Goal: Task Accomplishment & Management: Complete application form

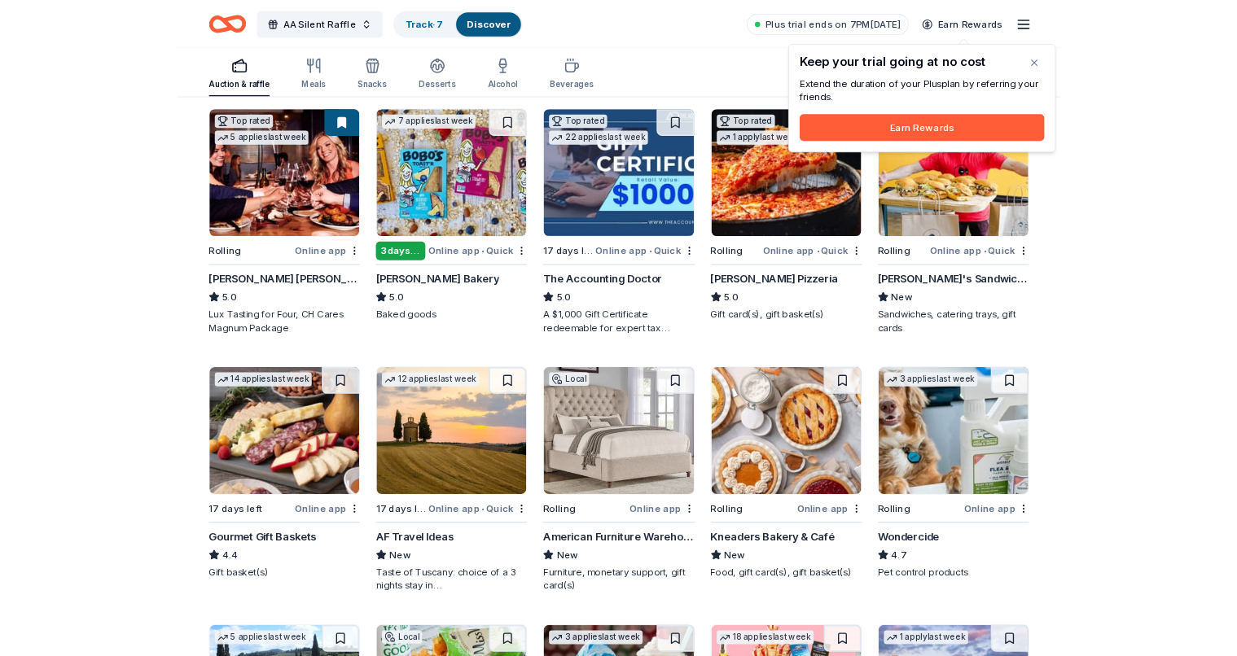
scroll to position [492, 0]
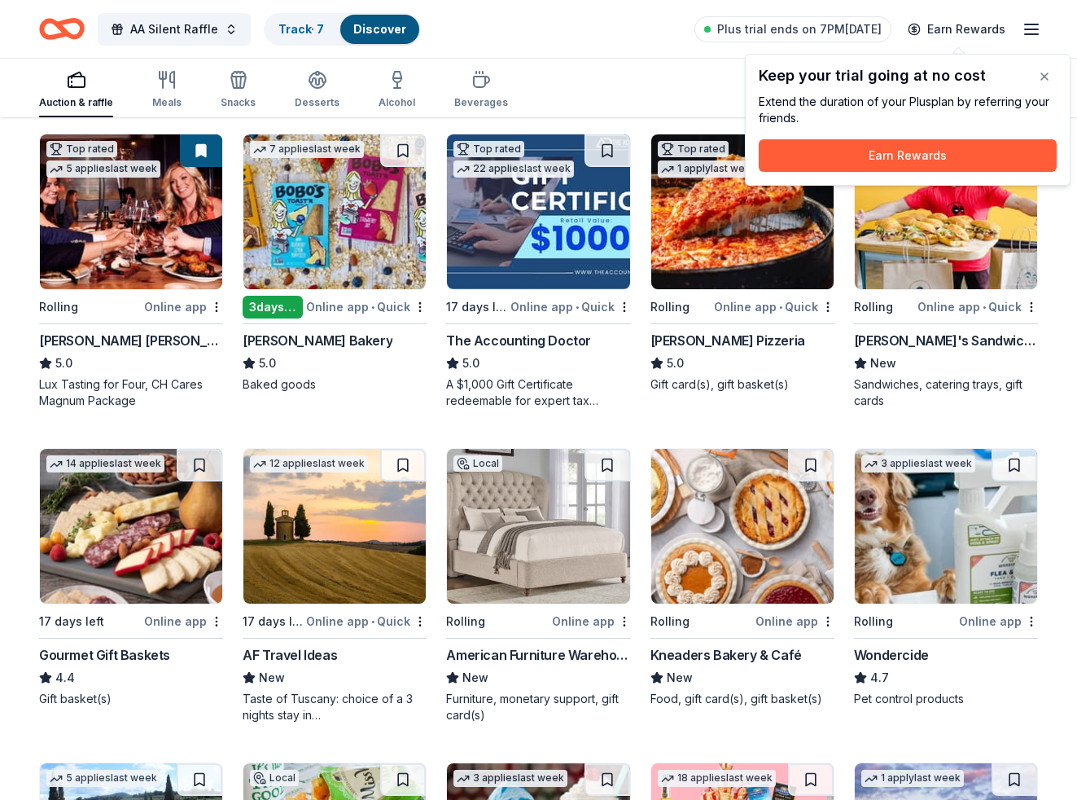
click at [134, 233] on img at bounding box center [131, 211] width 182 height 155
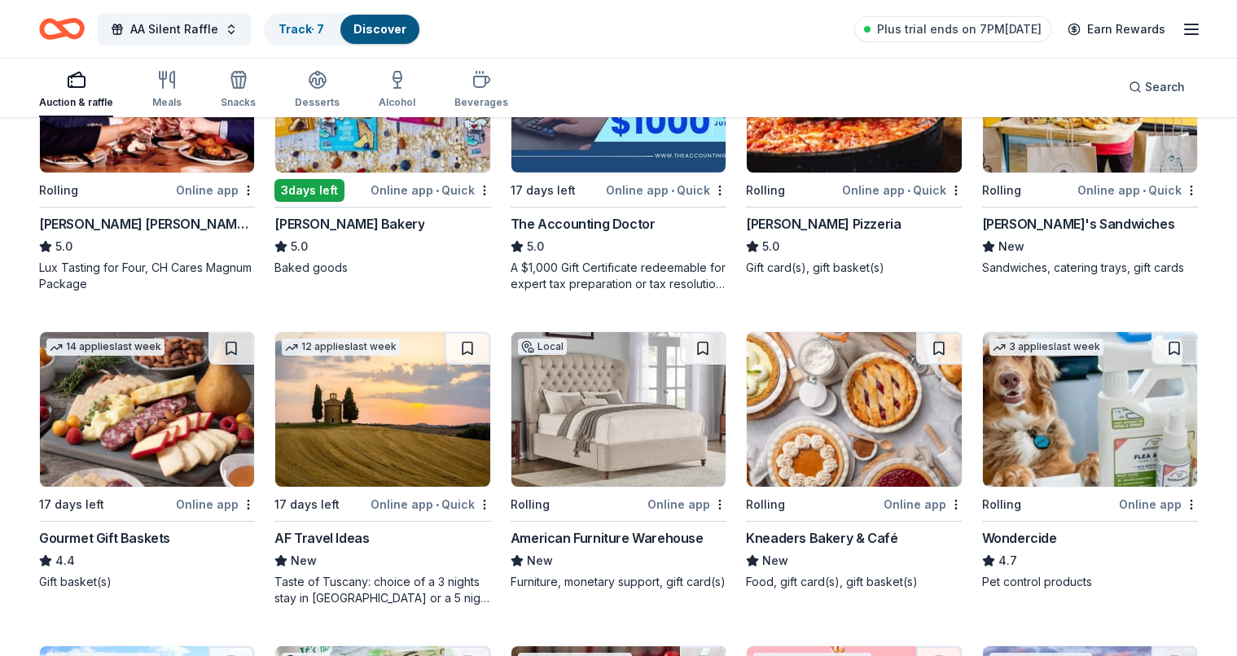
scroll to position [638, 0]
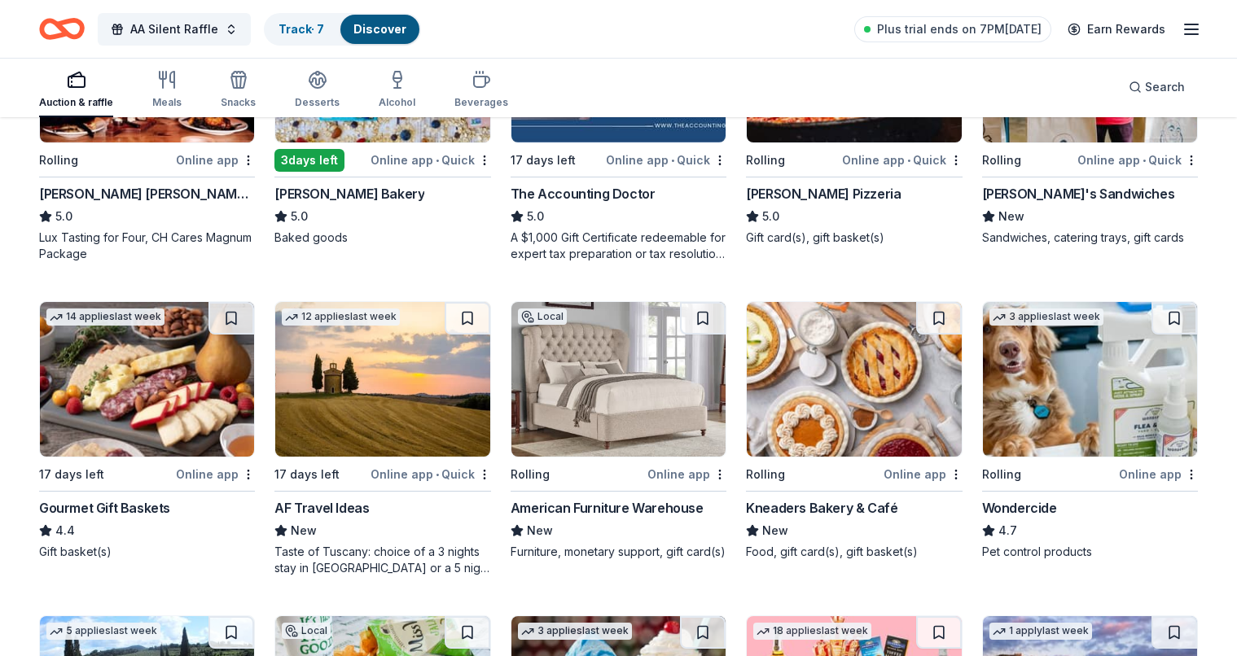
click at [626, 349] on img at bounding box center [618, 379] width 214 height 155
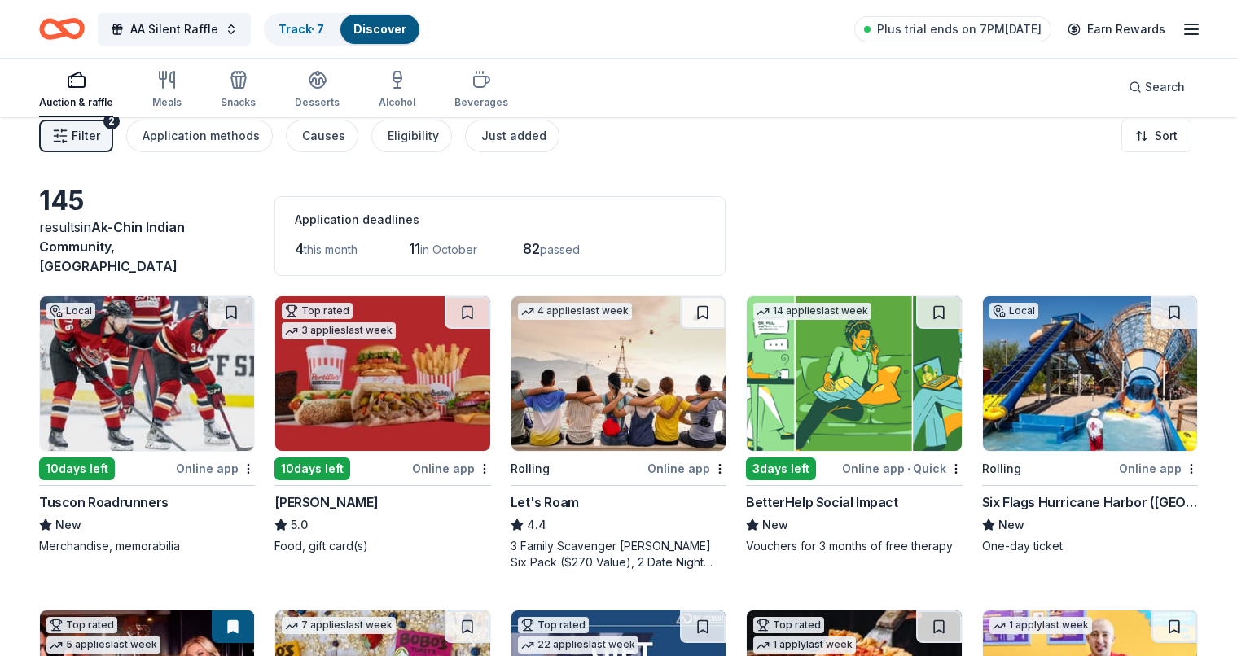
scroll to position [5, 0]
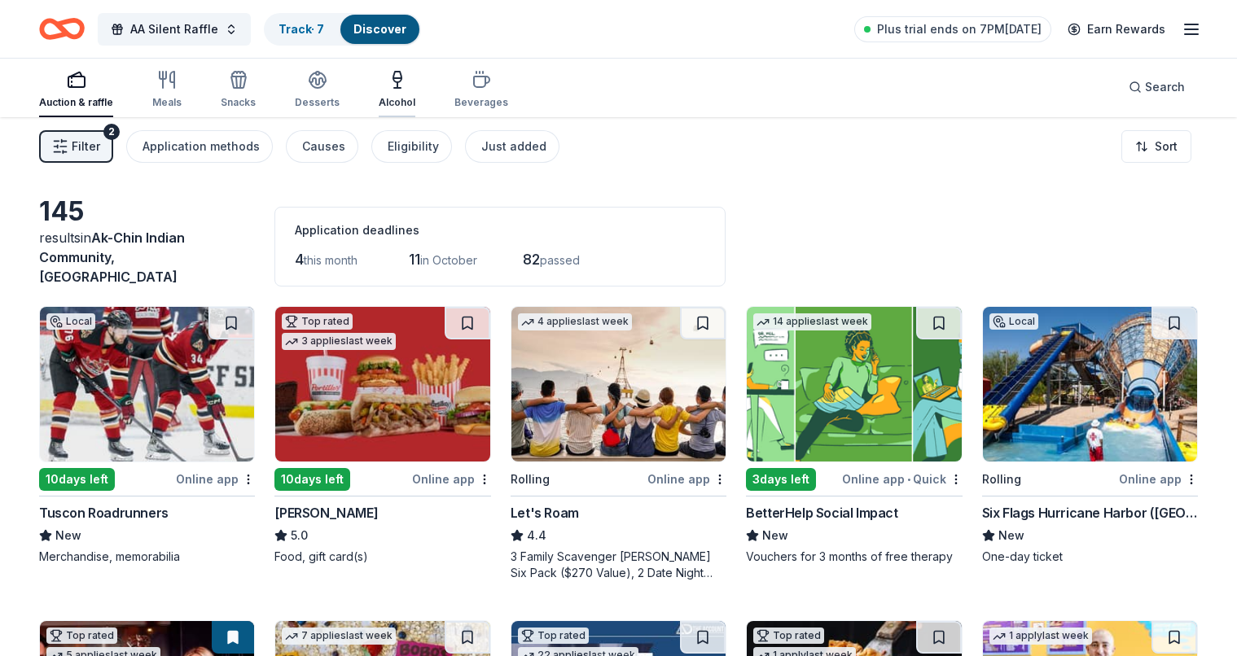
click at [379, 82] on div "button" at bounding box center [397, 80] width 37 height 20
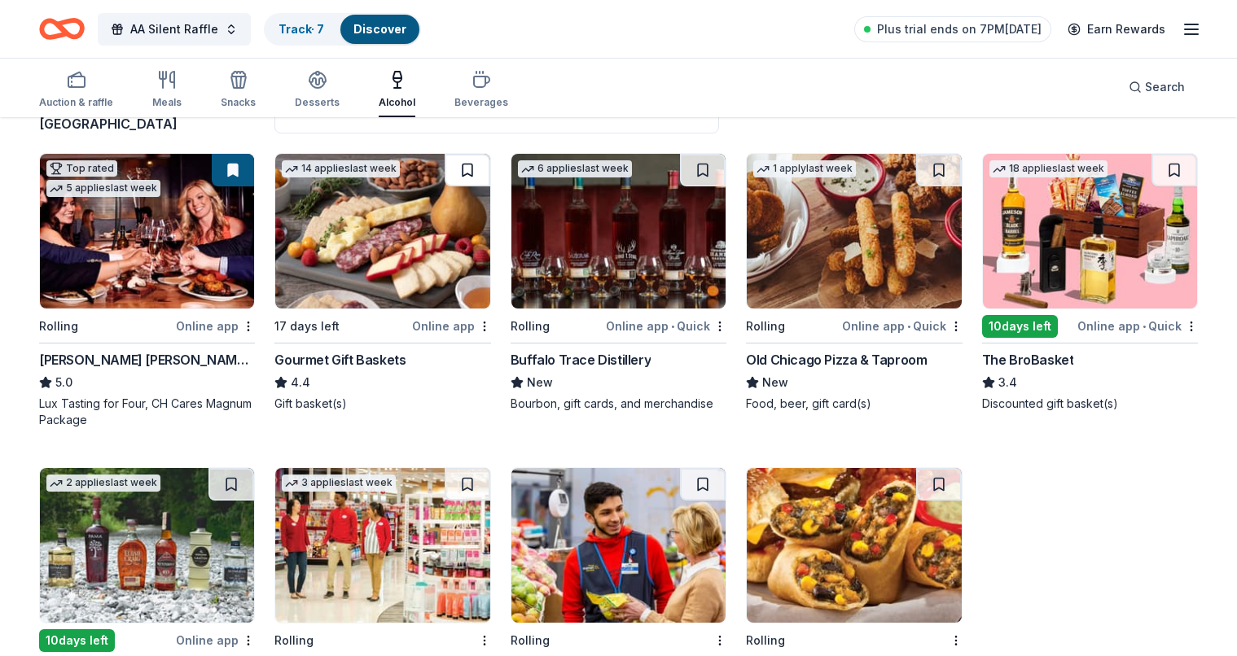
scroll to position [163, 0]
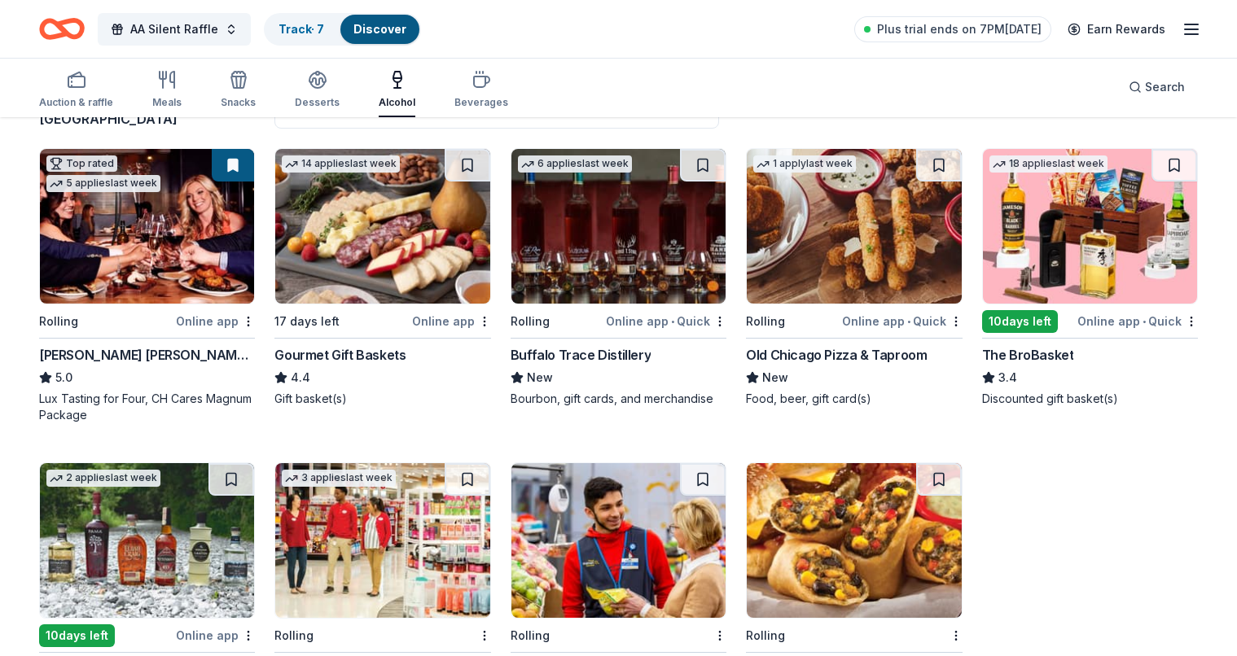
click at [393, 219] on img at bounding box center [382, 226] width 214 height 155
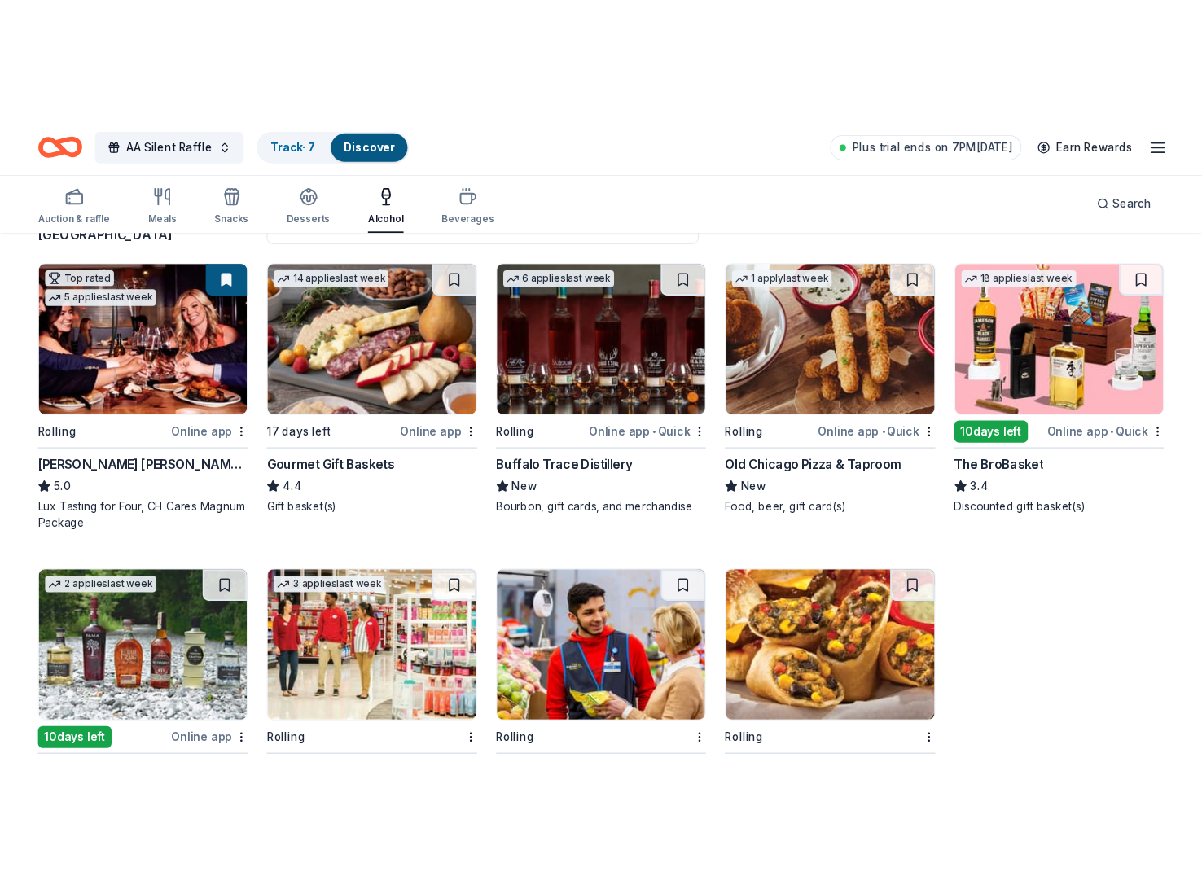
scroll to position [119, 0]
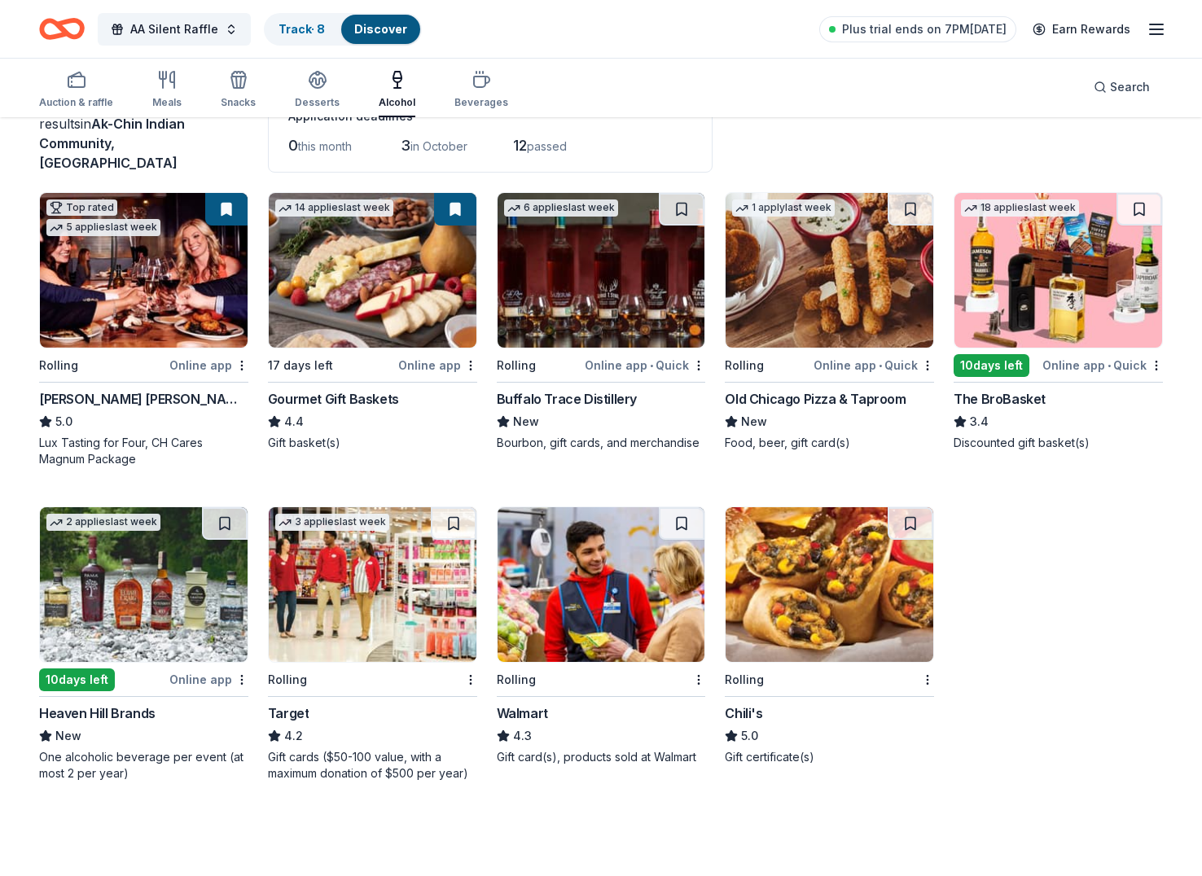
click at [1068, 279] on img at bounding box center [1058, 270] width 208 height 155
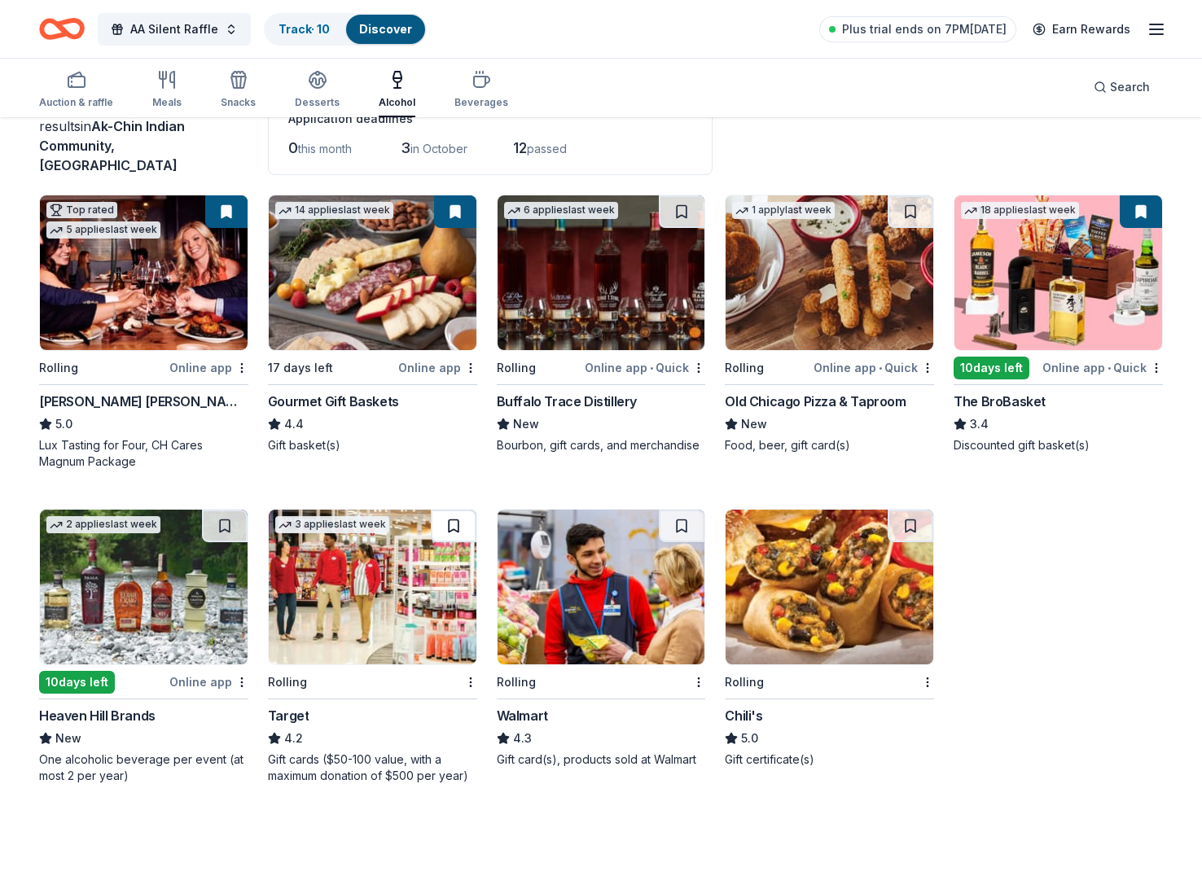
scroll to position [116, 0]
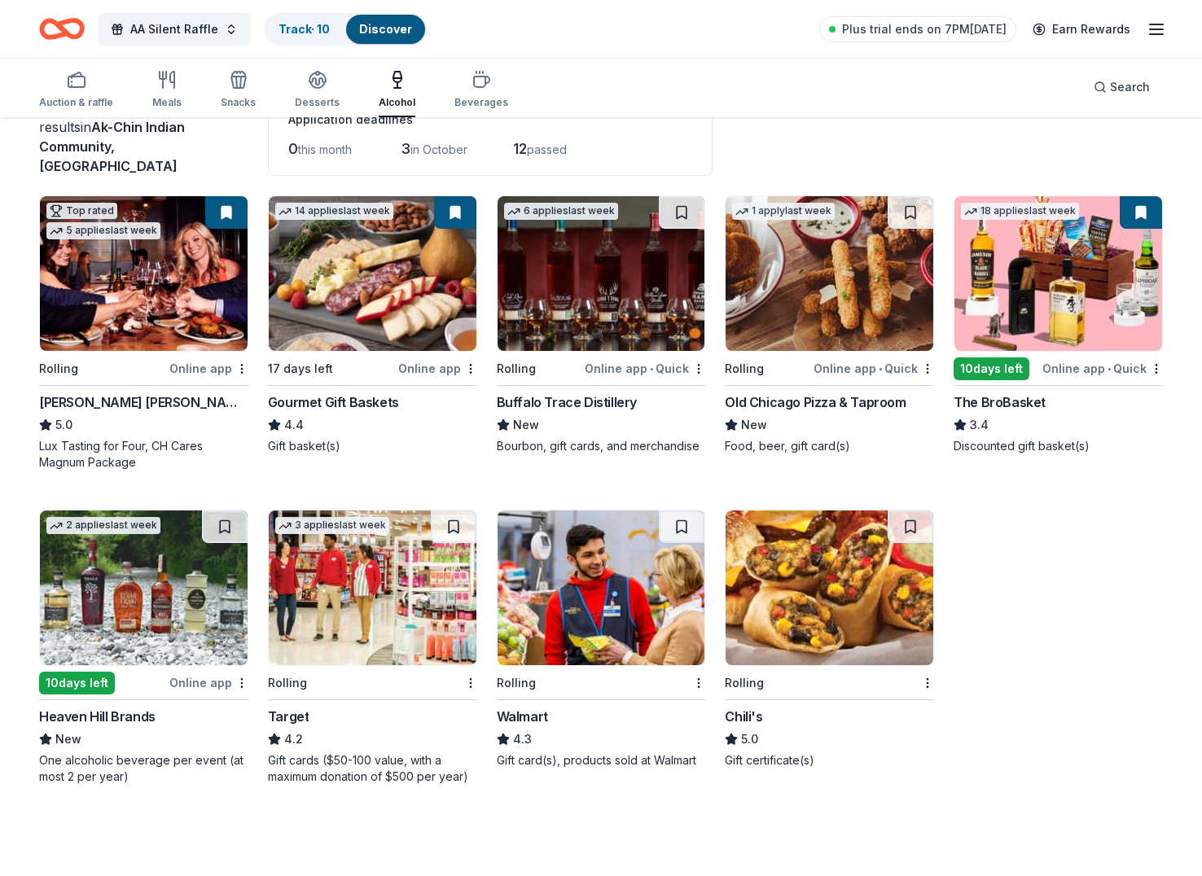
click at [169, 596] on img at bounding box center [144, 588] width 208 height 155
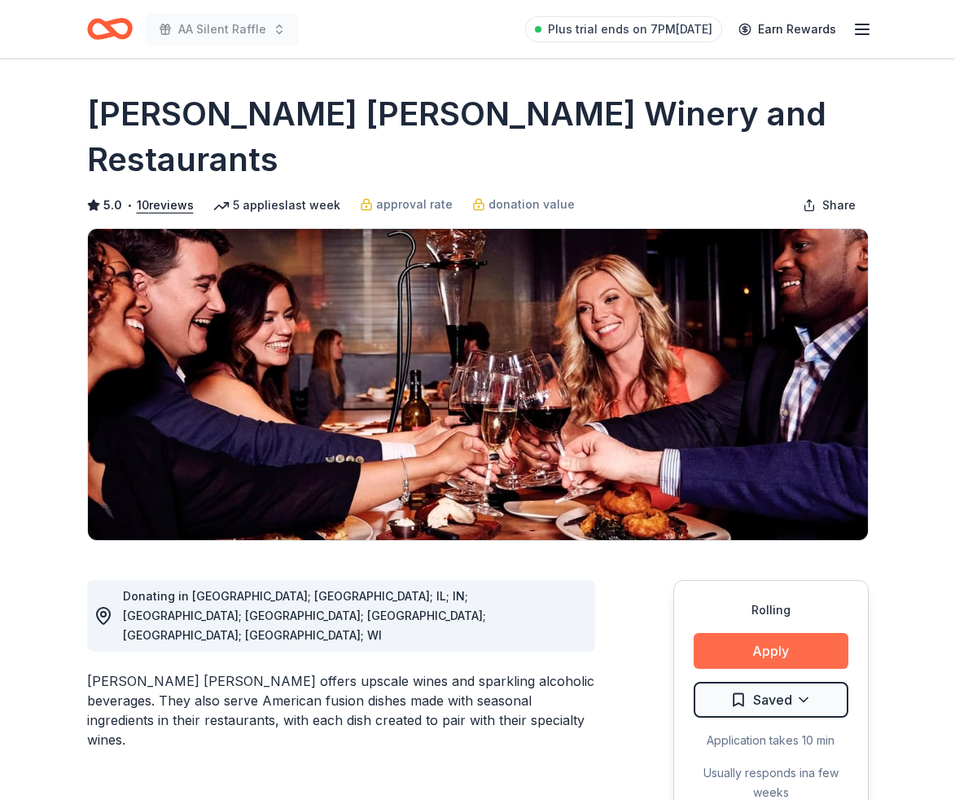
click at [771, 633] on button "Apply" at bounding box center [771, 651] width 155 height 36
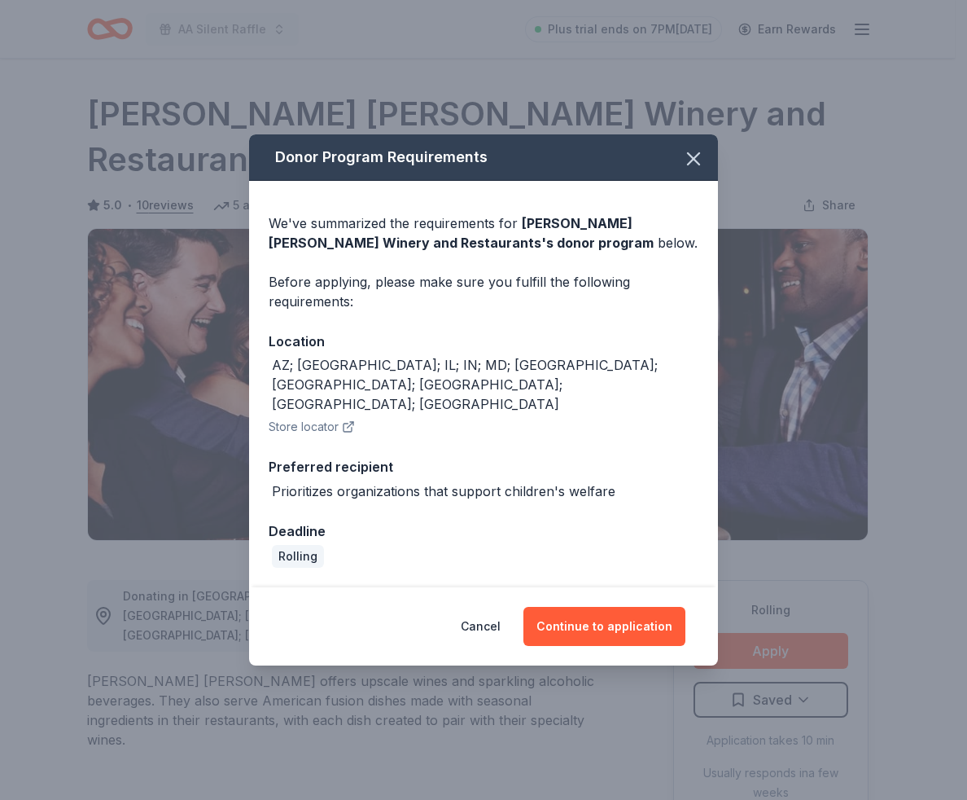
drag, startPoint x: 630, startPoint y: 605, endPoint x: 668, endPoint y: 664, distance: 70.0
click at [630, 607] on button "Continue to application" at bounding box center [605, 626] width 162 height 39
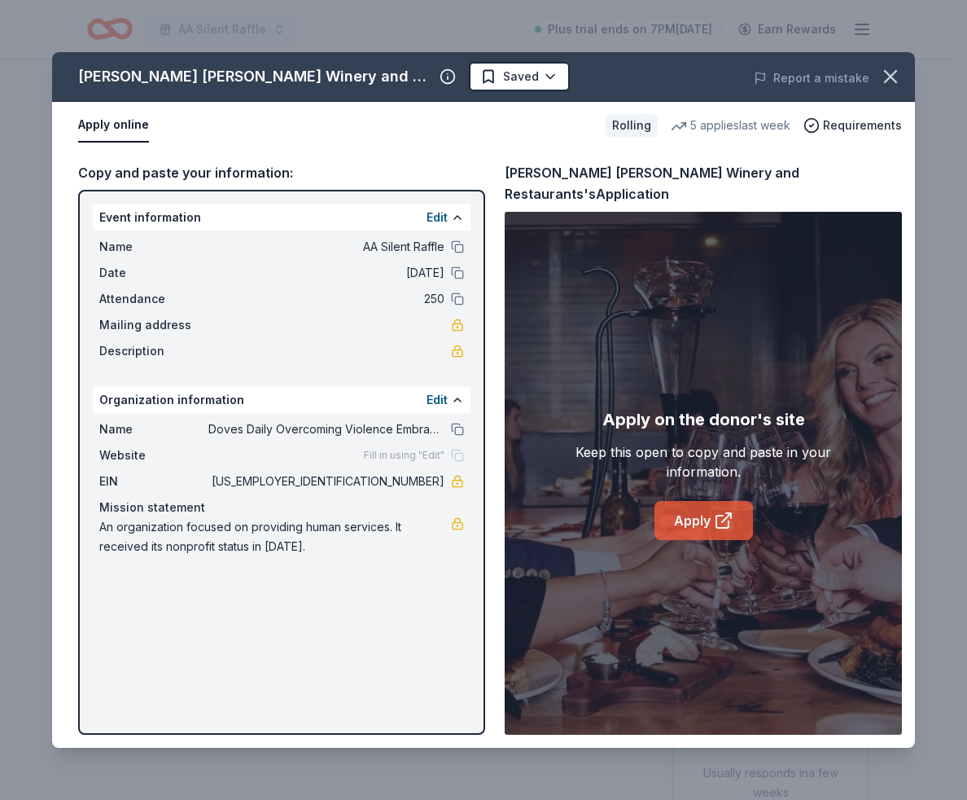
click at [707, 501] on link "Apply" at bounding box center [704, 520] width 99 height 39
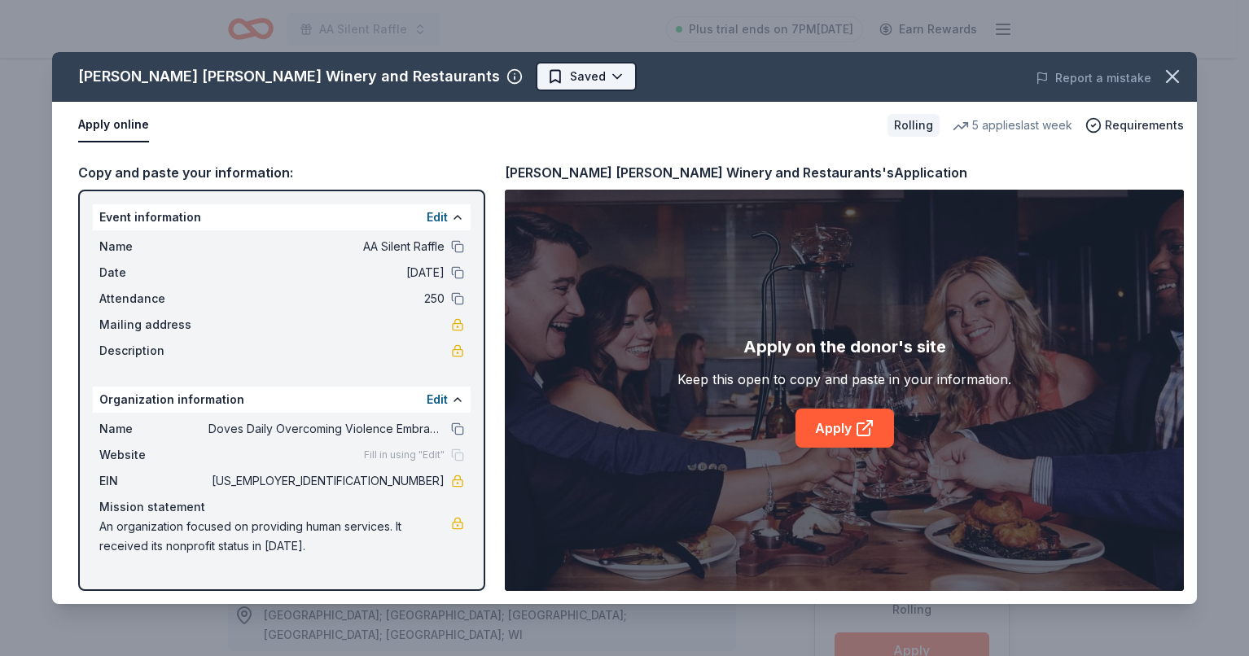
click at [475, 72] on html "AA Silent Raffle Plus trial ends on 7PM[DATE] Earn Rewards Rolling Share [PERSO…" at bounding box center [624, 328] width 1249 height 656
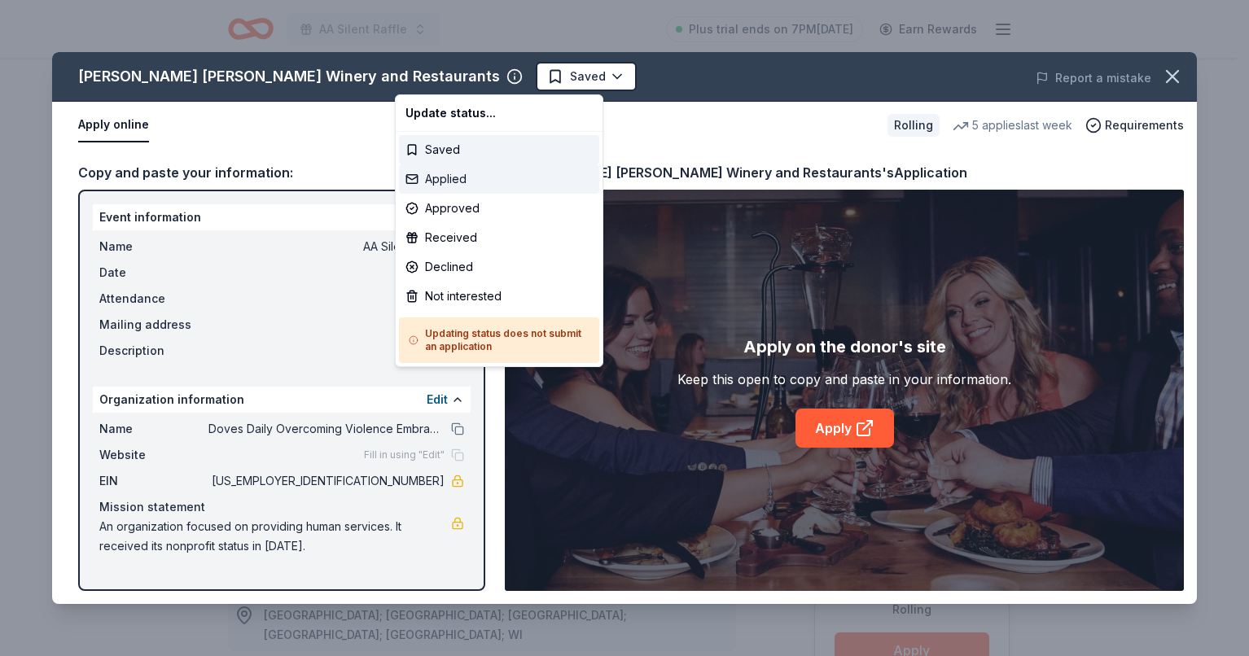
click at [445, 181] on div "Applied" at bounding box center [499, 179] width 200 height 29
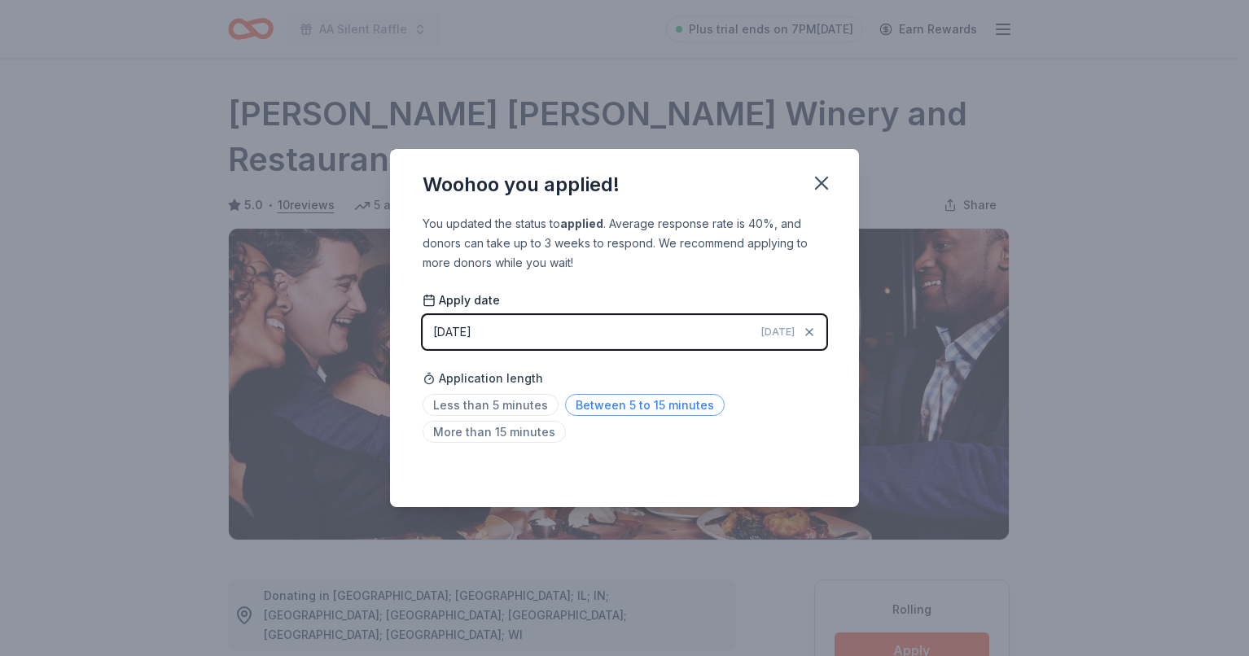
click at [585, 406] on span "Between 5 to 15 minutes" at bounding box center [645, 405] width 160 height 22
click at [827, 182] on icon "button" at bounding box center [821, 183] width 23 height 23
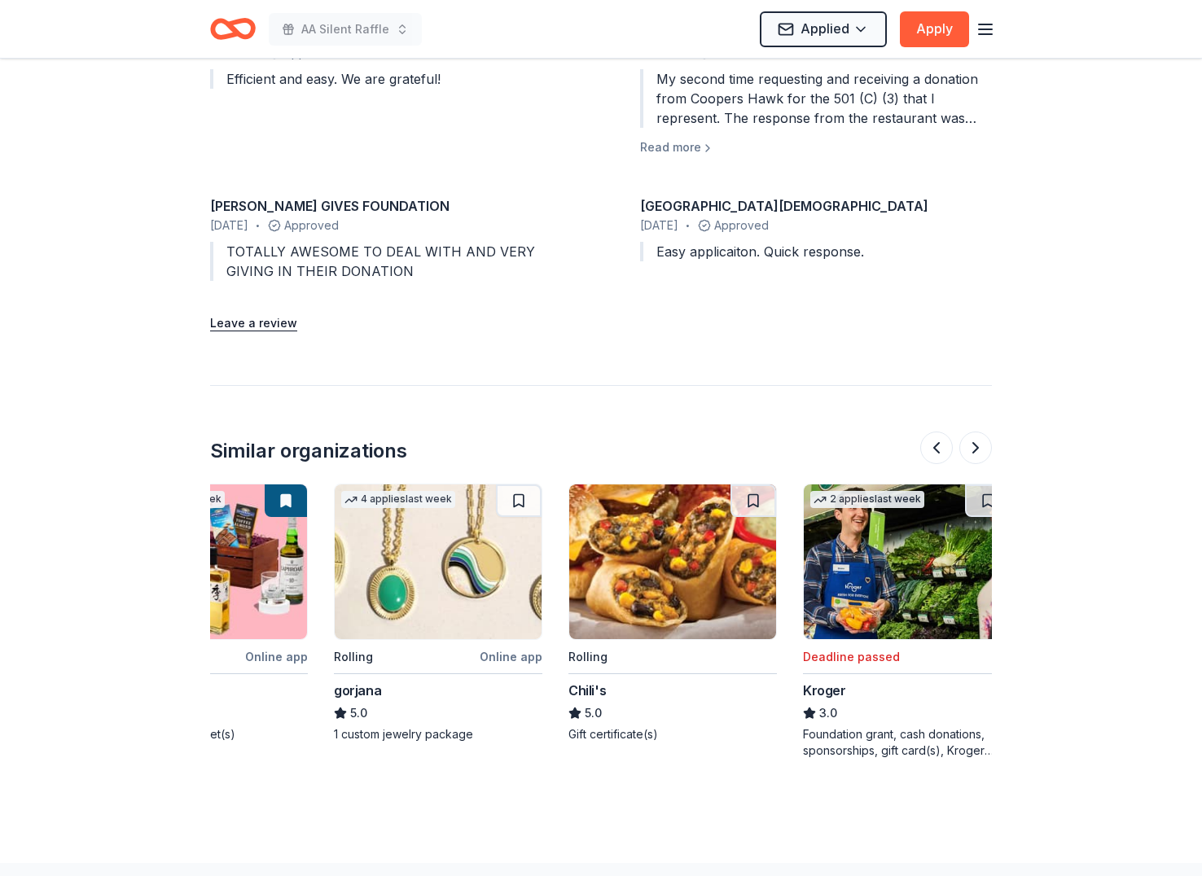
scroll to position [0, 805]
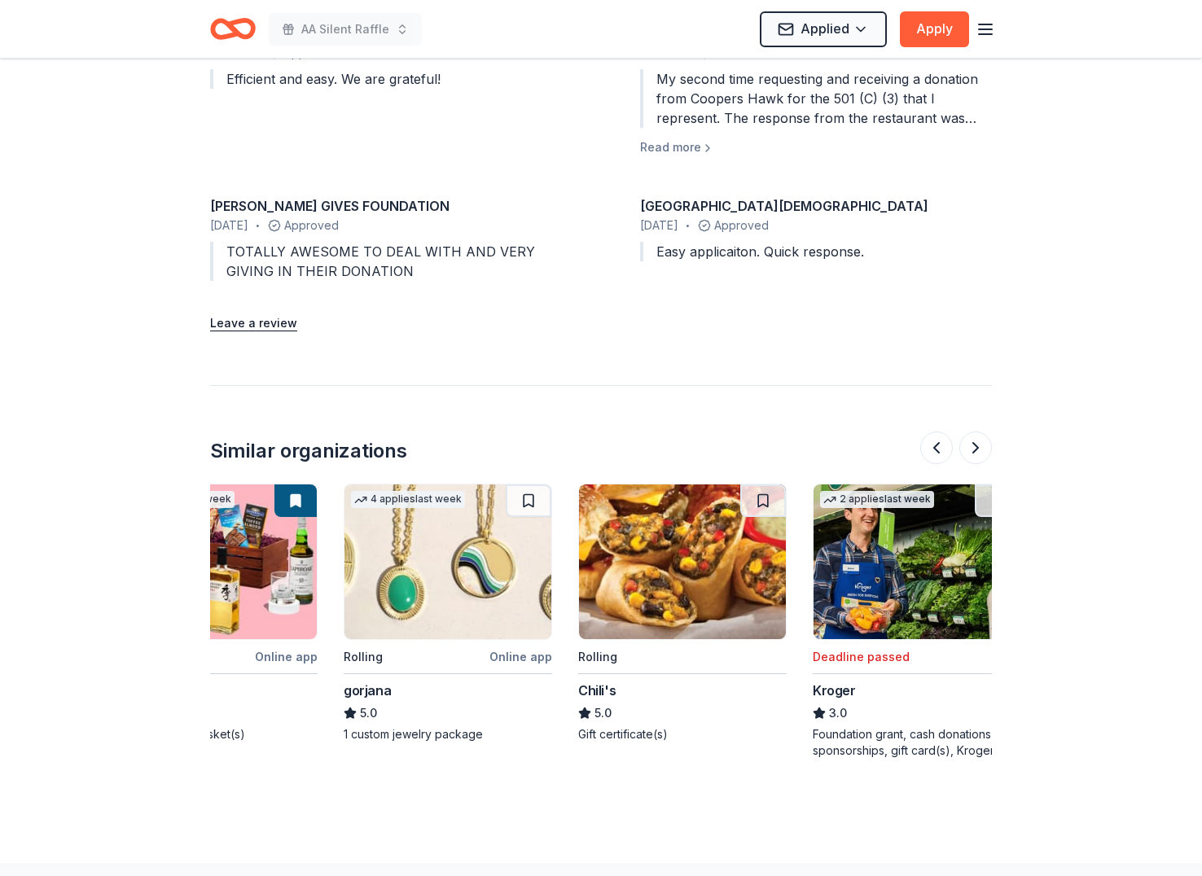
click at [472, 485] on img at bounding box center [447, 562] width 207 height 155
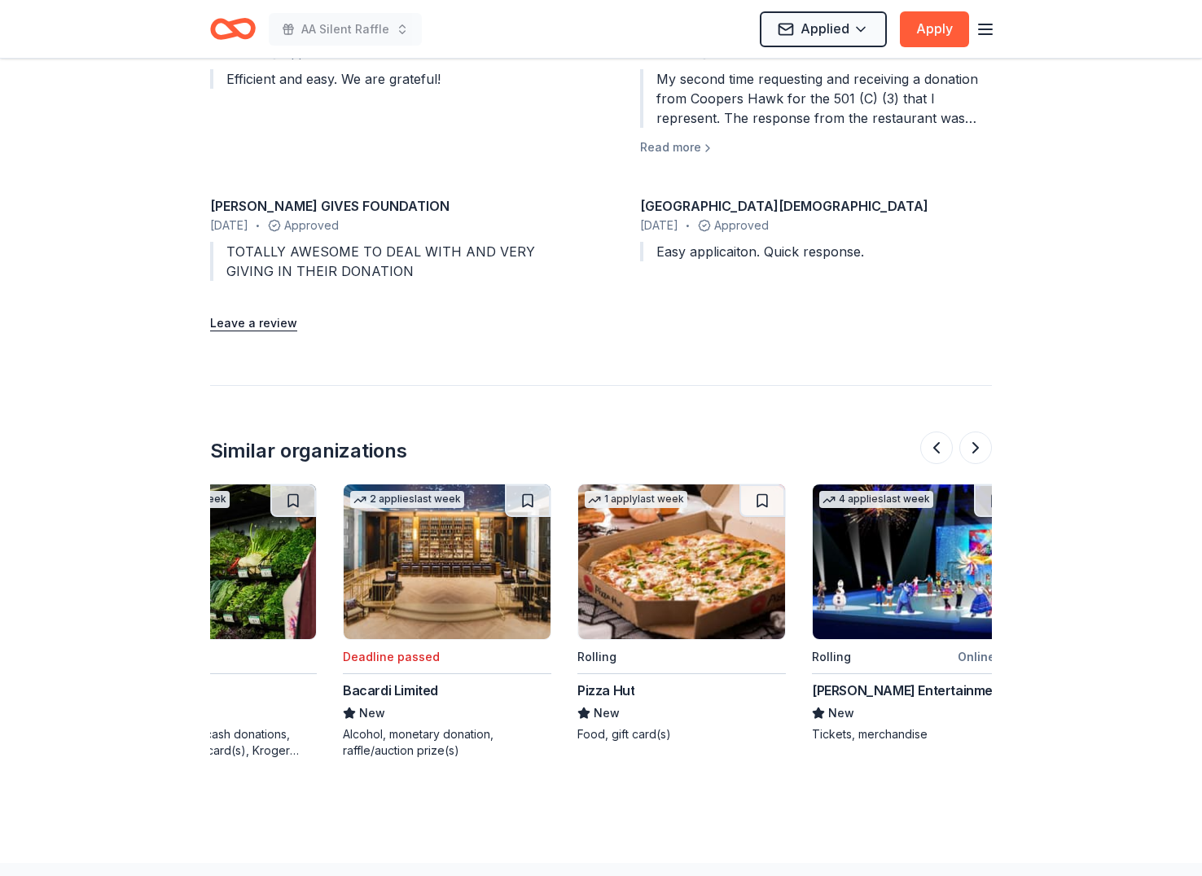
scroll to position [0, 1538]
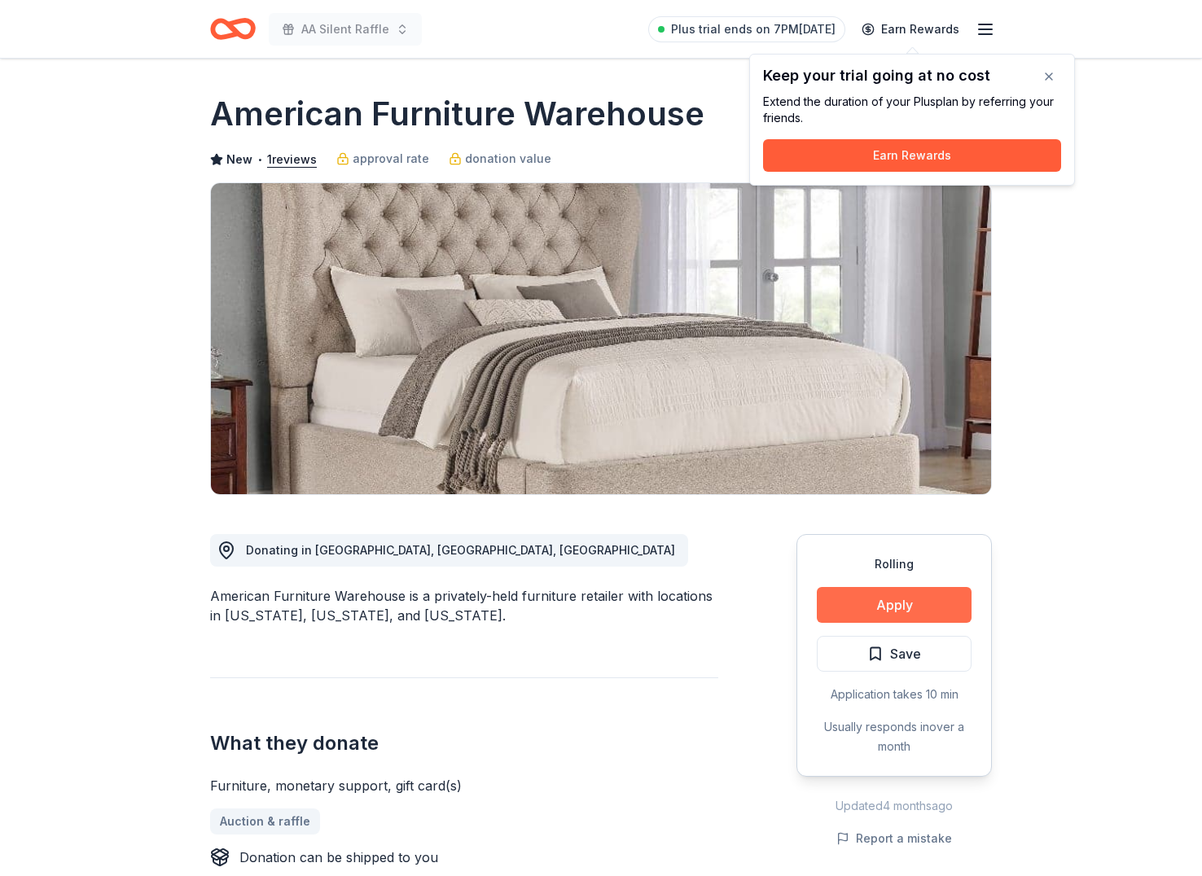
click at [828, 594] on button "Apply" at bounding box center [894, 605] width 155 height 36
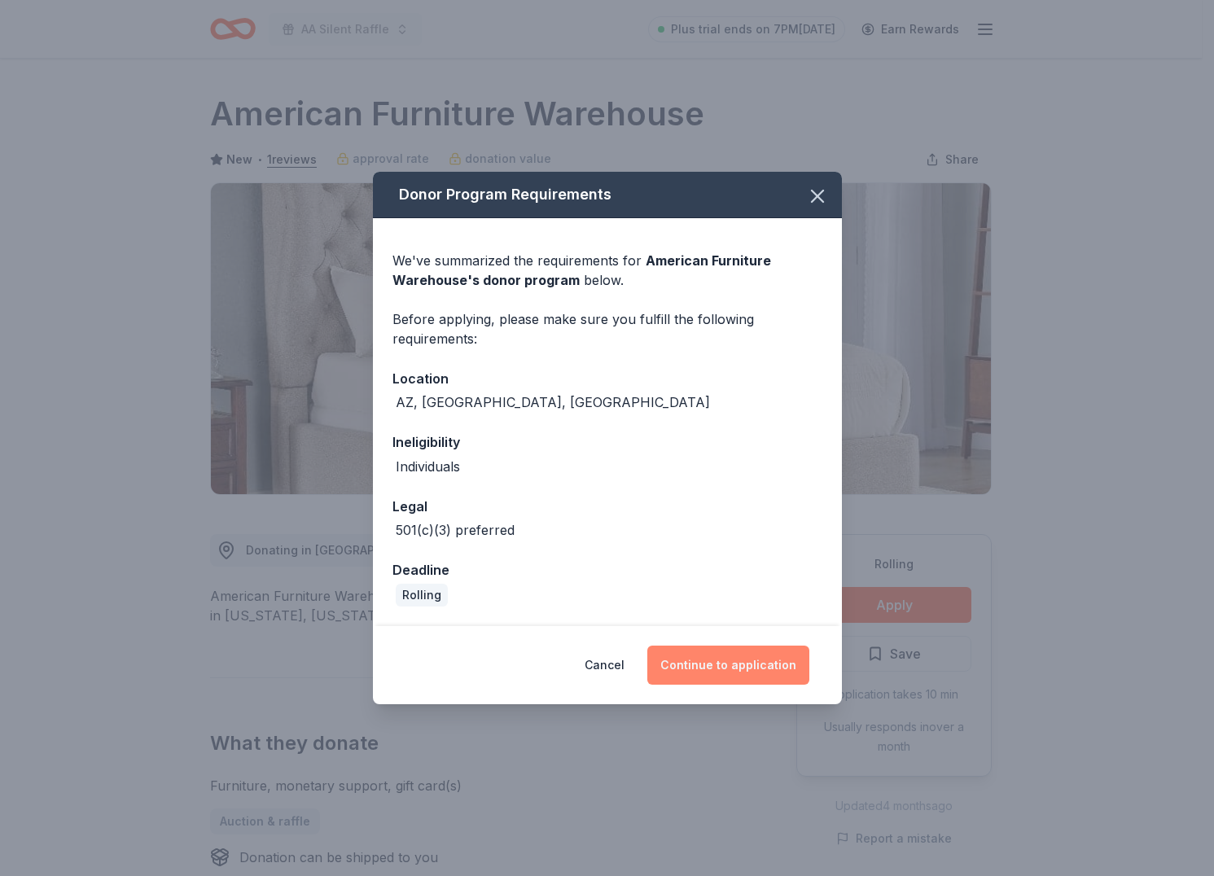
click at [721, 654] on button "Continue to application" at bounding box center [728, 665] width 162 height 39
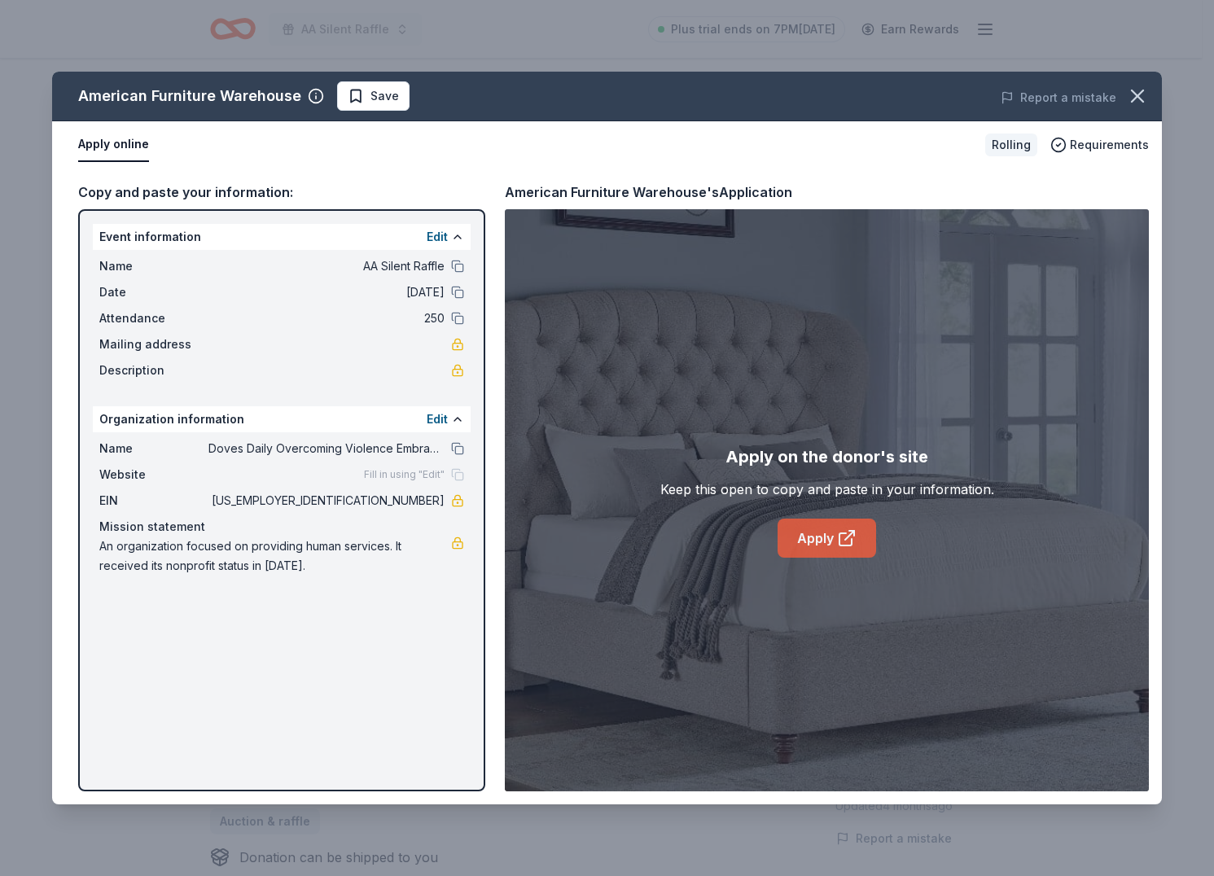
click at [836, 533] on link "Apply" at bounding box center [827, 538] width 99 height 39
click at [369, 85] on button "Save" at bounding box center [373, 95] width 72 height 29
click at [370, 94] on html "AA Silent Raffle Plus trial ends on 7PM, 9/25 Earn Rewards Rolling Share Americ…" at bounding box center [607, 438] width 1214 height 876
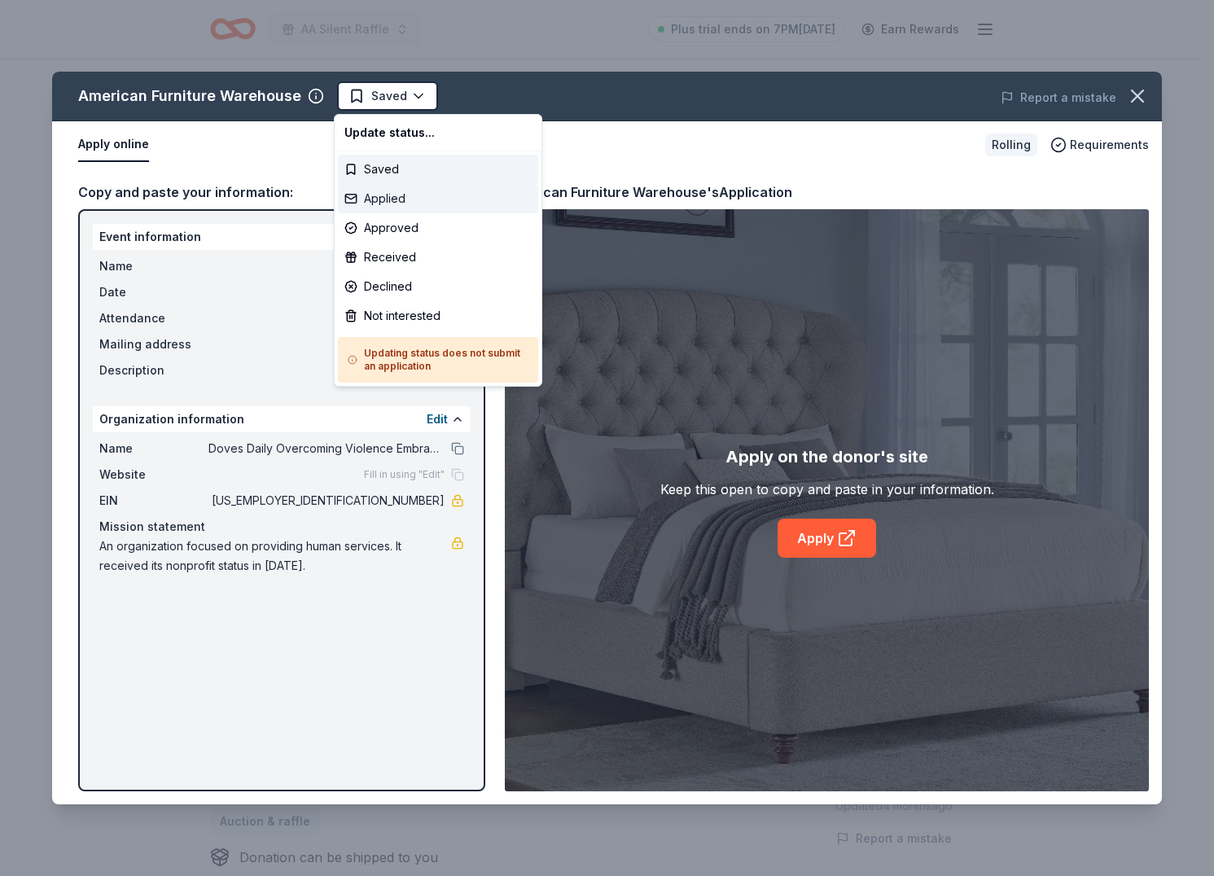
click at [405, 200] on div "Applied" at bounding box center [438, 198] width 200 height 29
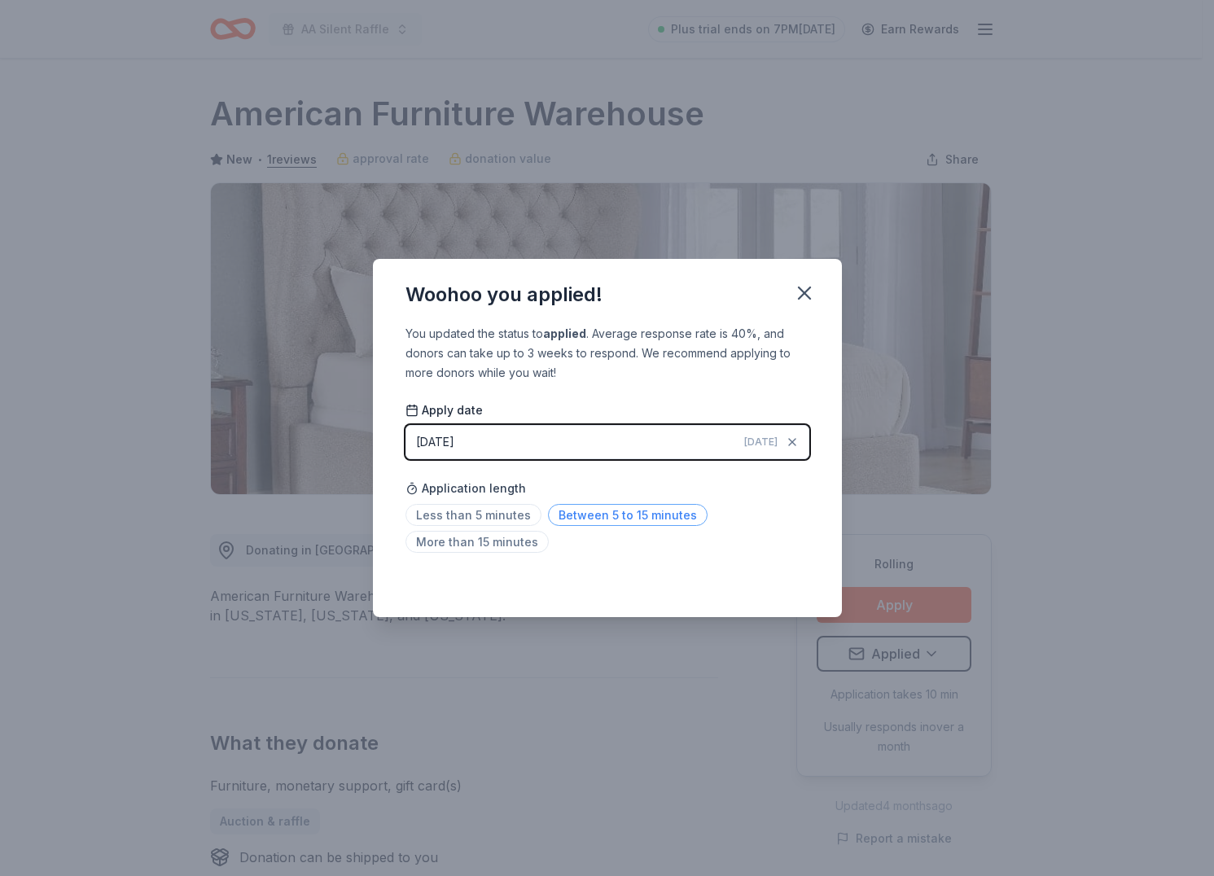
click at [583, 515] on span "Between 5 to 15 minutes" at bounding box center [628, 515] width 160 height 22
click at [808, 290] on icon "button" at bounding box center [804, 293] width 23 height 23
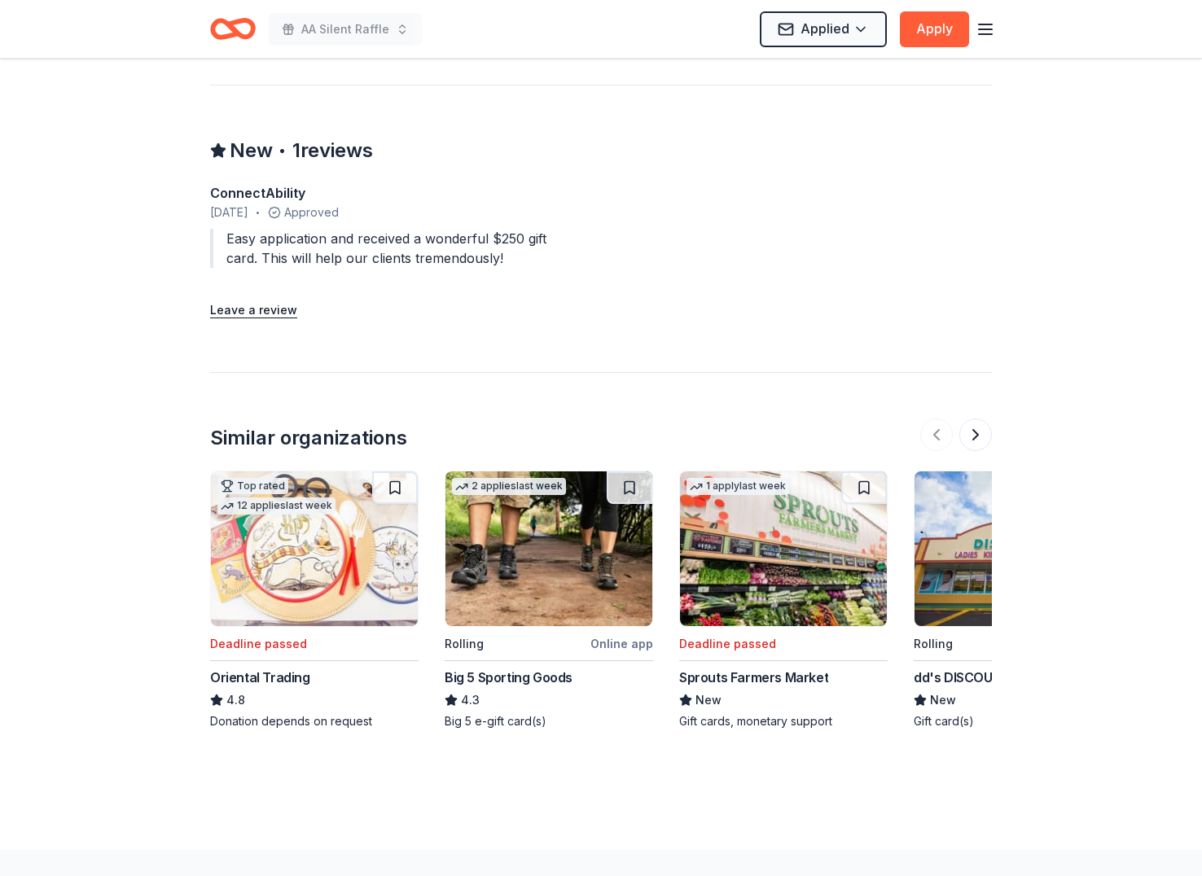
scroll to position [1662, 0]
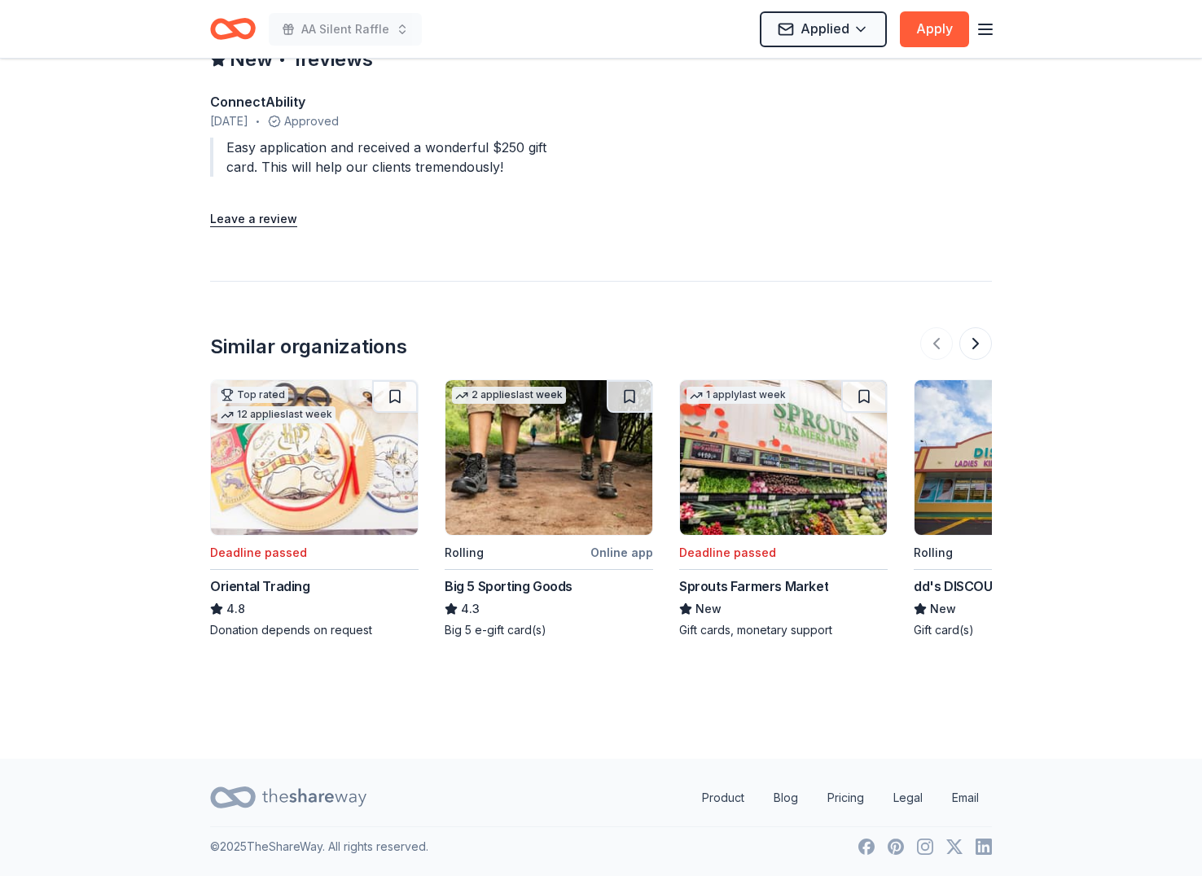
click at [616, 473] on img at bounding box center [548, 457] width 207 height 155
click at [971, 340] on button at bounding box center [975, 343] width 33 height 33
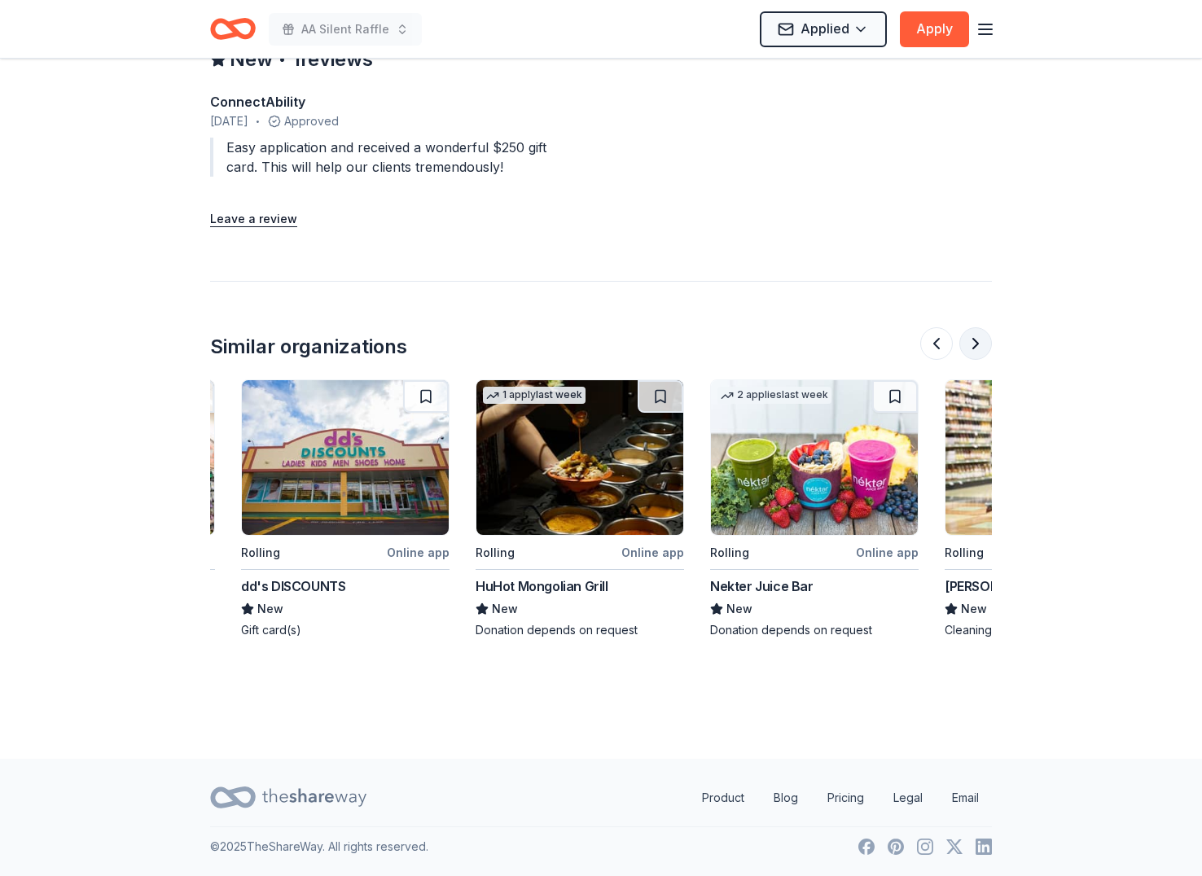
scroll to position [0, 704]
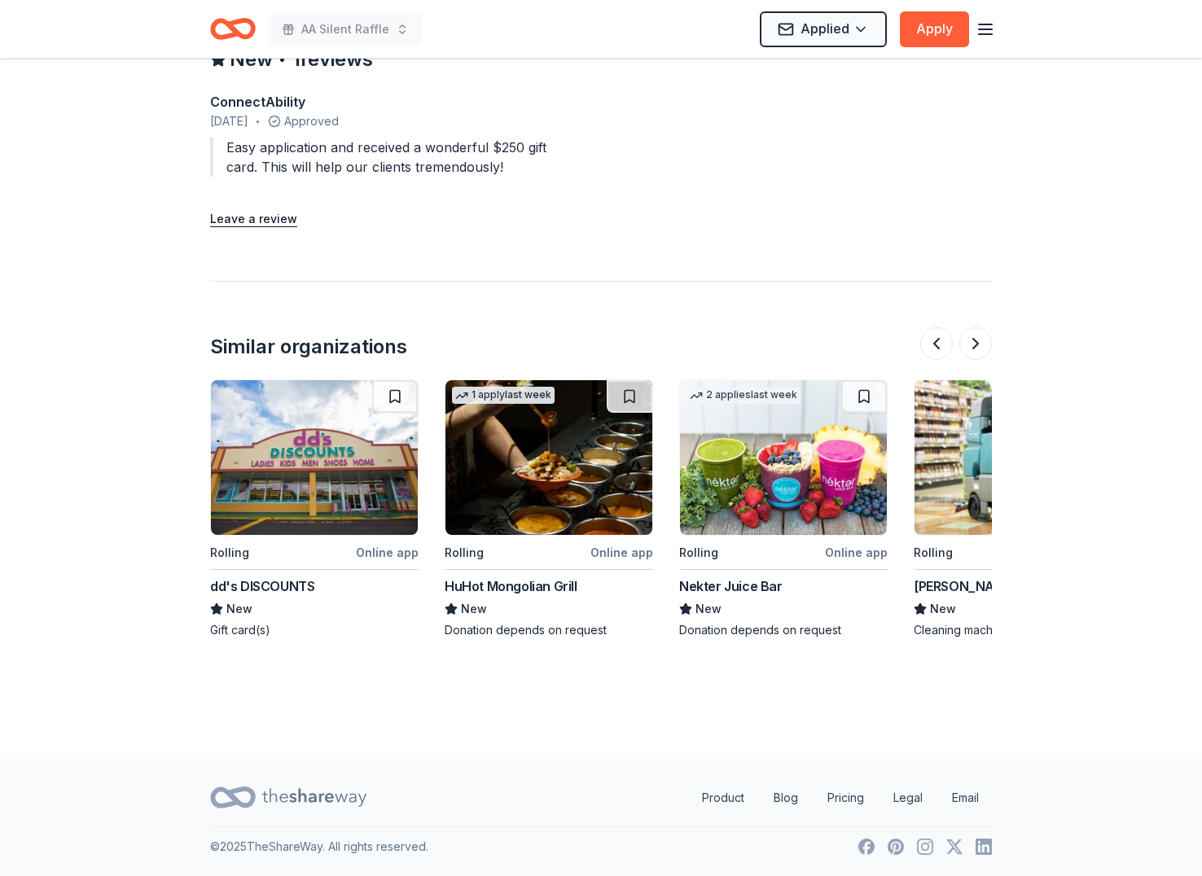
click at [823, 480] on img at bounding box center [783, 457] width 207 height 155
click at [976, 338] on button at bounding box center [975, 343] width 33 height 33
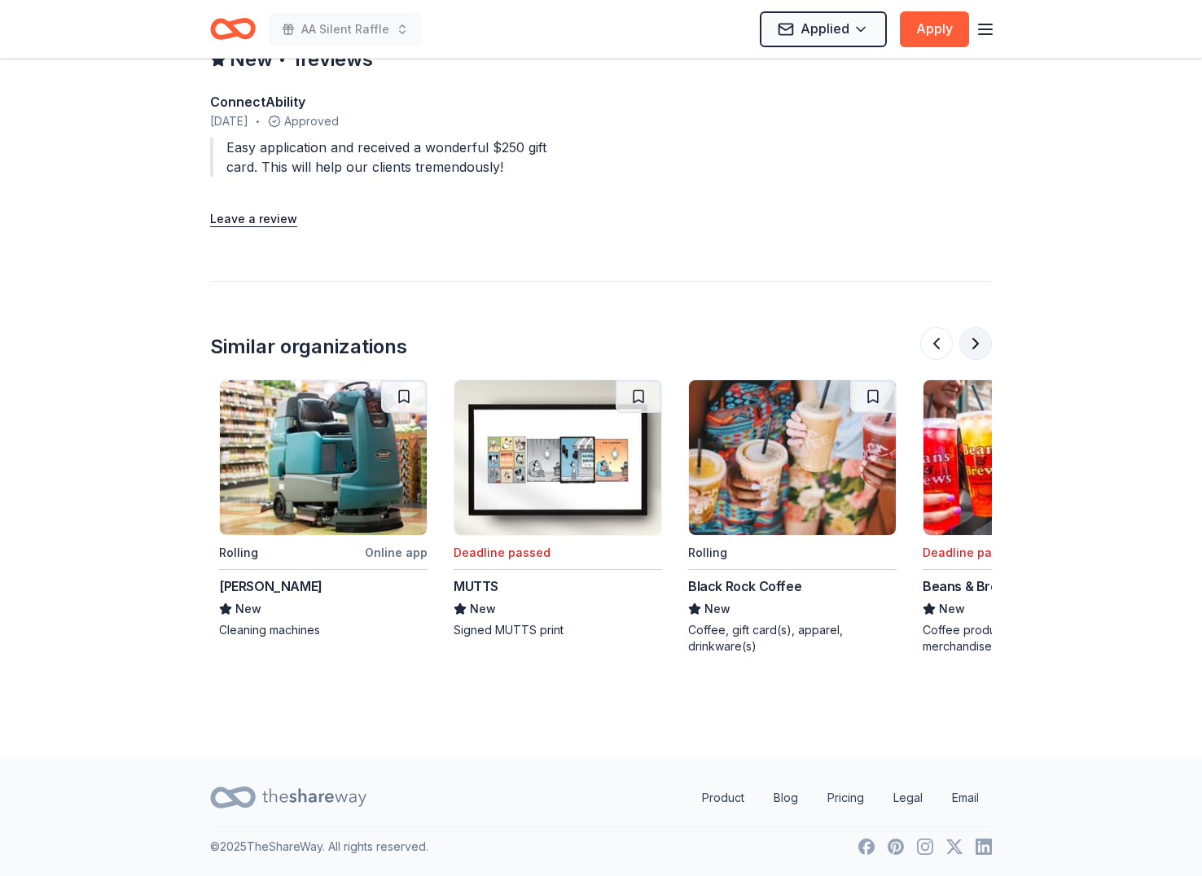
scroll to position [0, 1407]
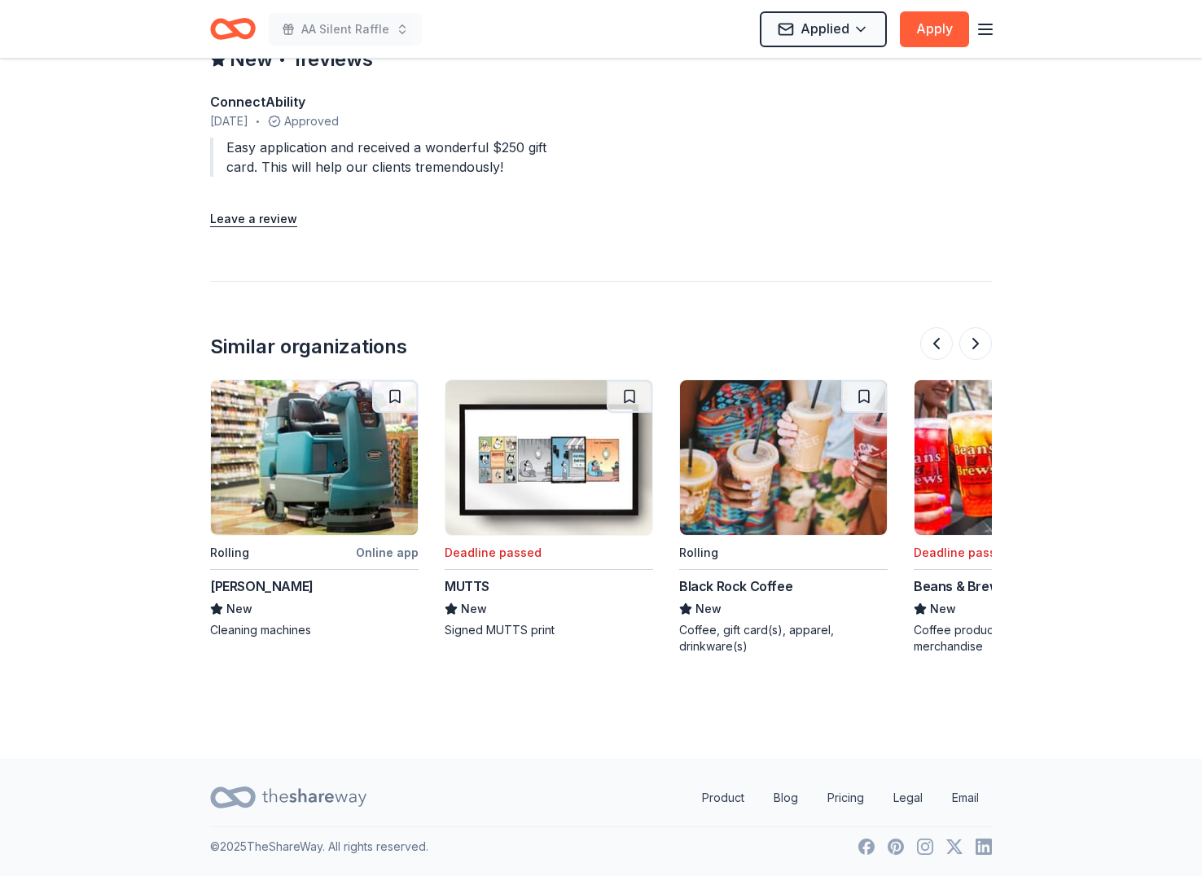
click at [813, 465] on img at bounding box center [783, 457] width 207 height 155
click at [978, 335] on button at bounding box center [975, 343] width 33 height 33
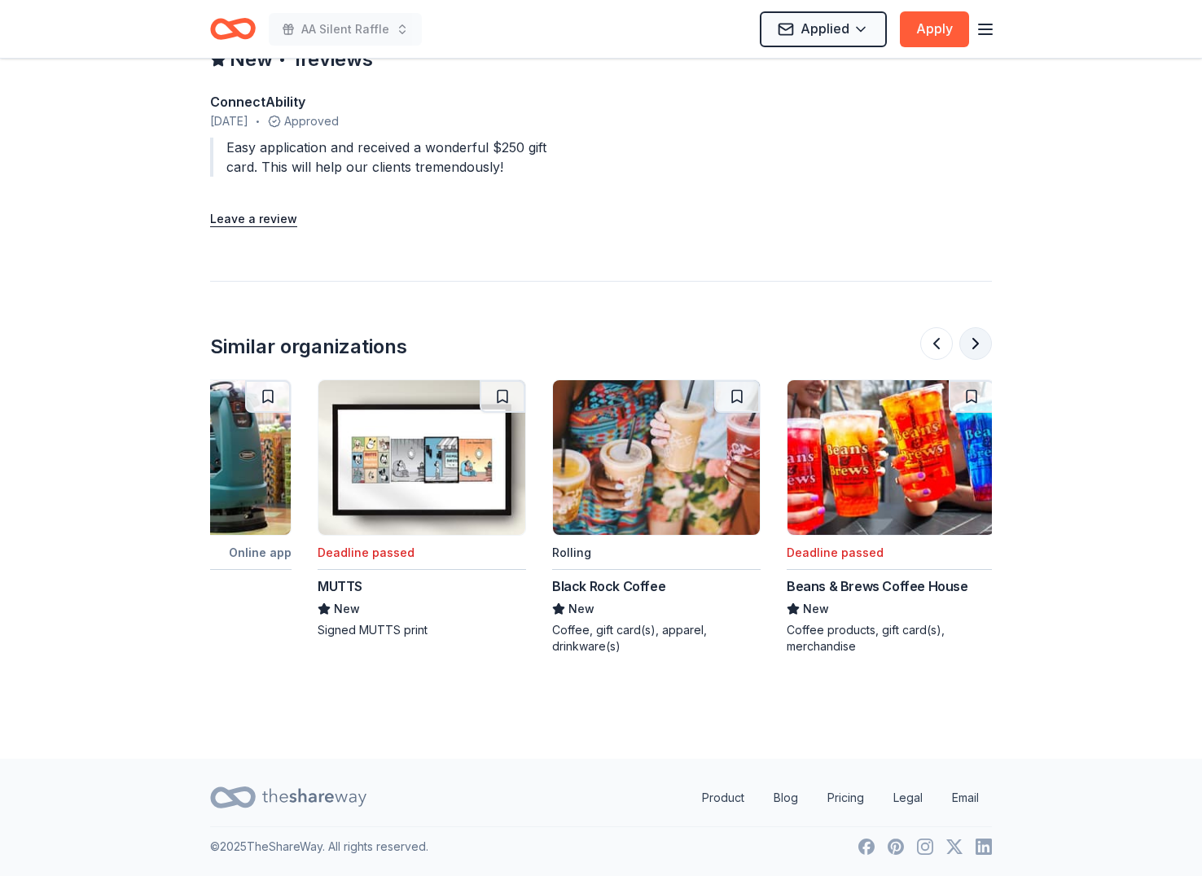
scroll to position [0, 1538]
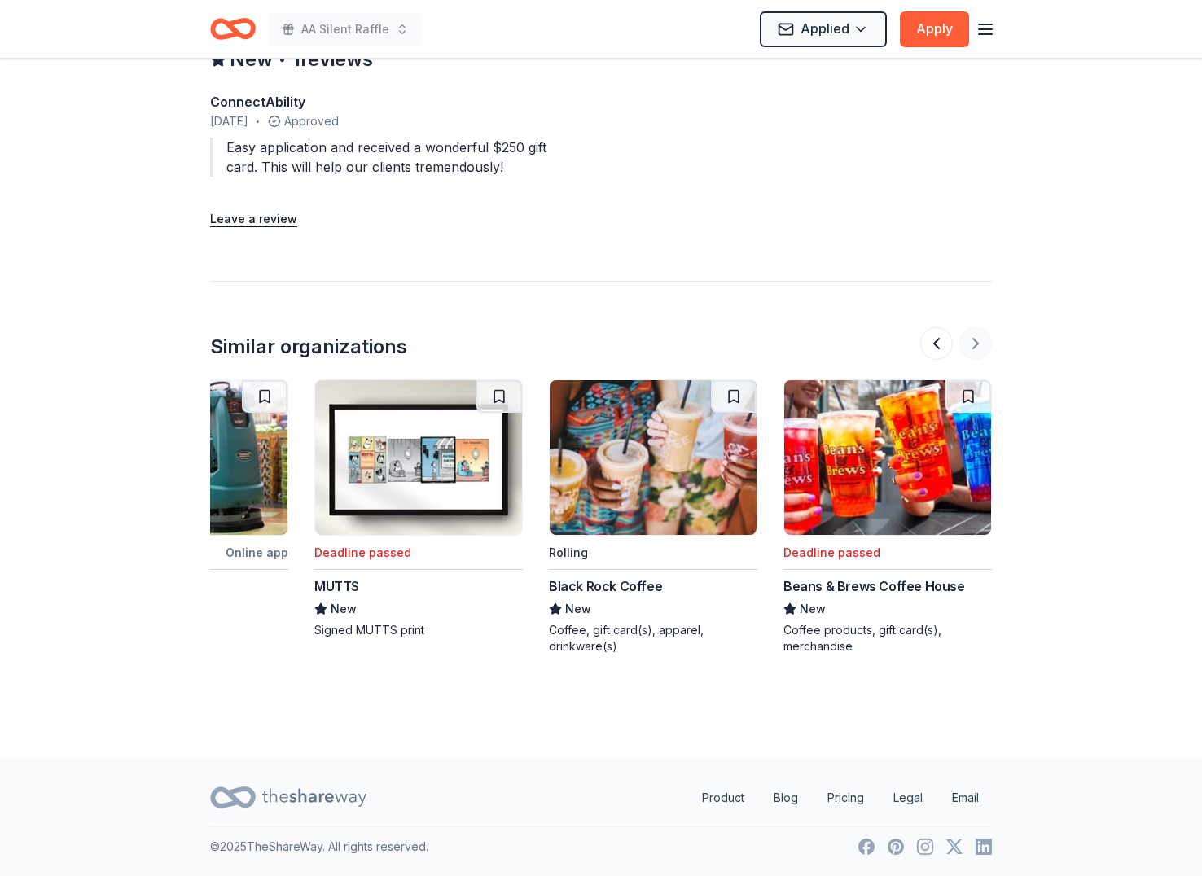
click at [978, 335] on div at bounding box center [956, 343] width 72 height 33
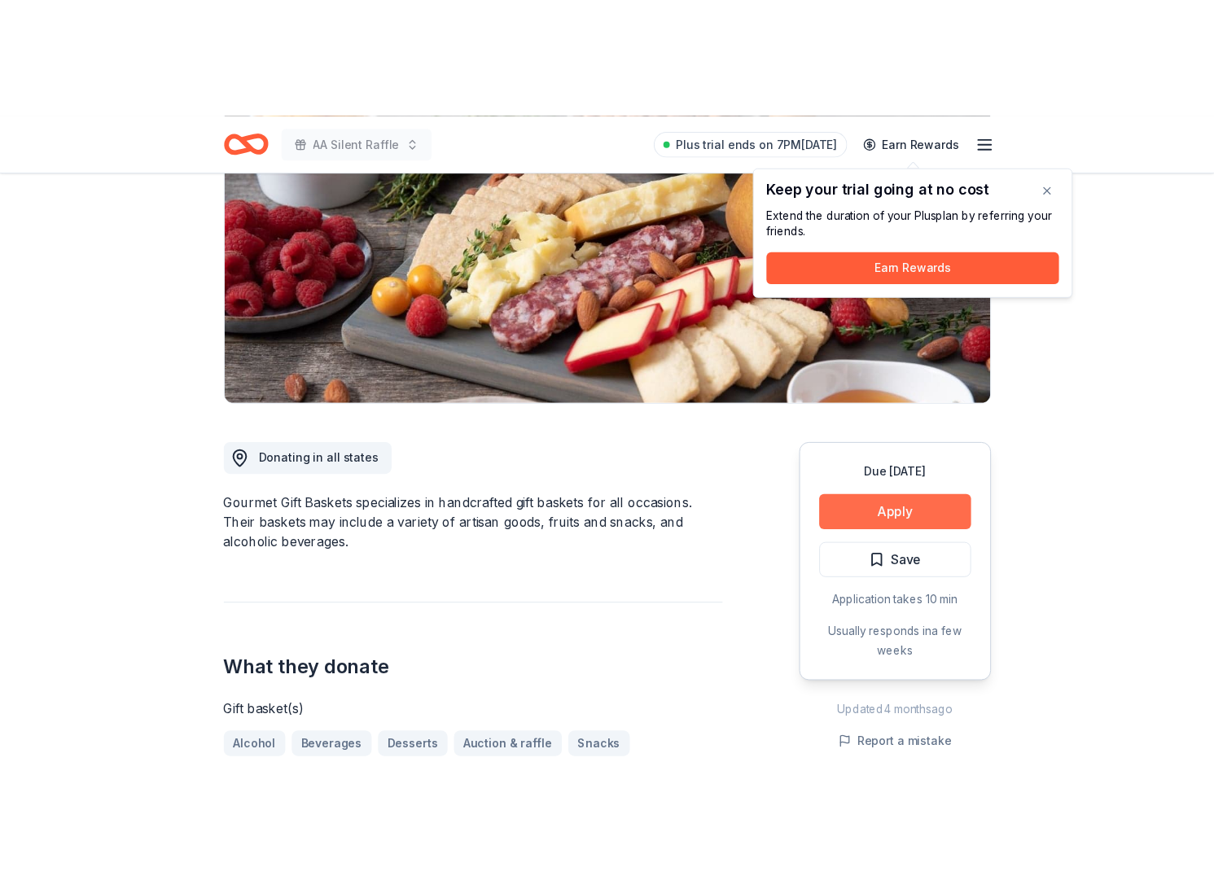
scroll to position [239, 0]
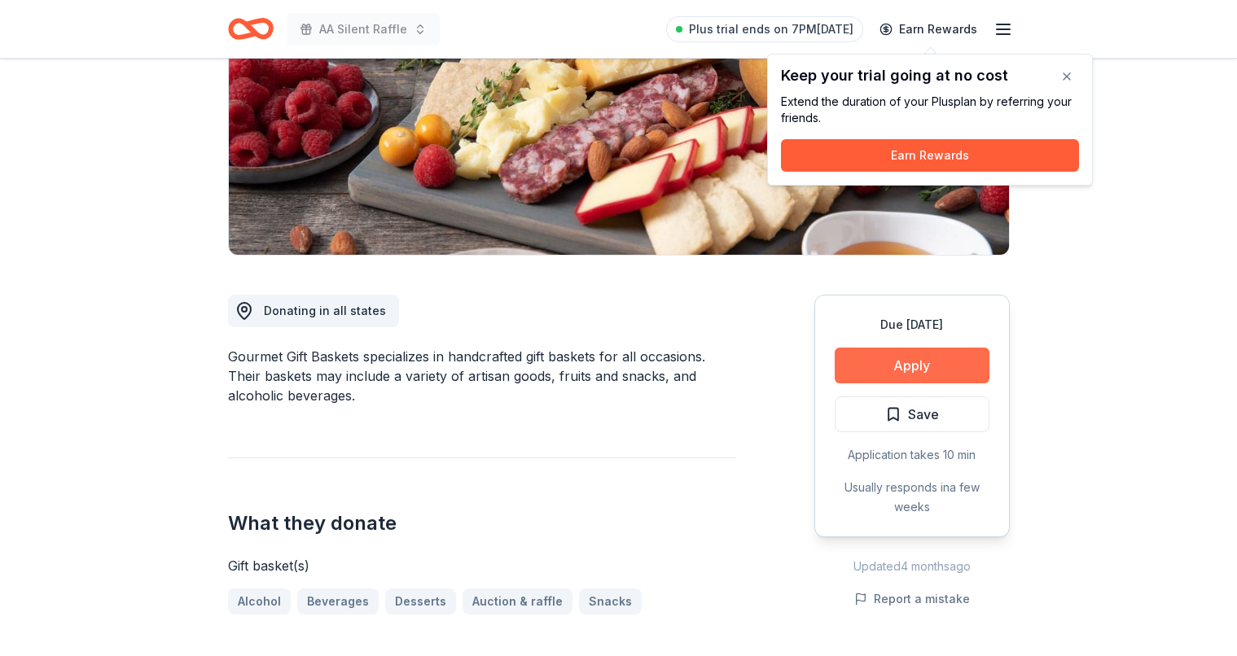
click at [919, 362] on button "Apply" at bounding box center [912, 366] width 155 height 36
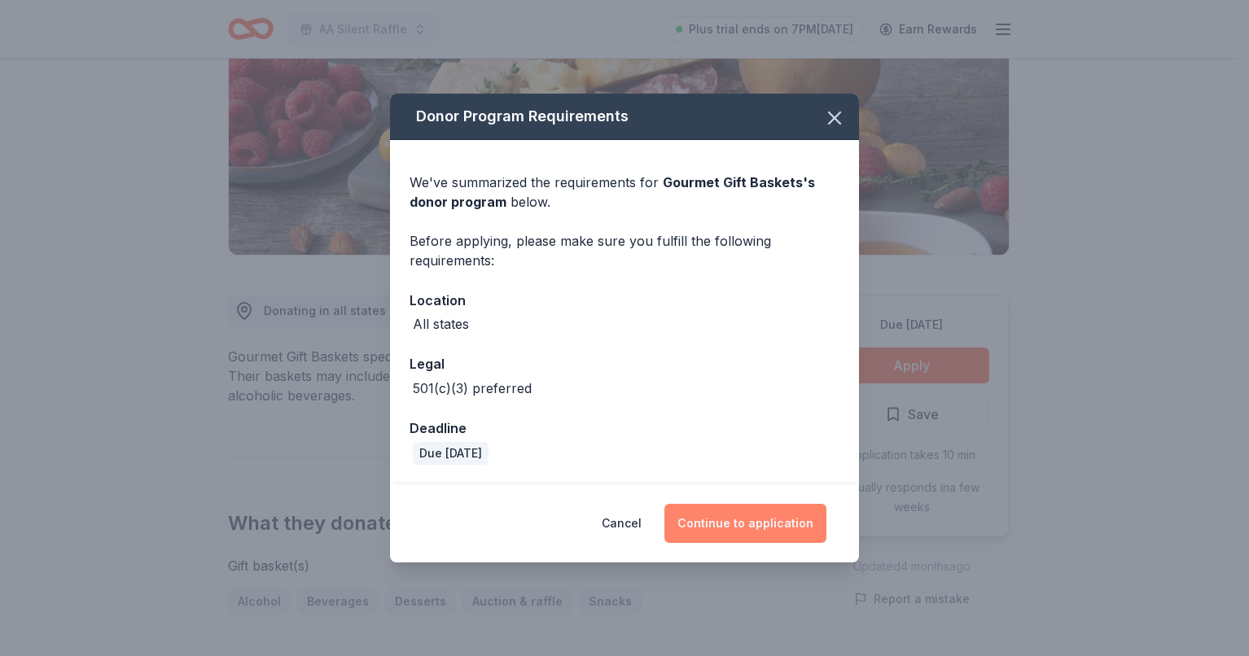
click at [743, 530] on button "Continue to application" at bounding box center [746, 523] width 162 height 39
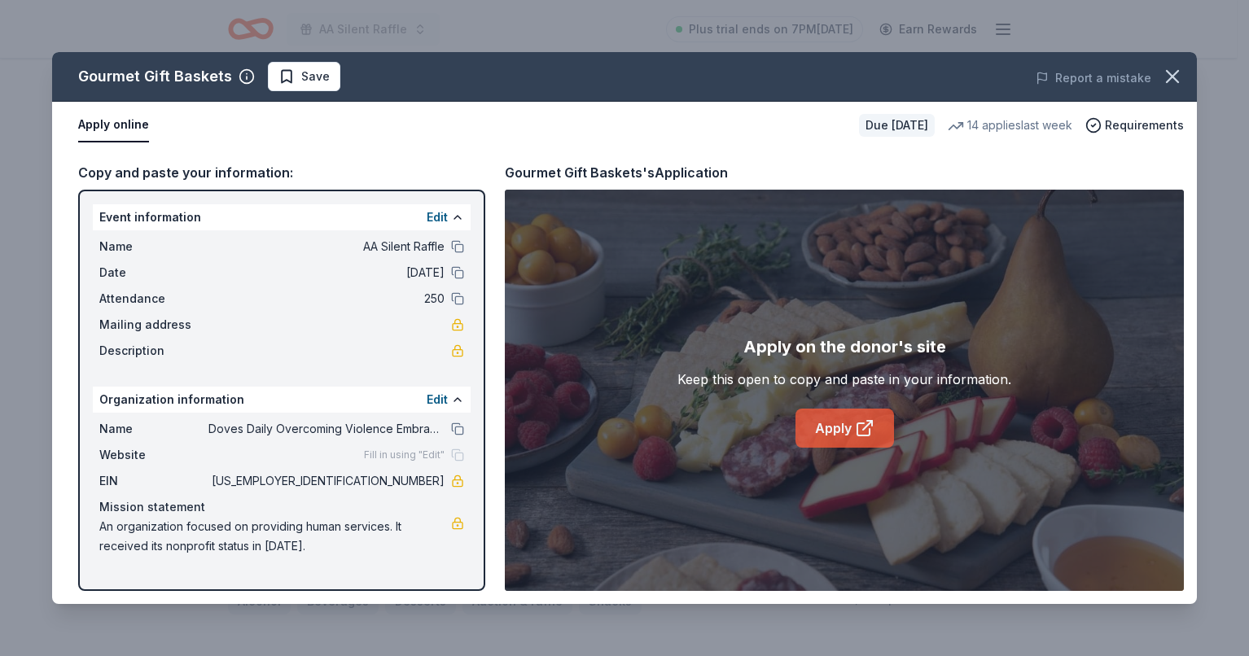
click at [838, 429] on link "Apply" at bounding box center [845, 428] width 99 height 39
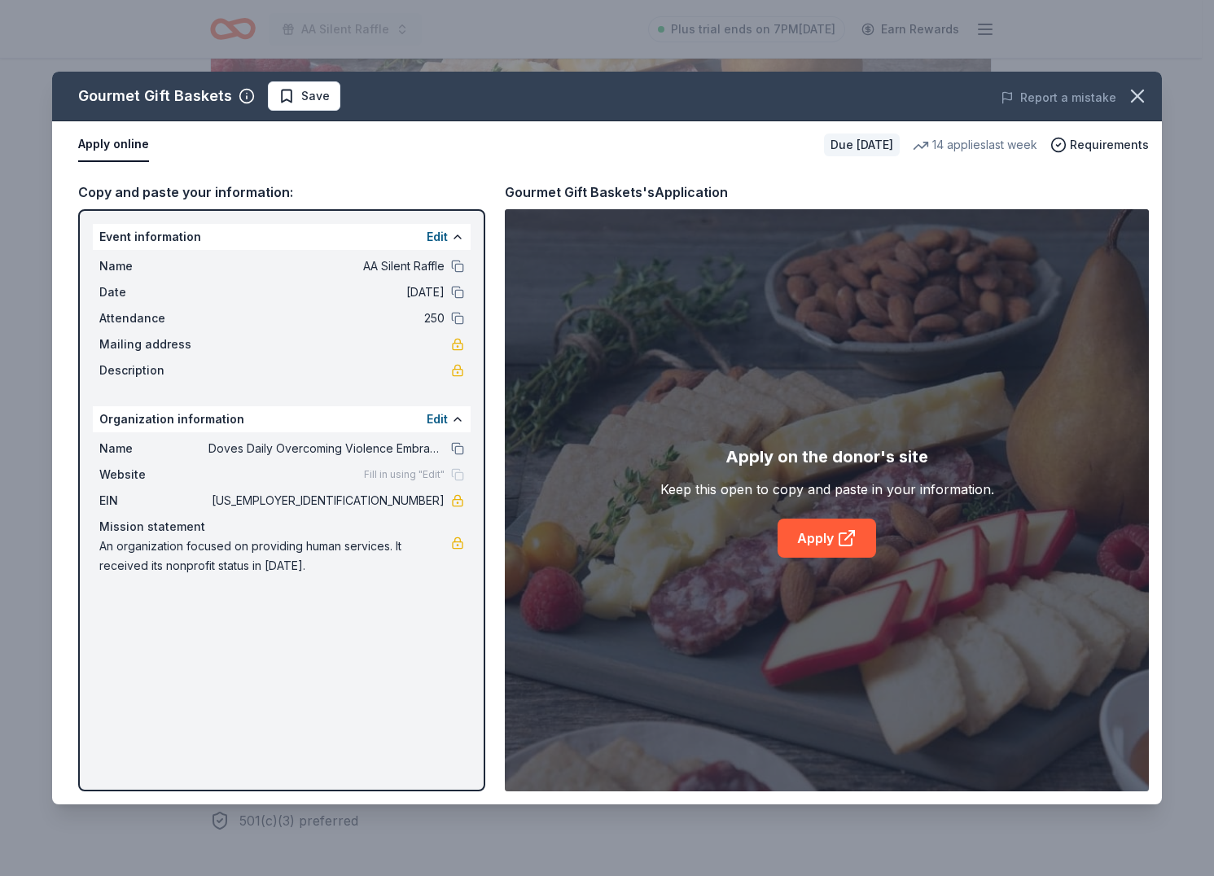
click at [304, 112] on div "Gourmet Gift Baskets Save Report a mistake" at bounding box center [607, 97] width 1110 height 50
click at [306, 97] on span "Save" at bounding box center [315, 96] width 29 height 20
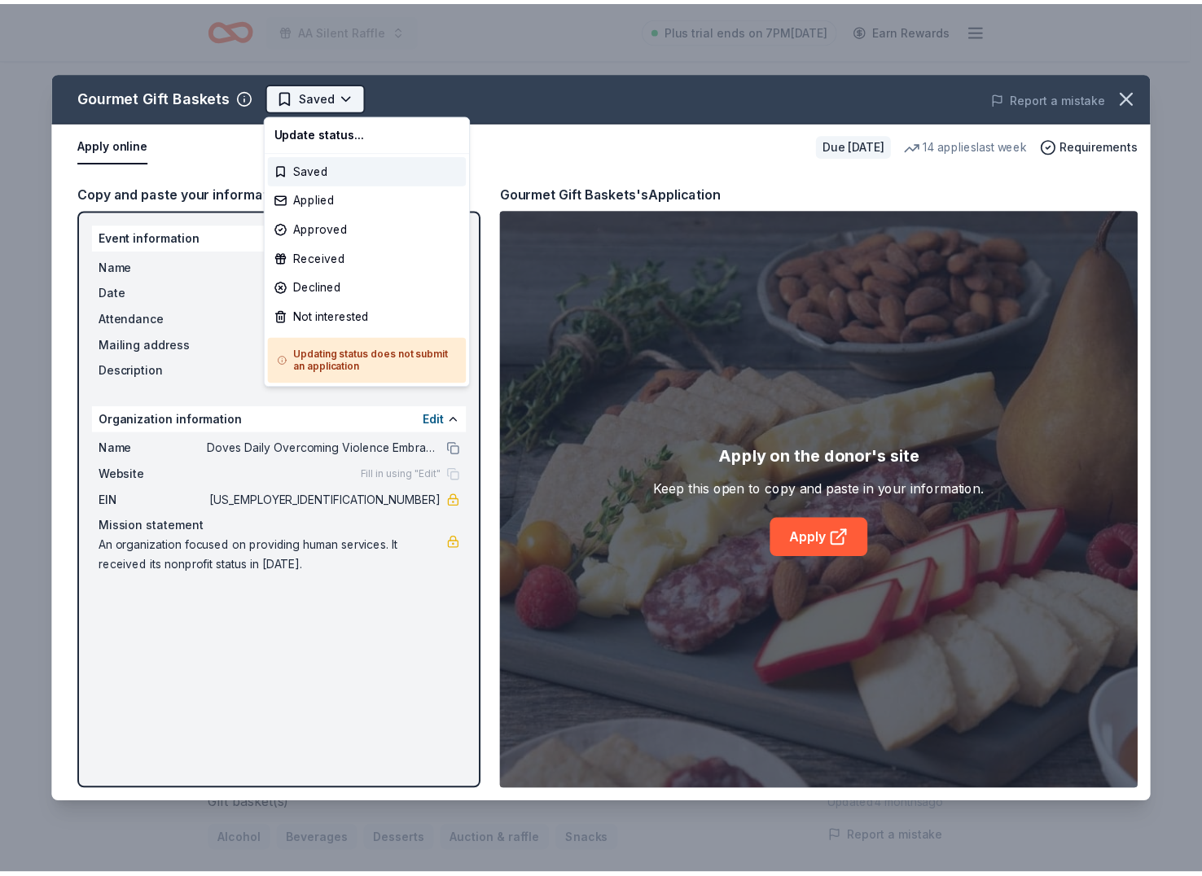
scroll to position [0, 0]
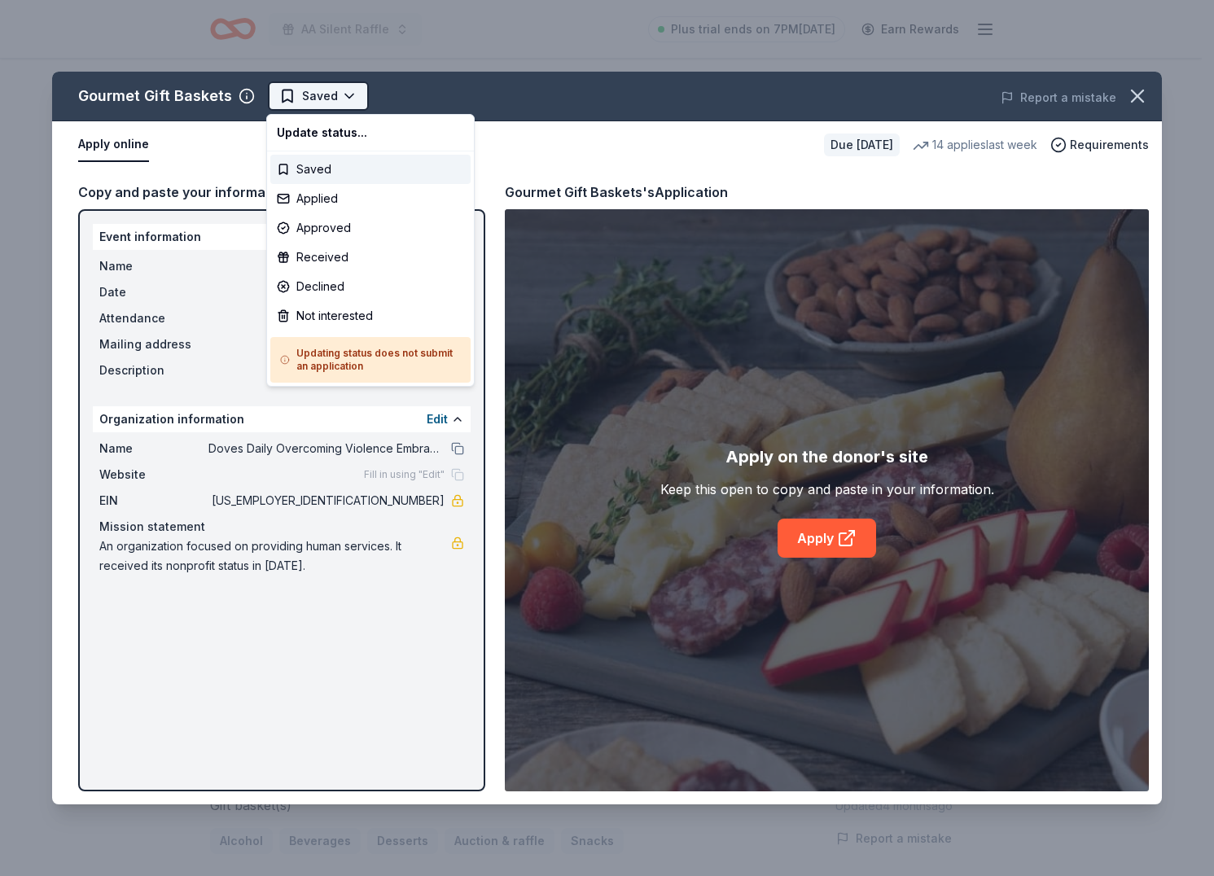
click at [318, 98] on html "AA Silent Raffle Plus trial ends on 7PM, 9/25 Earn Rewards Due in 17 days Share…" at bounding box center [607, 438] width 1214 height 876
click at [327, 200] on div "Applied" at bounding box center [370, 198] width 200 height 29
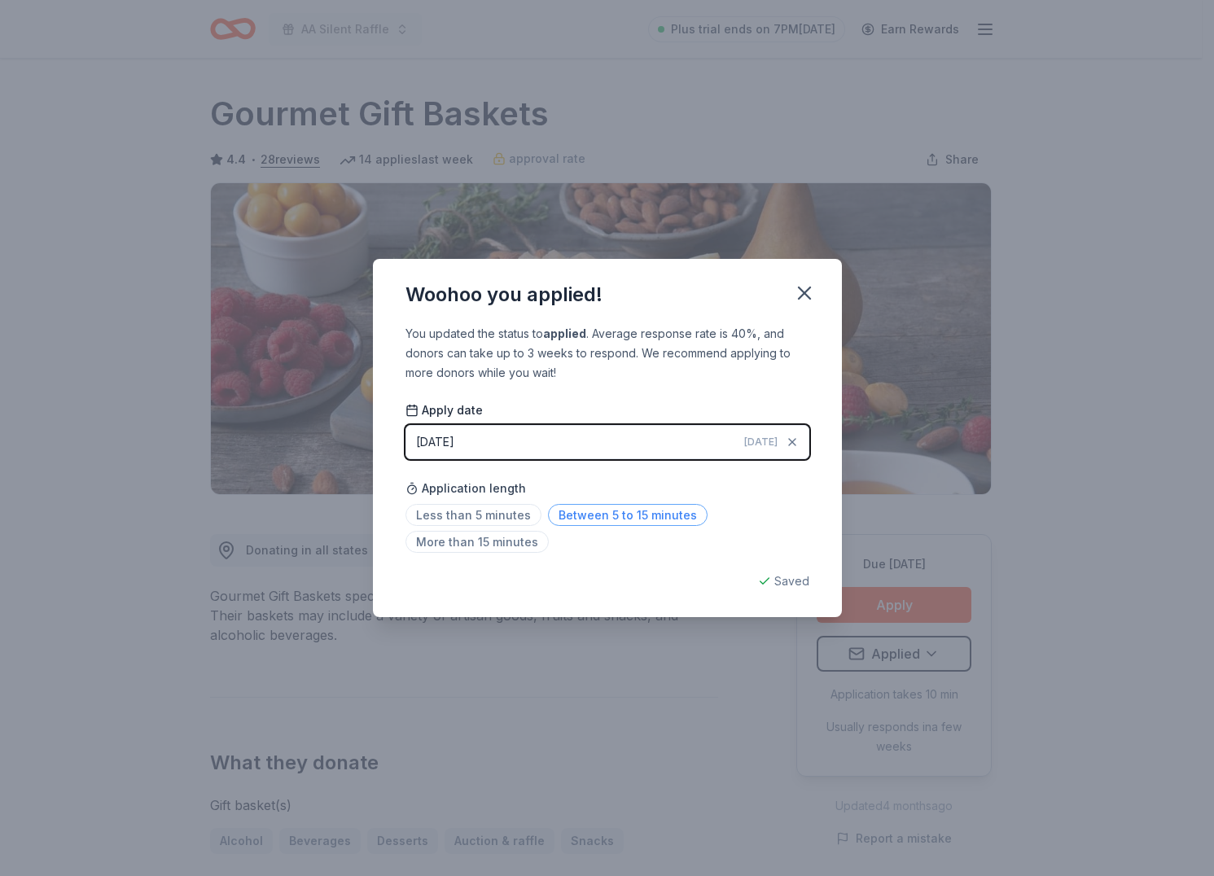
drag, startPoint x: 582, startPoint y: 514, endPoint x: 600, endPoint y: 518, distance: 18.4
click at [585, 515] on span "Between 5 to 15 minutes" at bounding box center [628, 515] width 160 height 22
click at [812, 288] on icon "button" at bounding box center [804, 293] width 23 height 23
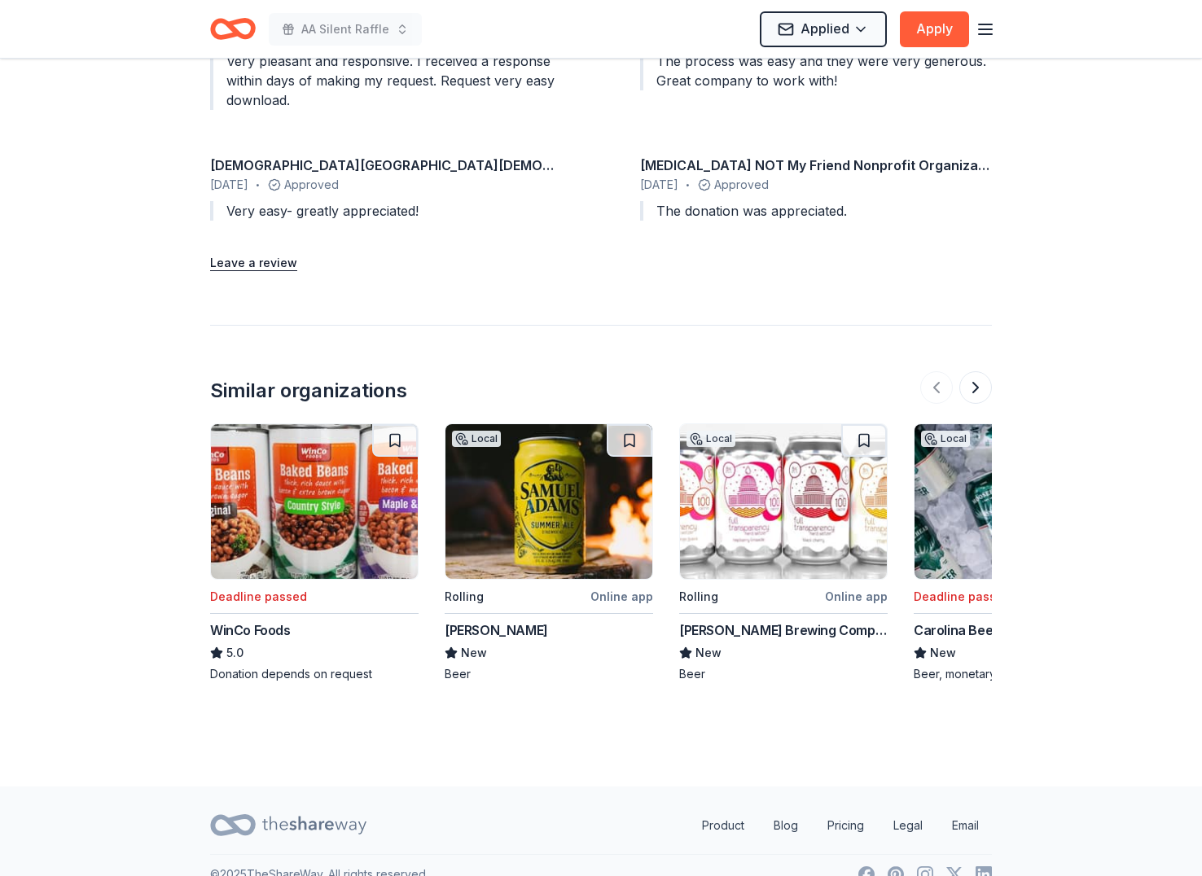
scroll to position [1747, 0]
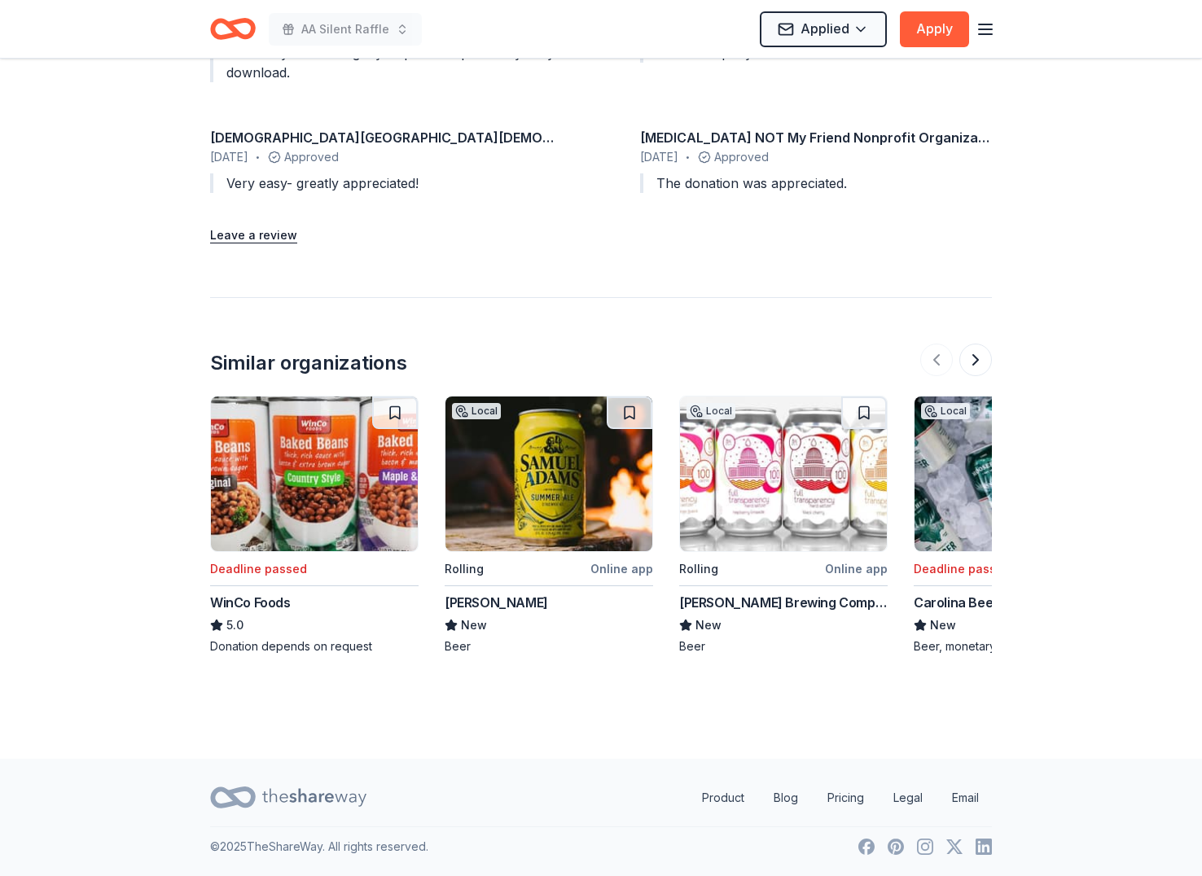
click at [570, 470] on img at bounding box center [548, 474] width 207 height 155
click at [982, 356] on button at bounding box center [975, 360] width 33 height 33
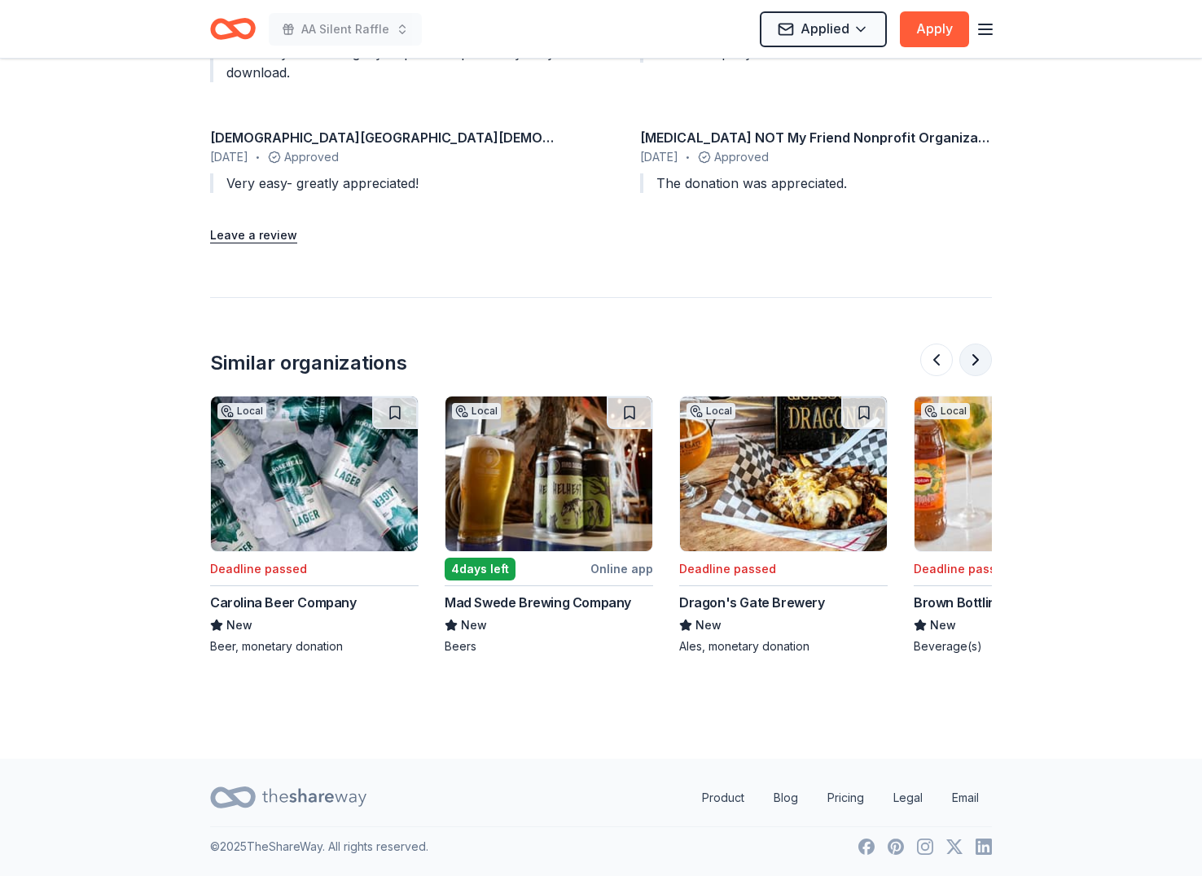
click at [982, 356] on button at bounding box center [975, 360] width 33 height 33
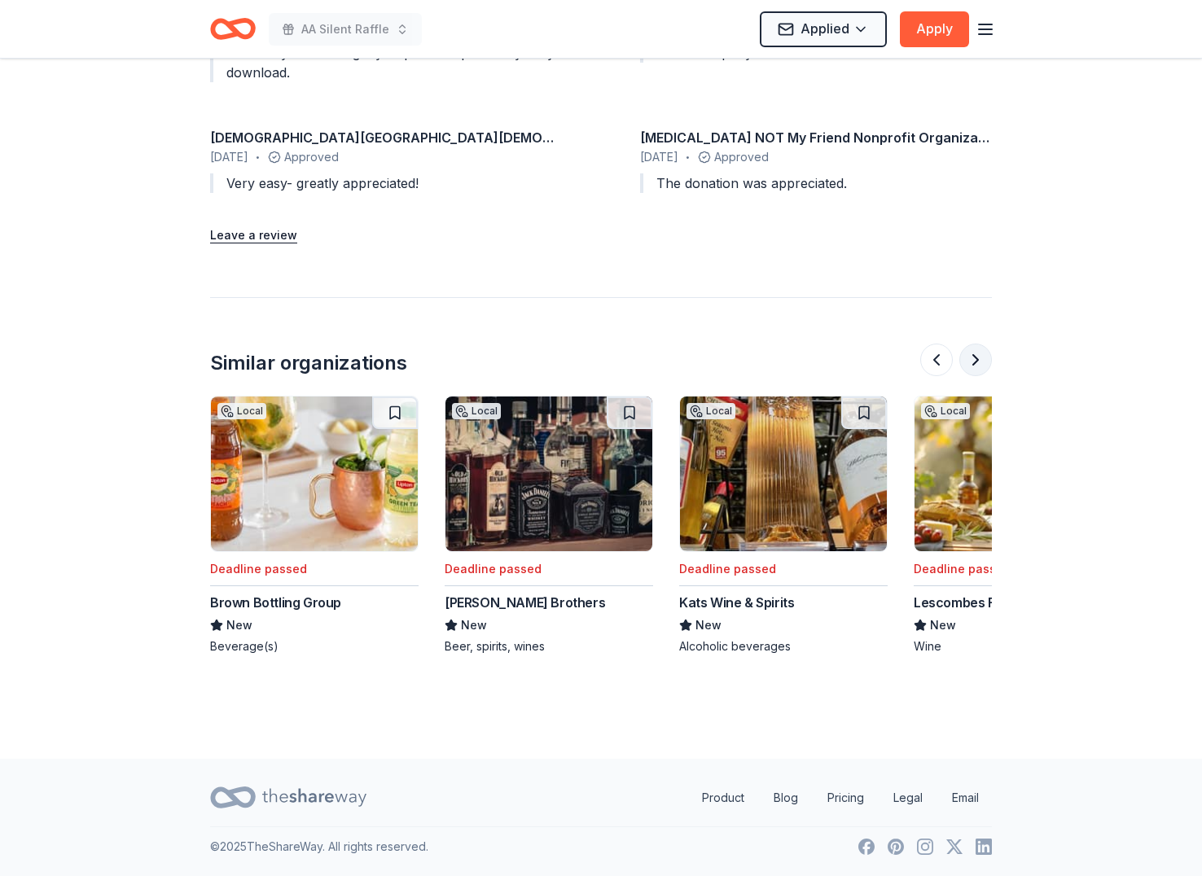
click at [982, 356] on button at bounding box center [975, 360] width 33 height 33
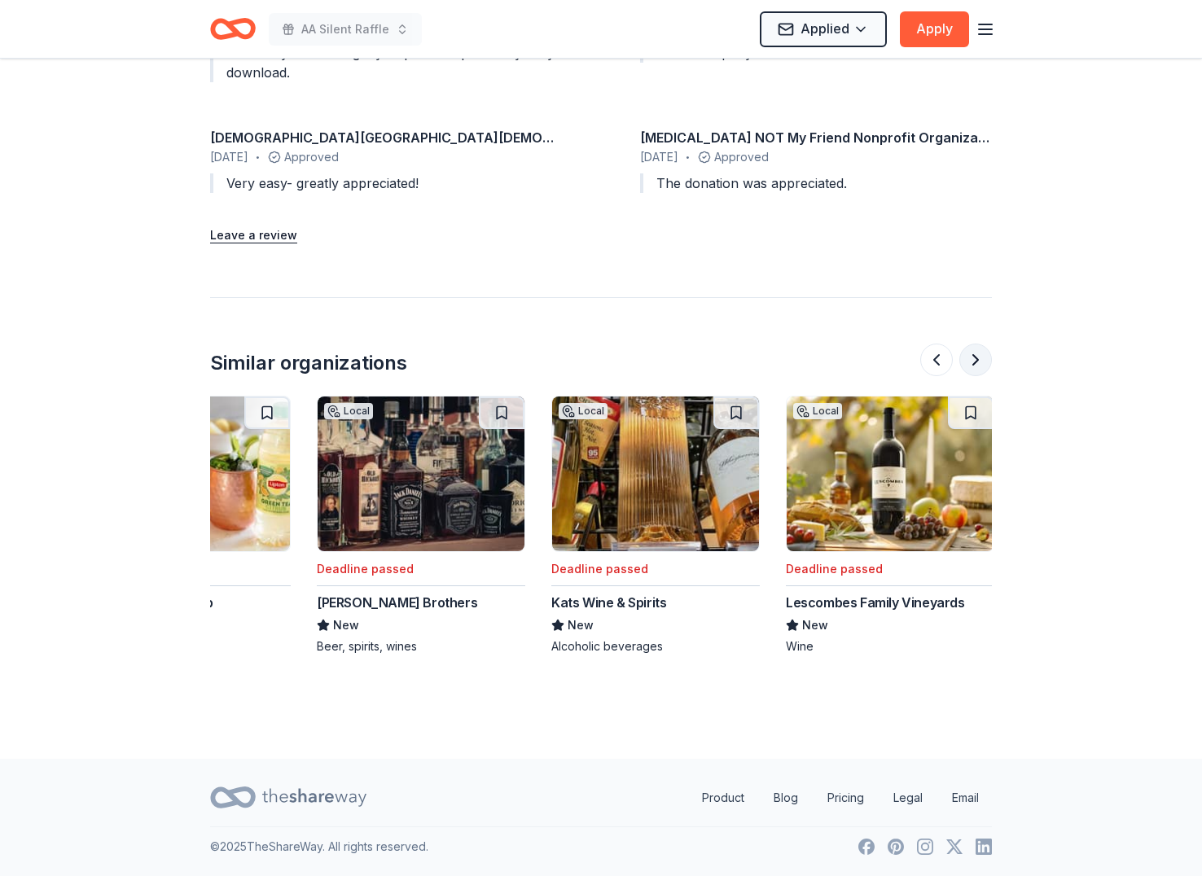
scroll to position [0, 1538]
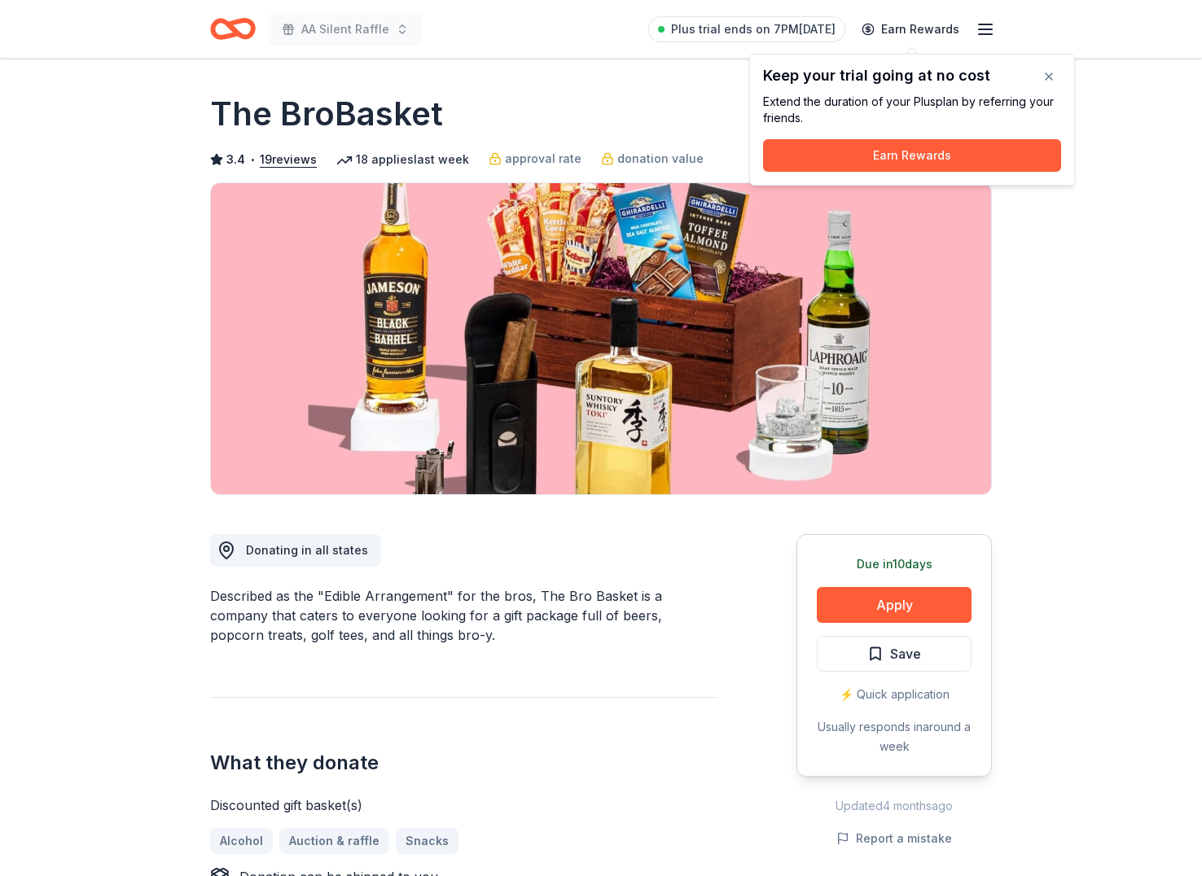
click at [632, 673] on div "Donating in all states Described as the "Edible Arrangement" for the bros, The …" at bounding box center [464, 813] width 508 height 637
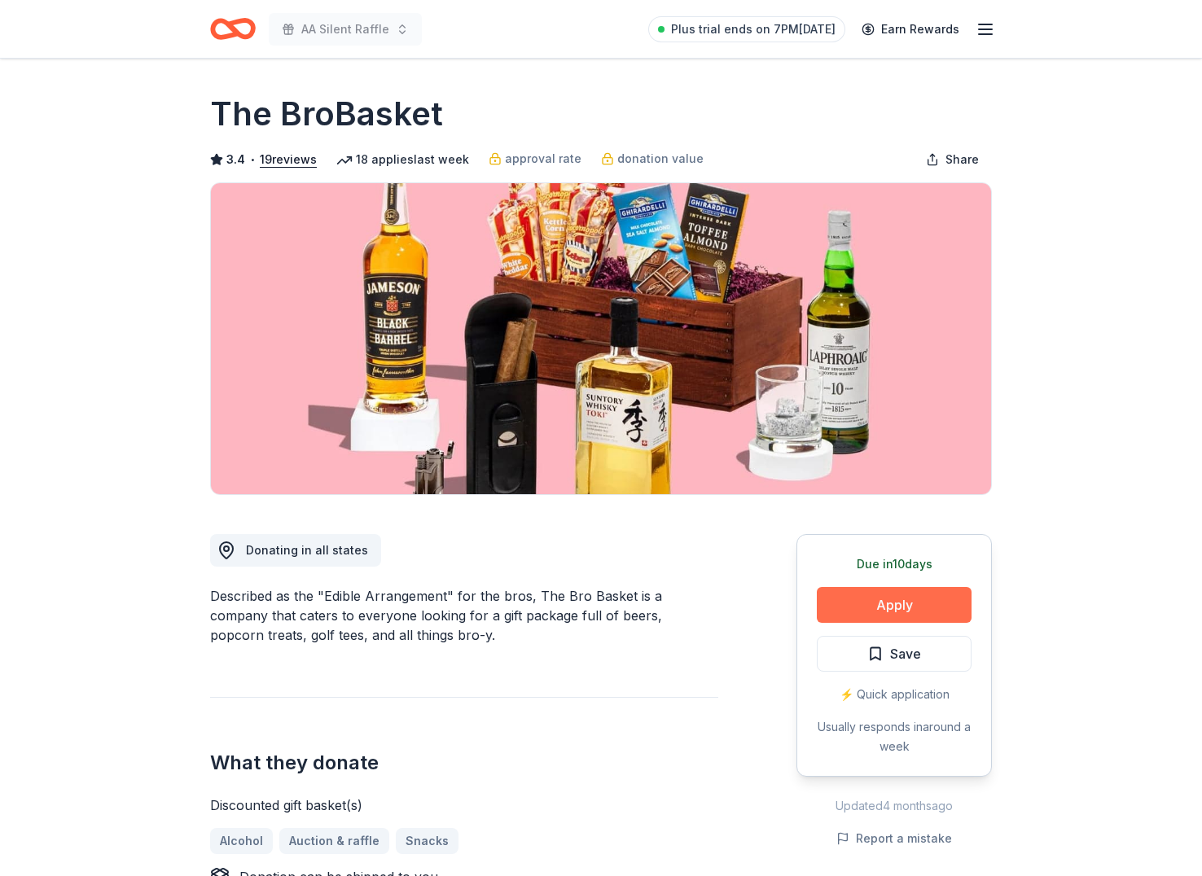
click at [855, 601] on button "Apply" at bounding box center [894, 605] width 155 height 36
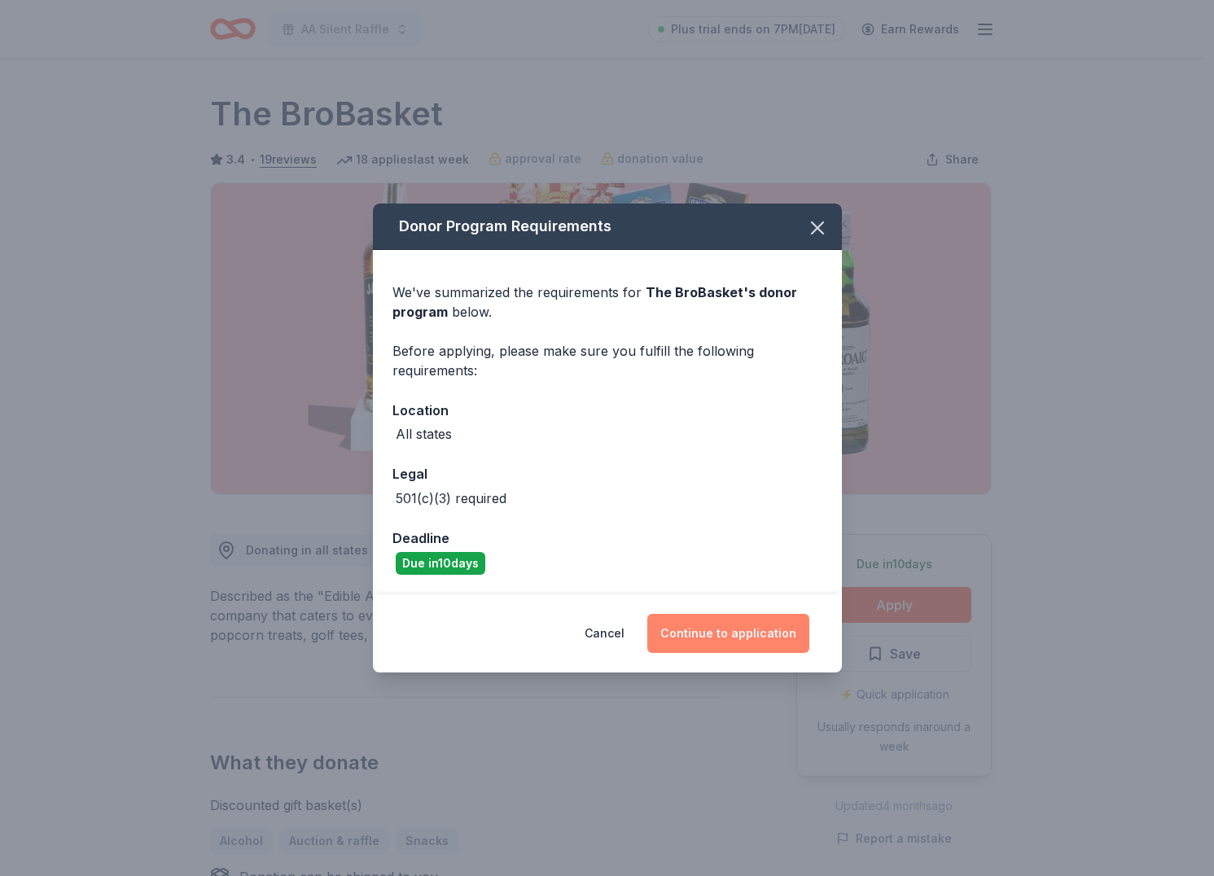
click at [705, 635] on button "Continue to application" at bounding box center [728, 633] width 162 height 39
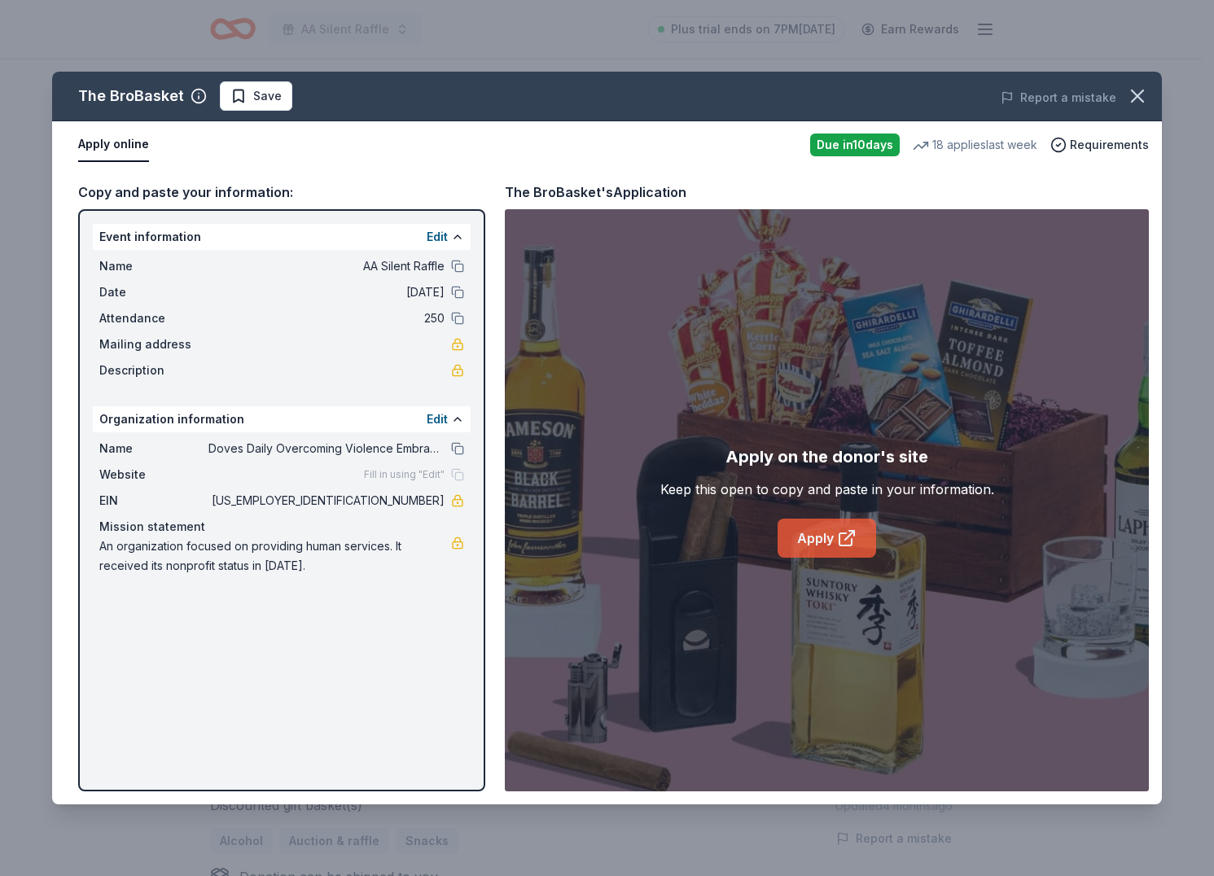
click at [818, 537] on link "Apply" at bounding box center [827, 538] width 99 height 39
click at [256, 97] on span "Save" at bounding box center [267, 96] width 29 height 20
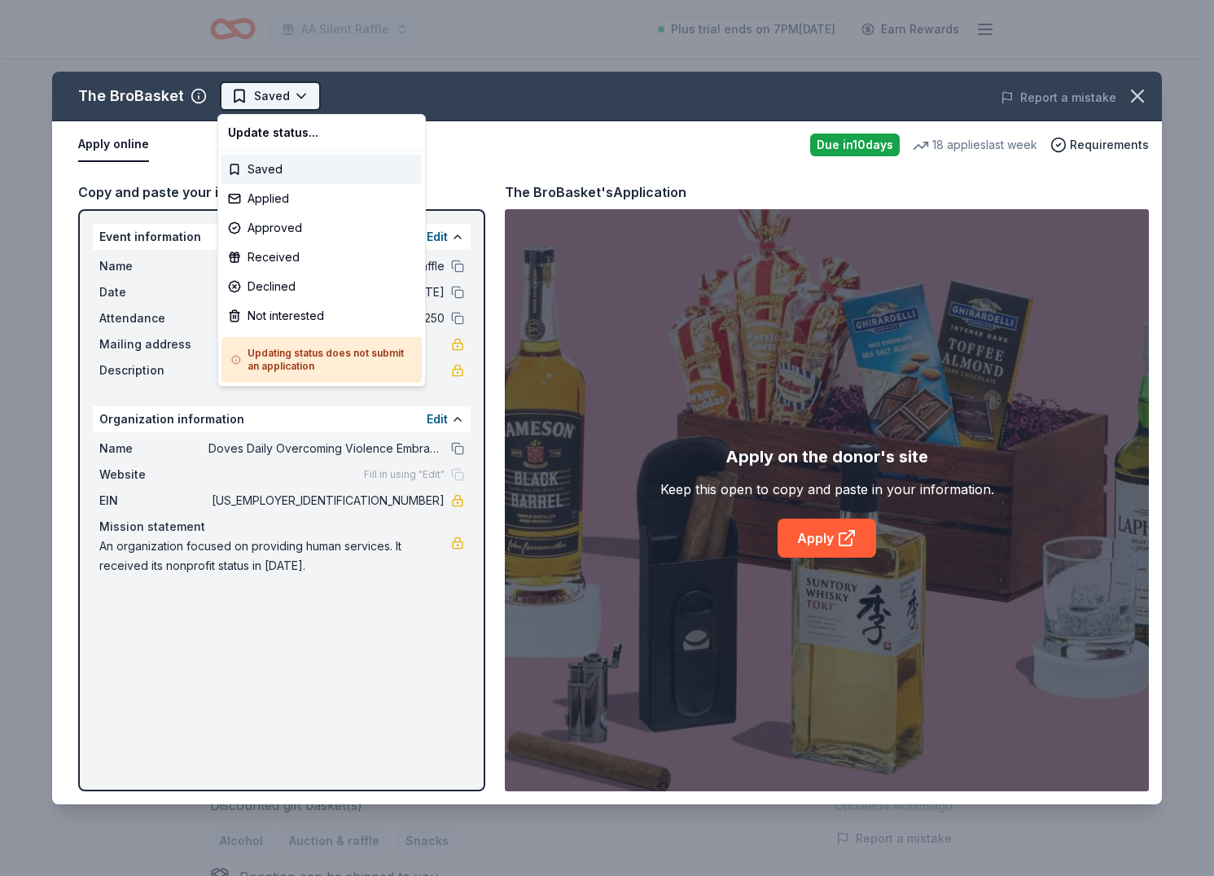
click at [260, 103] on html "AA Silent Raffle Plus trial ends on 7PM, 9/25 Earn Rewards Due in 10 days Share…" at bounding box center [607, 438] width 1214 height 876
click at [267, 191] on div "Applied" at bounding box center [322, 198] width 200 height 29
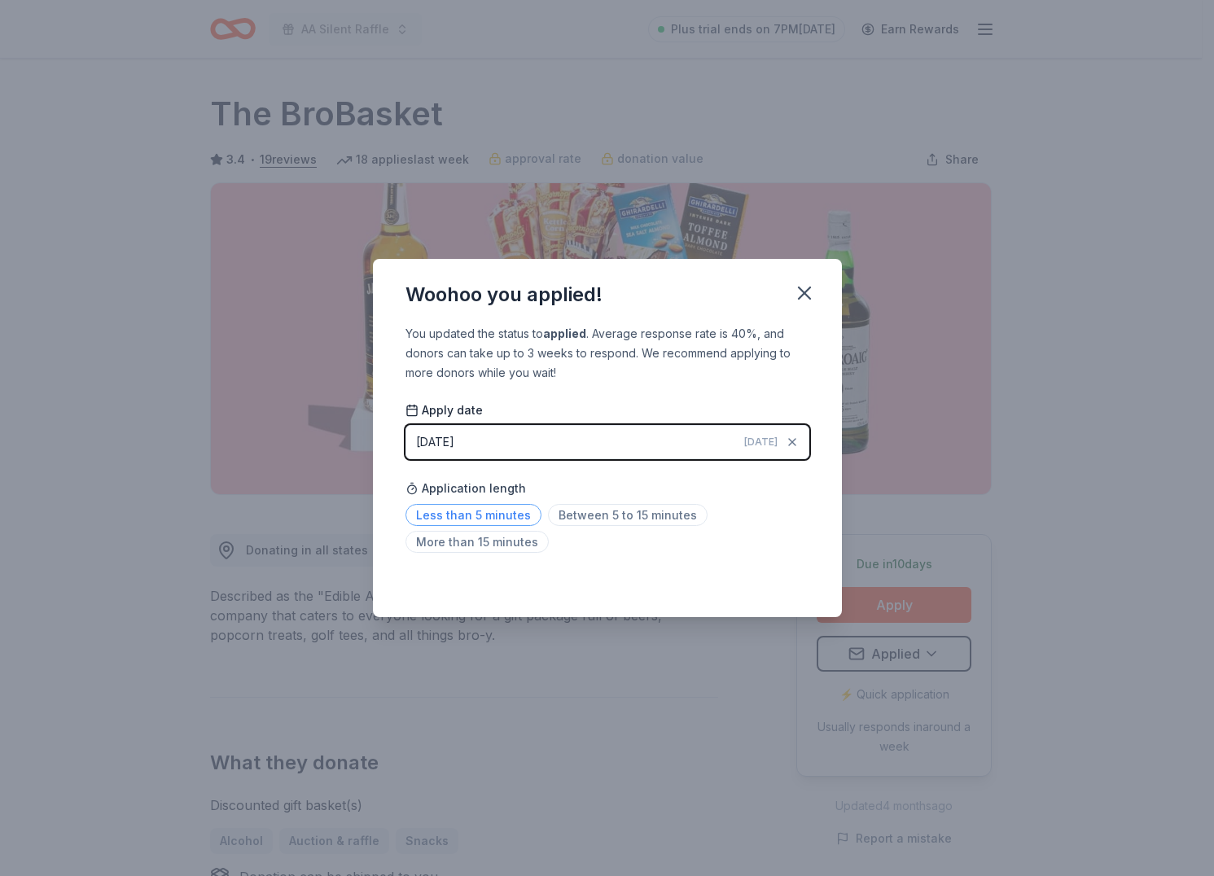
click at [505, 513] on span "Less than 5 minutes" at bounding box center [474, 515] width 136 height 22
click at [799, 289] on icon "button" at bounding box center [804, 292] width 11 height 11
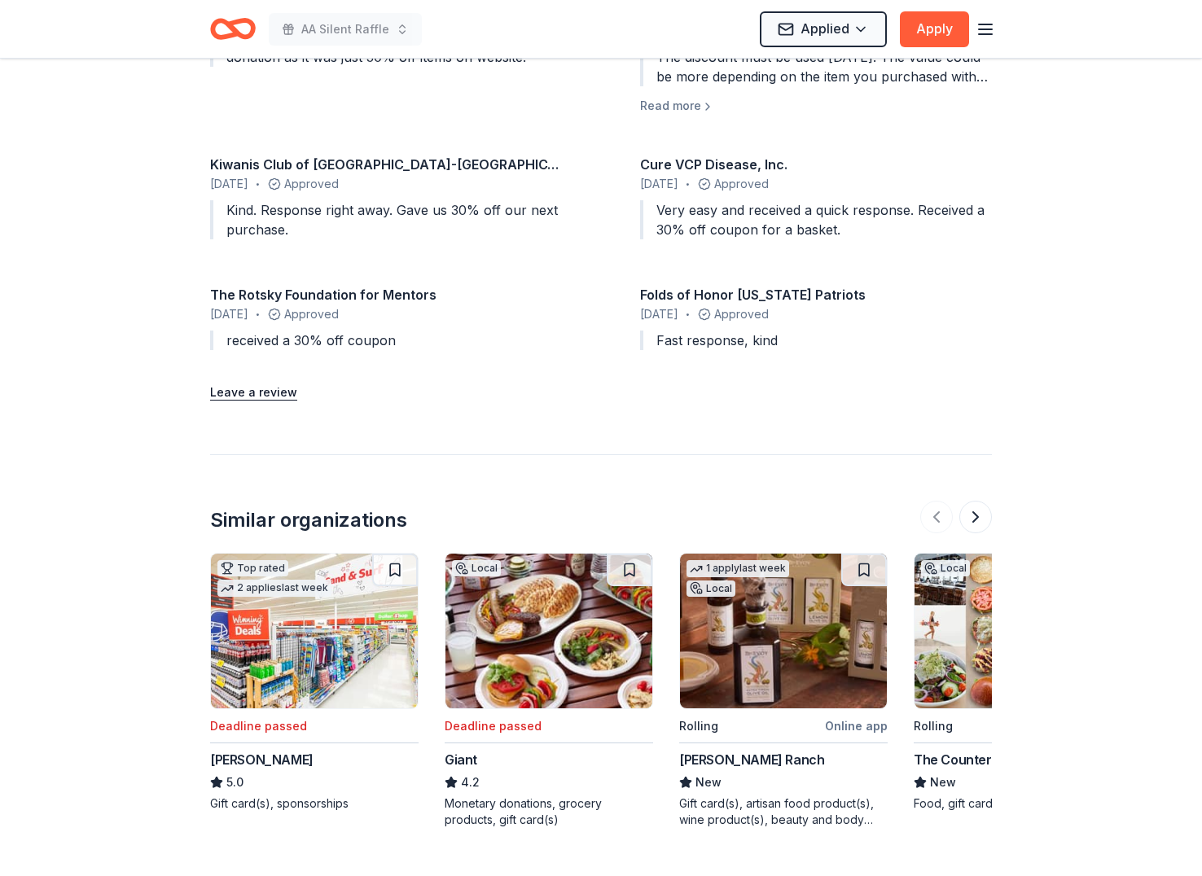
scroll to position [1848, 0]
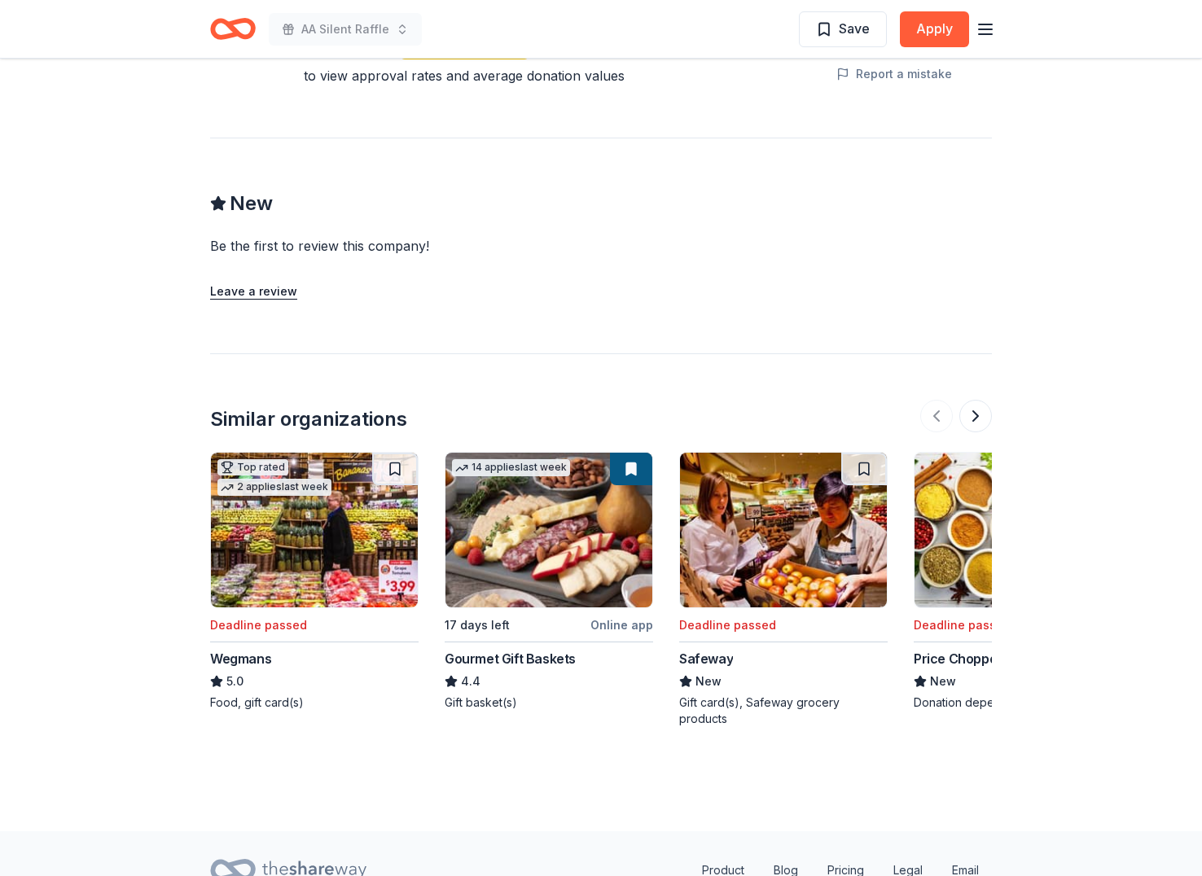
scroll to position [1260, 0]
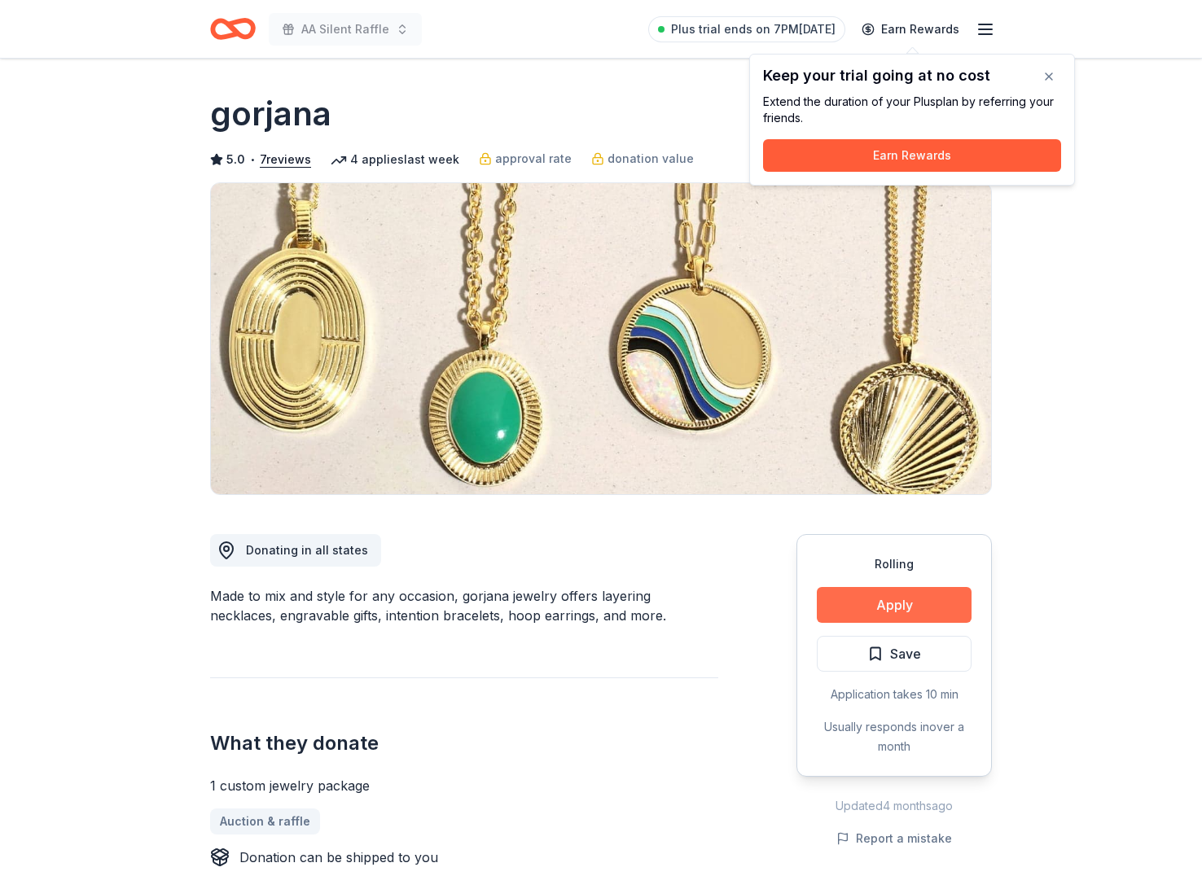
click at [932, 604] on button "Apply" at bounding box center [894, 605] width 155 height 36
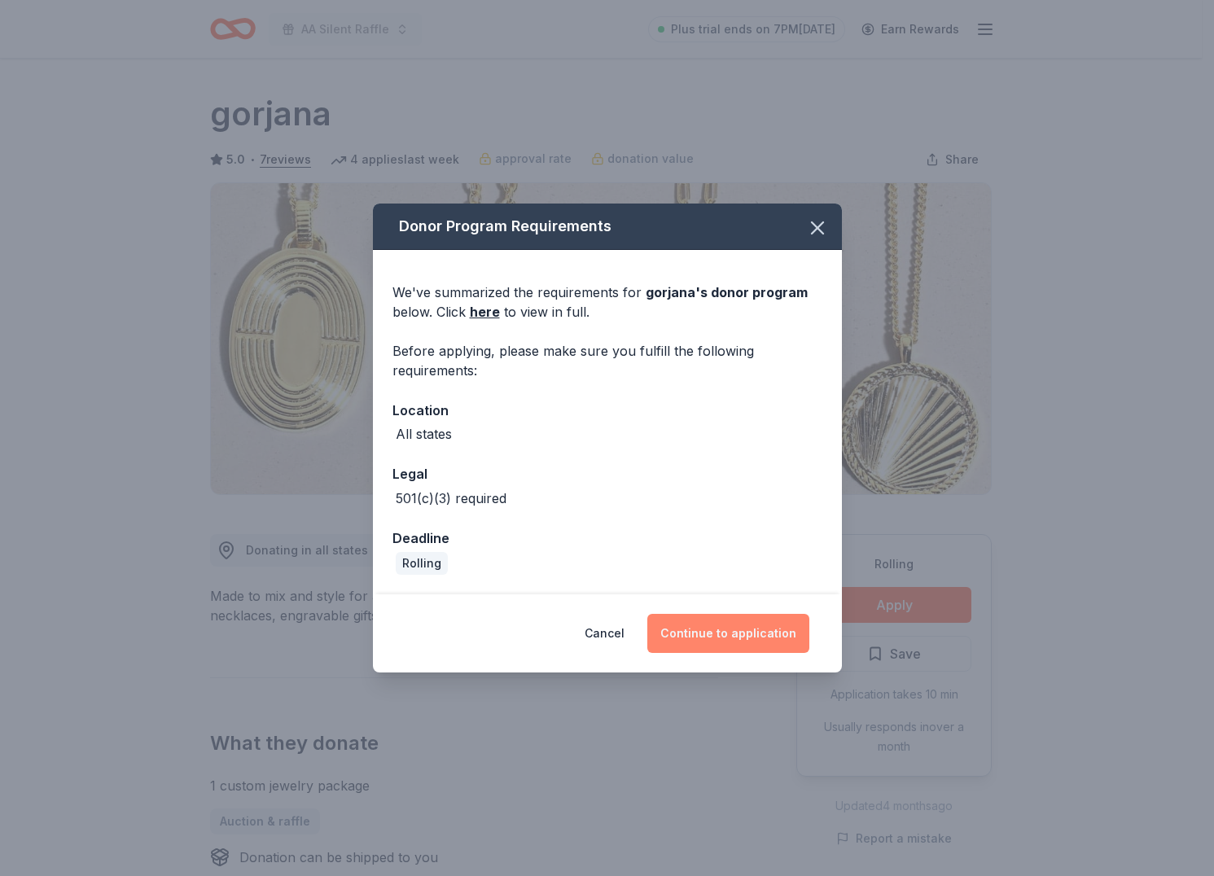
click at [713, 642] on button "Continue to application" at bounding box center [728, 633] width 162 height 39
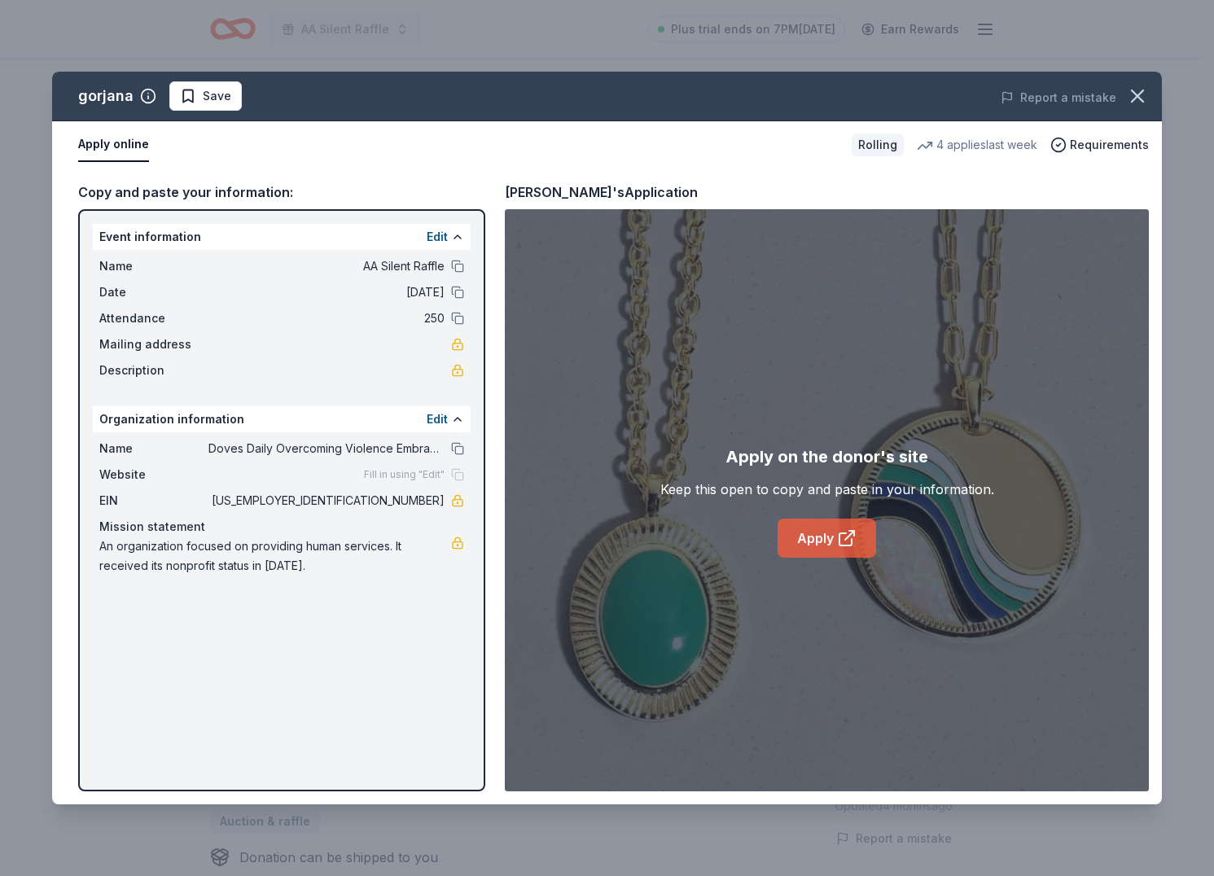
click at [793, 533] on link "Apply" at bounding box center [827, 538] width 99 height 39
click at [235, 90] on button "Save" at bounding box center [205, 95] width 72 height 29
click at [200, 103] on div "gorjana Save" at bounding box center [385, 95] width 666 height 29
click at [203, 99] on html "AA Silent Raffle Plus trial ends on 7PM, 9/25 Earn Rewards Rolling Share gorjan…" at bounding box center [607, 438] width 1214 height 876
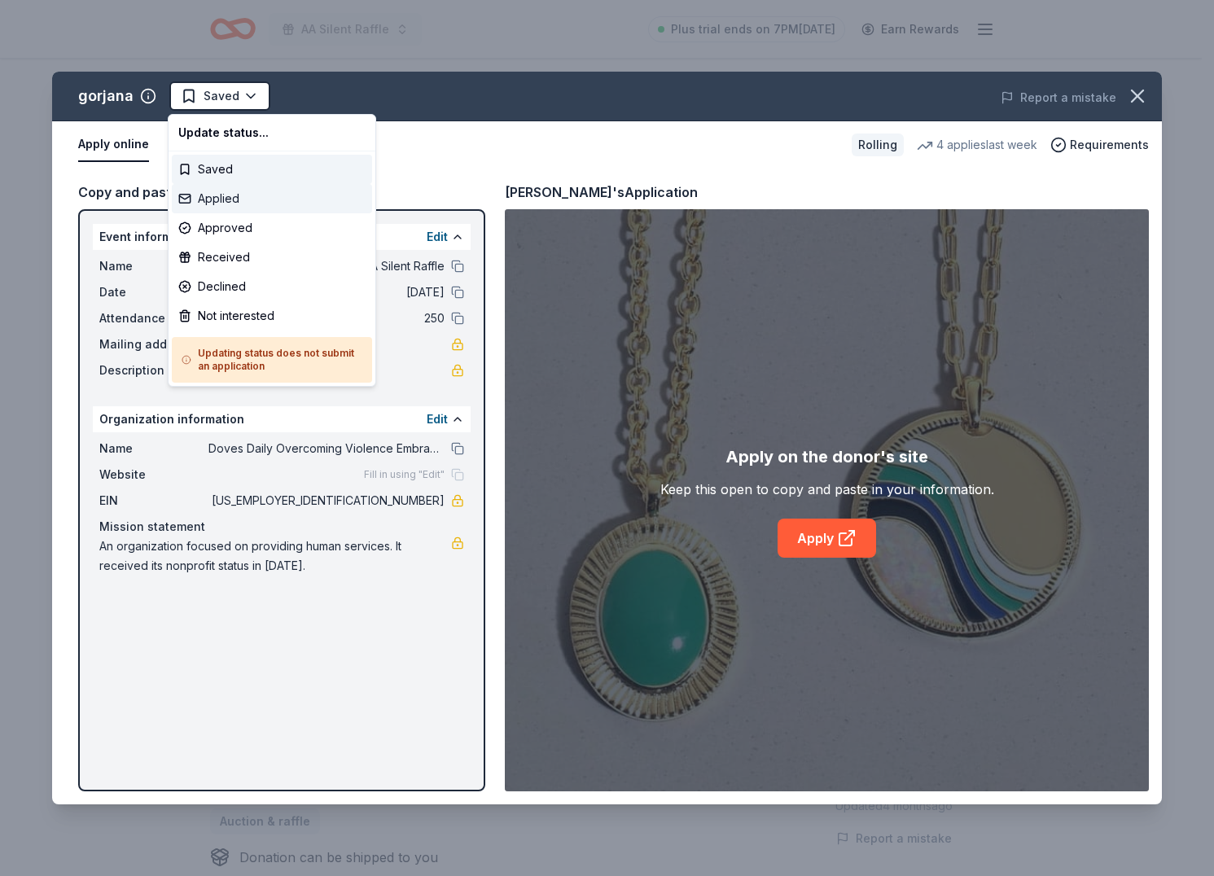
click at [218, 204] on div "Applied" at bounding box center [272, 198] width 200 height 29
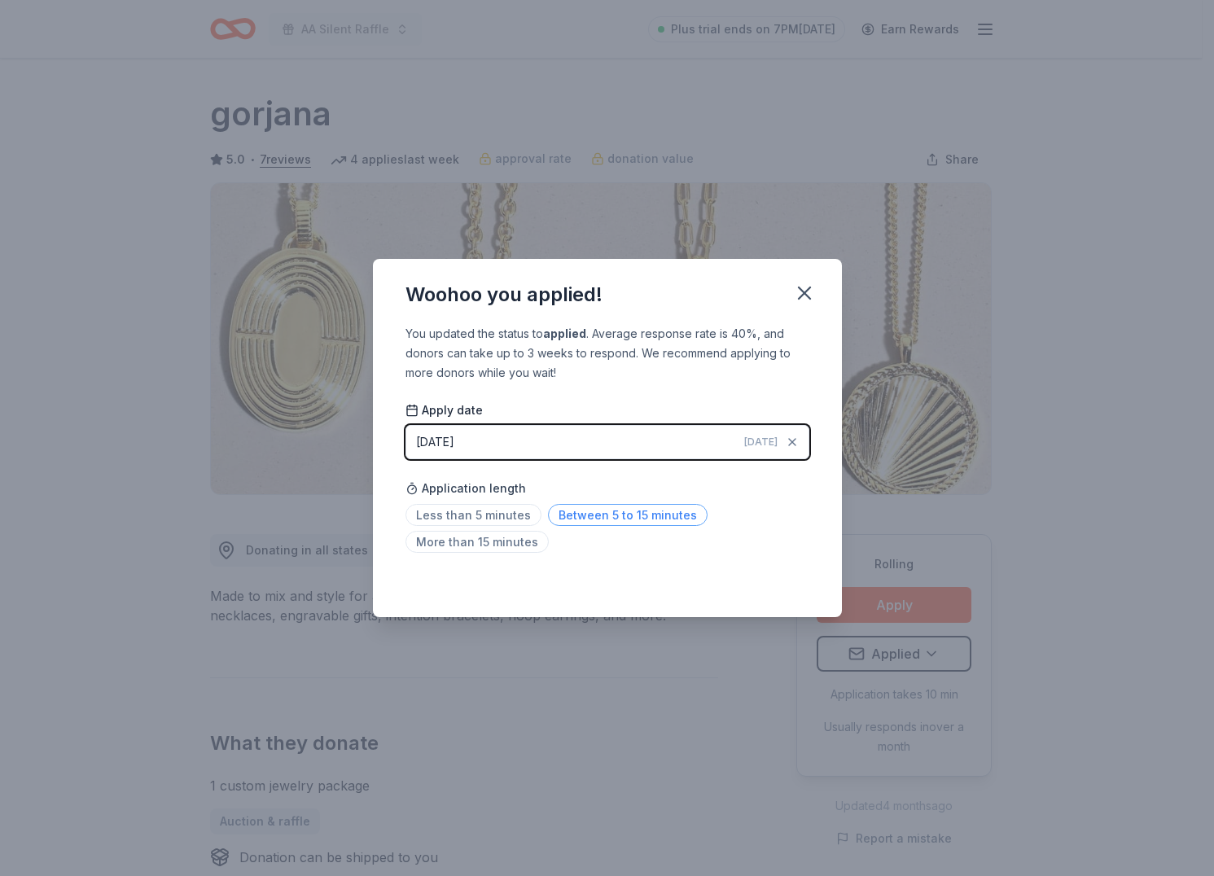
click at [559, 517] on span "Between 5 to 15 minutes" at bounding box center [628, 515] width 160 height 22
click at [795, 286] on icon "button" at bounding box center [804, 293] width 23 height 23
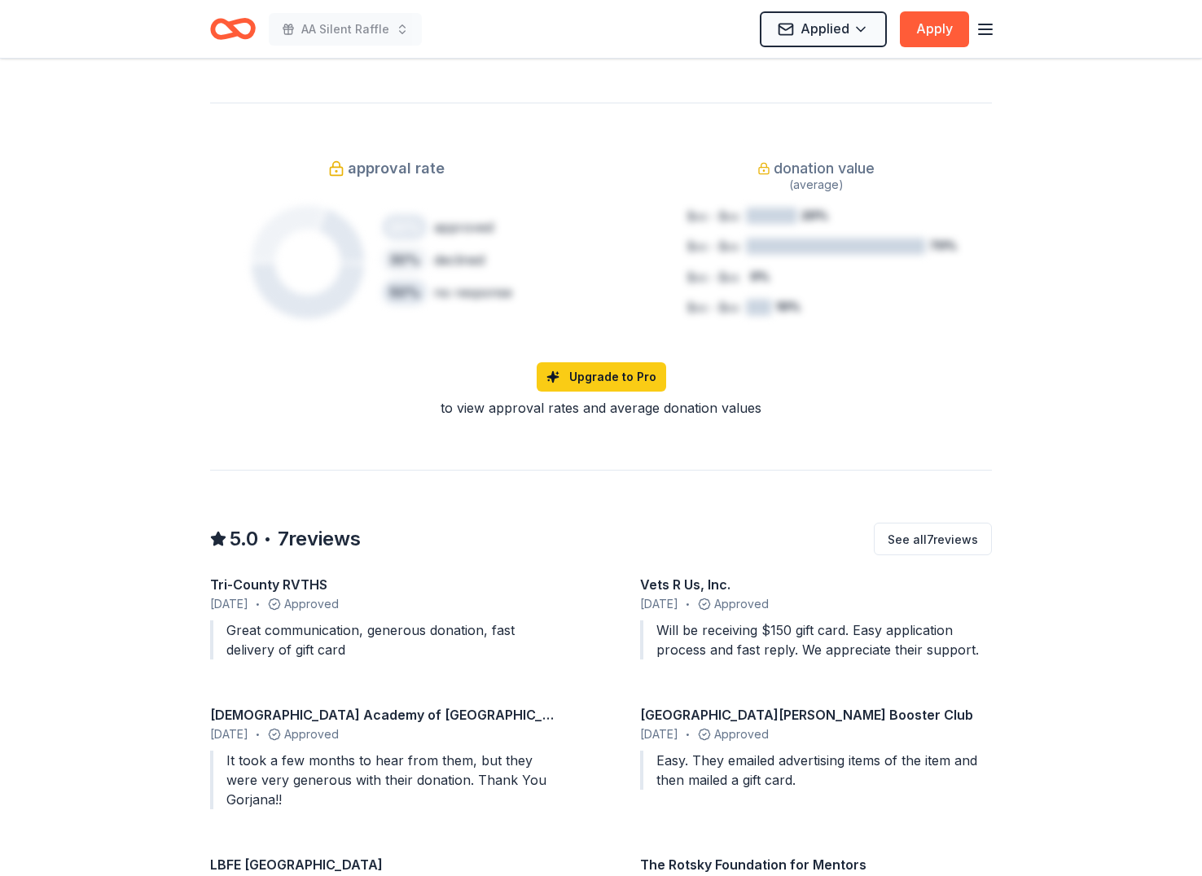
scroll to position [1815, 0]
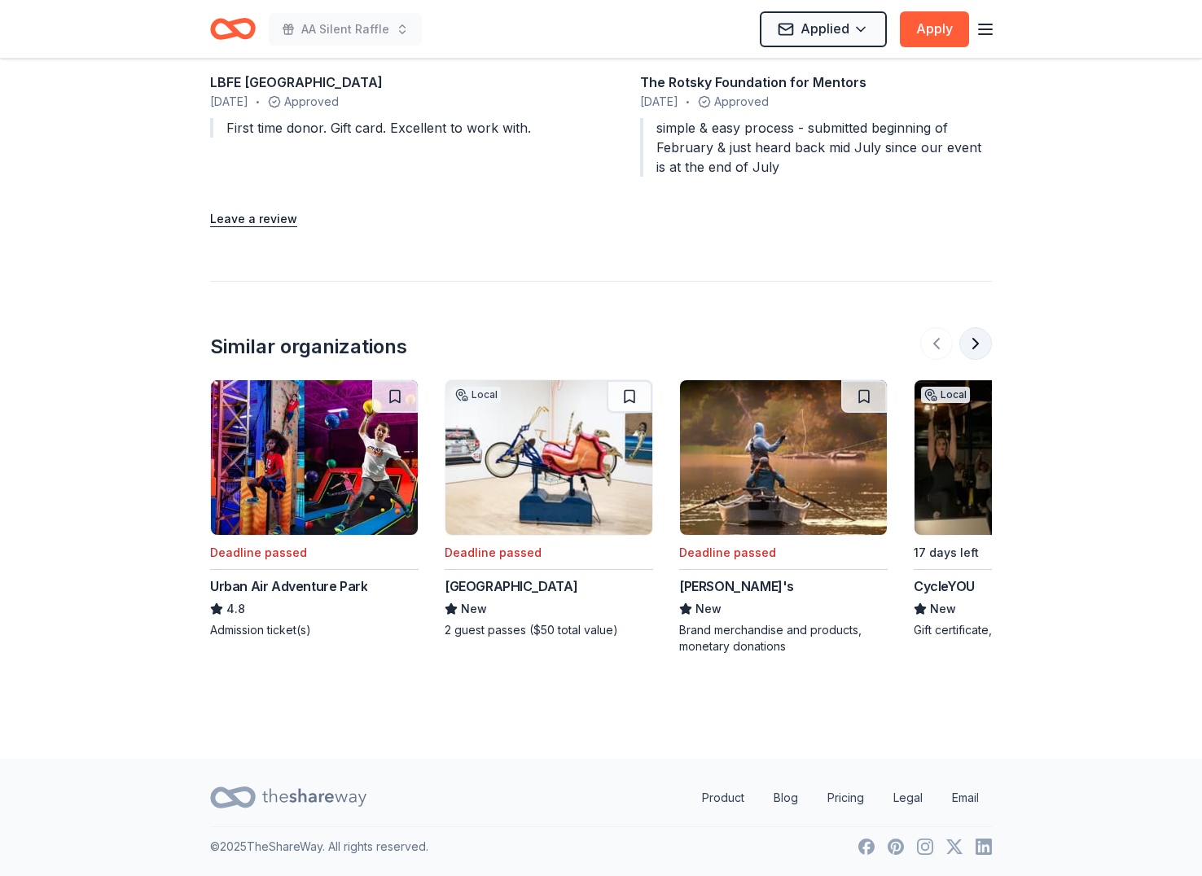
click at [981, 343] on button at bounding box center [975, 343] width 33 height 33
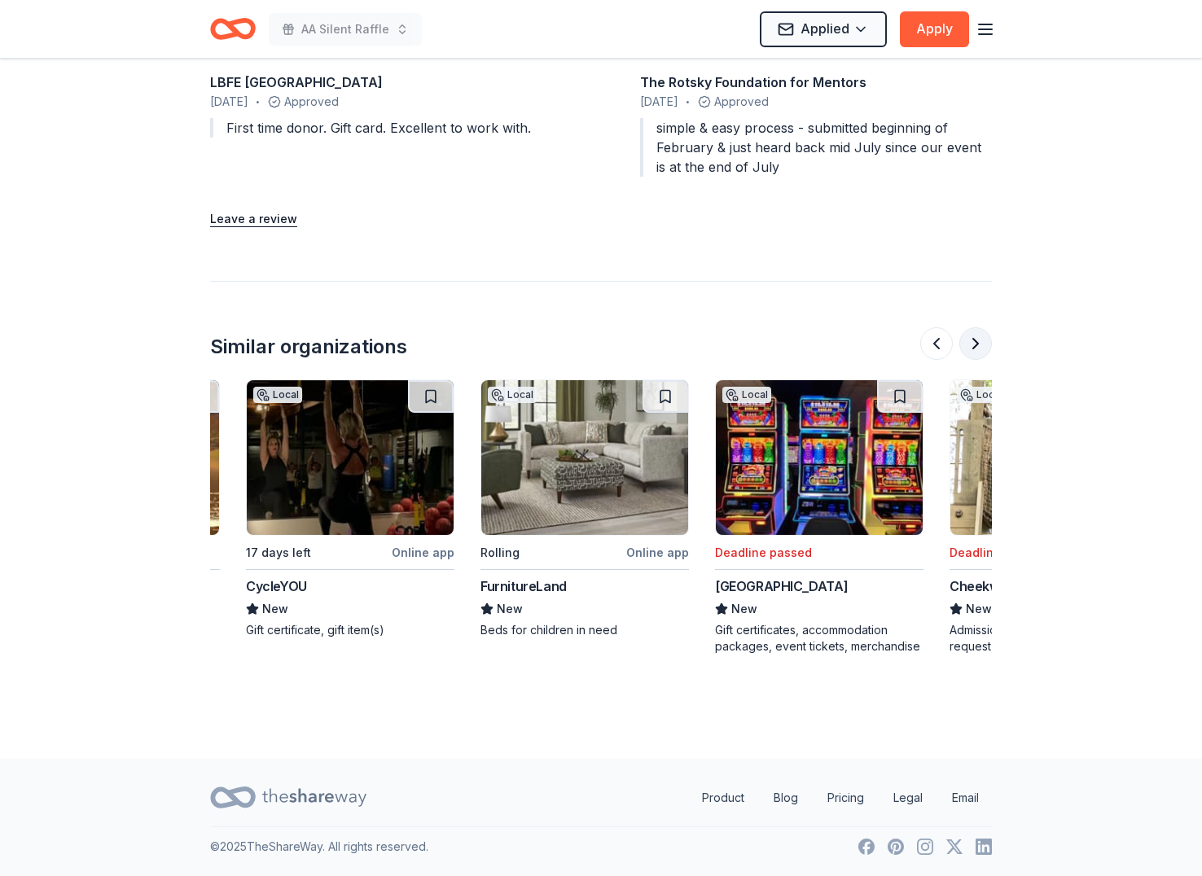
scroll to position [0, 704]
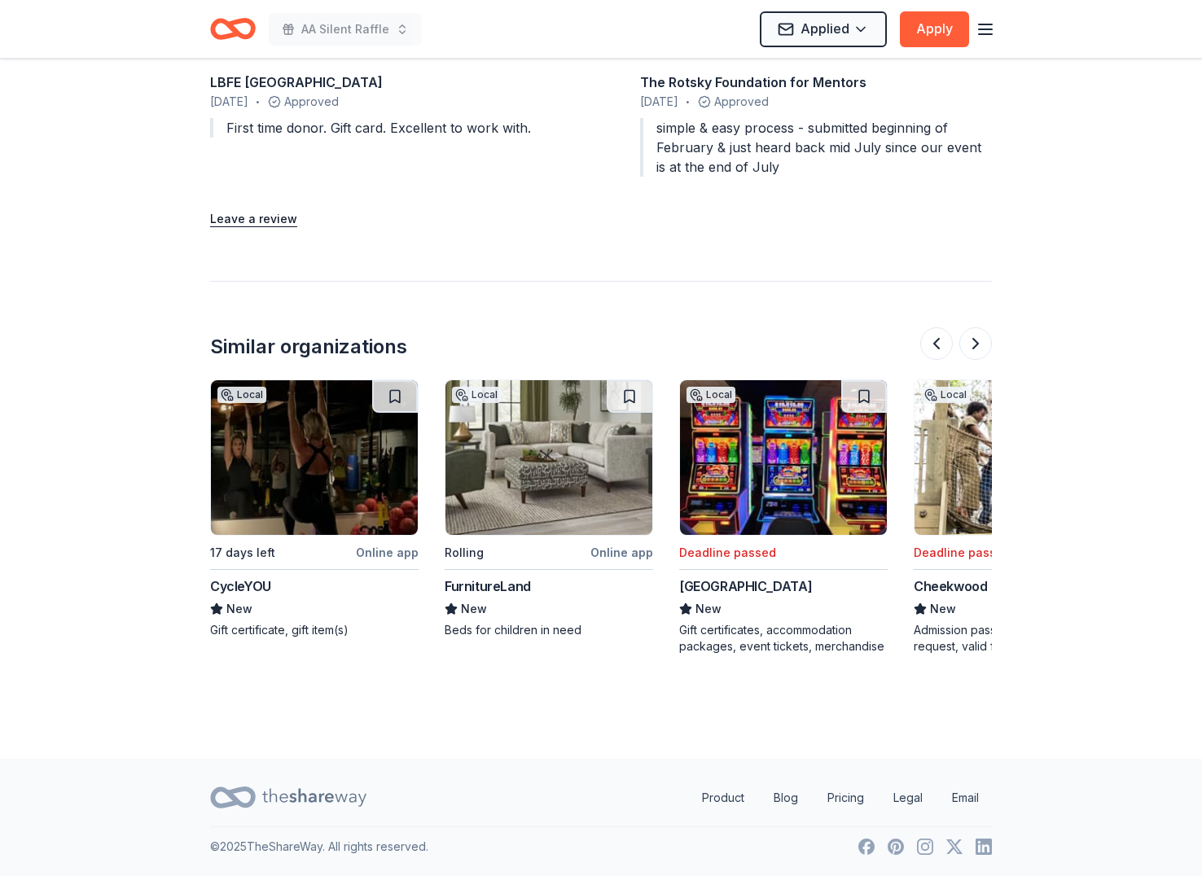
click at [314, 489] on img at bounding box center [314, 457] width 207 height 155
click at [563, 464] on img at bounding box center [548, 457] width 207 height 155
click at [978, 351] on button at bounding box center [975, 343] width 33 height 33
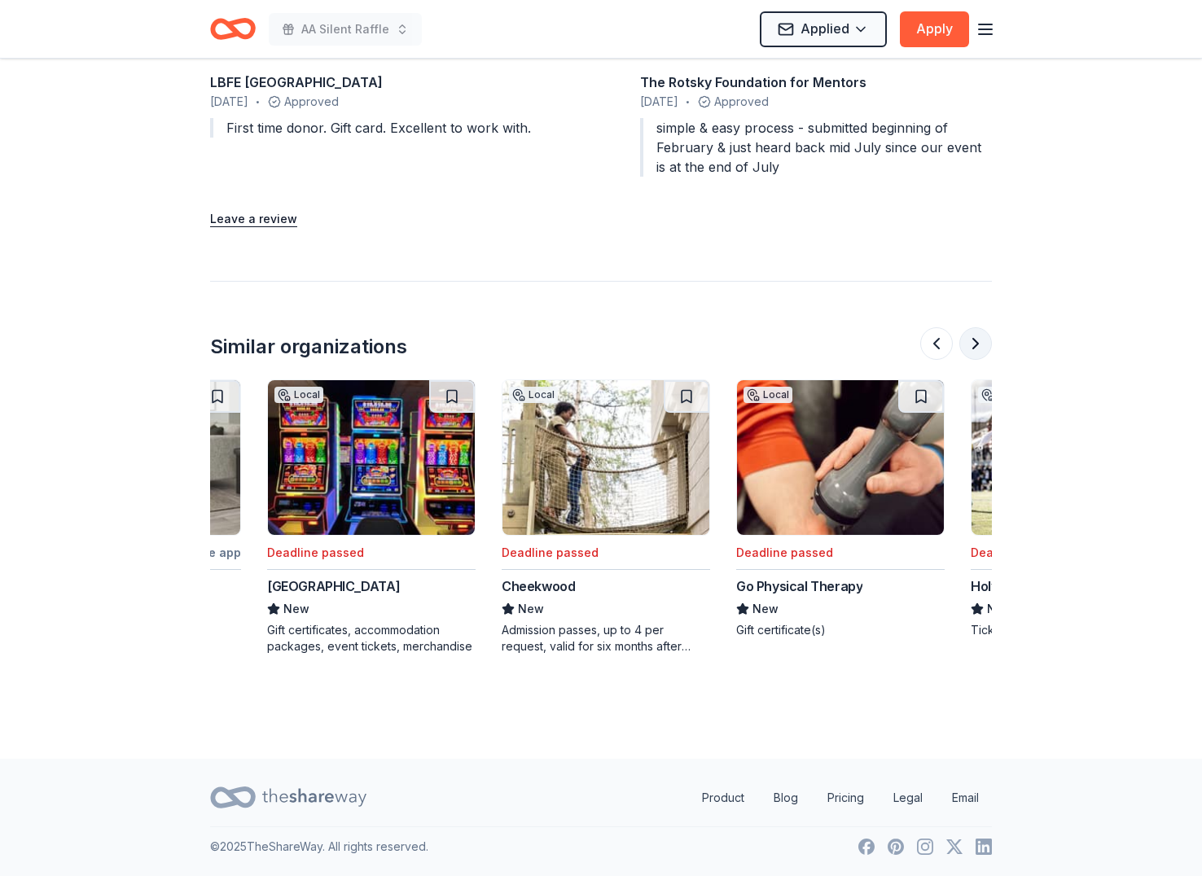
click at [978, 351] on button at bounding box center [975, 343] width 33 height 33
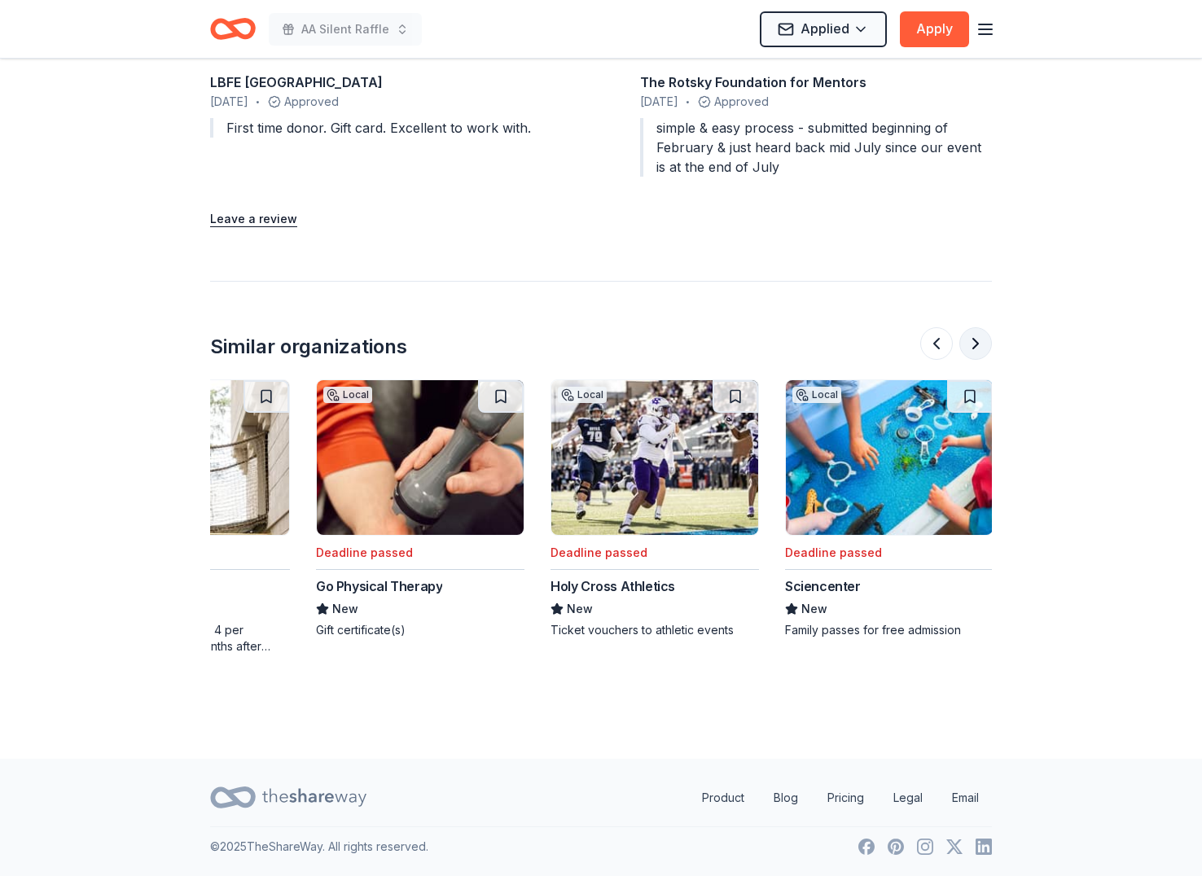
scroll to position [0, 1538]
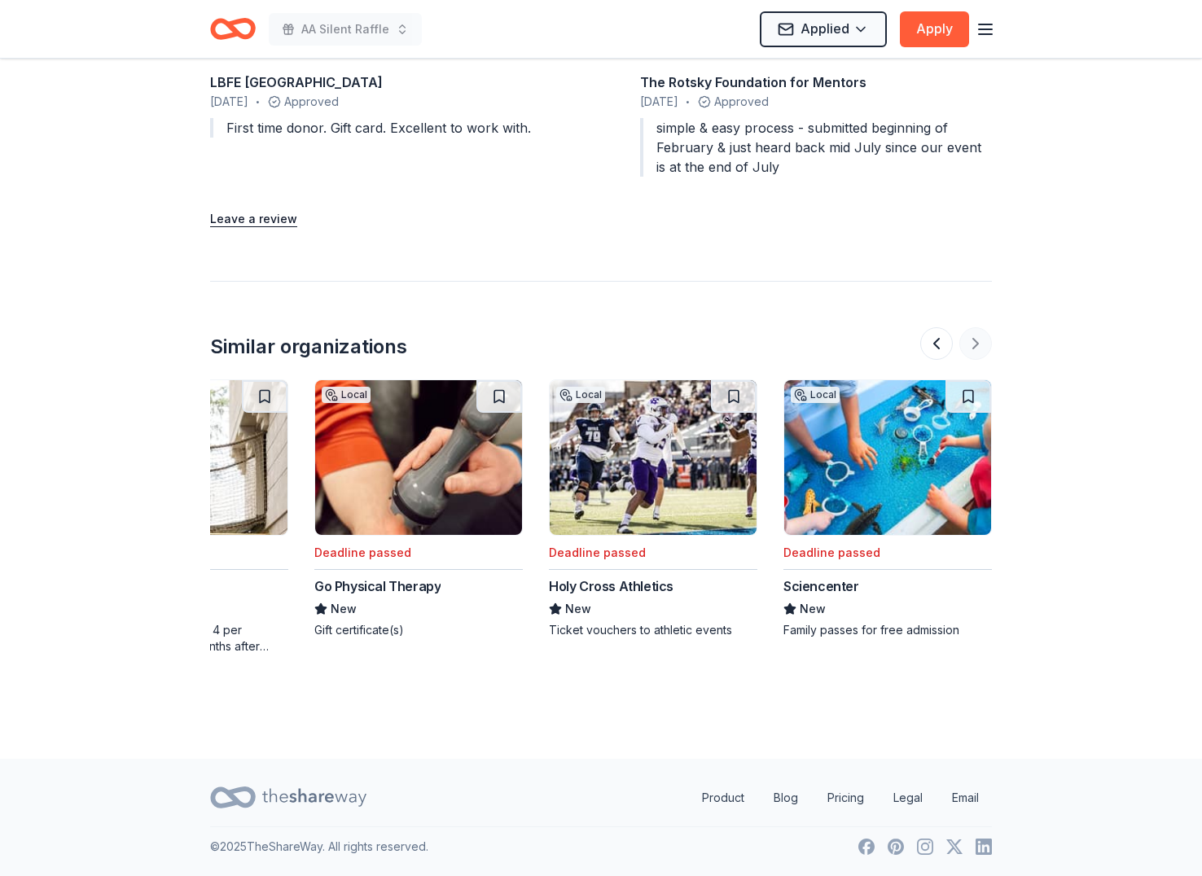
click at [978, 351] on div at bounding box center [956, 343] width 72 height 33
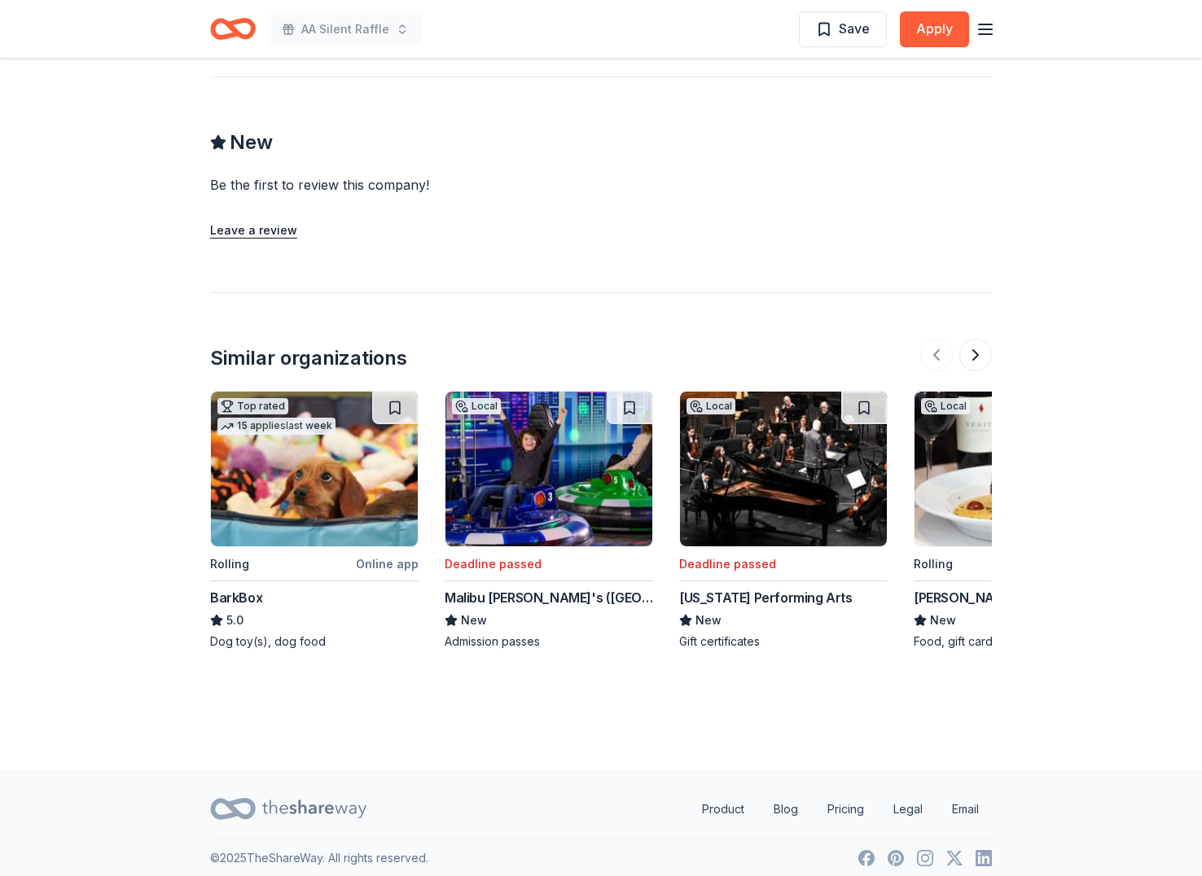
scroll to position [1270, 0]
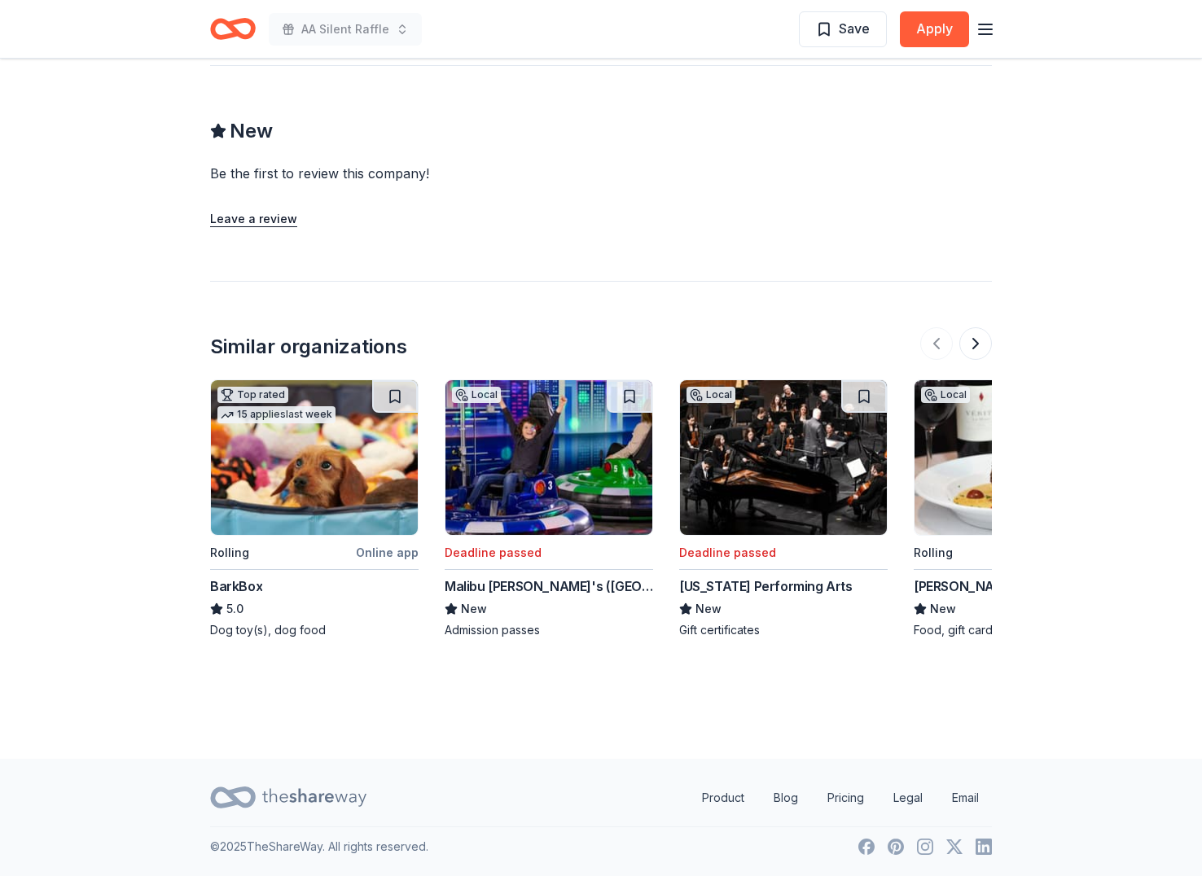
click at [313, 482] on img at bounding box center [314, 457] width 207 height 155
click at [967, 344] on button at bounding box center [975, 343] width 33 height 33
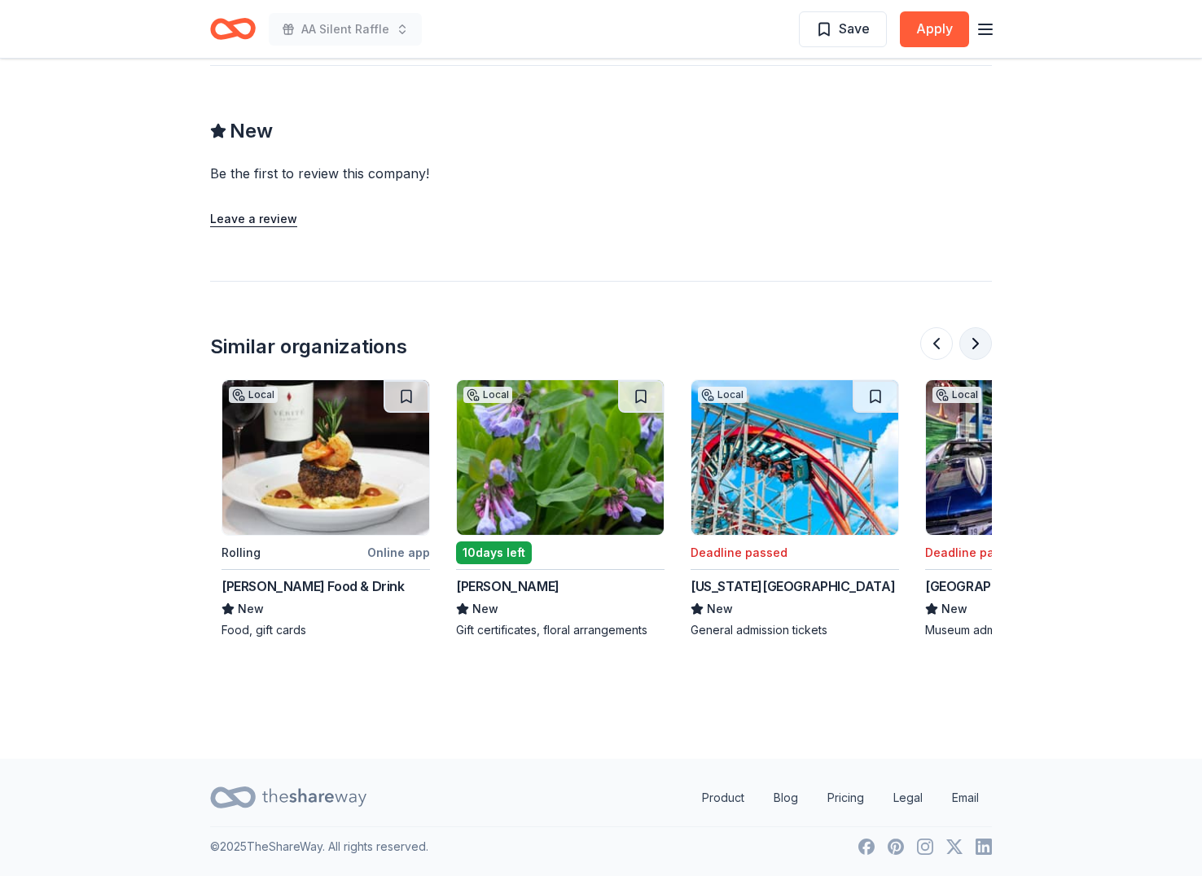
scroll to position [0, 704]
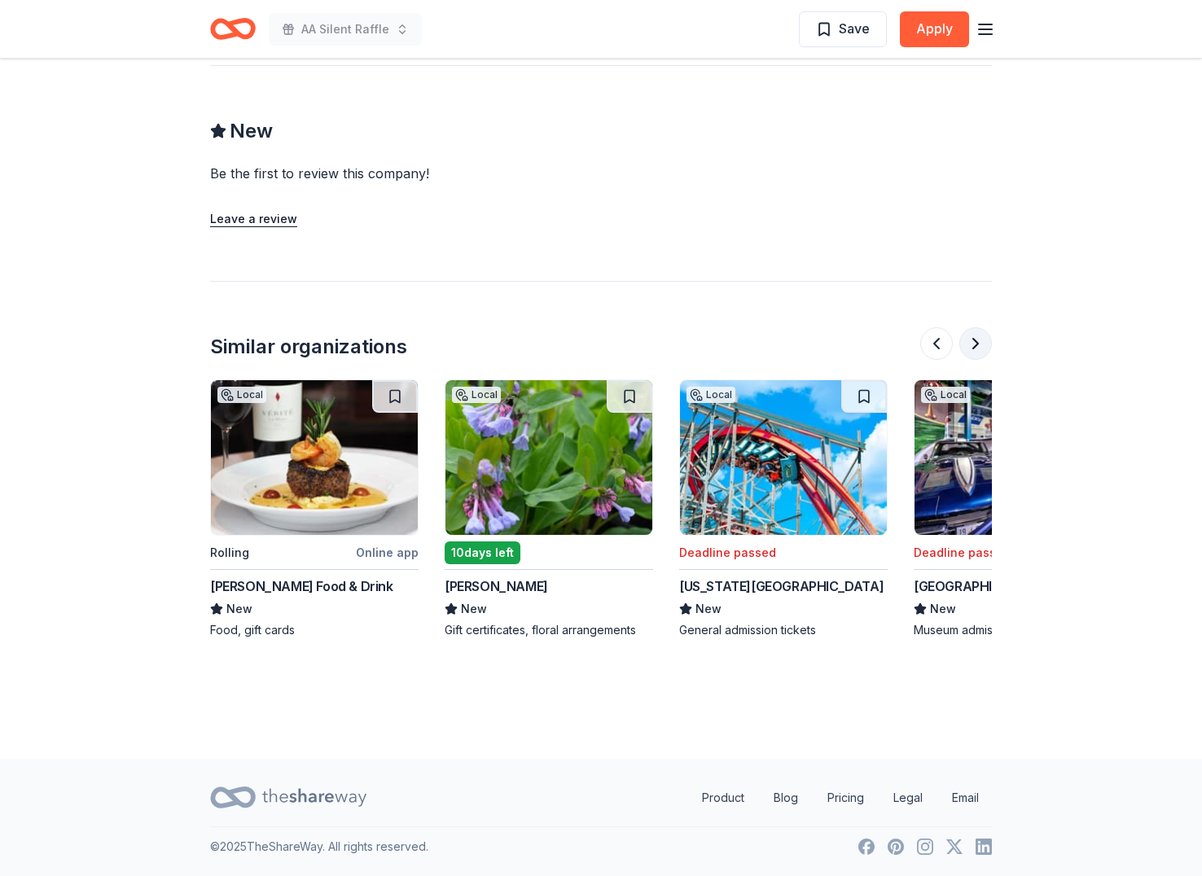
drag, startPoint x: 967, startPoint y: 344, endPoint x: 985, endPoint y: 348, distance: 18.4
click at [985, 348] on button at bounding box center [975, 343] width 33 height 33
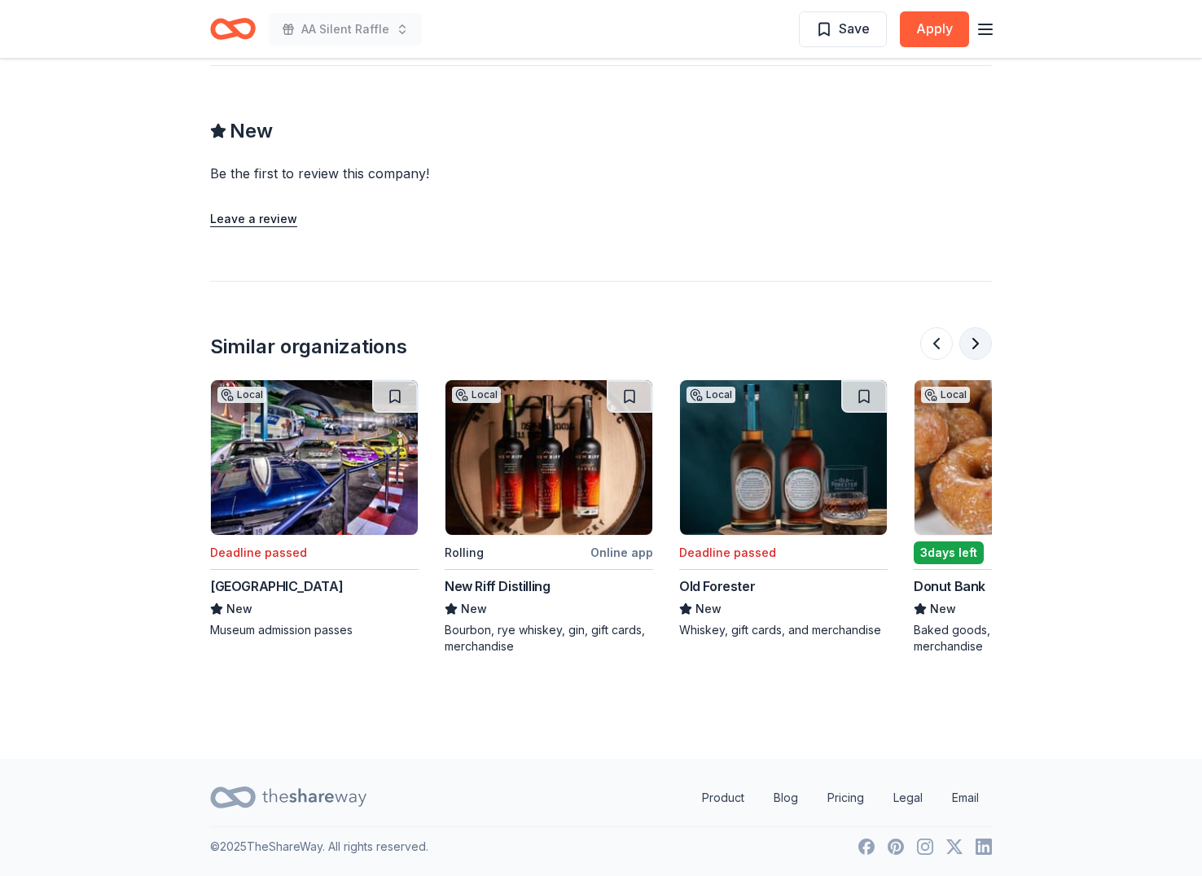
click at [985, 348] on button at bounding box center [975, 343] width 33 height 33
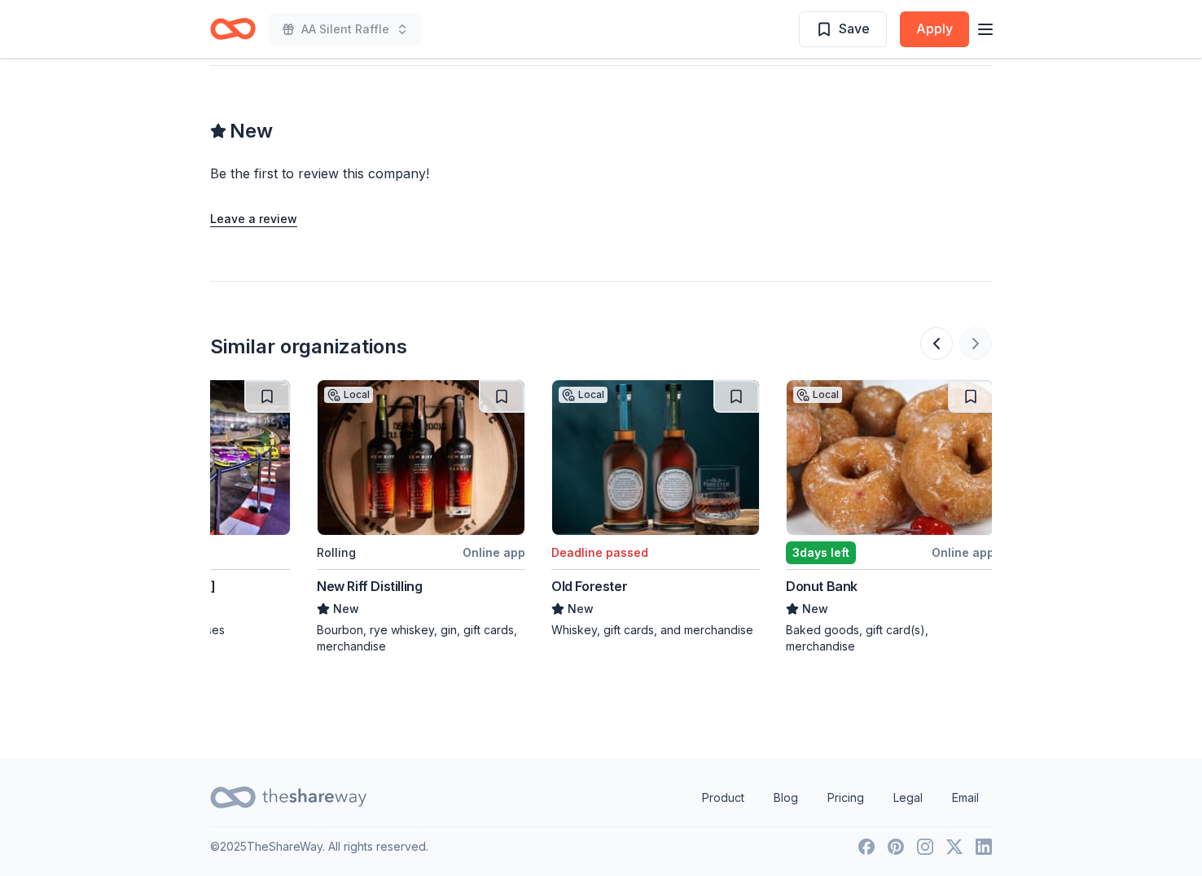
scroll to position [0, 1538]
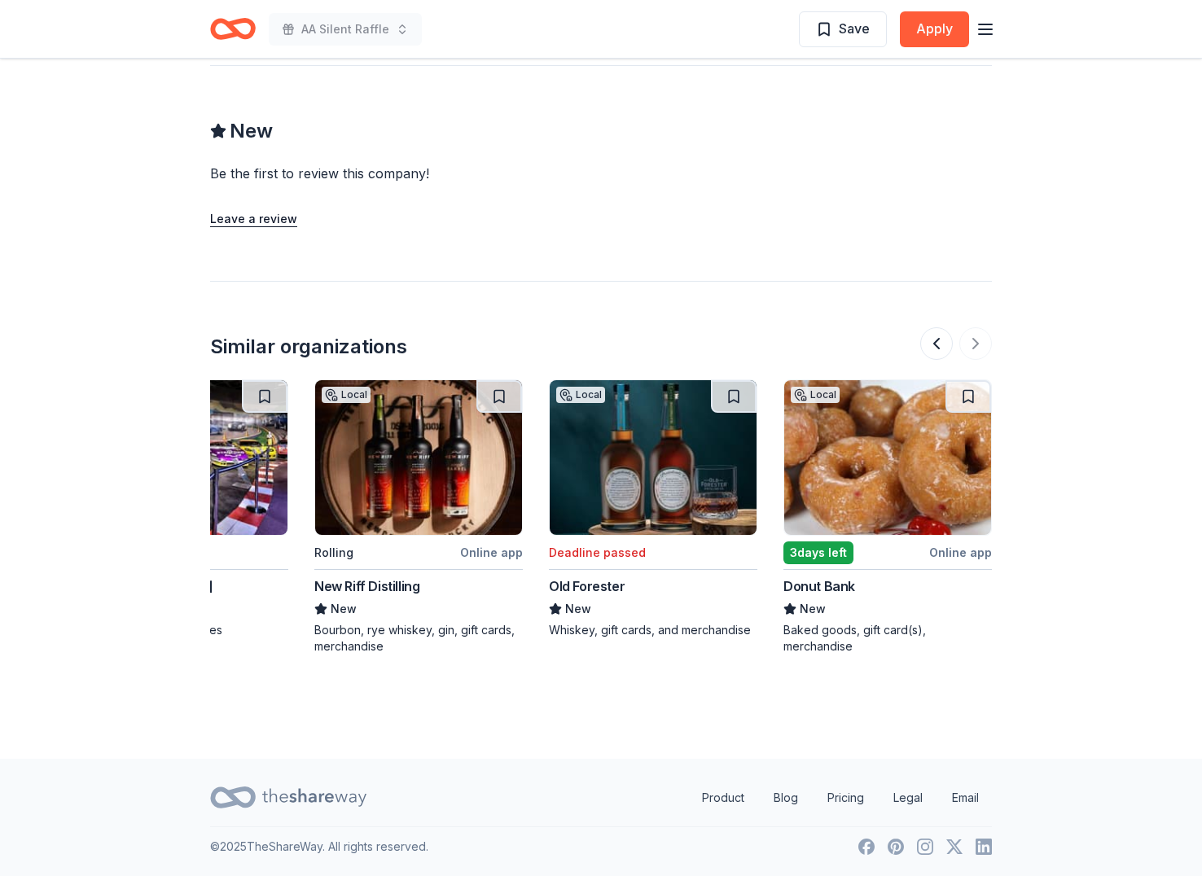
click at [410, 493] on img at bounding box center [418, 457] width 207 height 155
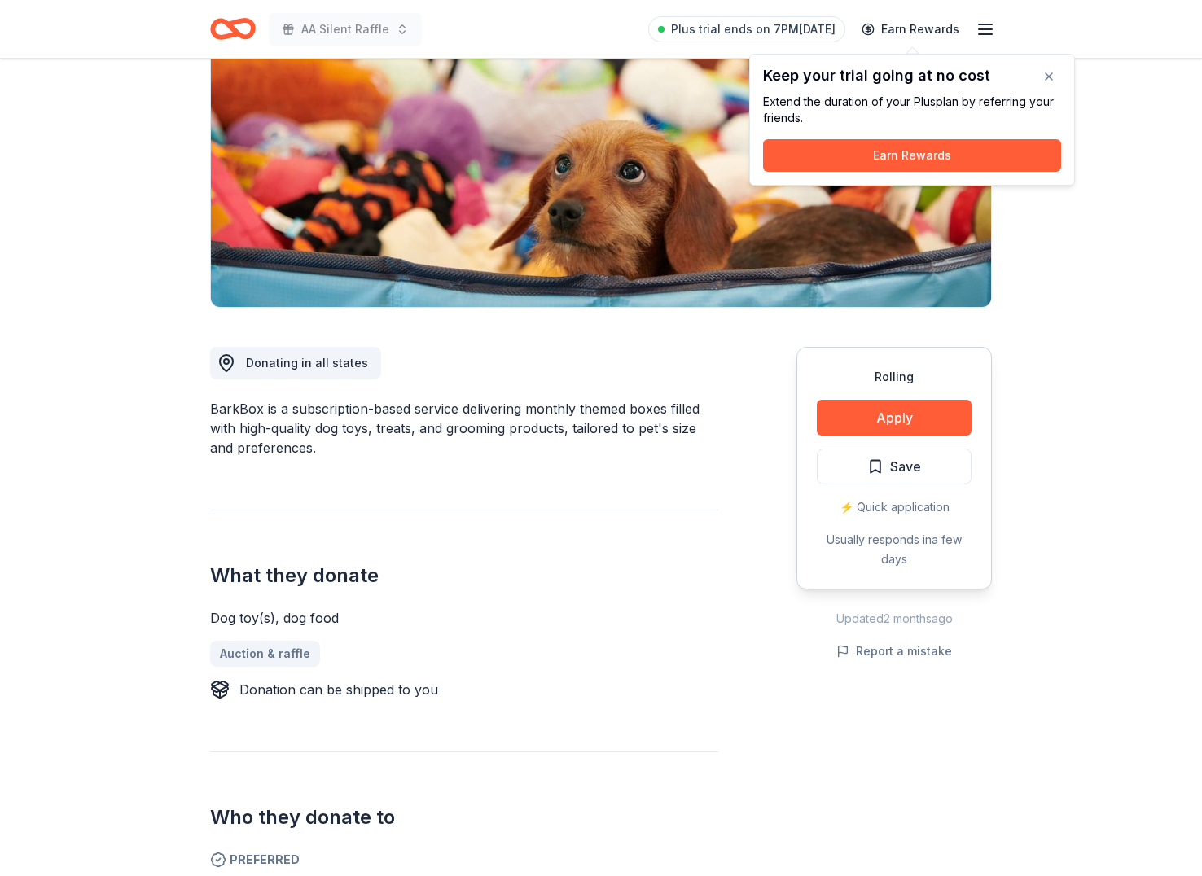
scroll to position [299, 0]
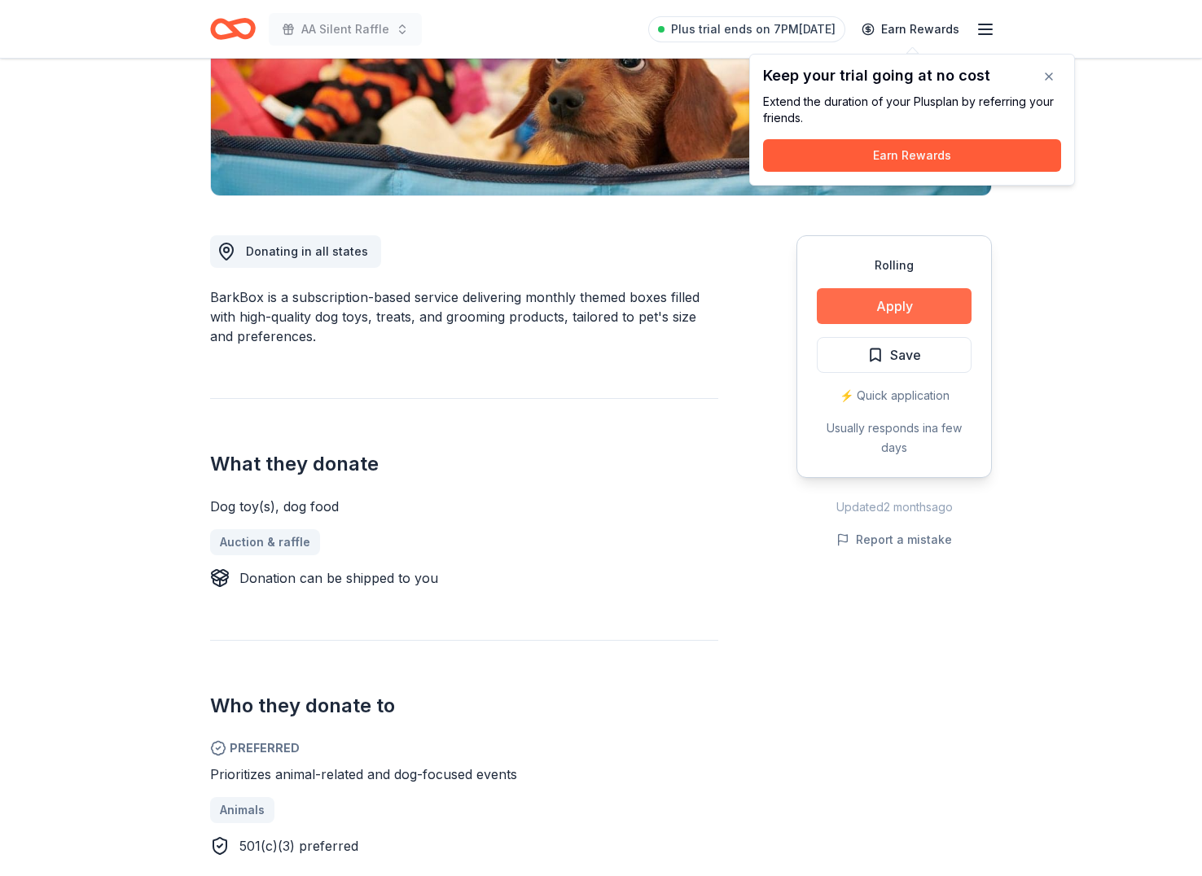
click at [884, 308] on button "Apply" at bounding box center [894, 306] width 155 height 36
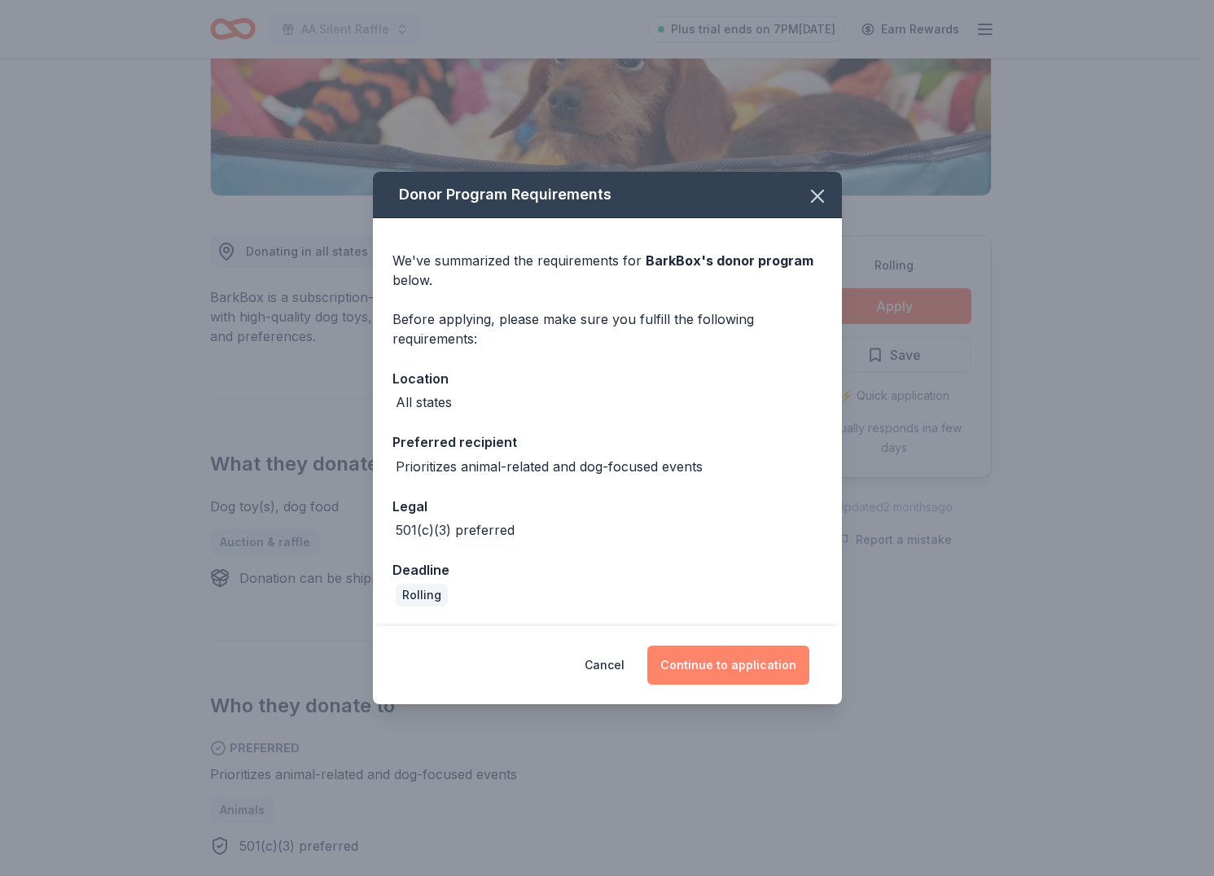
click at [714, 647] on button "Continue to application" at bounding box center [728, 665] width 162 height 39
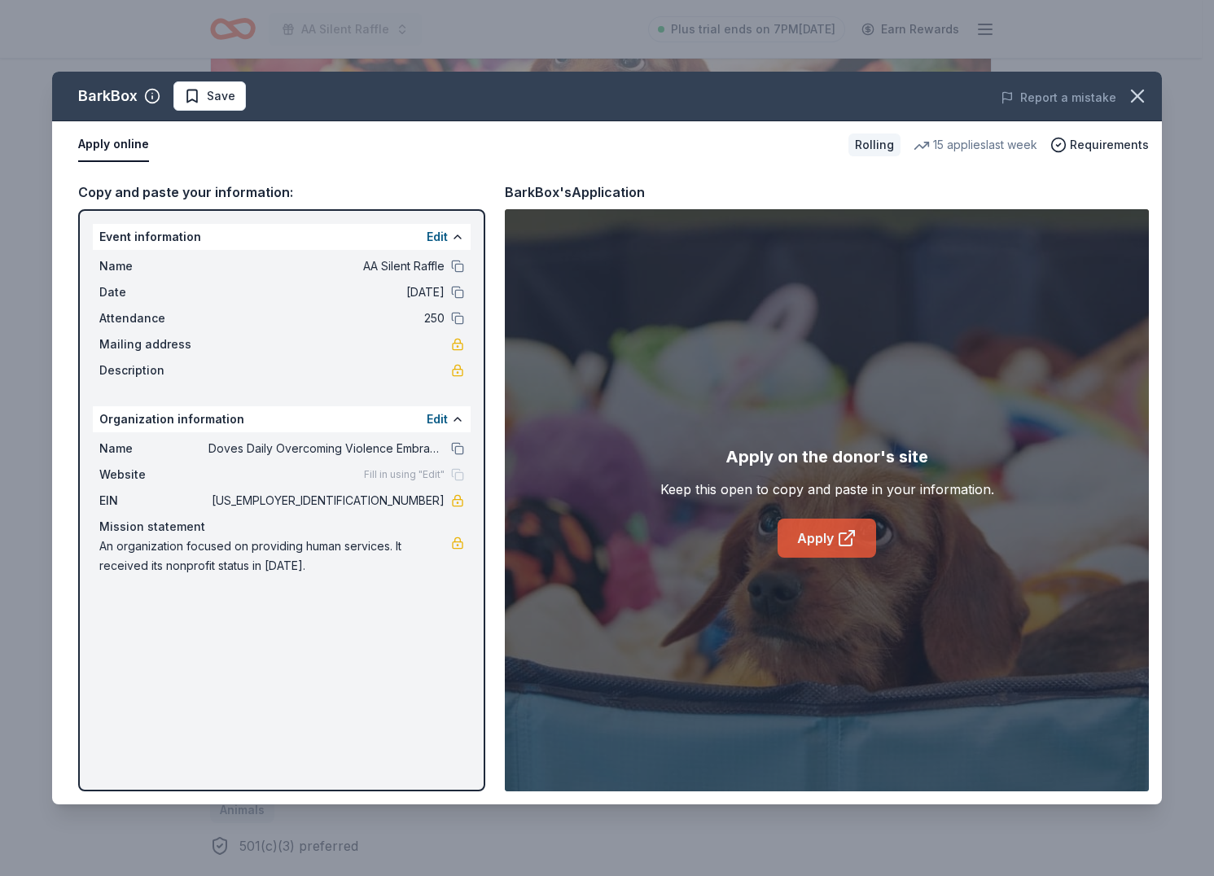
click at [820, 537] on link "Apply" at bounding box center [827, 538] width 99 height 39
click at [1135, 90] on icon "button" at bounding box center [1137, 96] width 23 height 23
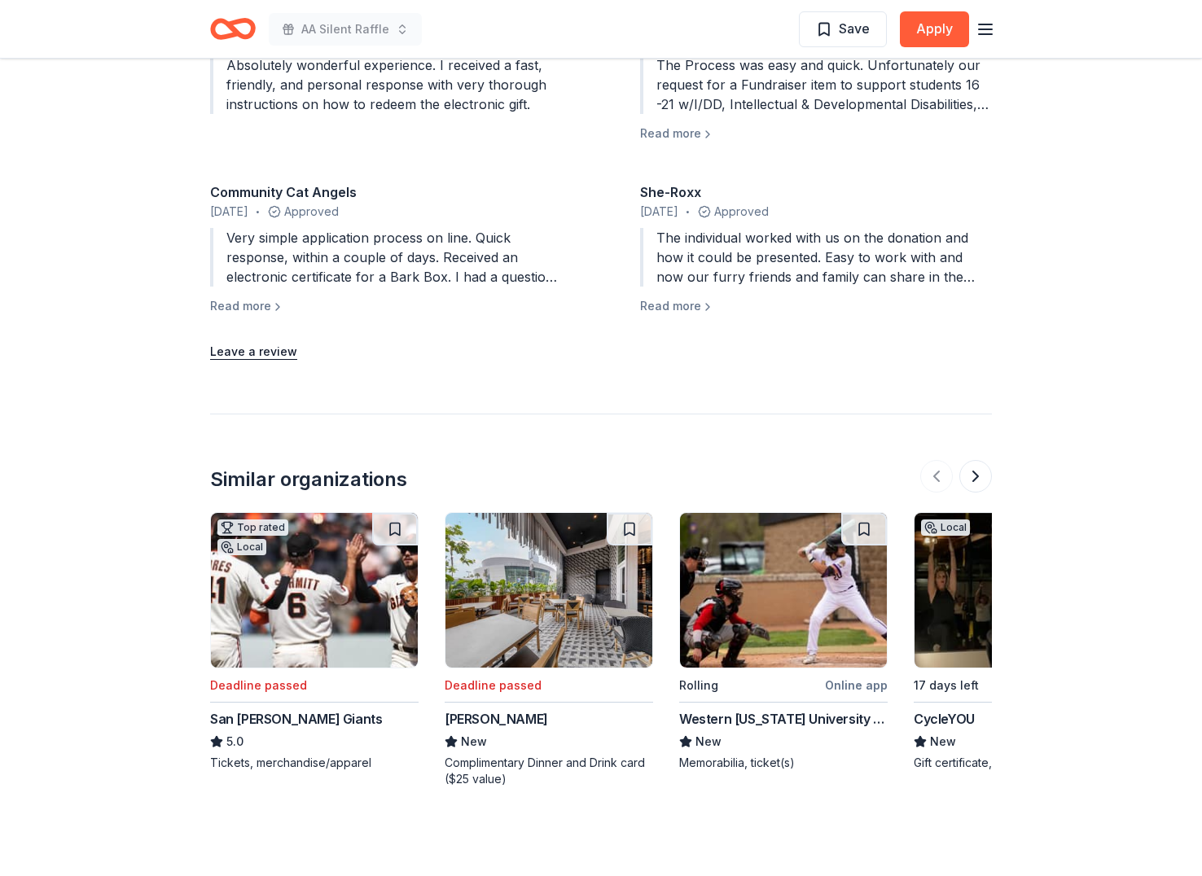
scroll to position [1975, 0]
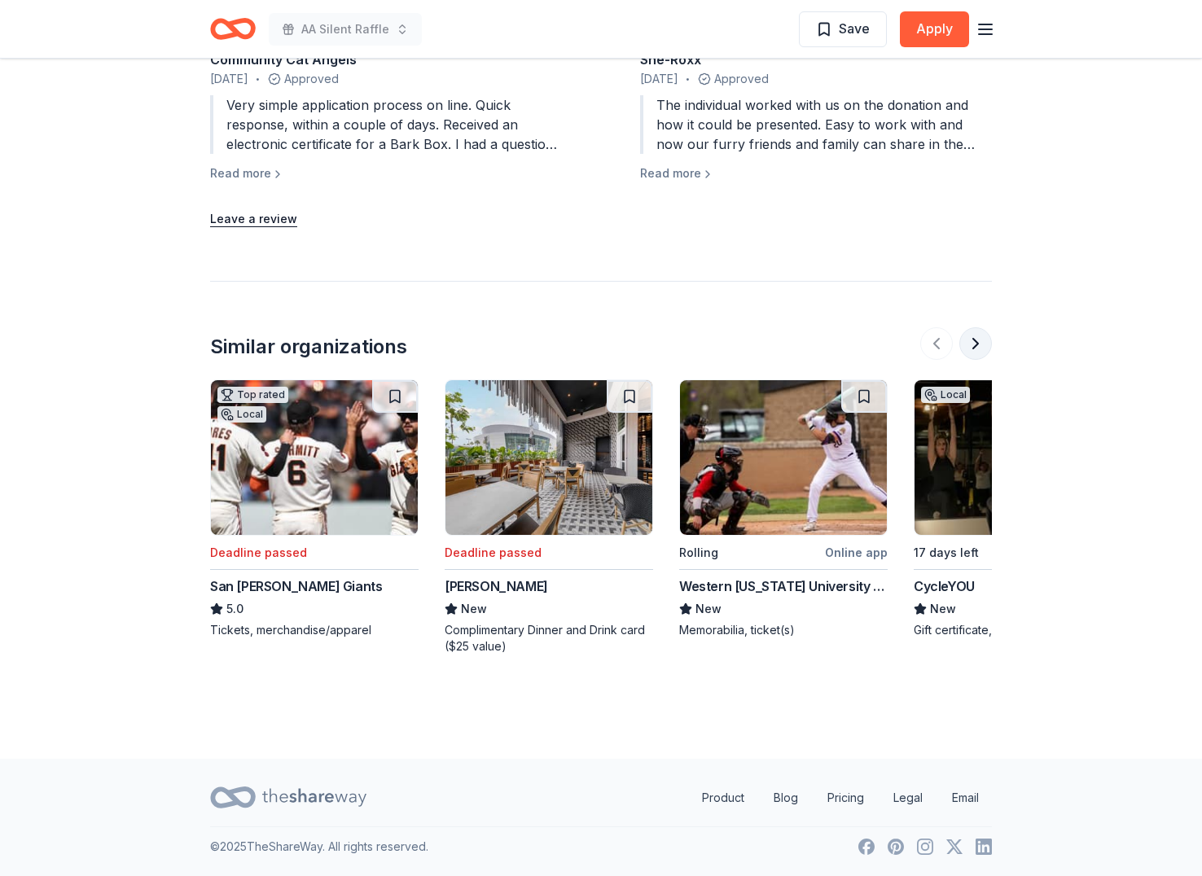
click at [979, 336] on button at bounding box center [975, 343] width 33 height 33
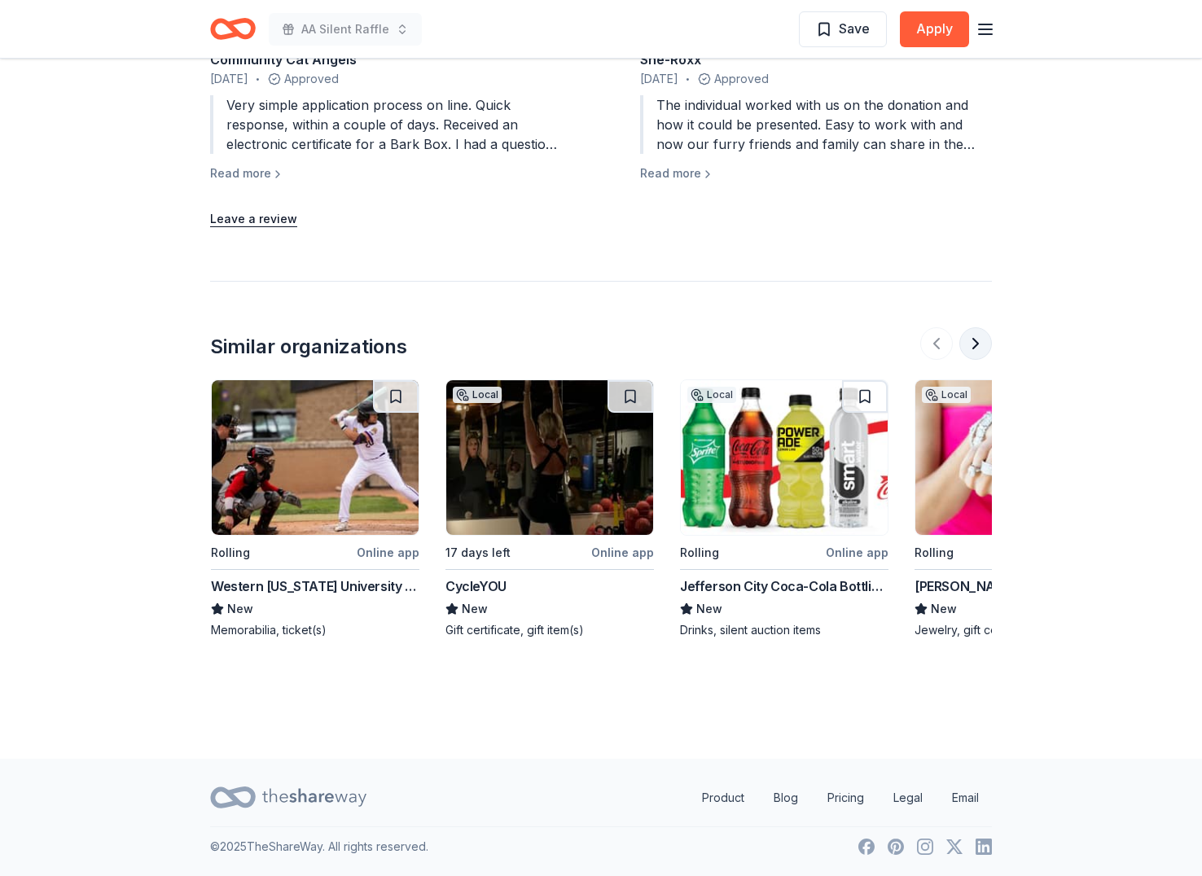
click at [979, 336] on button at bounding box center [975, 343] width 33 height 33
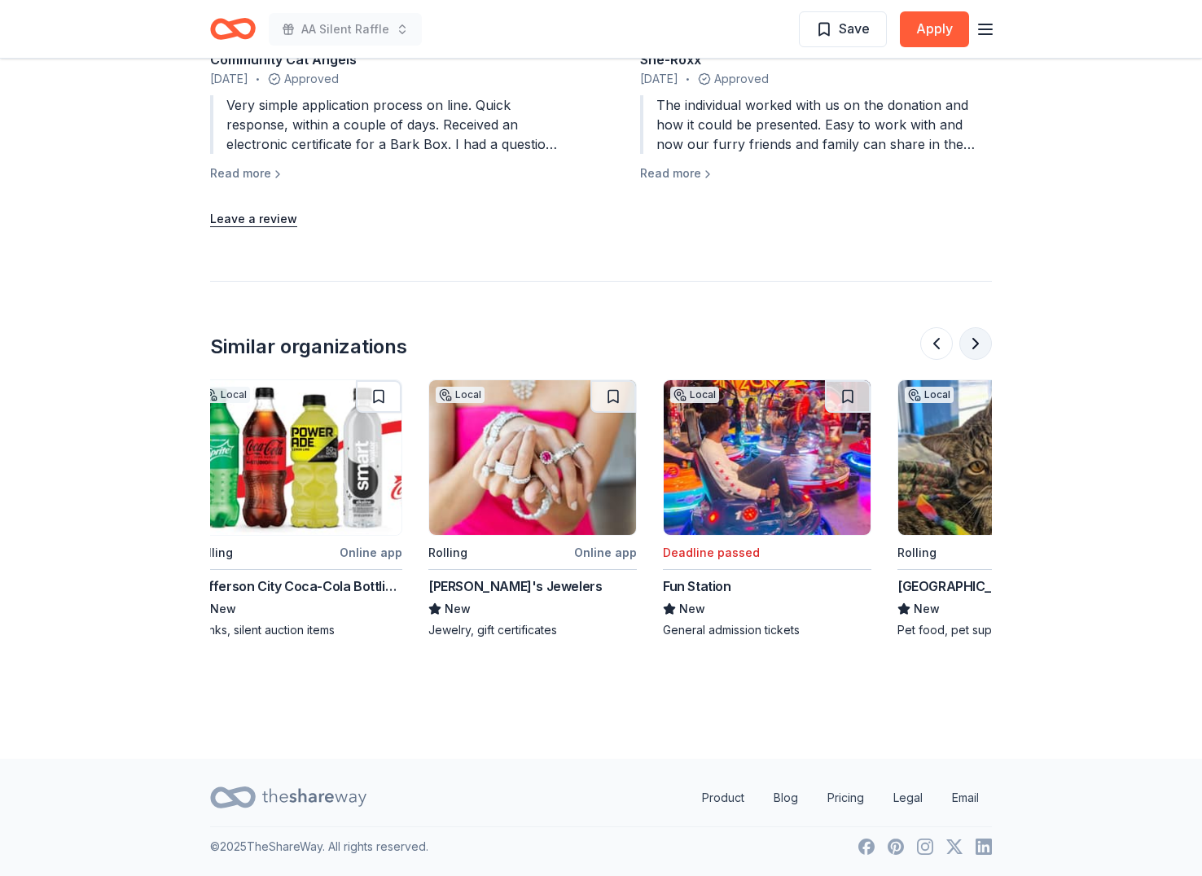
click at [979, 336] on button at bounding box center [975, 343] width 33 height 33
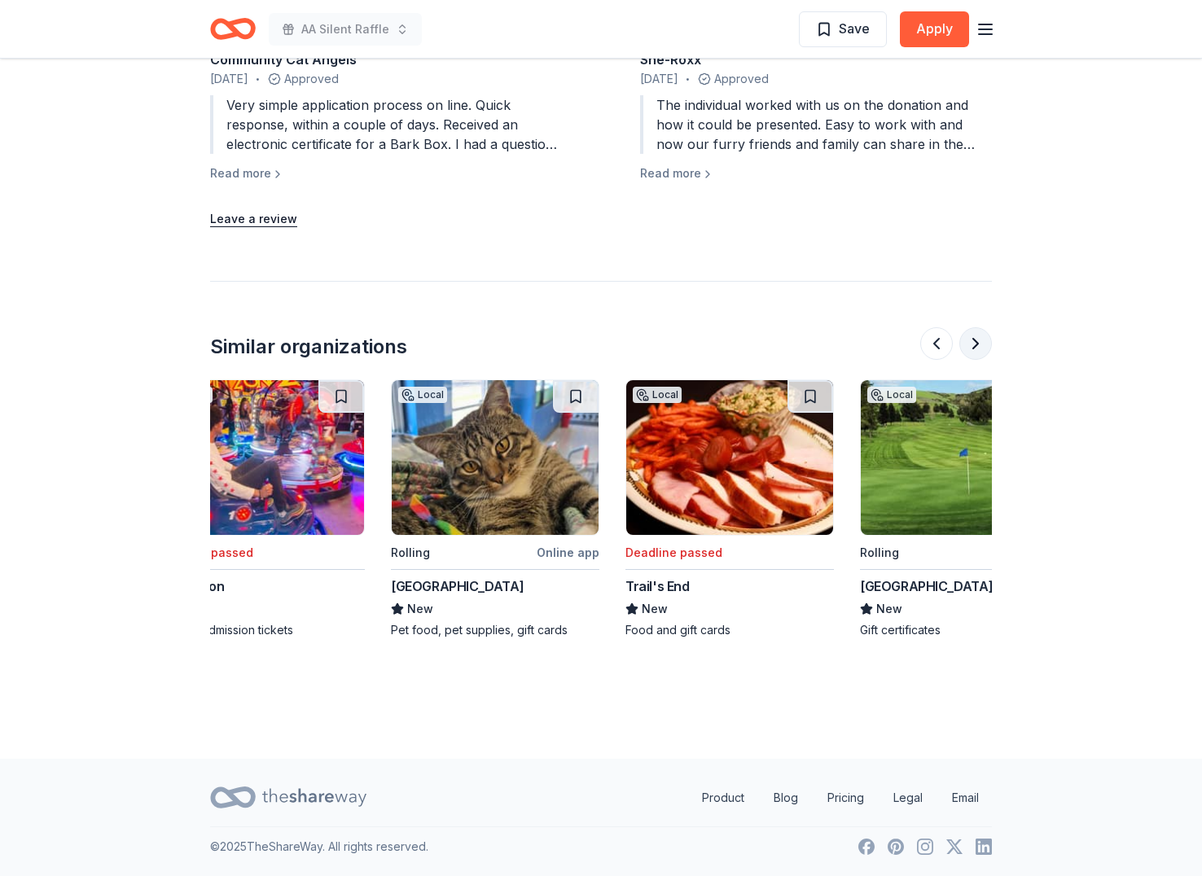
click at [979, 336] on button at bounding box center [975, 343] width 33 height 33
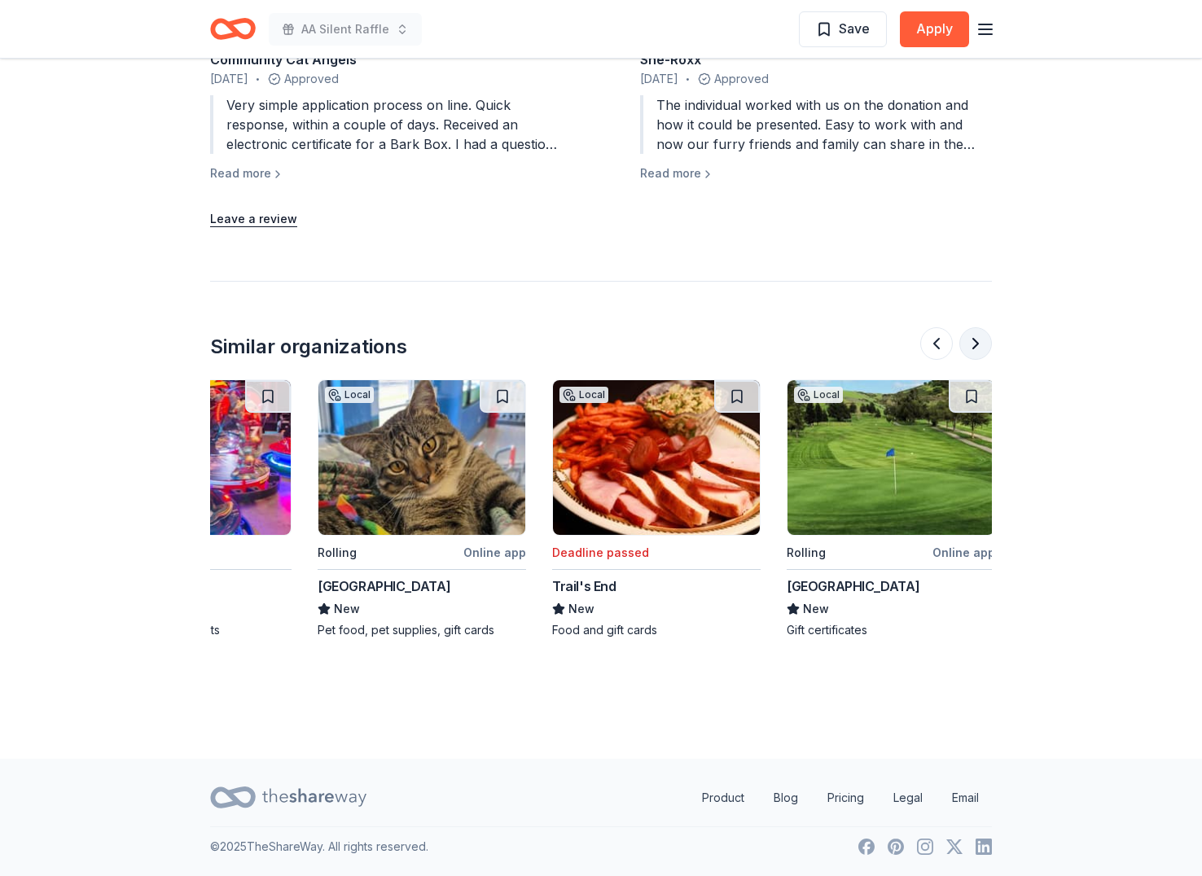
scroll to position [0, 1538]
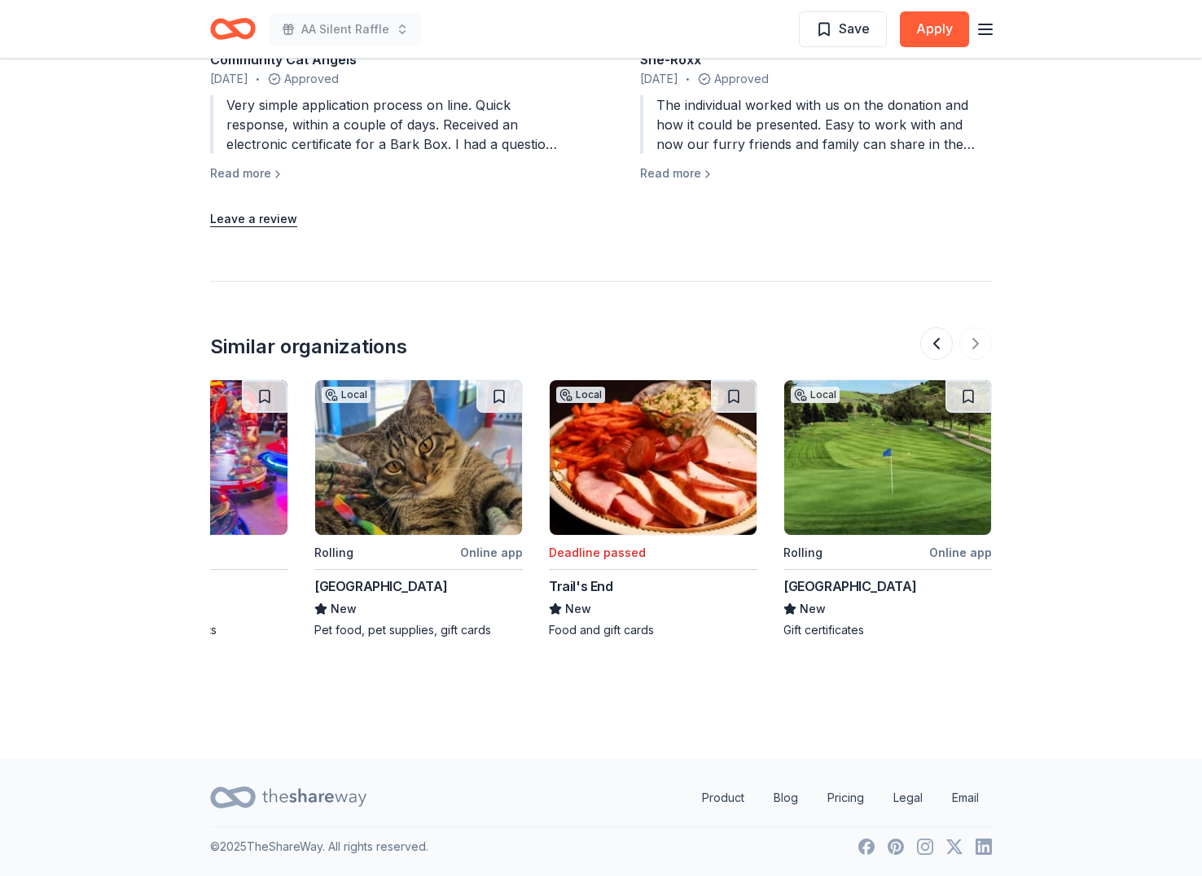
click at [979, 339] on div at bounding box center [956, 343] width 72 height 33
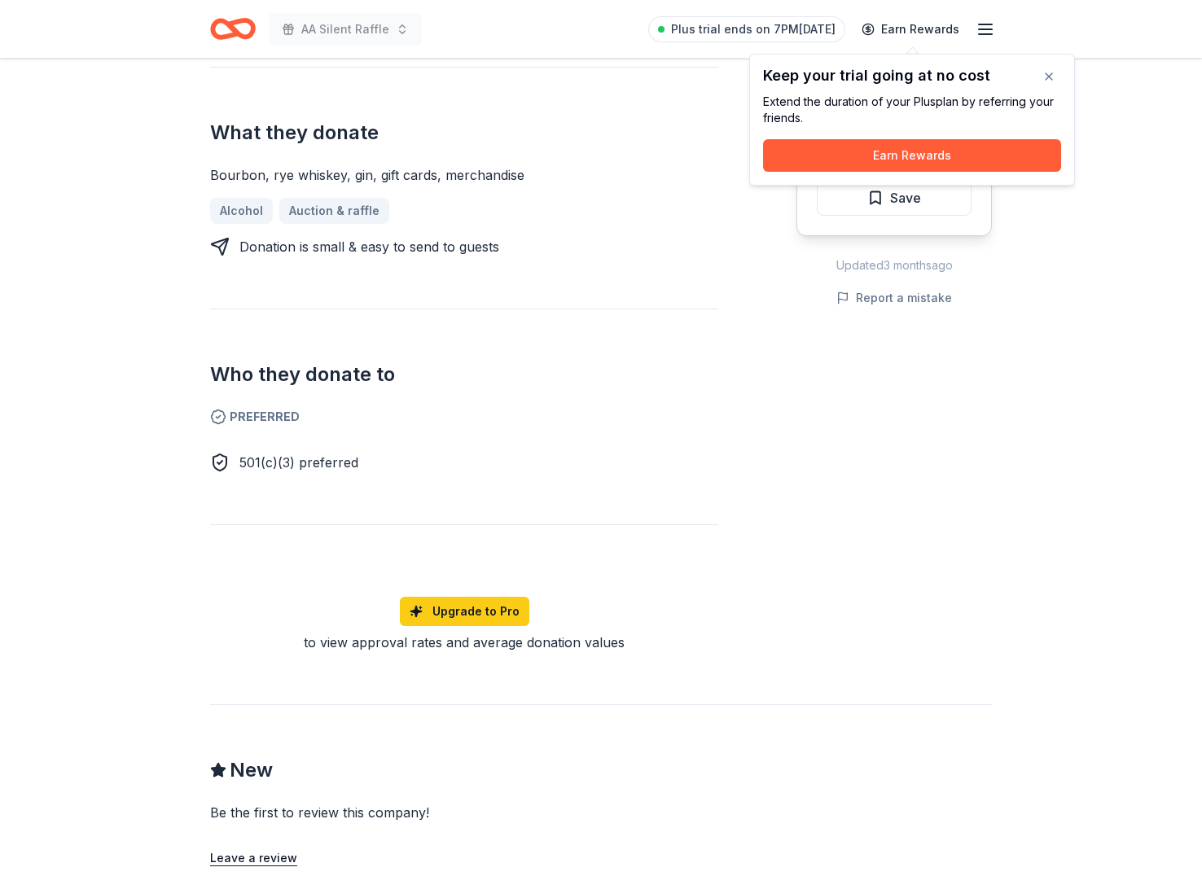
scroll to position [1270, 0]
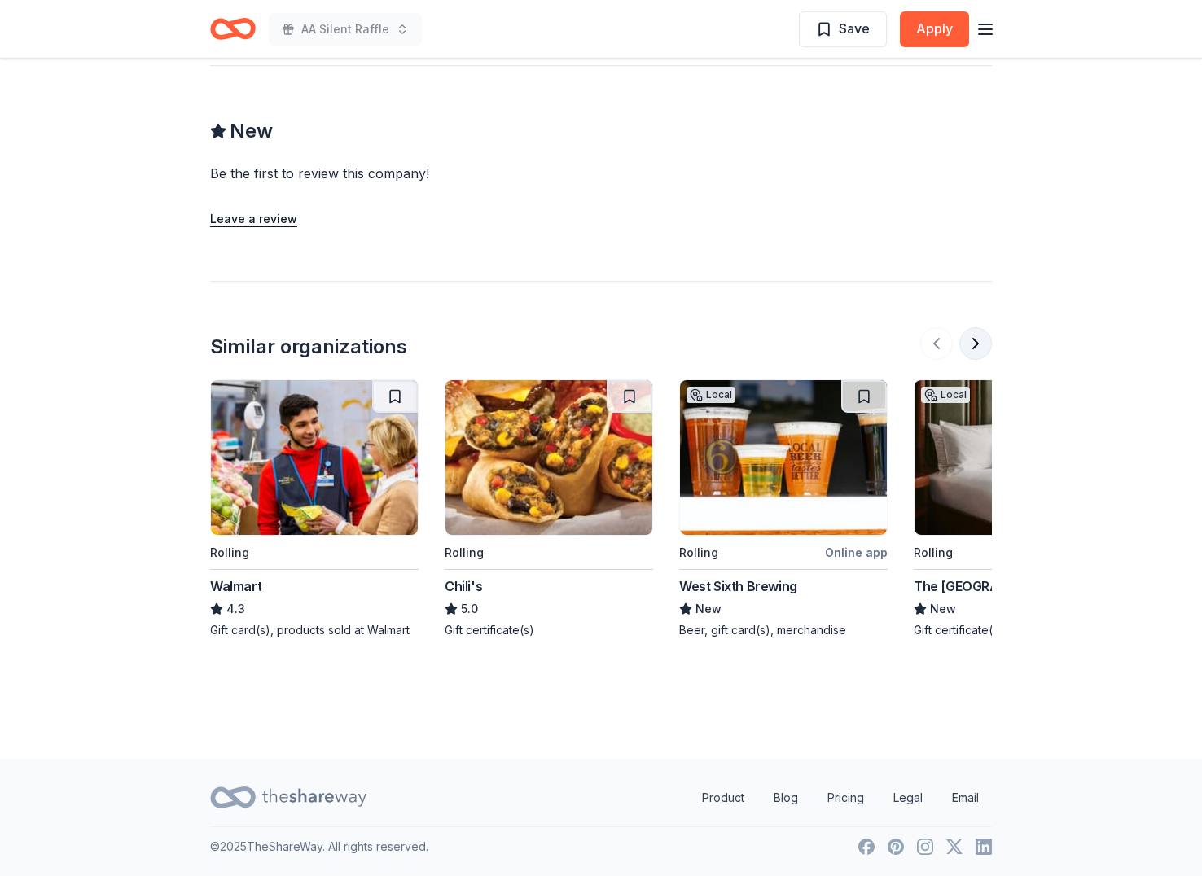
click at [967, 333] on button at bounding box center [975, 343] width 33 height 33
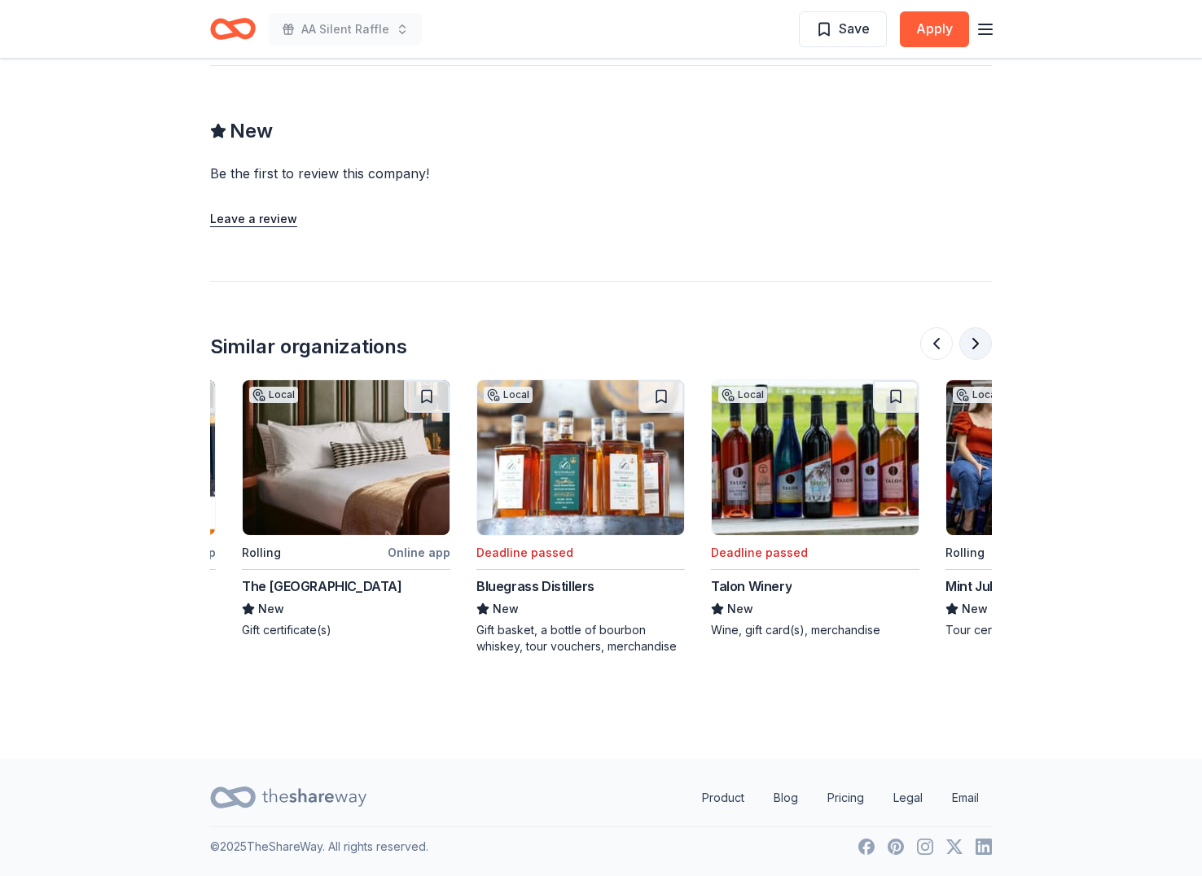
scroll to position [0, 704]
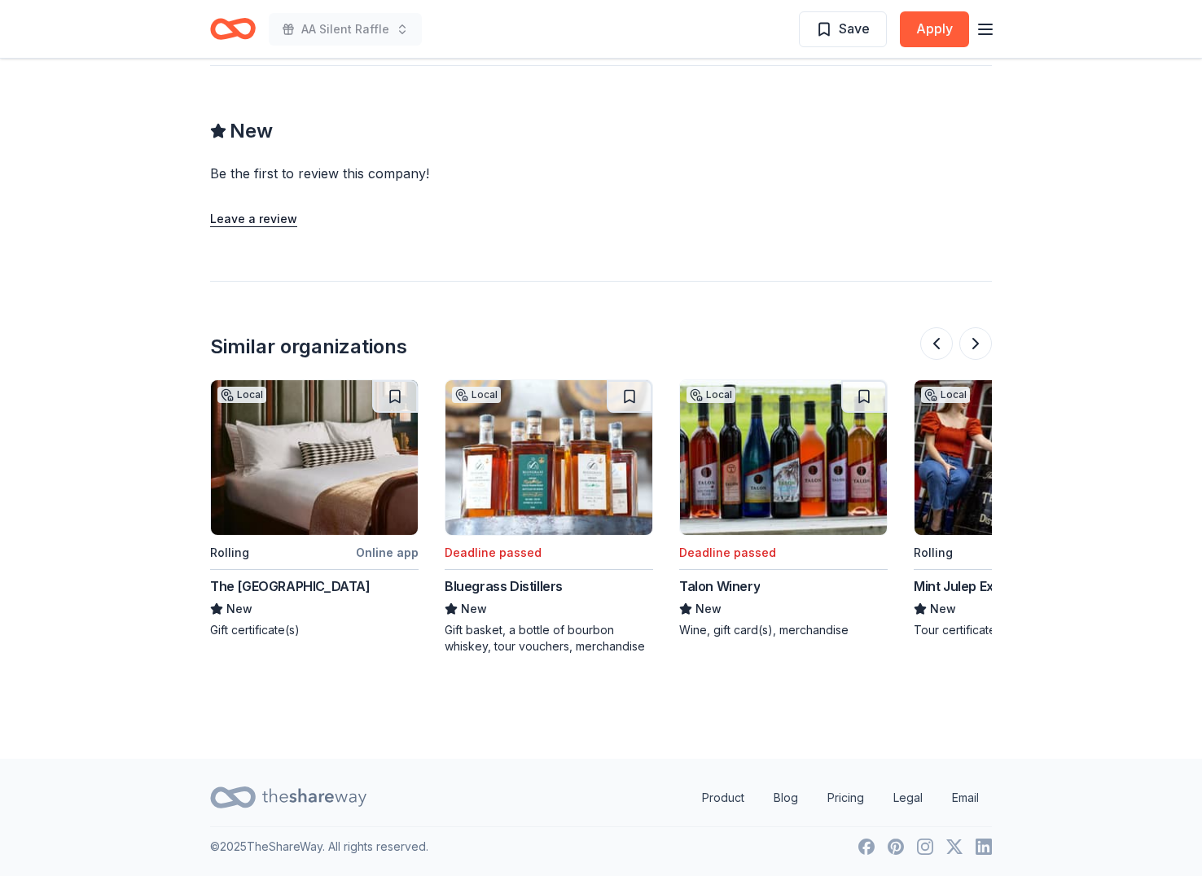
click at [364, 463] on img at bounding box center [314, 457] width 207 height 155
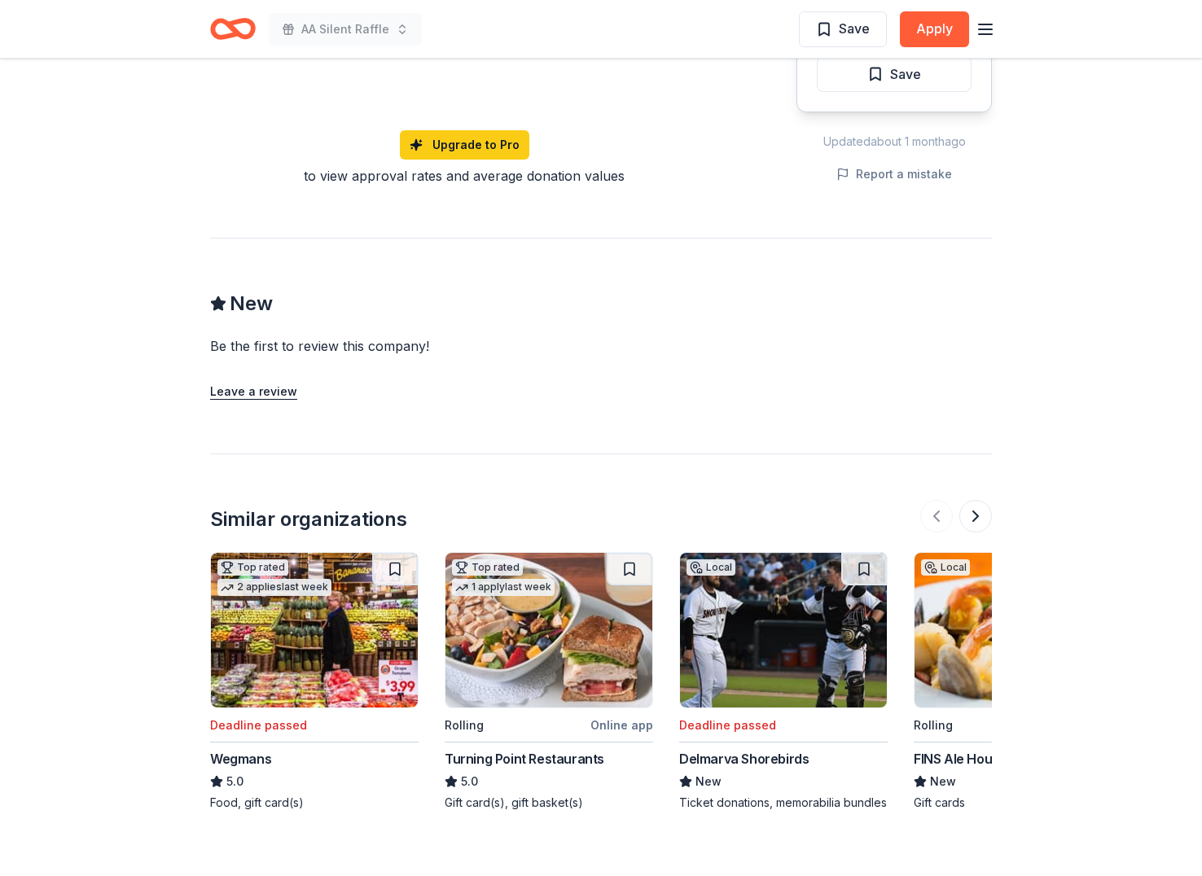
scroll to position [1292, 0]
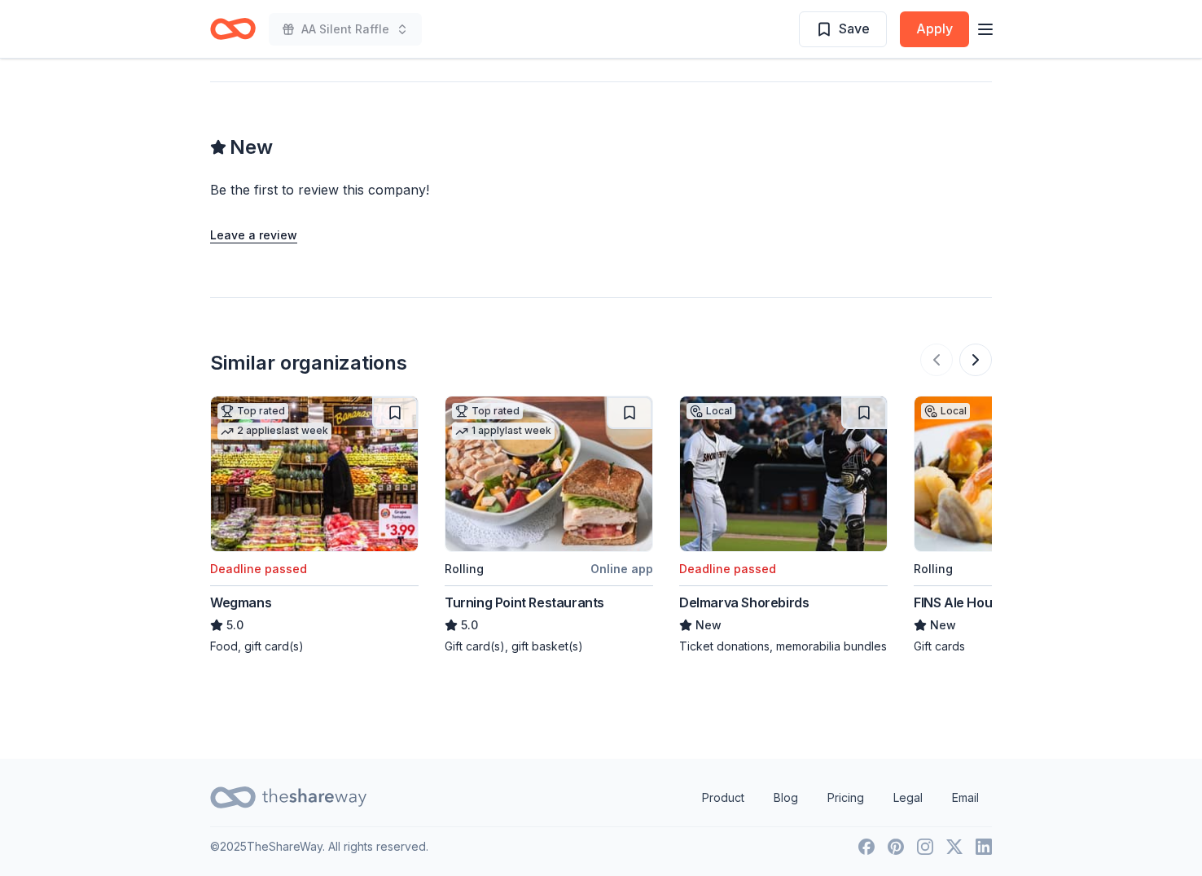
click at [564, 489] on img at bounding box center [548, 474] width 207 height 155
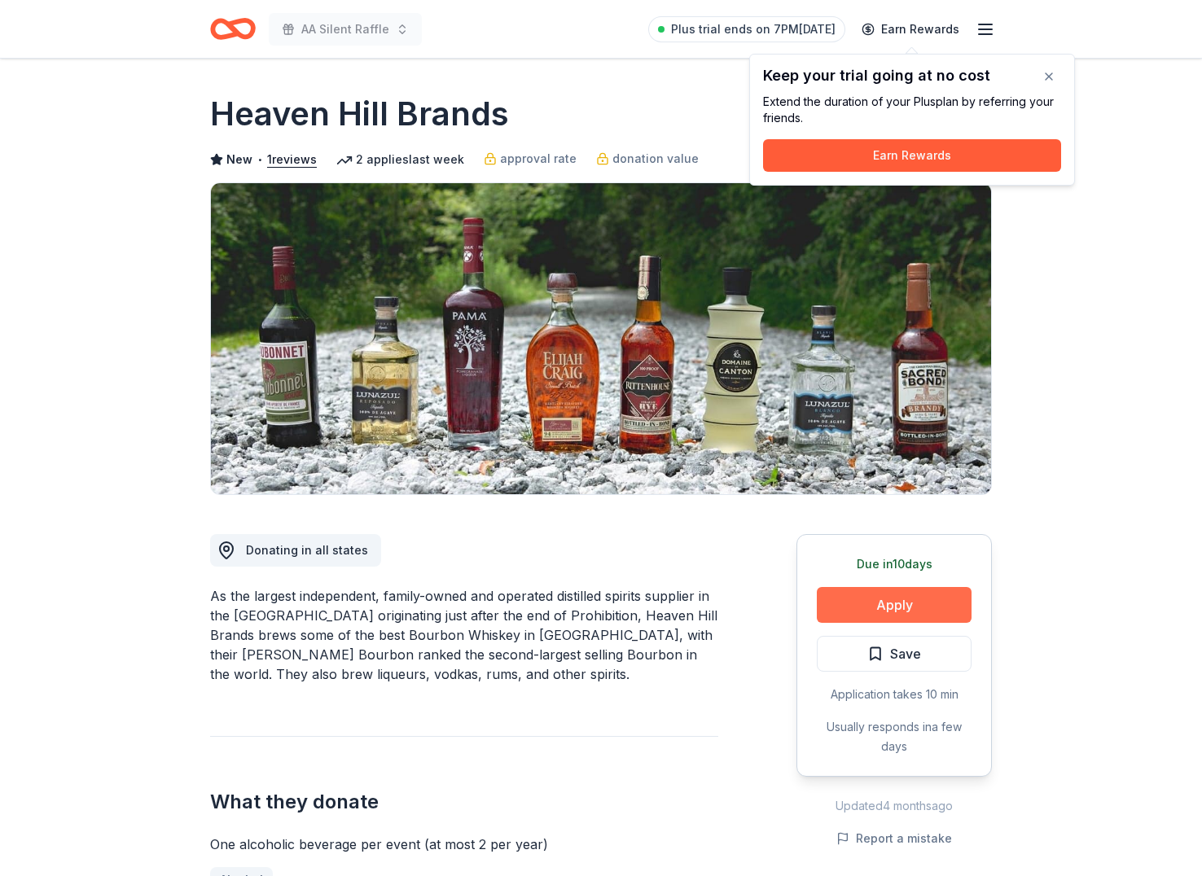
click at [897, 603] on button "Apply" at bounding box center [894, 605] width 155 height 36
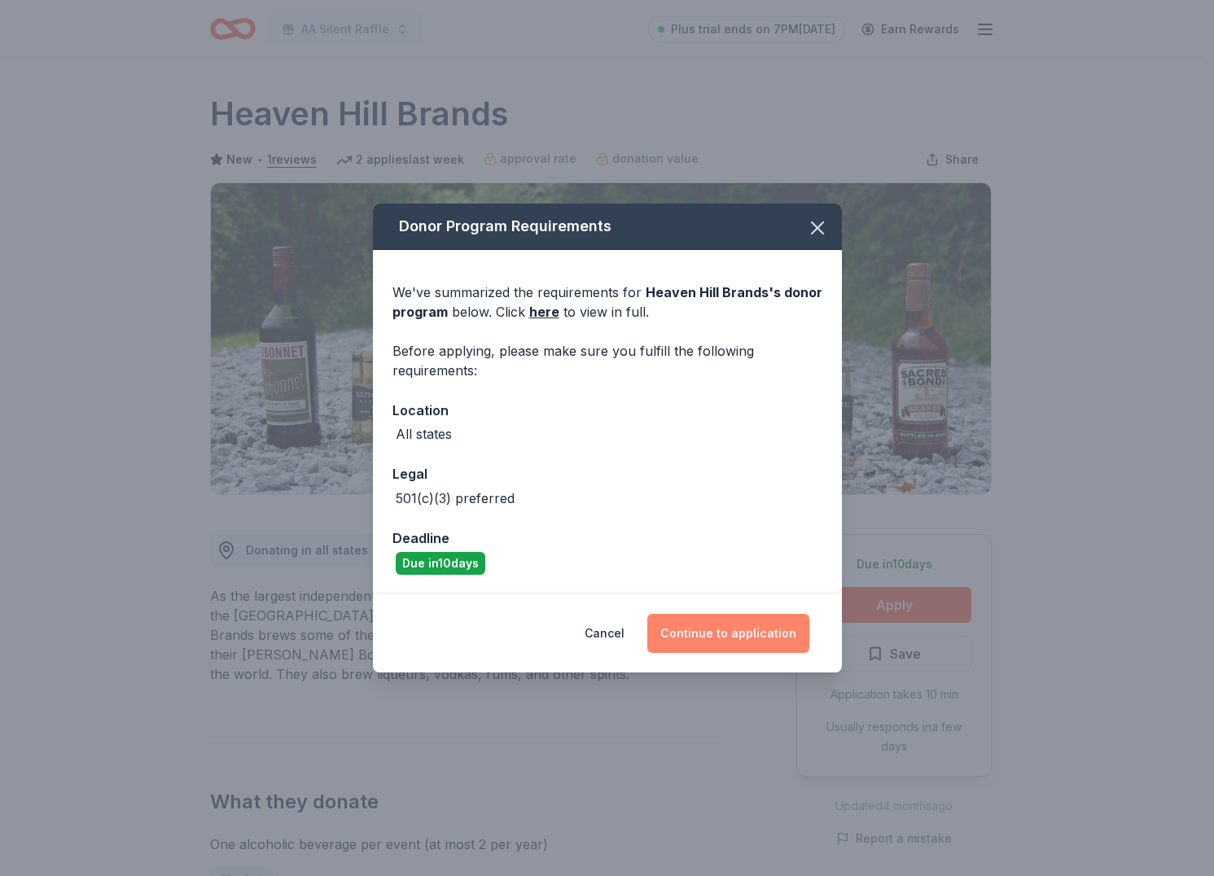
click at [713, 634] on button "Continue to application" at bounding box center [728, 633] width 162 height 39
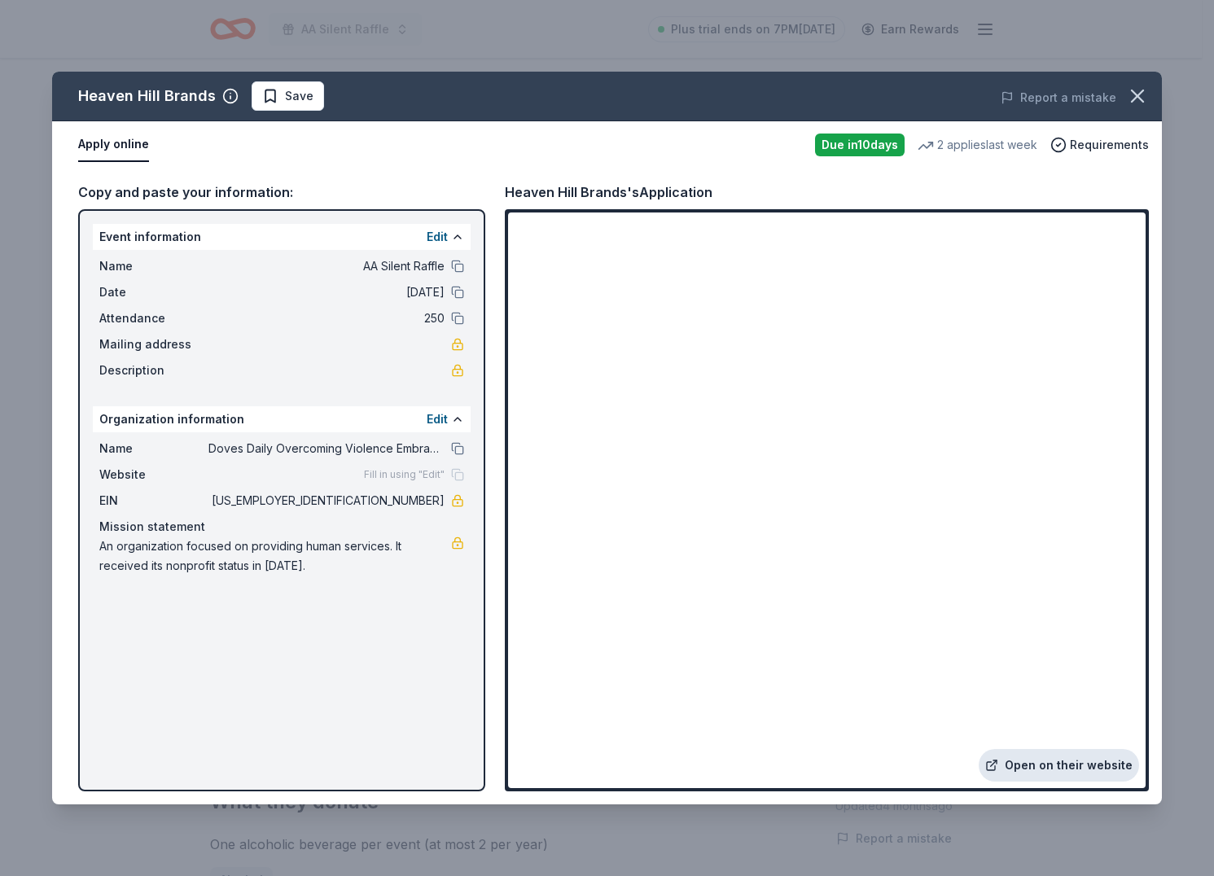
click at [1081, 762] on link "Open on their website" at bounding box center [1059, 765] width 160 height 33
click at [292, 111] on div "Heaven Hill Brands Save Report a mistake" at bounding box center [607, 97] width 1110 height 50
click at [290, 100] on span "Save" at bounding box center [299, 96] width 29 height 20
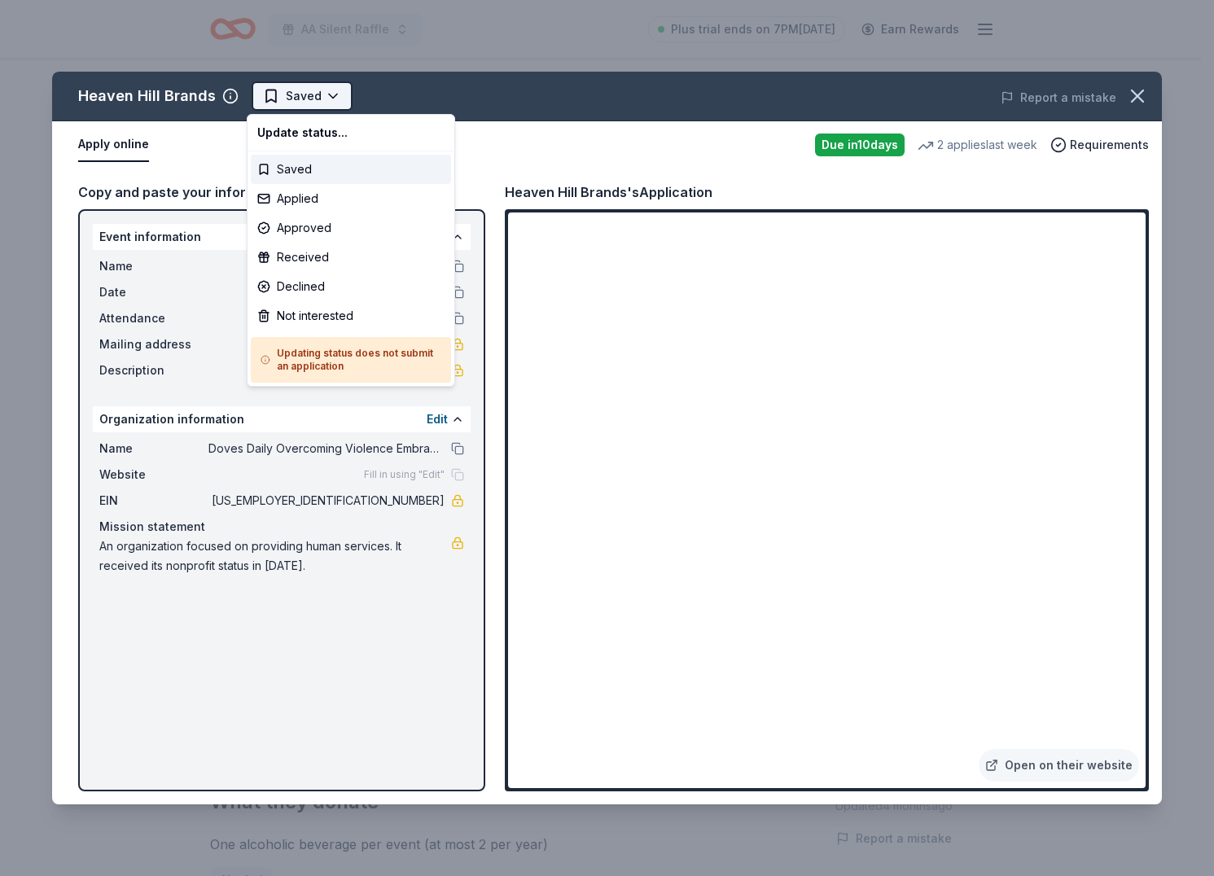
click at [265, 97] on html "AA Silent Raffle Plus trial ends on 7PM[DATE] Earn Rewards Due [DATE] Share Hea…" at bounding box center [607, 438] width 1214 height 876
click at [303, 194] on div "Applied" at bounding box center [351, 198] width 200 height 29
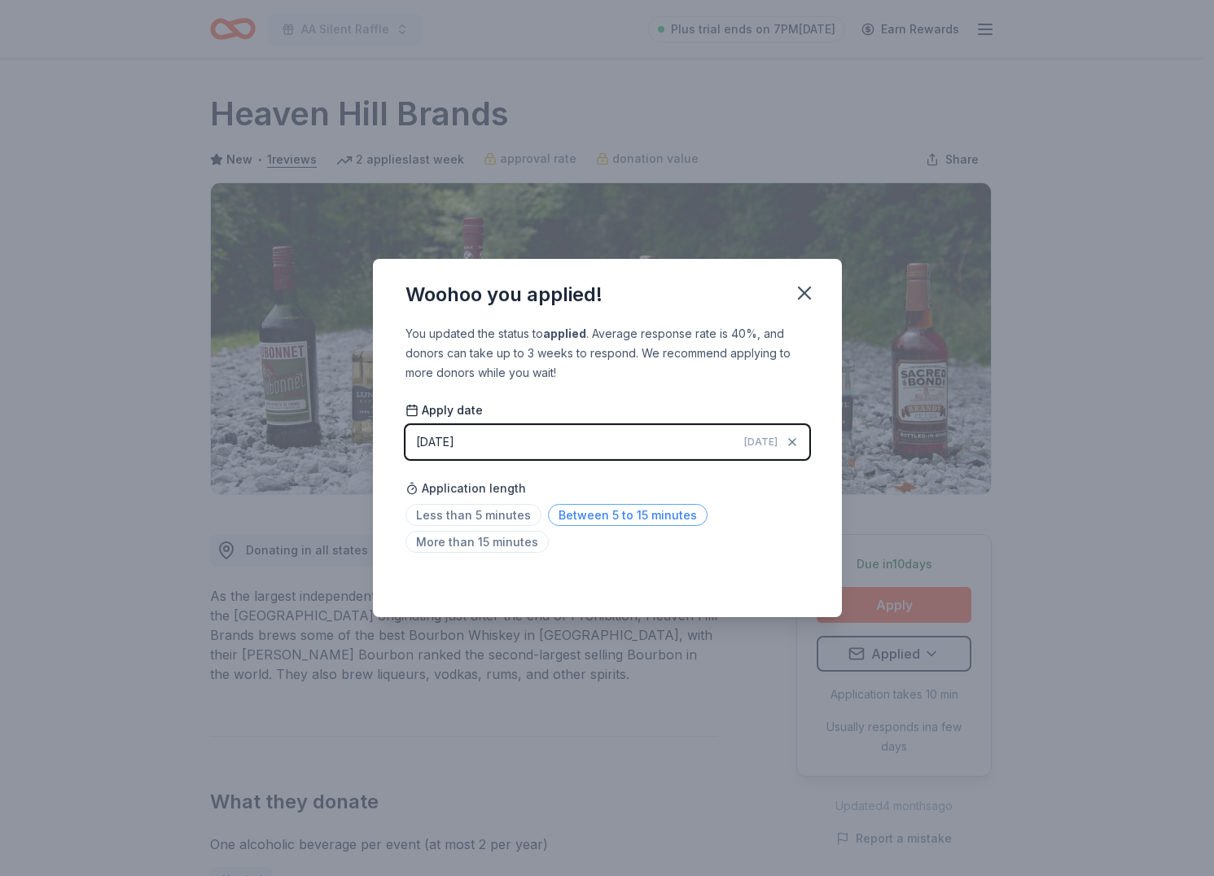
click at [575, 520] on span "Between 5 to 15 minutes" at bounding box center [628, 515] width 160 height 22
click at [988, 356] on div "Woohoo you applied! You updated the status to applied . Average response rate i…" at bounding box center [607, 438] width 1214 height 876
click at [808, 288] on icon "button" at bounding box center [804, 292] width 11 height 11
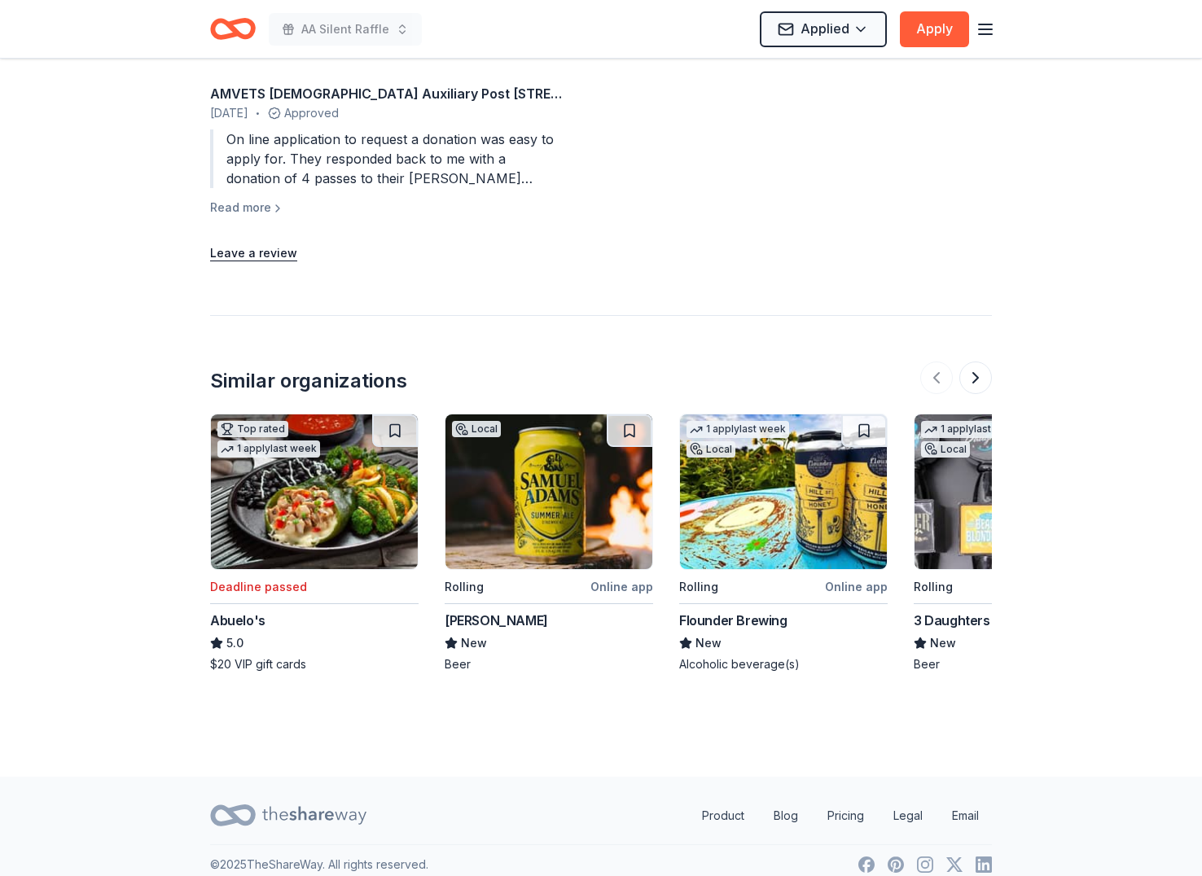
scroll to position [1561, 0]
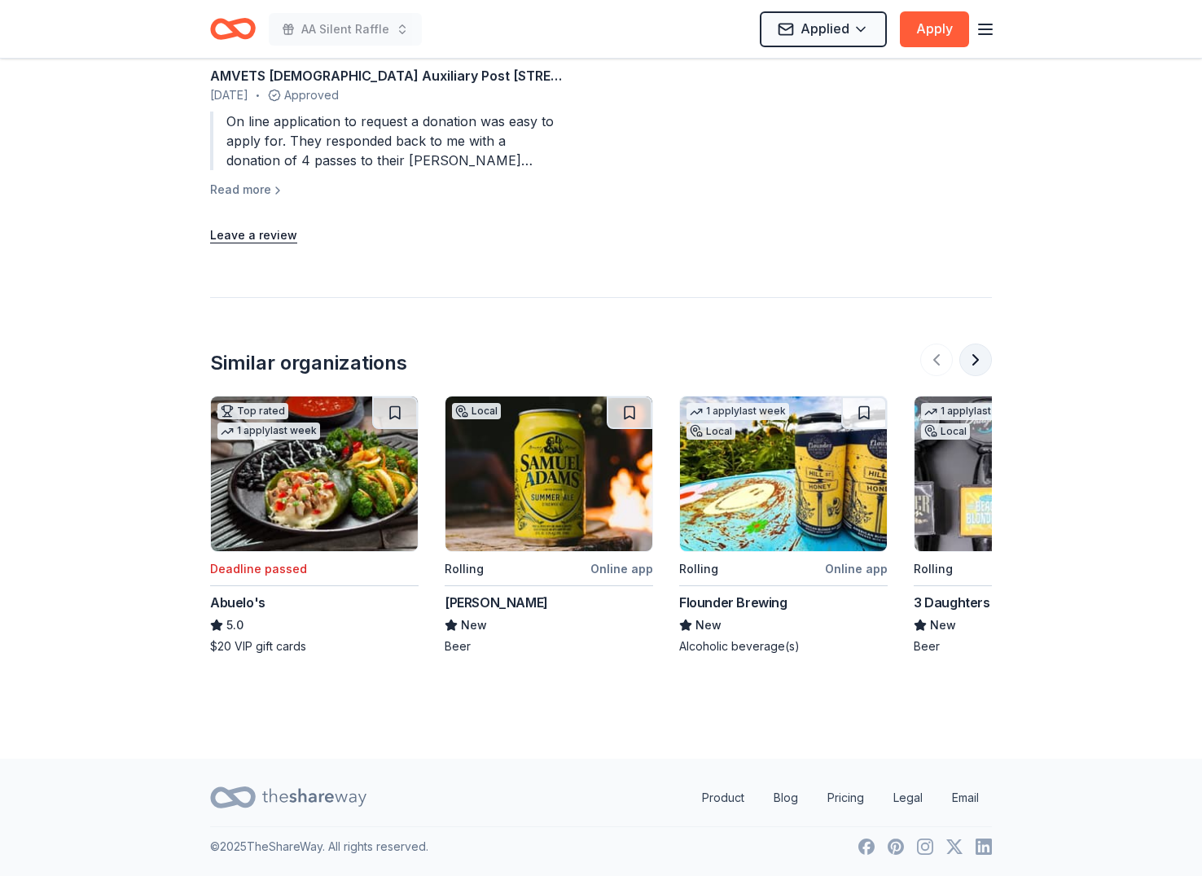
click at [969, 355] on button at bounding box center [975, 360] width 33 height 33
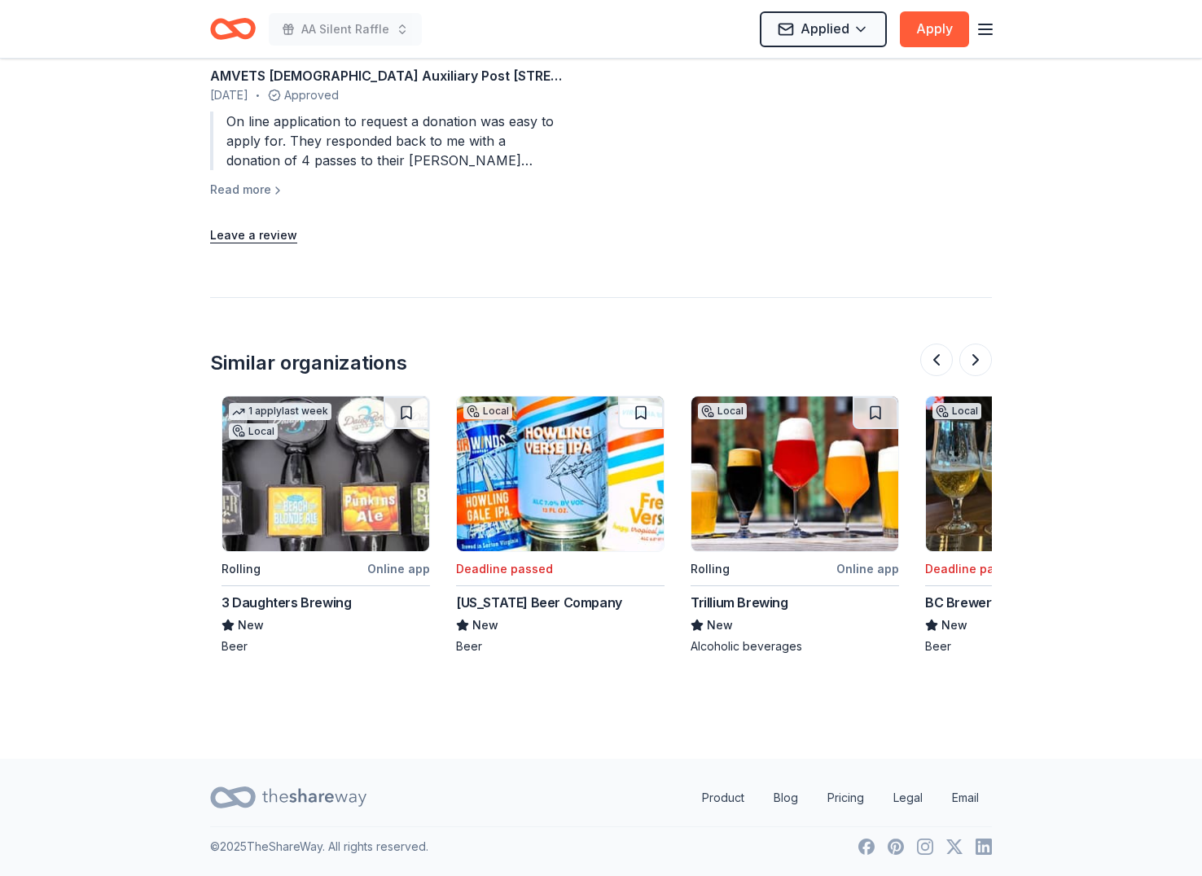
scroll to position [0, 704]
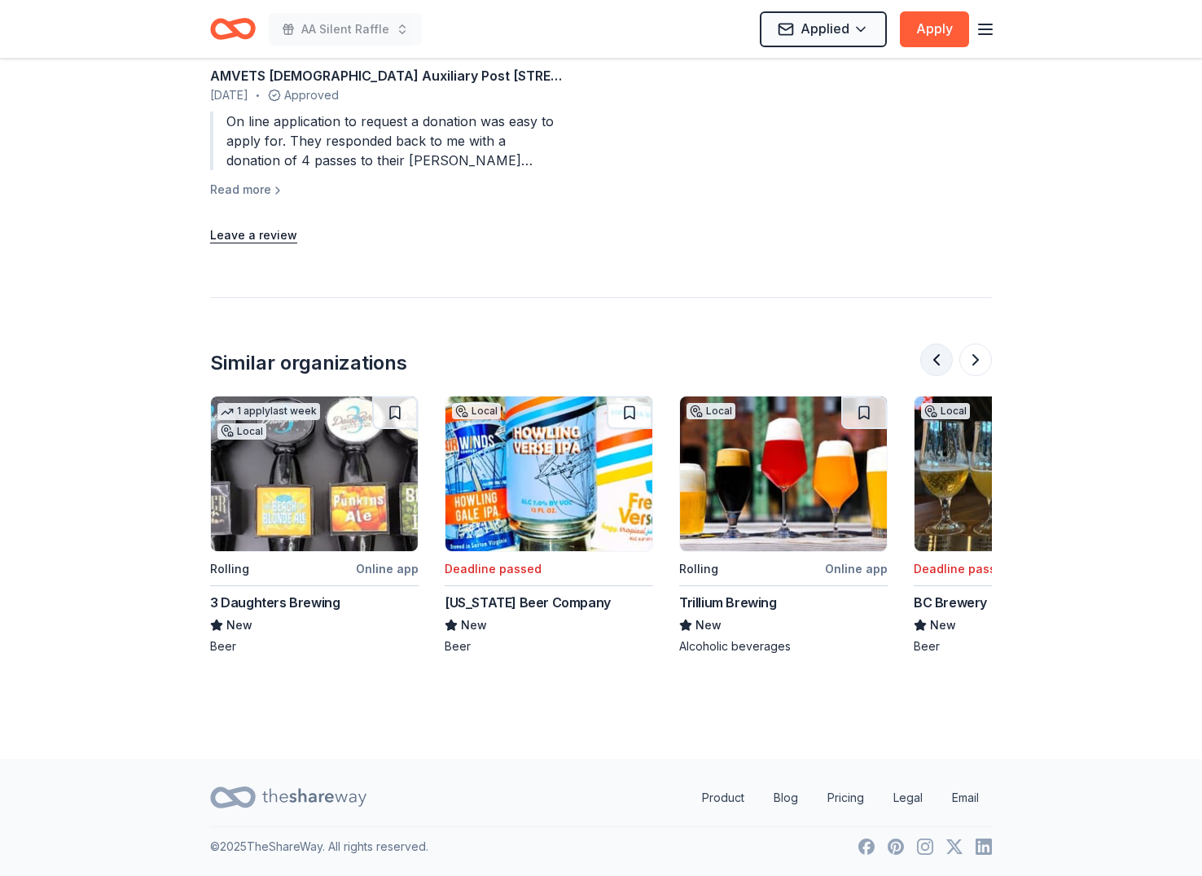
click at [935, 366] on button at bounding box center [936, 360] width 33 height 33
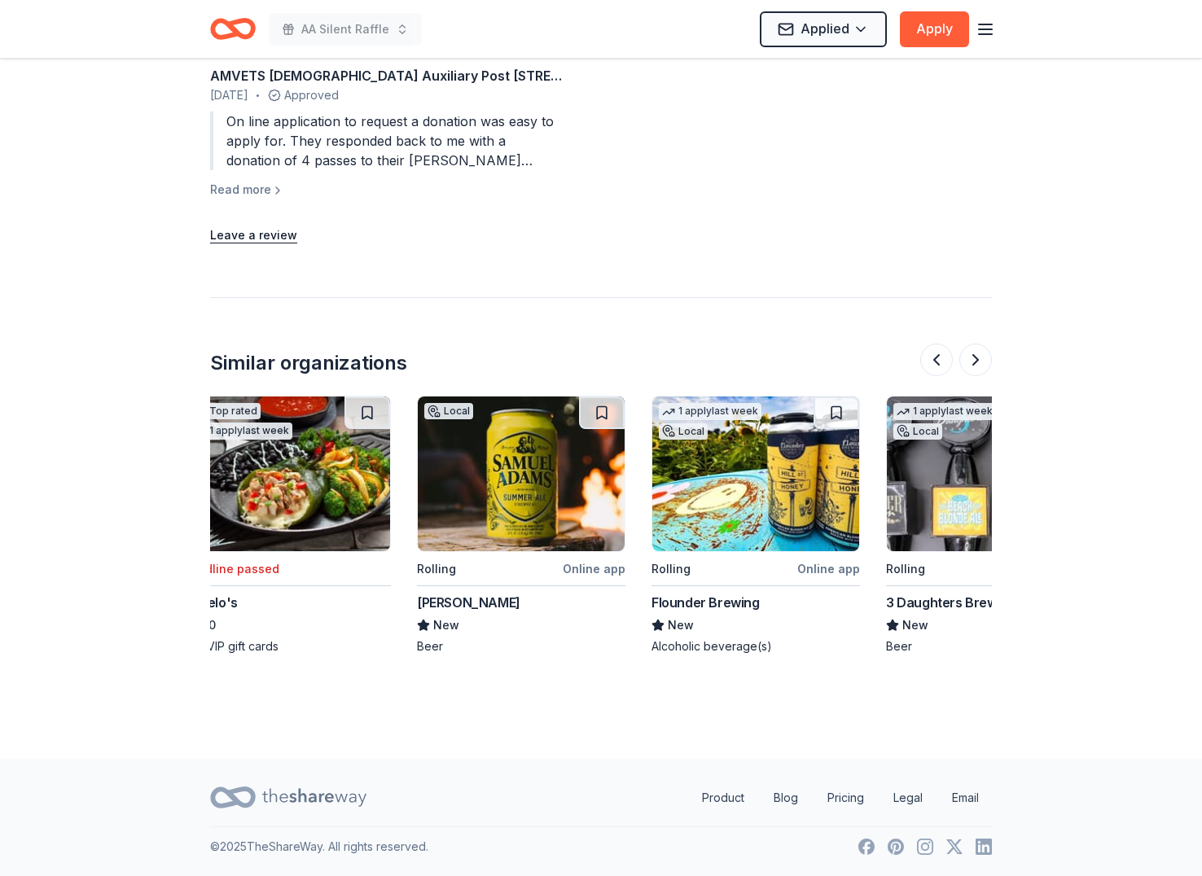
scroll to position [0, 0]
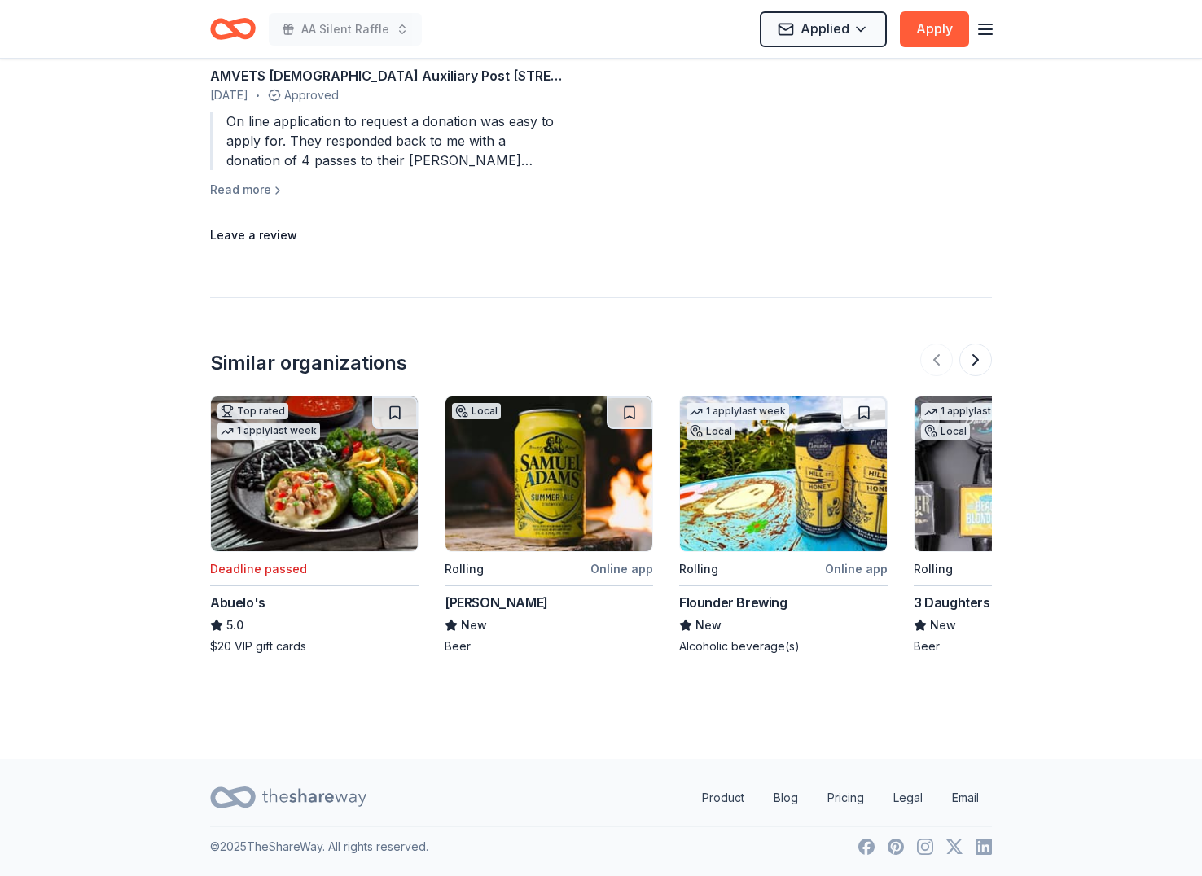
click at [814, 503] on img at bounding box center [783, 474] width 207 height 155
click at [963, 511] on img at bounding box center [1018, 474] width 207 height 155
click at [983, 358] on button at bounding box center [975, 360] width 33 height 33
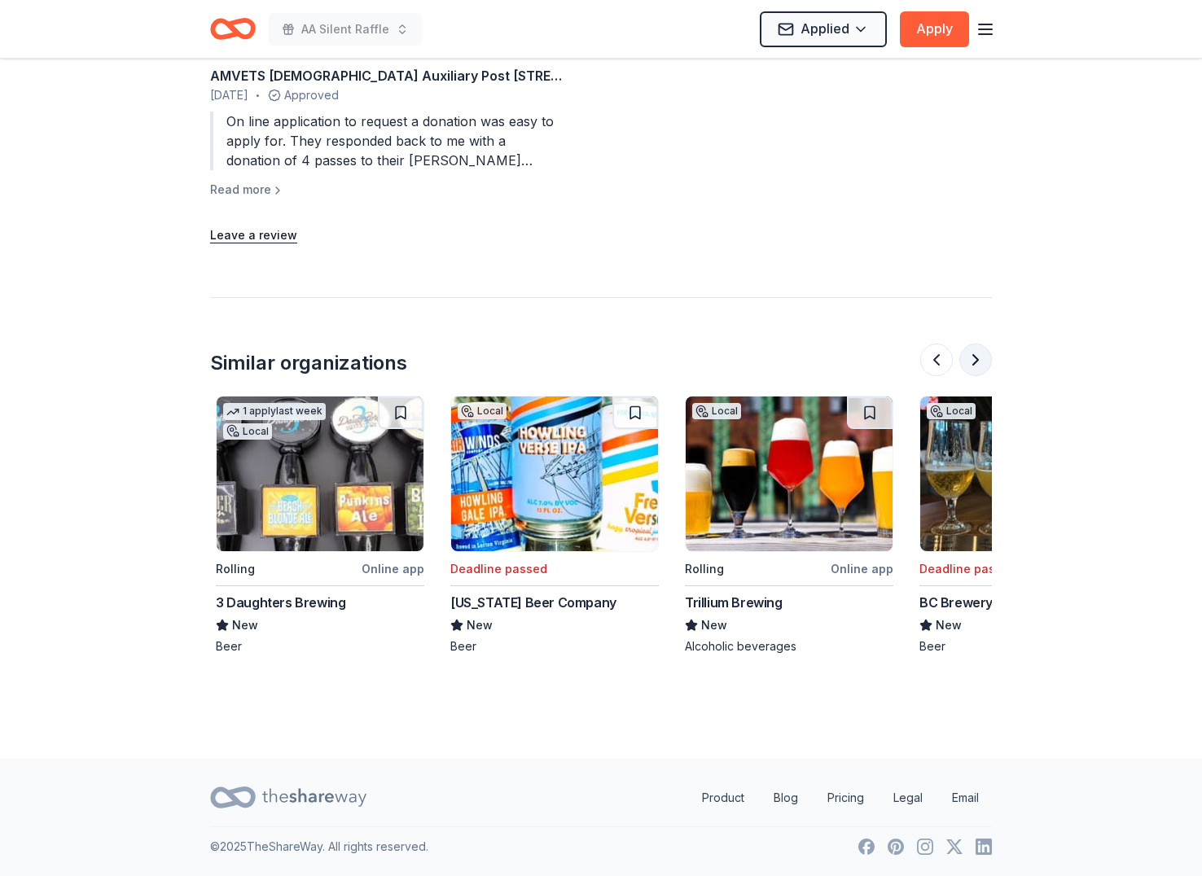
scroll to position [0, 704]
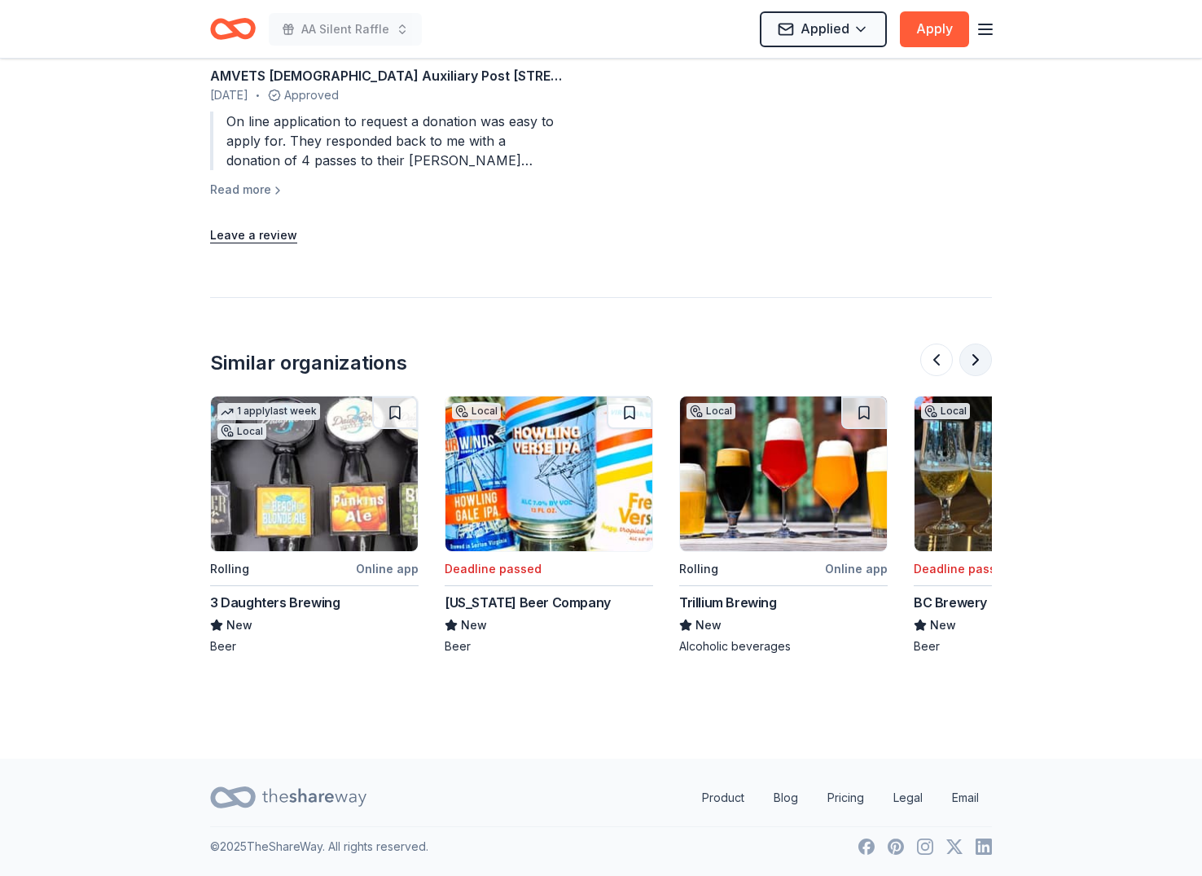
click at [978, 357] on button at bounding box center [975, 360] width 33 height 33
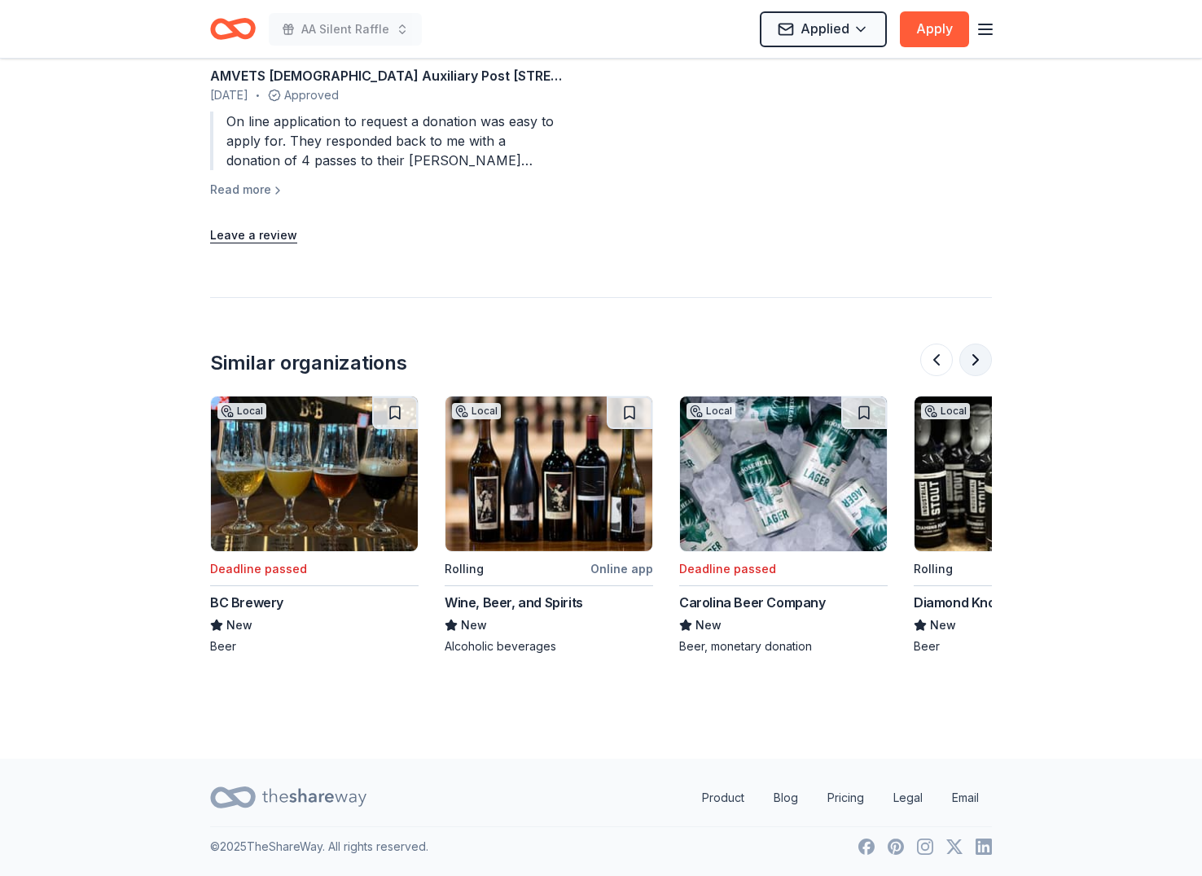
click at [978, 357] on button at bounding box center [975, 360] width 33 height 33
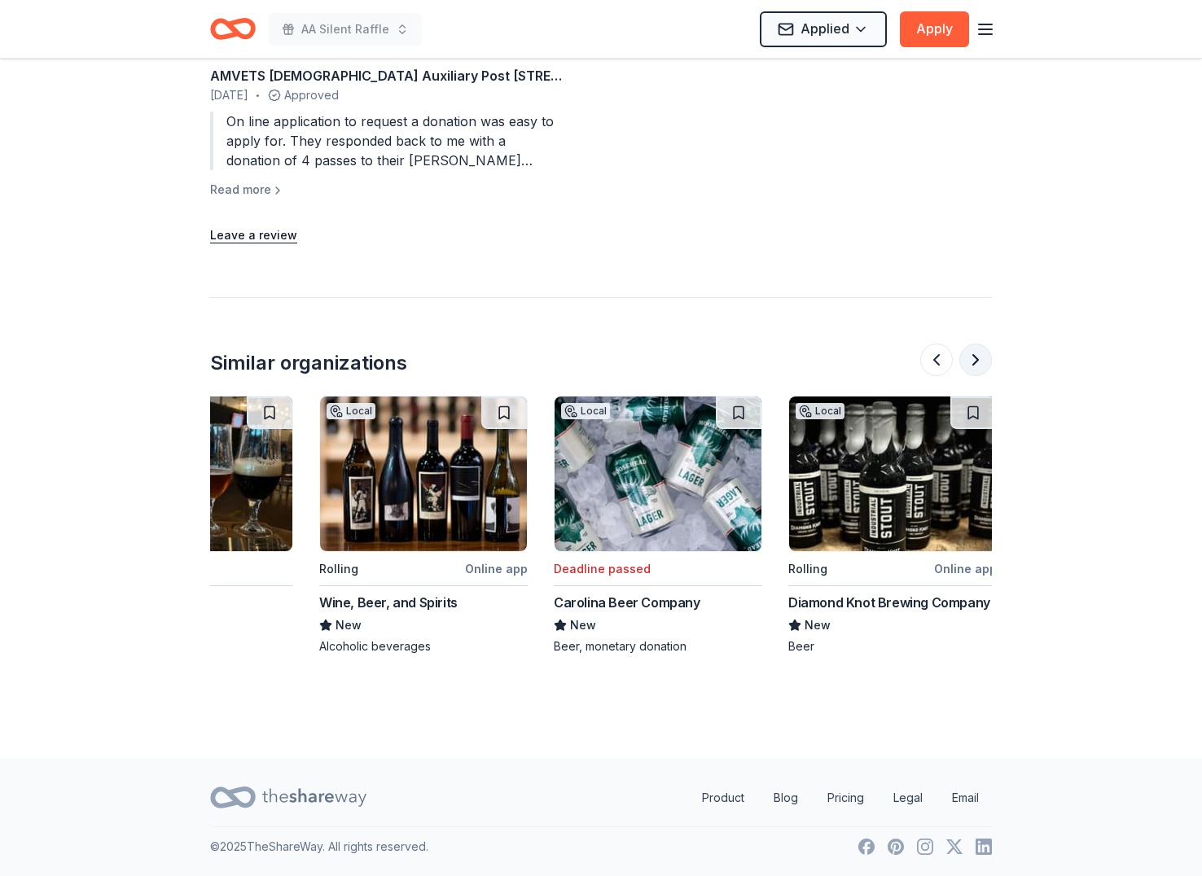
scroll to position [0, 1538]
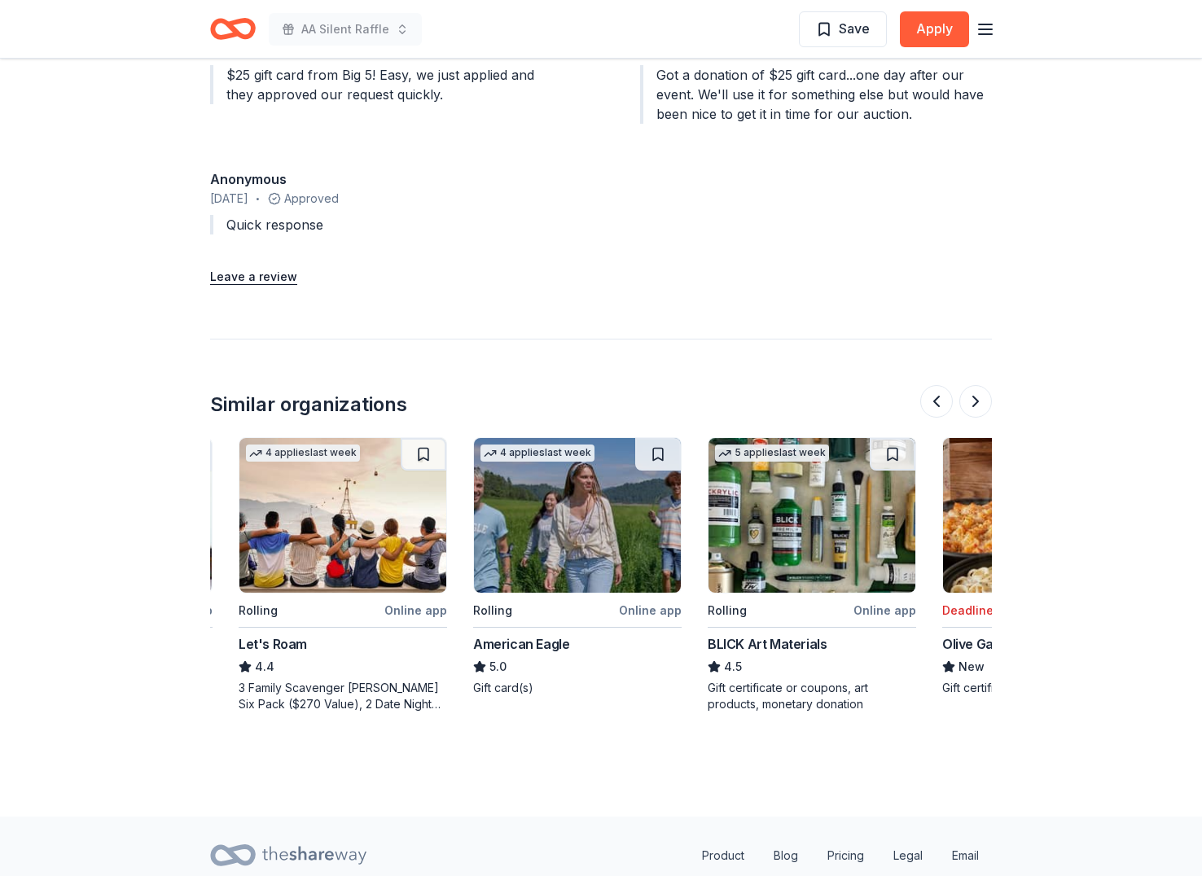
scroll to position [0, 441]
click at [618, 490] on img at bounding box center [576, 515] width 207 height 155
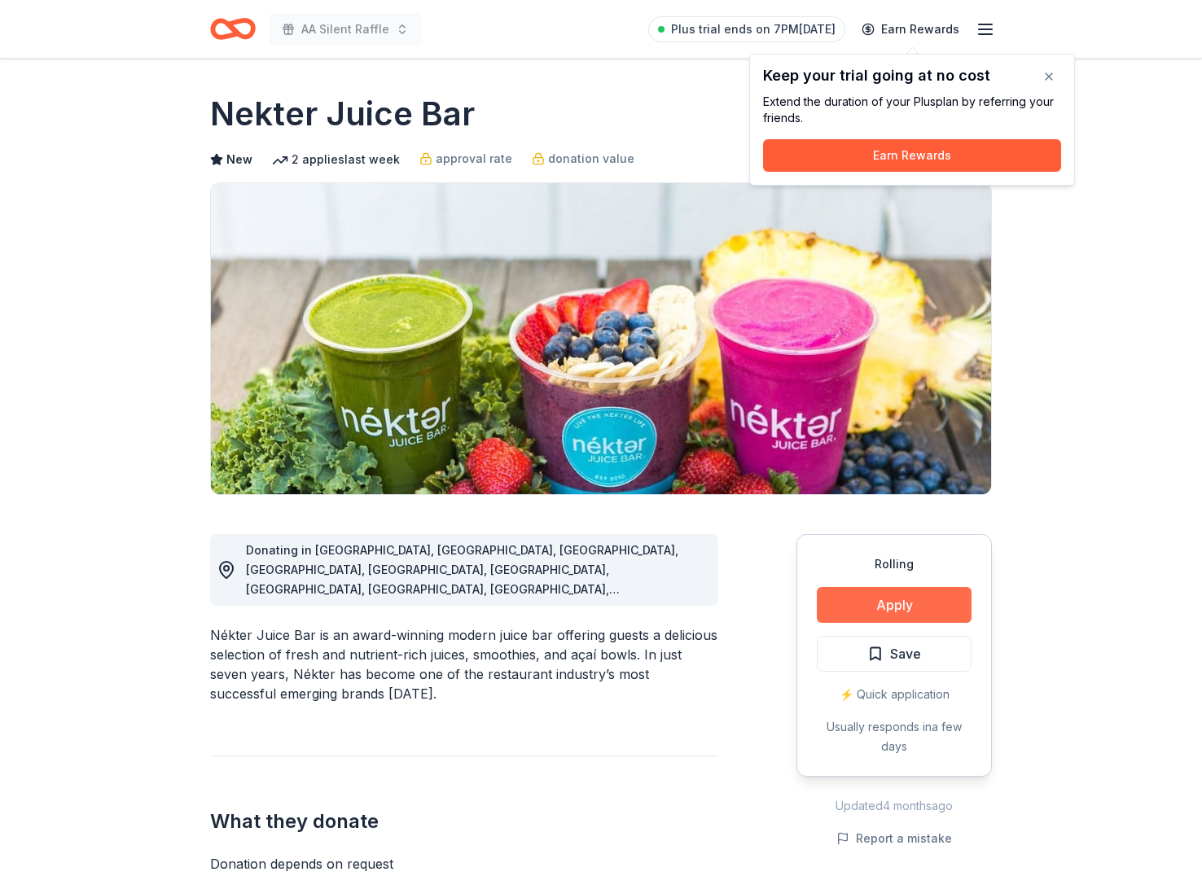
click at [910, 607] on button "Apply" at bounding box center [894, 605] width 155 height 36
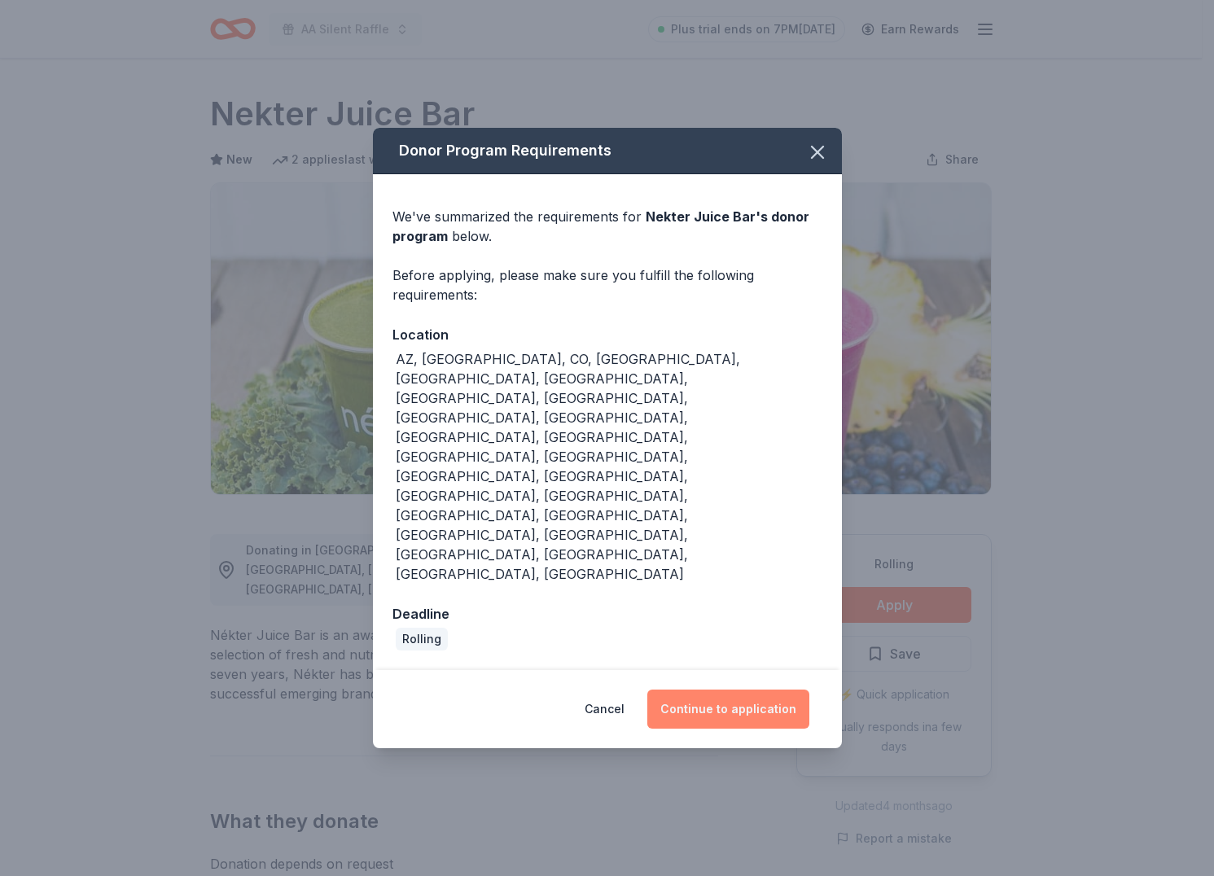
click at [711, 690] on button "Continue to application" at bounding box center [728, 709] width 162 height 39
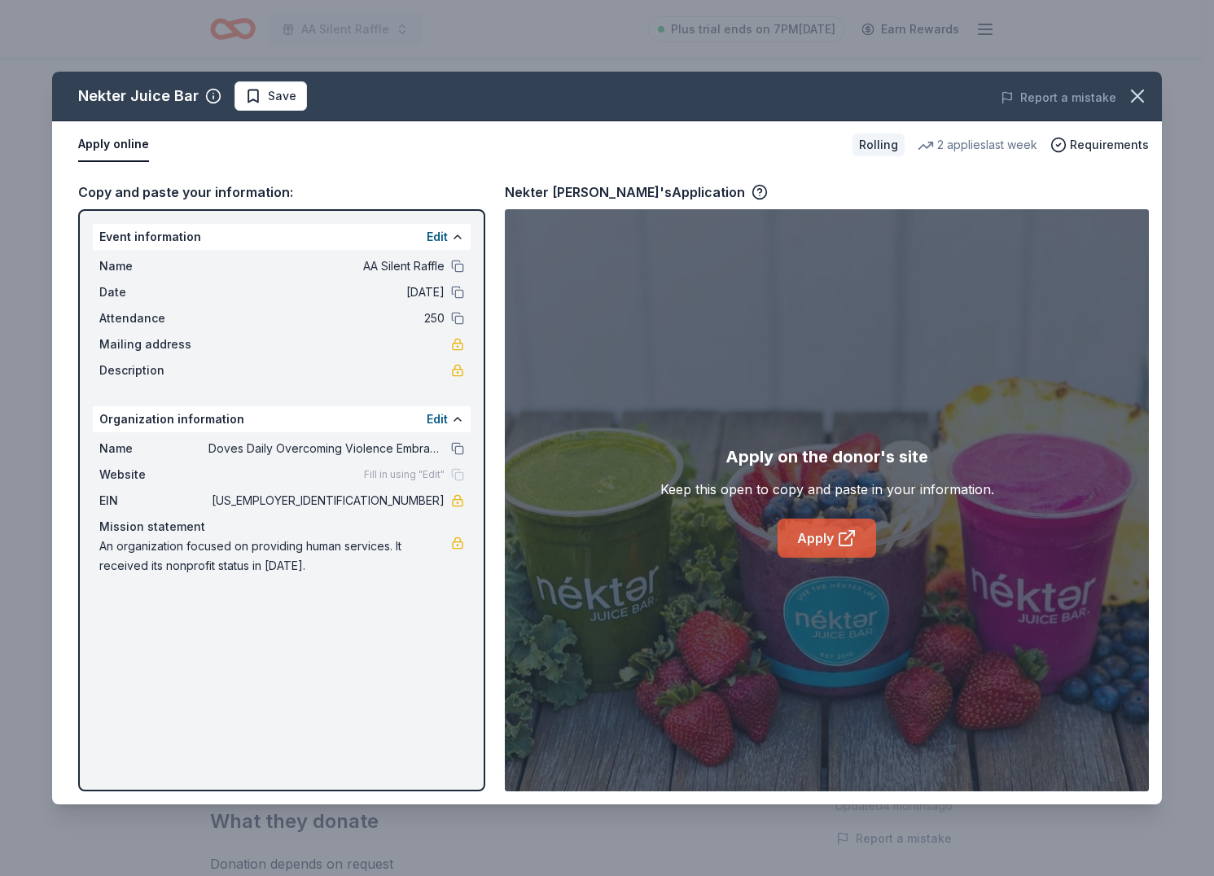
click at [805, 546] on link "Apply" at bounding box center [827, 538] width 99 height 39
click at [274, 112] on div "Nekter Juice Bar Save Report a mistake" at bounding box center [607, 97] width 1110 height 50
click at [271, 101] on span "Save" at bounding box center [282, 96] width 29 height 20
click at [272, 89] on html "AA Silent Raffle Plus trial ends on 7PM, 9/25 Earn Rewards Rolling Share Nekter…" at bounding box center [607, 438] width 1214 height 876
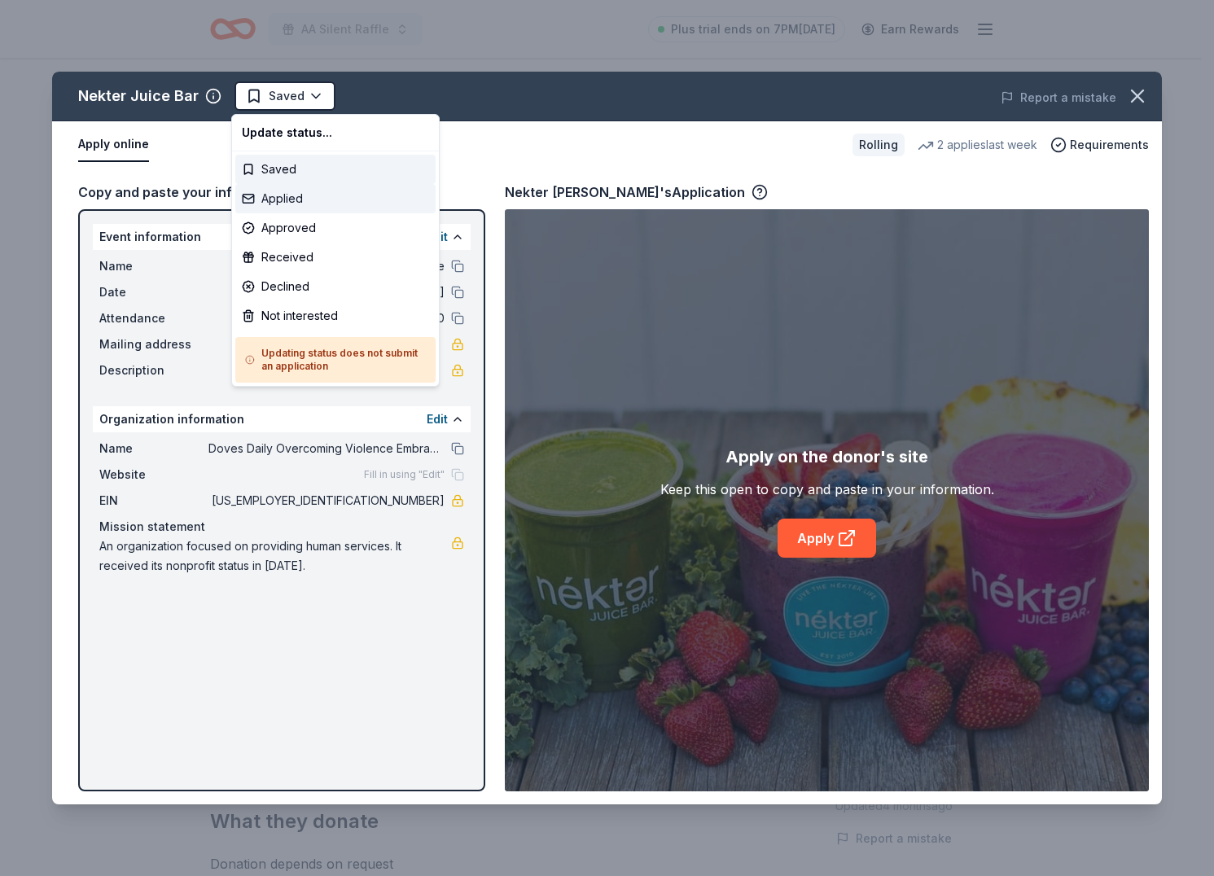
click at [297, 198] on div "Applied" at bounding box center [335, 198] width 200 height 29
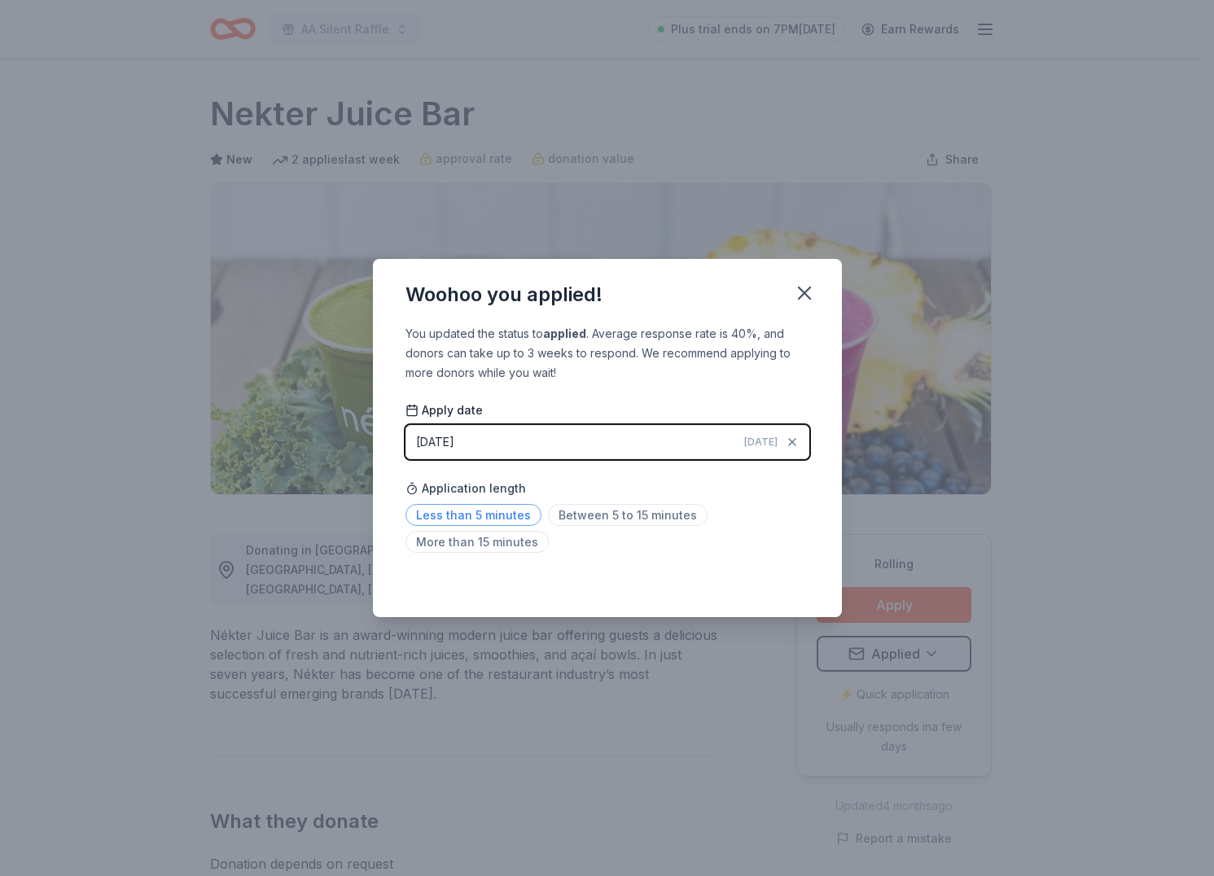
click at [498, 511] on span "Less than 5 minutes" at bounding box center [474, 515] width 136 height 22
click at [809, 288] on icon "button" at bounding box center [804, 292] width 11 height 11
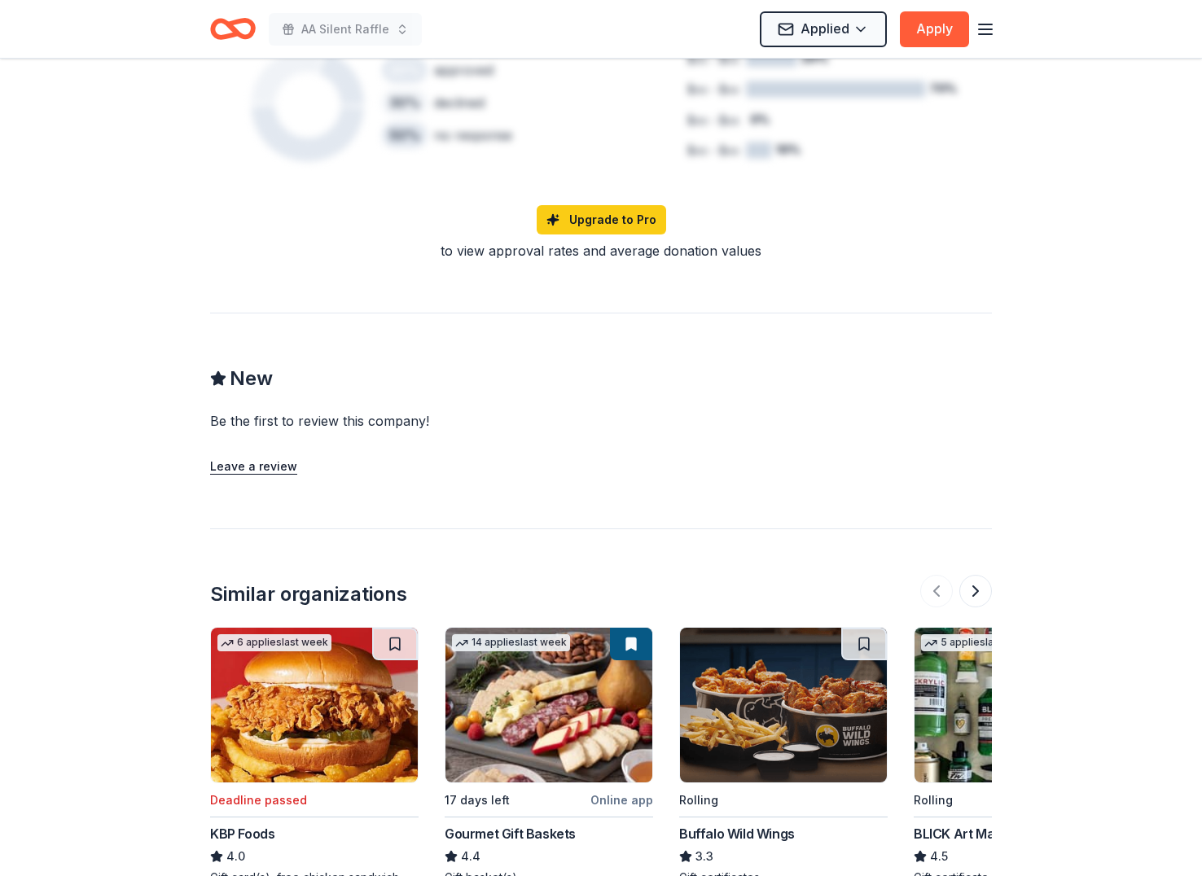
scroll to position [1418, 0]
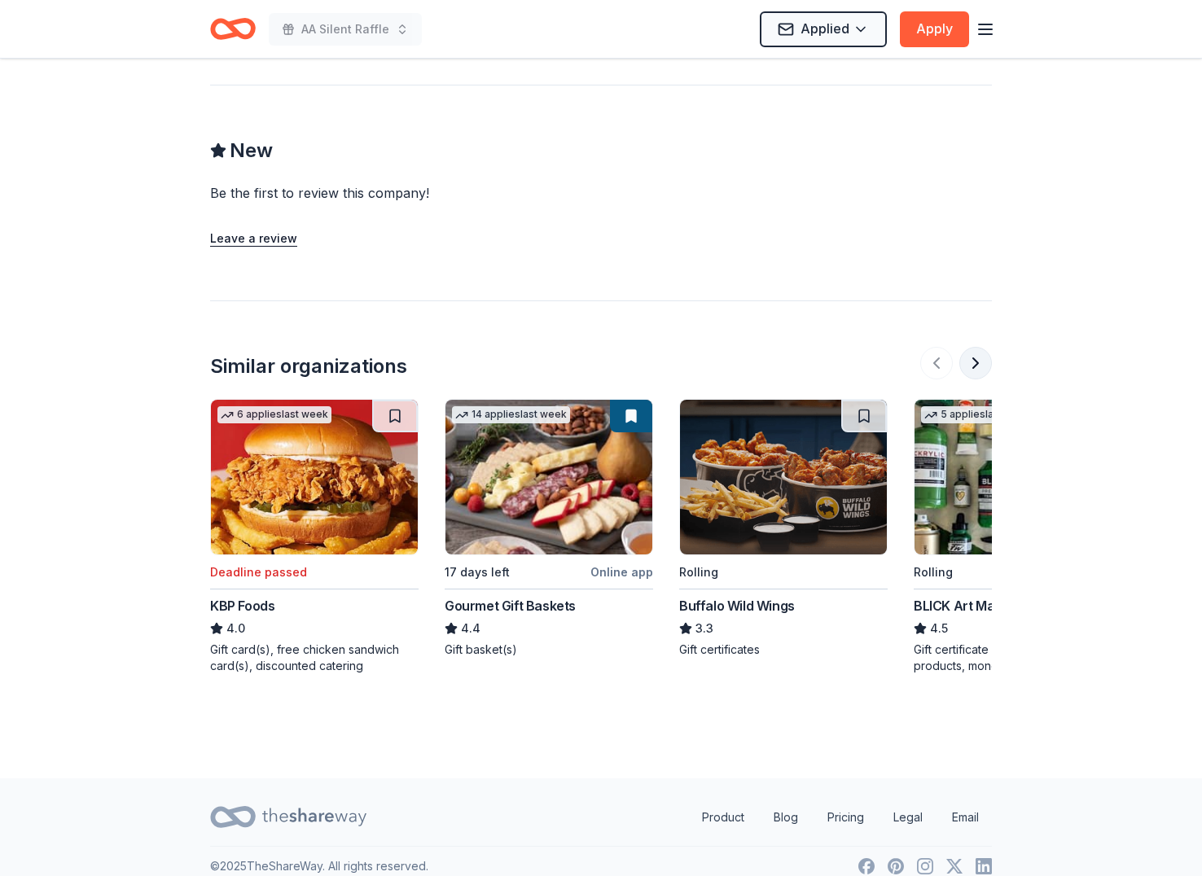
click at [969, 347] on button at bounding box center [975, 363] width 33 height 33
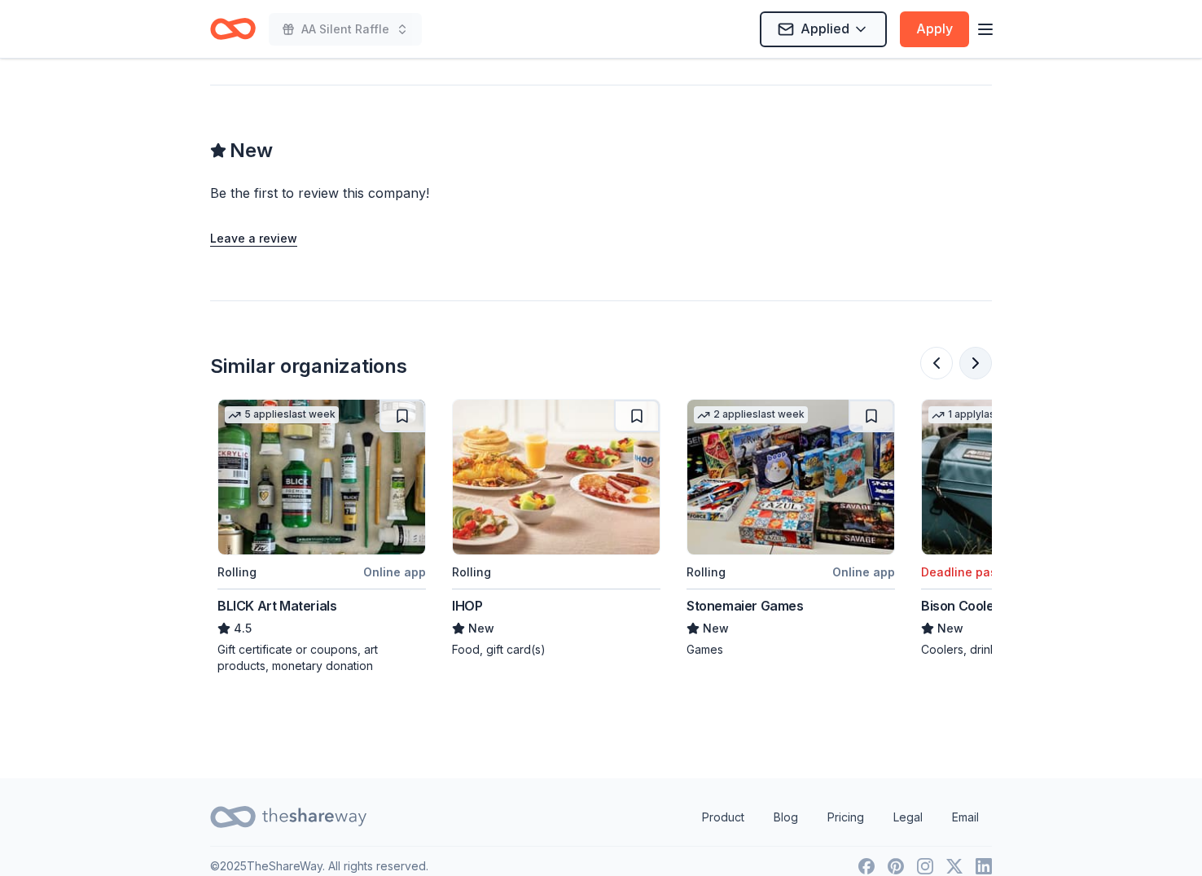
scroll to position [0, 704]
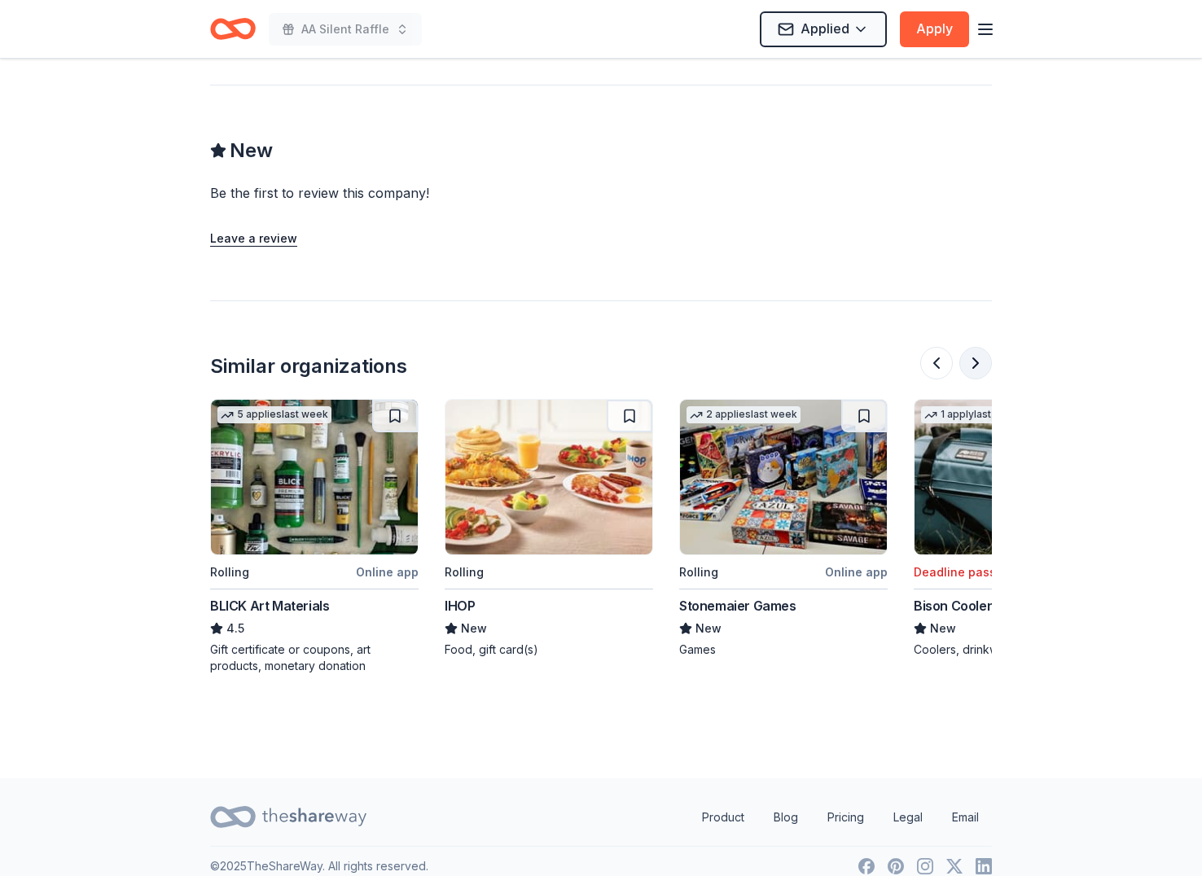
click at [973, 347] on button at bounding box center [975, 363] width 33 height 33
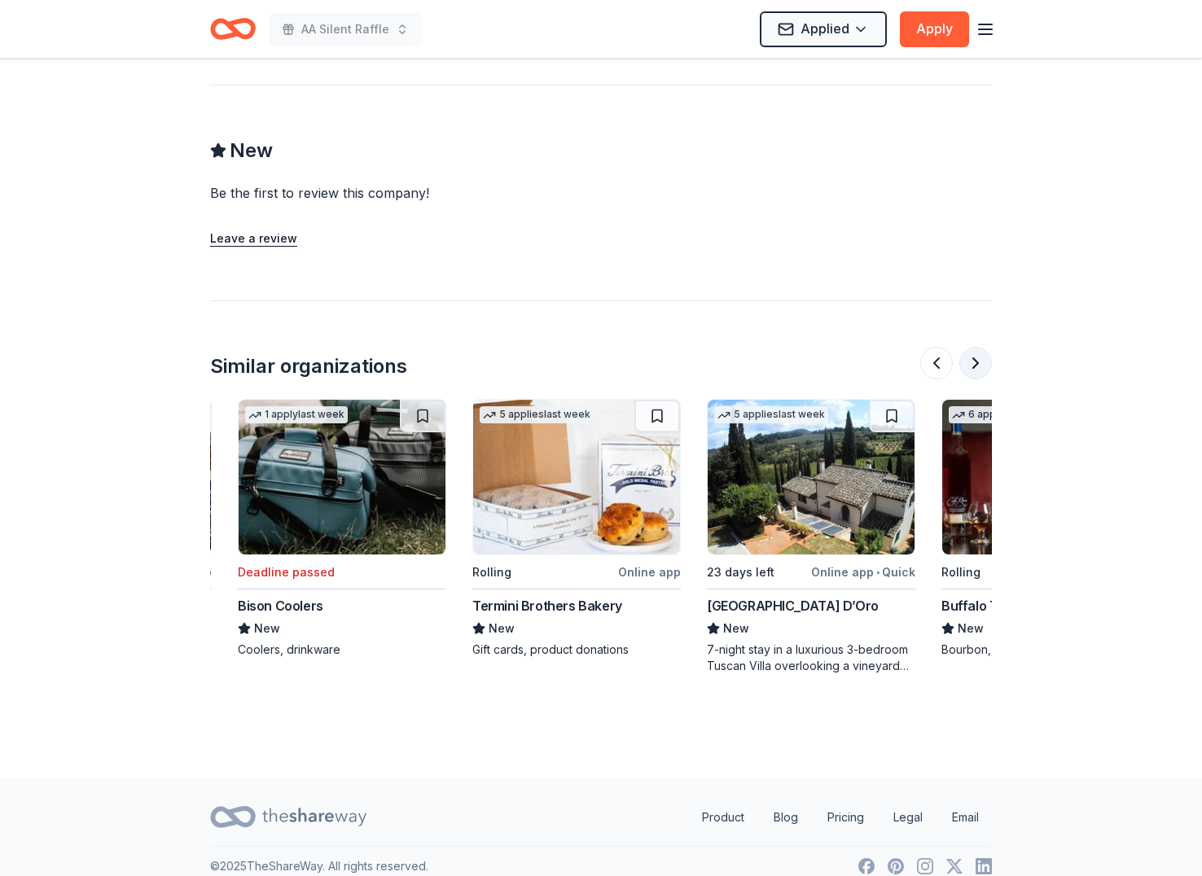
scroll to position [0, 1407]
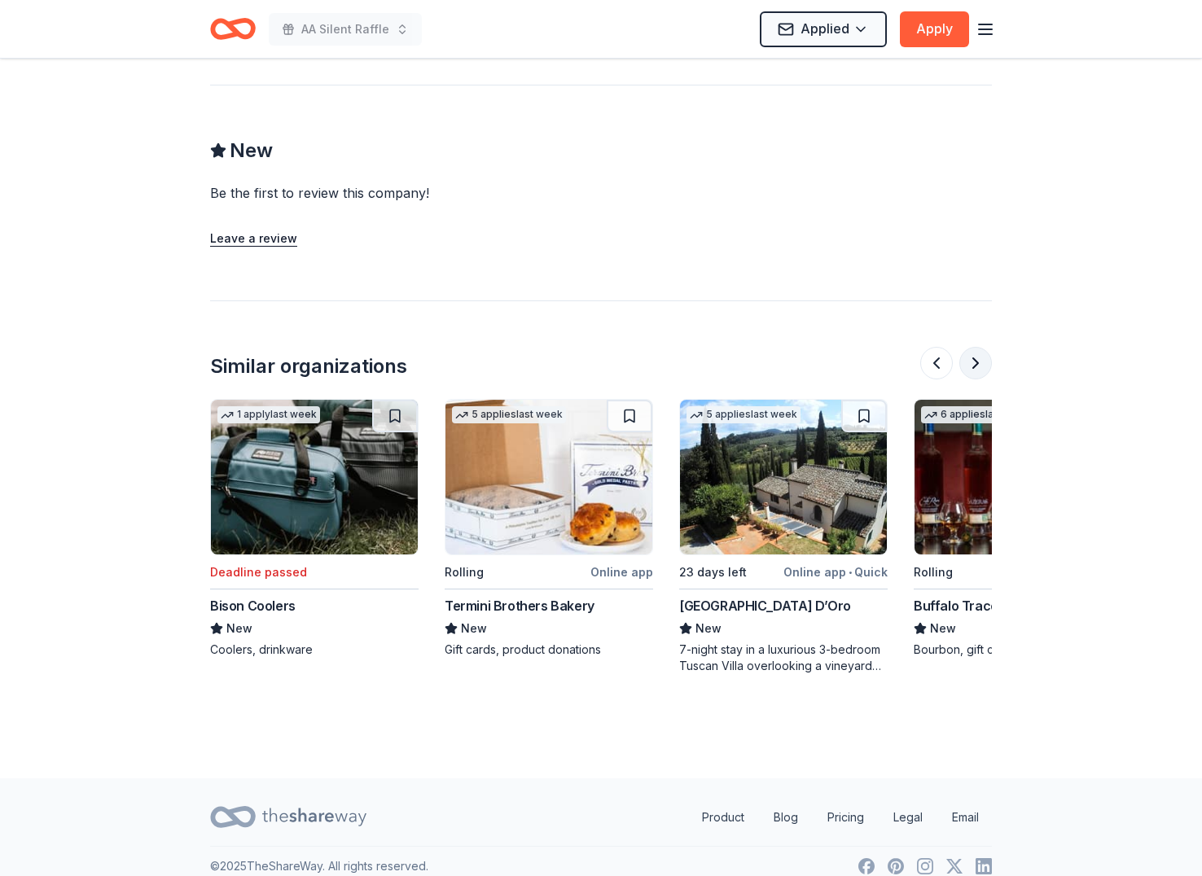
click at [973, 347] on button at bounding box center [975, 363] width 33 height 33
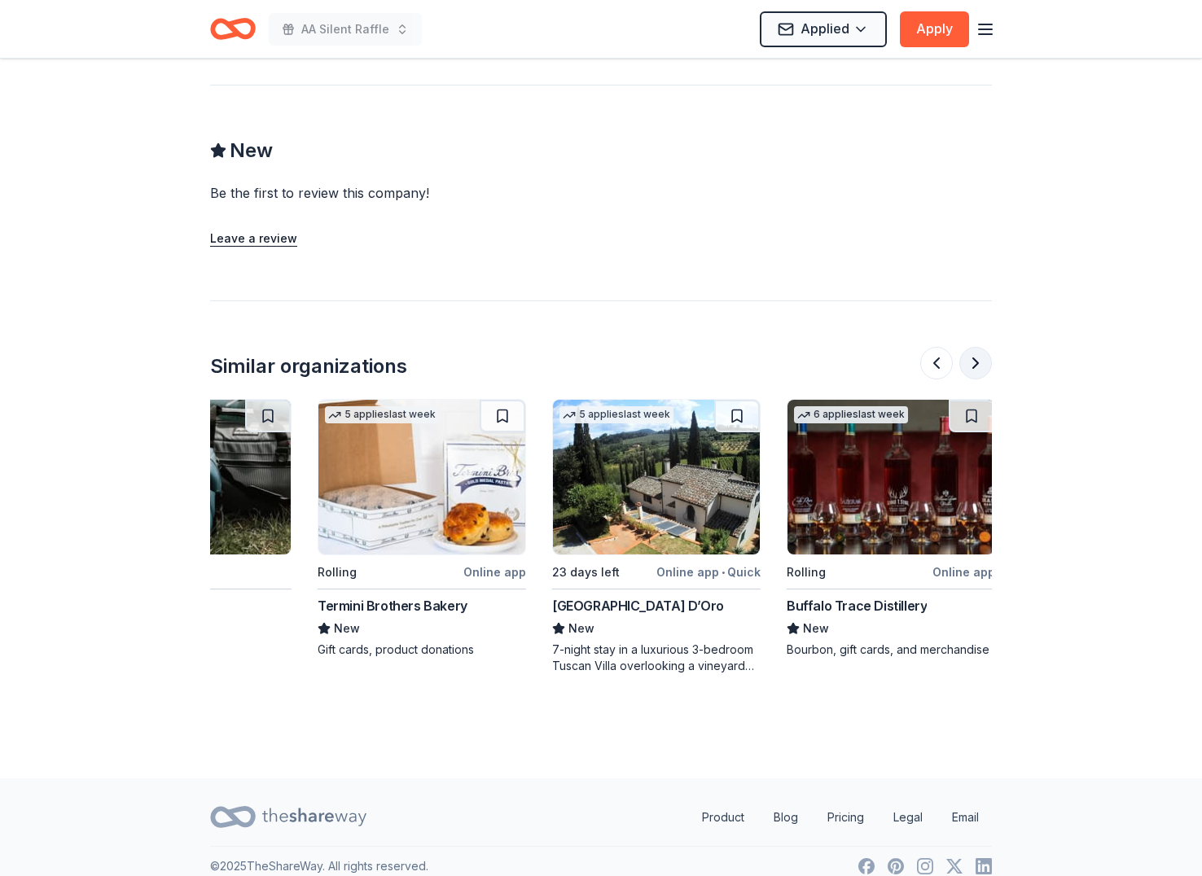
scroll to position [0, 1538]
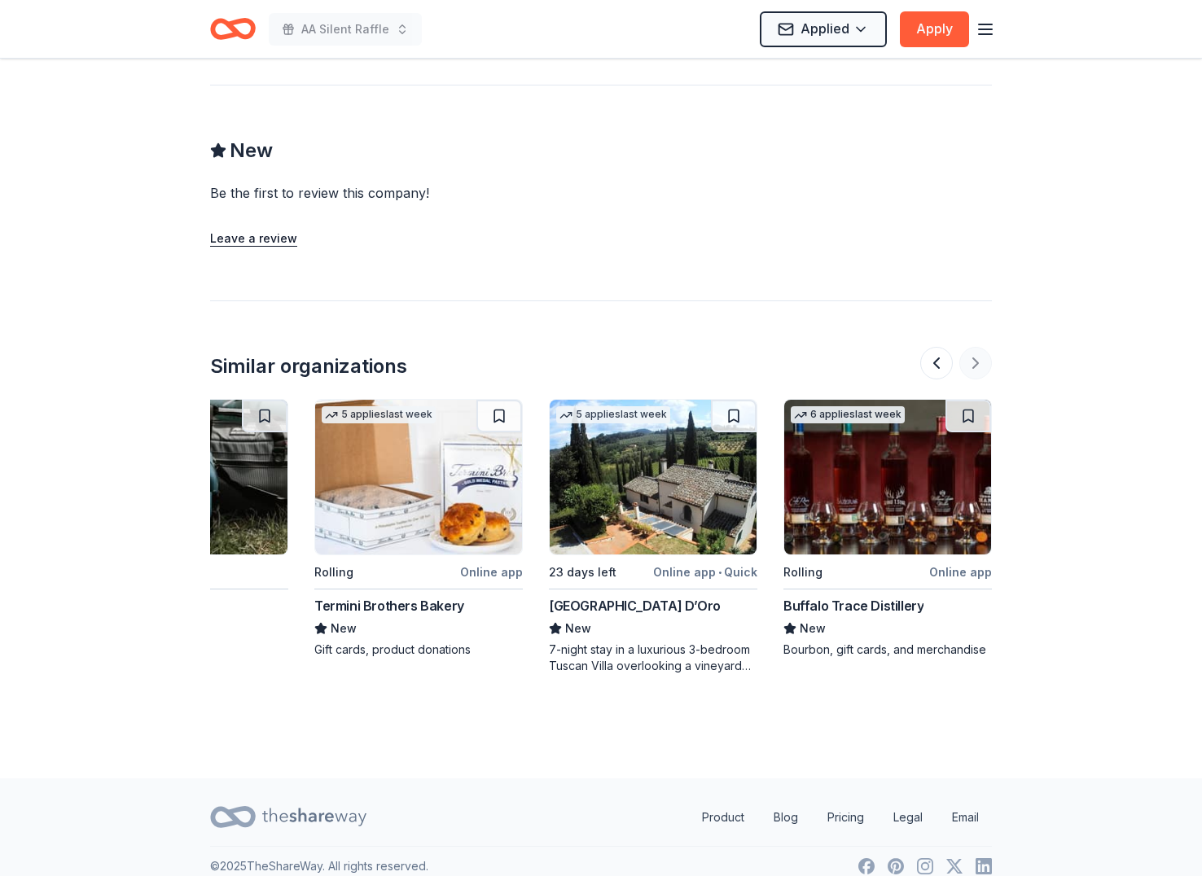
click at [973, 347] on div at bounding box center [956, 363] width 72 height 33
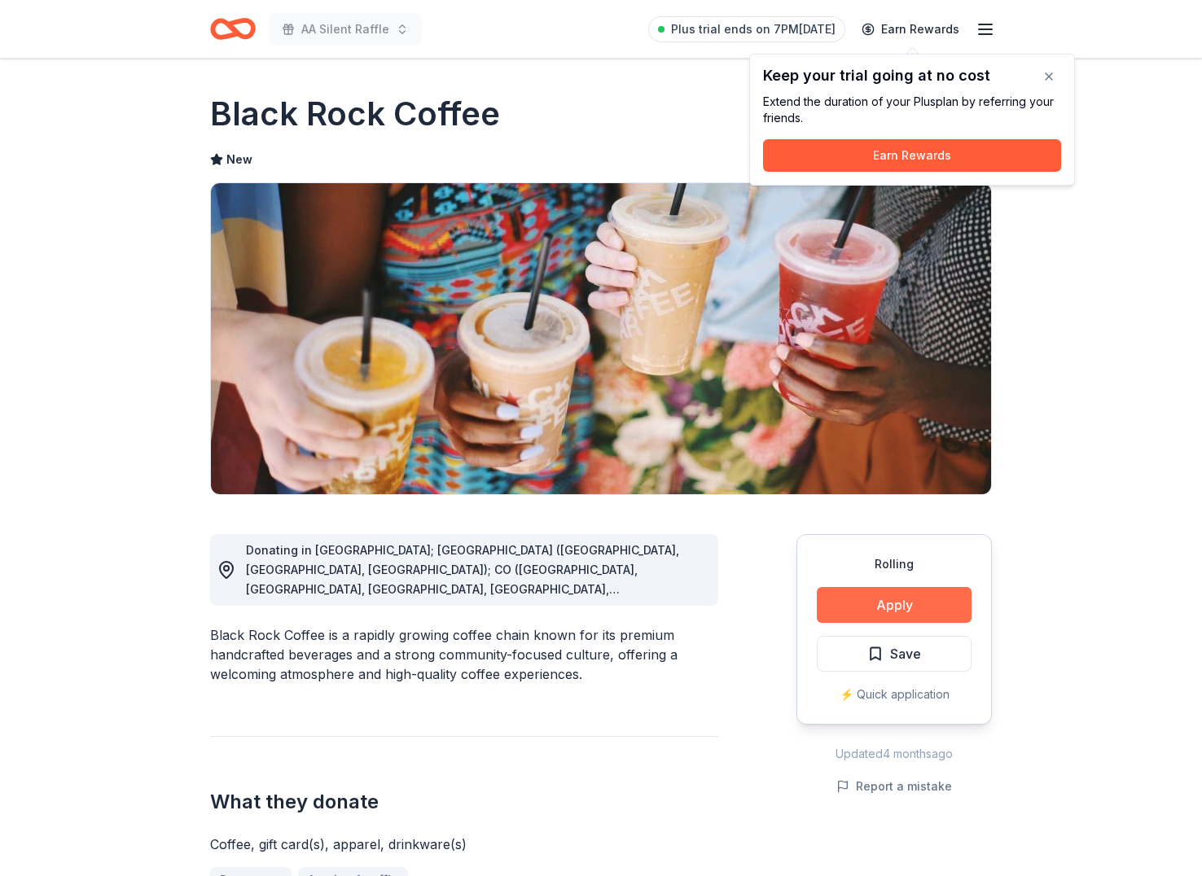
click at [907, 596] on button "Apply" at bounding box center [894, 605] width 155 height 36
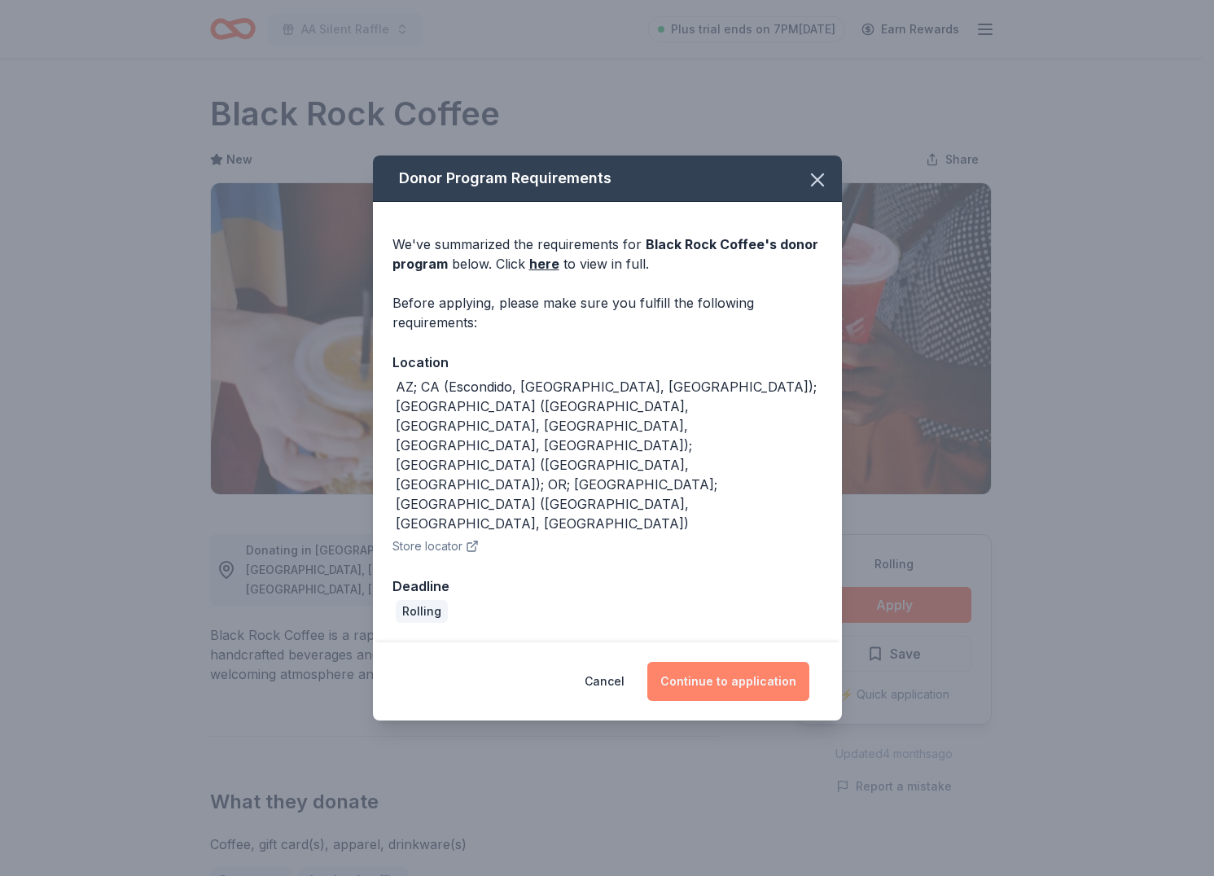
click at [743, 662] on button "Continue to application" at bounding box center [728, 681] width 162 height 39
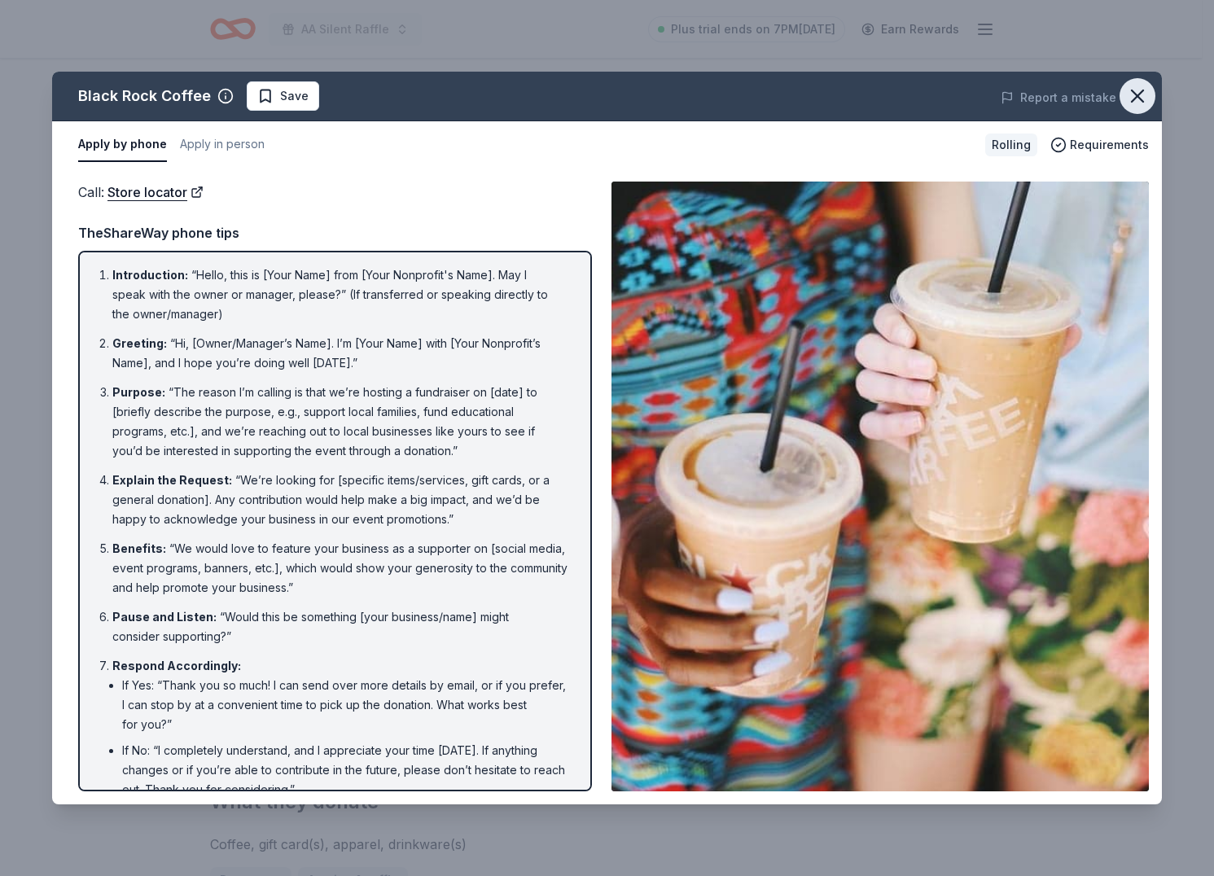
click at [1143, 91] on icon "button" at bounding box center [1137, 96] width 23 height 23
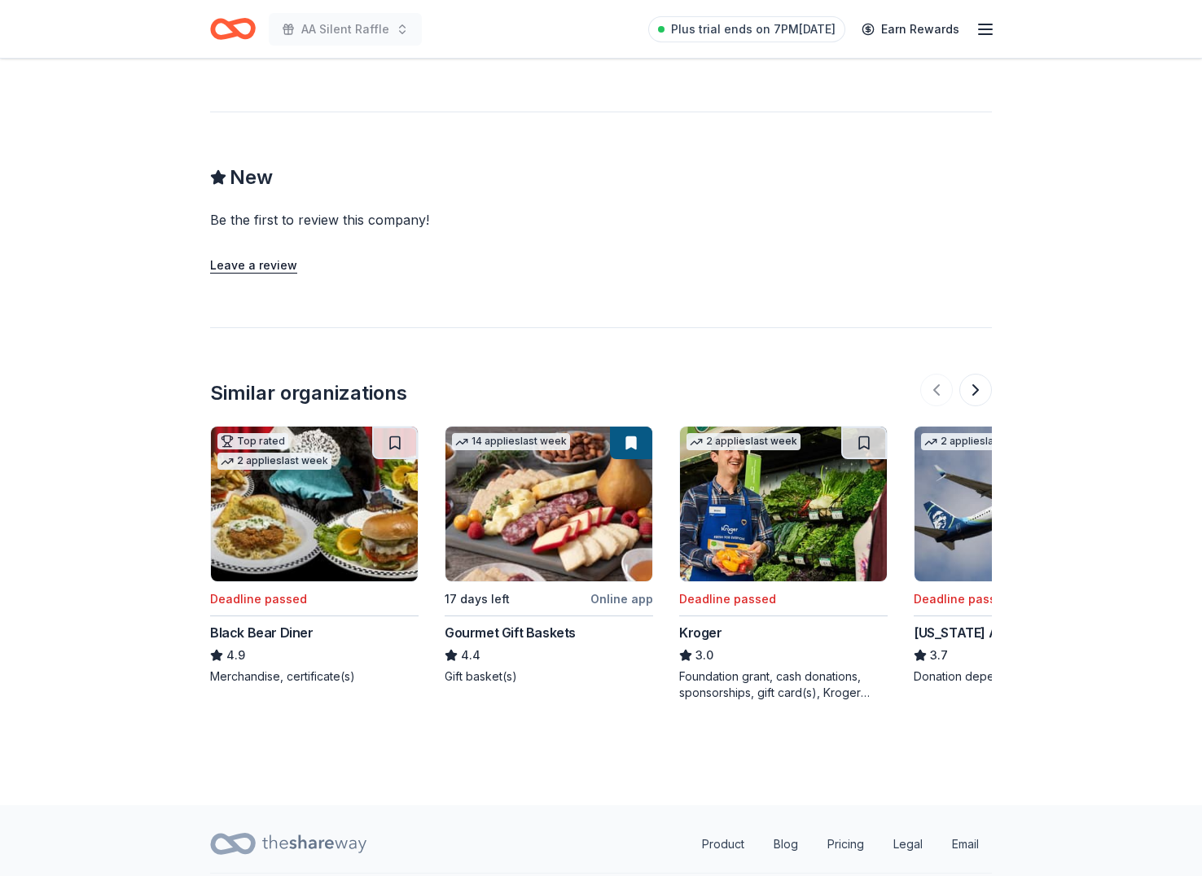
scroll to position [1263, 0]
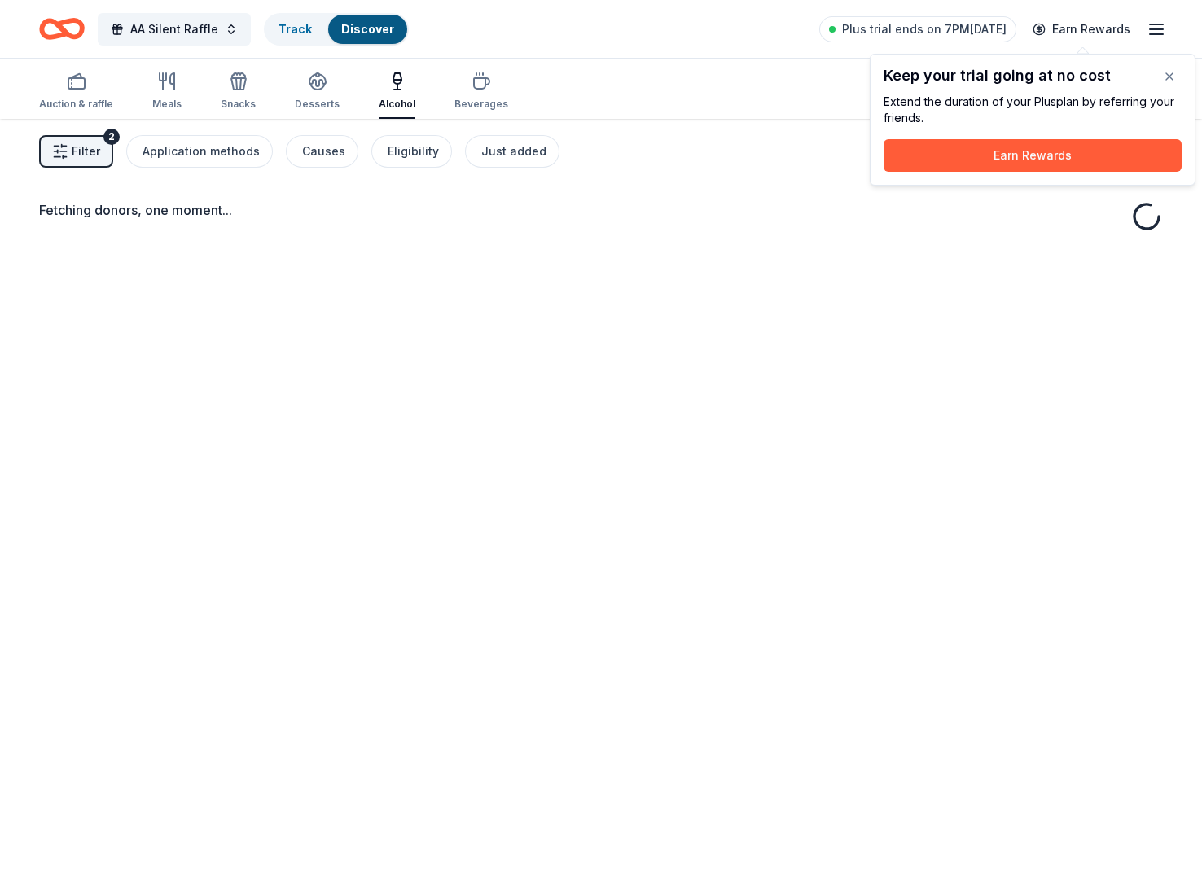
scroll to position [116, 0]
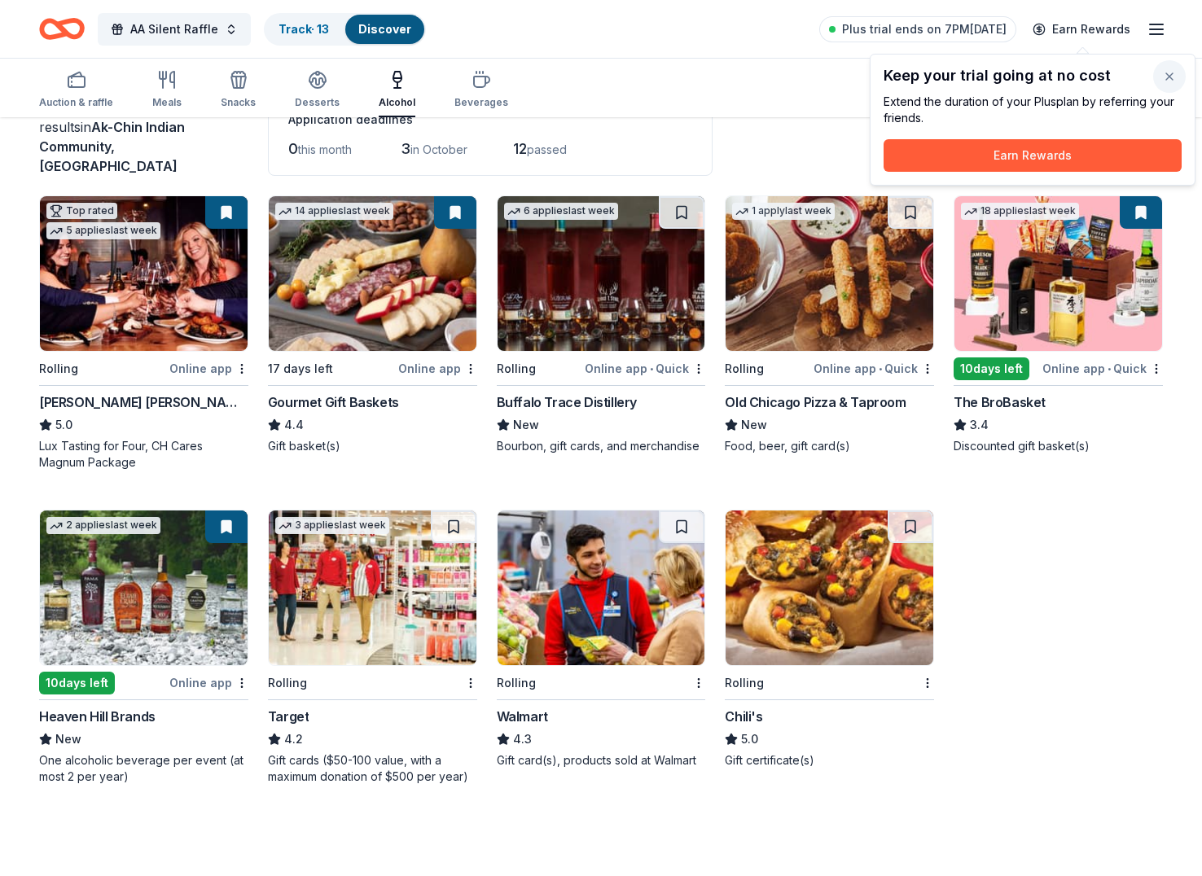
click at [1174, 74] on button "button" at bounding box center [1169, 76] width 33 height 33
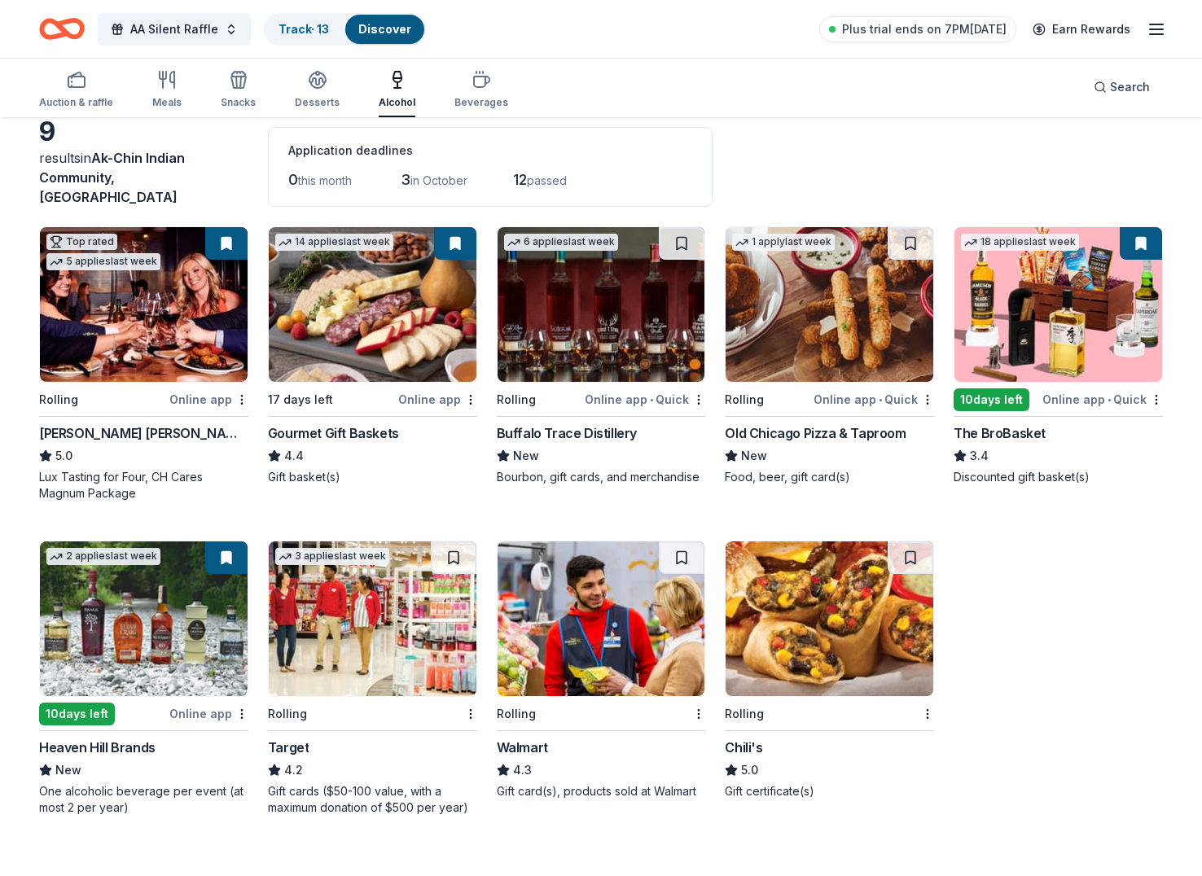
scroll to position [0, 0]
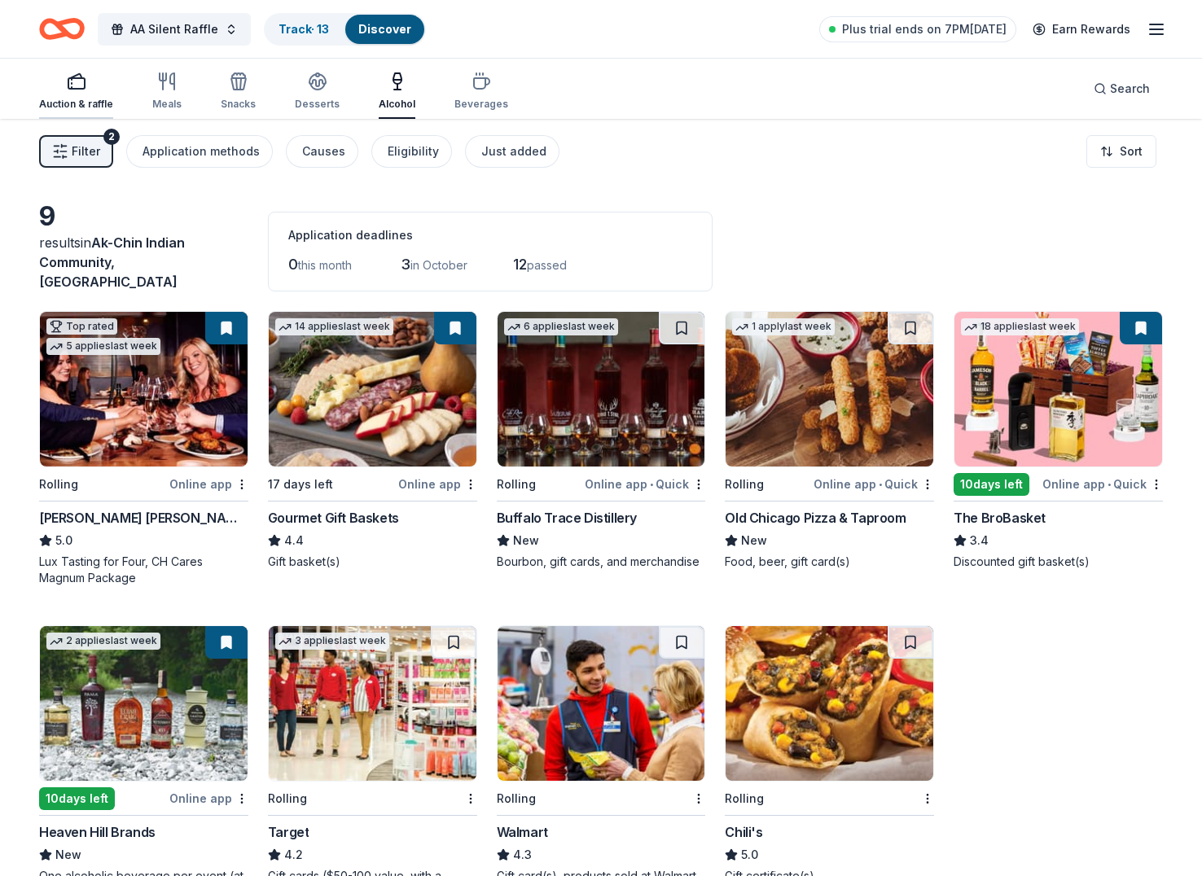
click at [73, 85] on icon "button" at bounding box center [77, 82] width 20 height 20
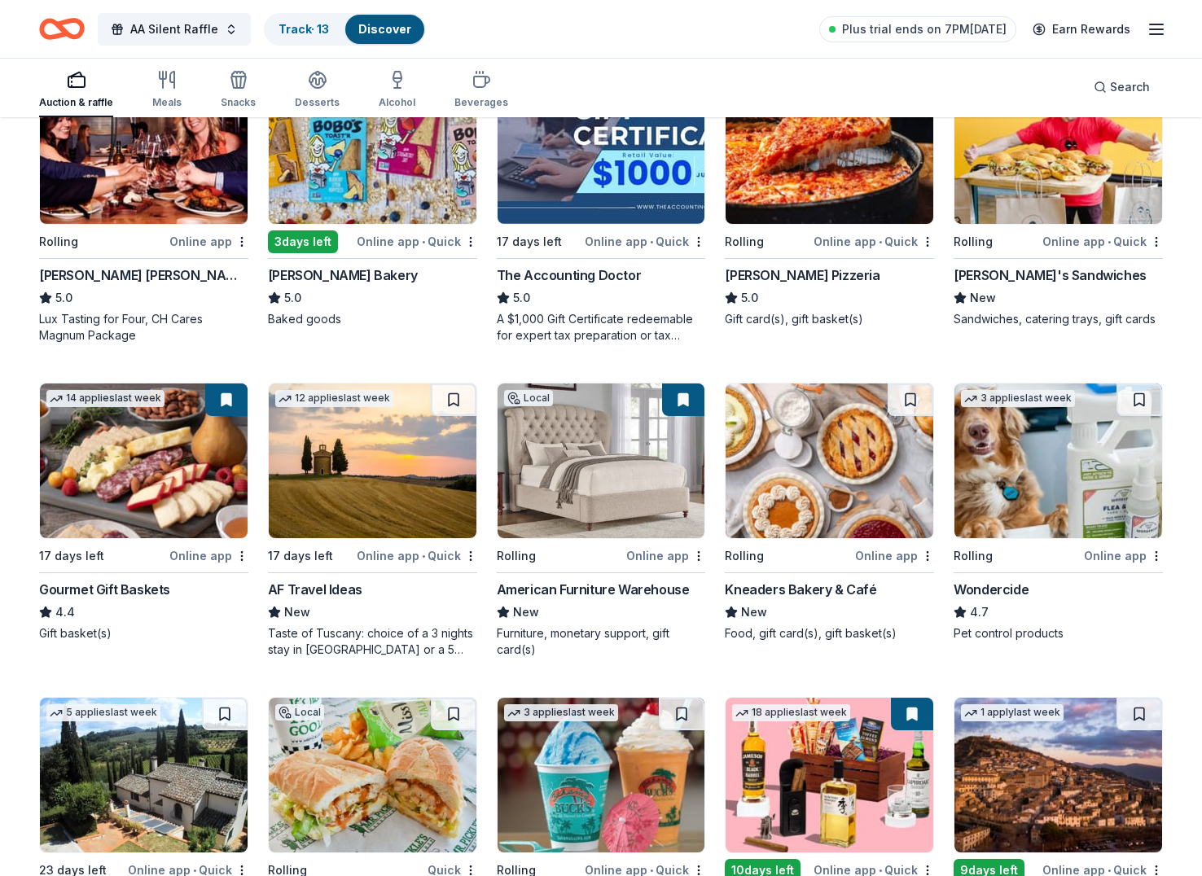
scroll to position [559, 0]
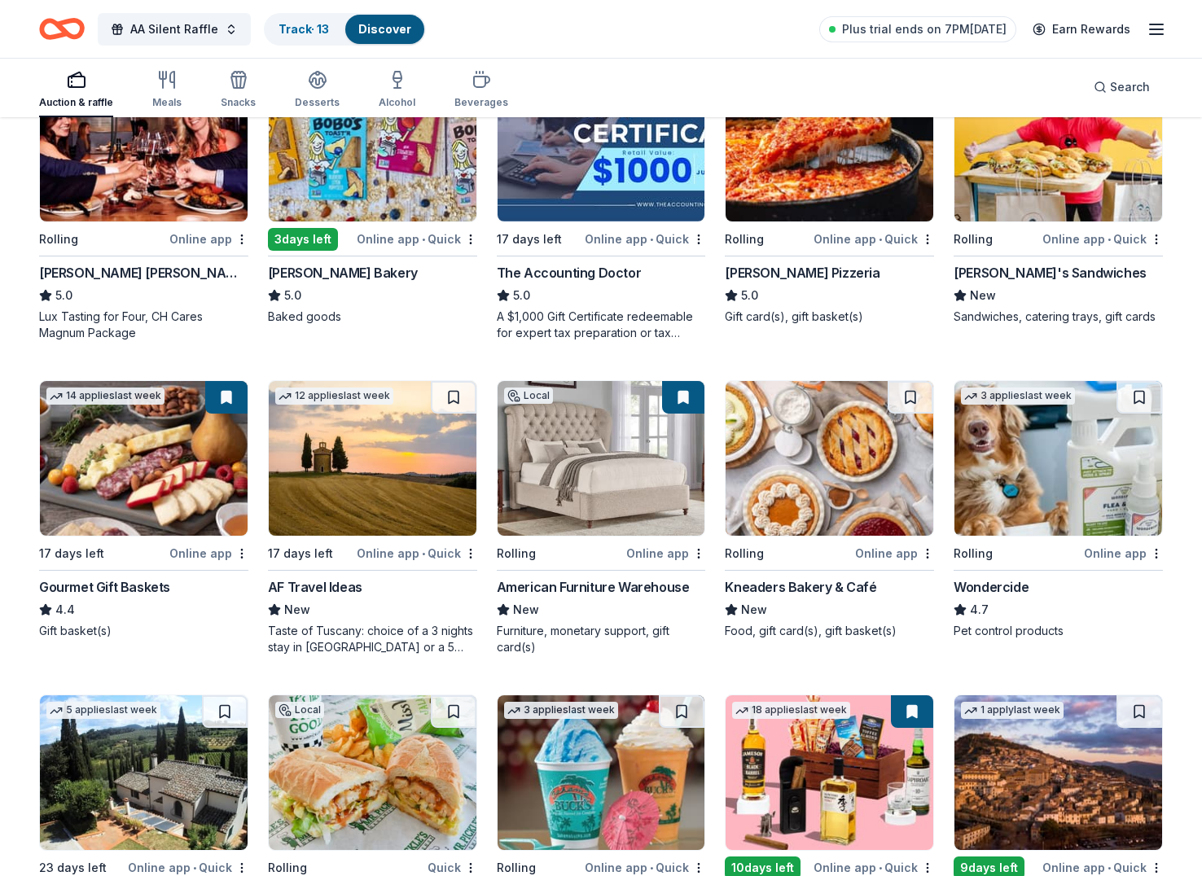
click at [401, 483] on img at bounding box center [373, 458] width 208 height 155
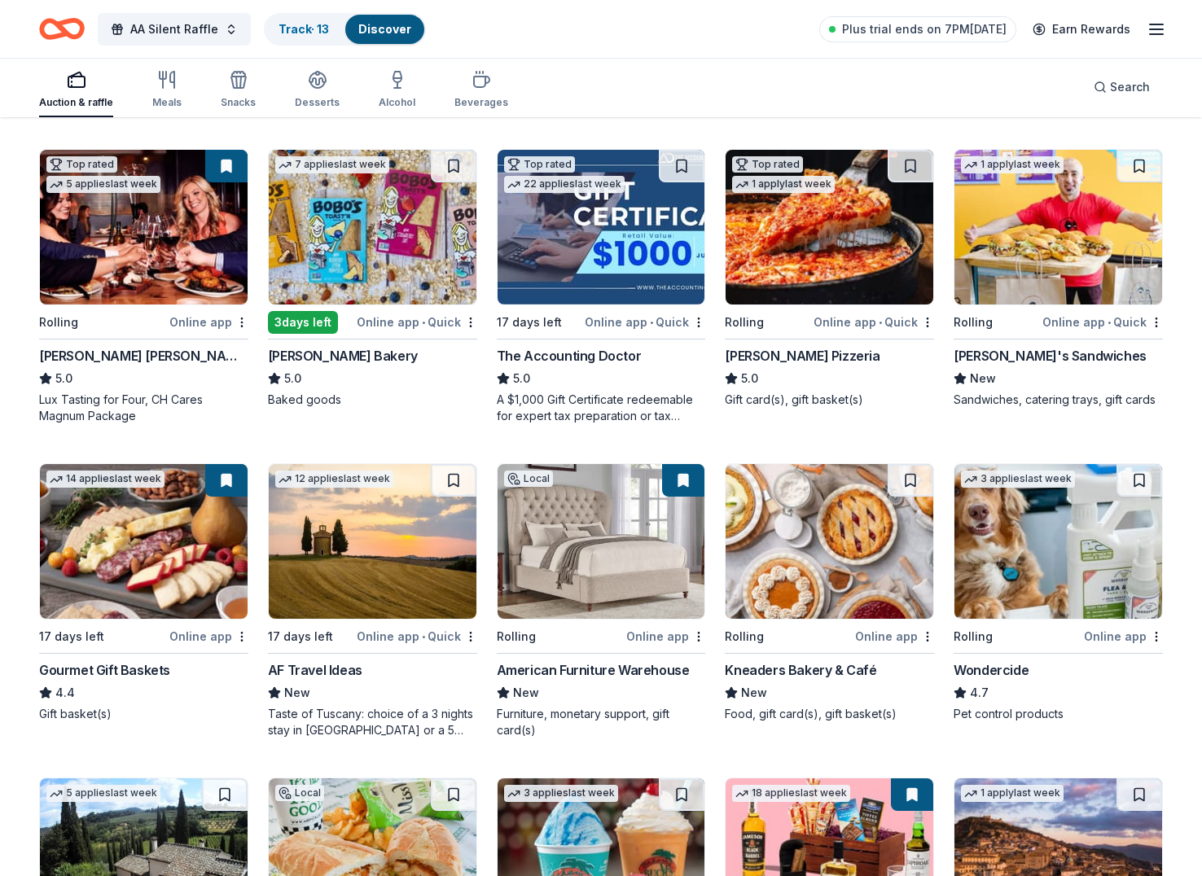
scroll to position [474, 0]
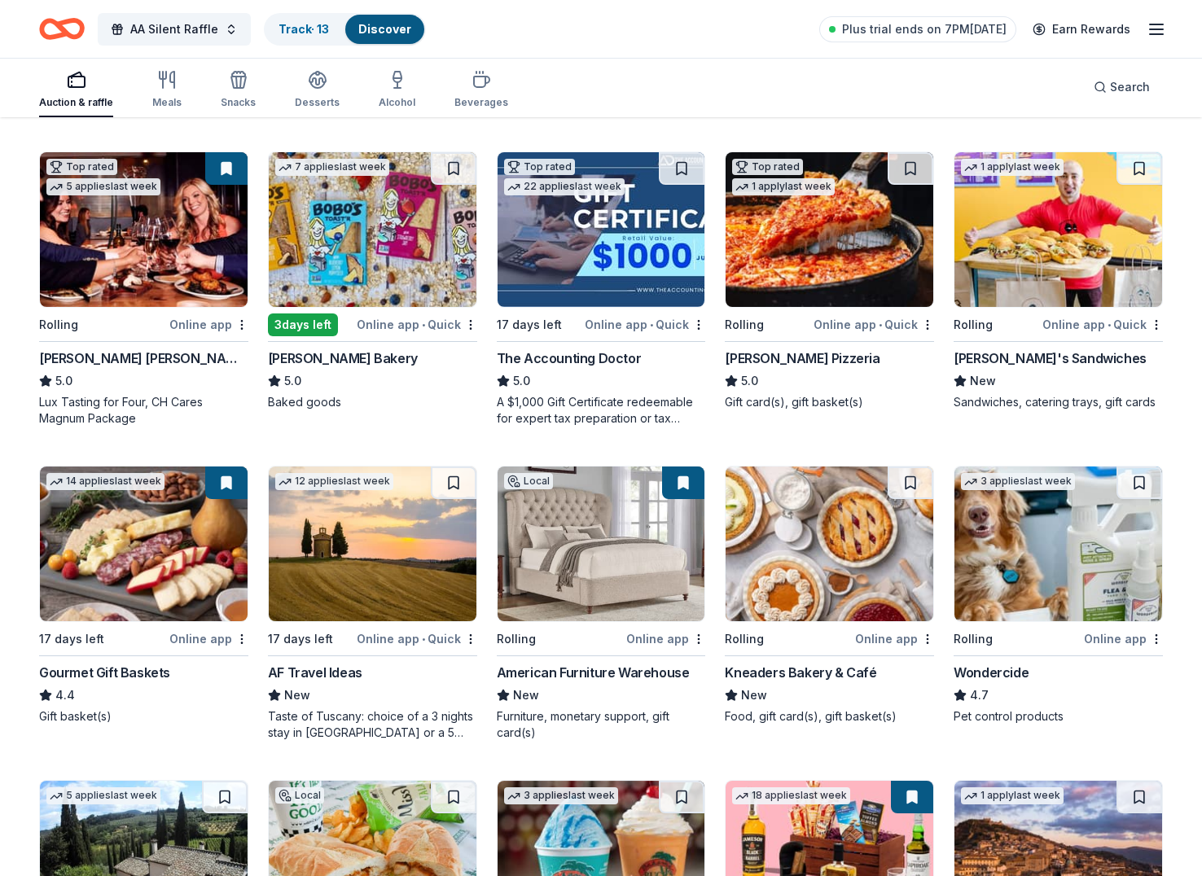
click at [608, 232] on img at bounding box center [602, 229] width 208 height 155
click at [823, 265] on img at bounding box center [830, 229] width 208 height 155
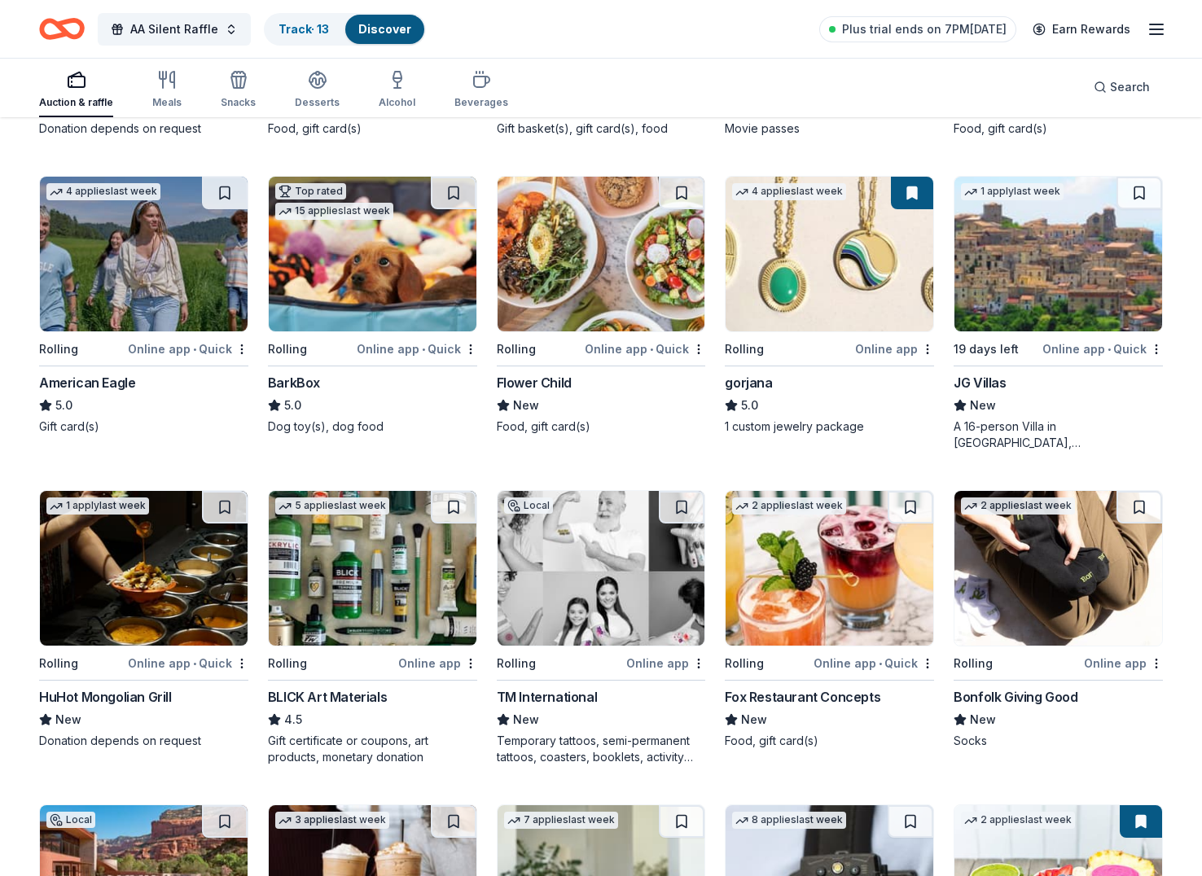
scroll to position [1695, 0]
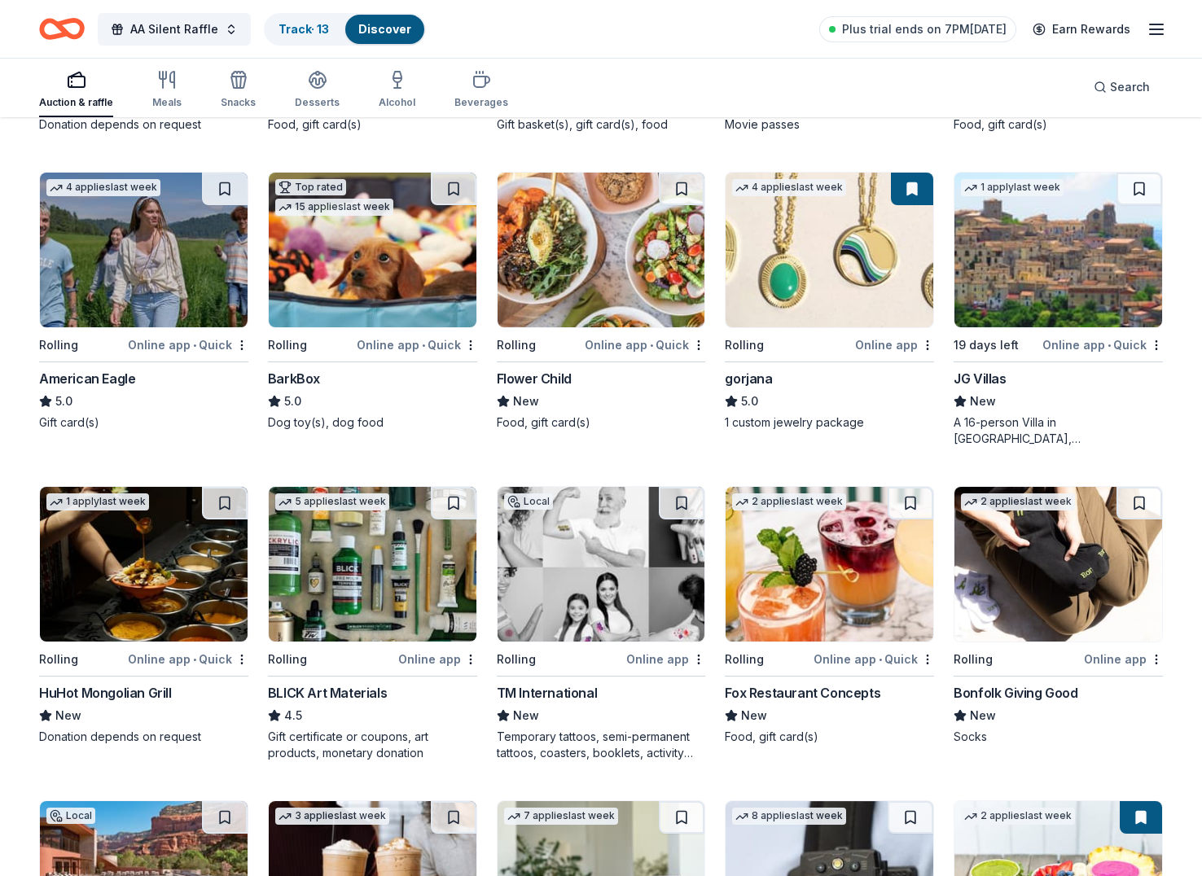
click at [614, 265] on img at bounding box center [602, 250] width 208 height 155
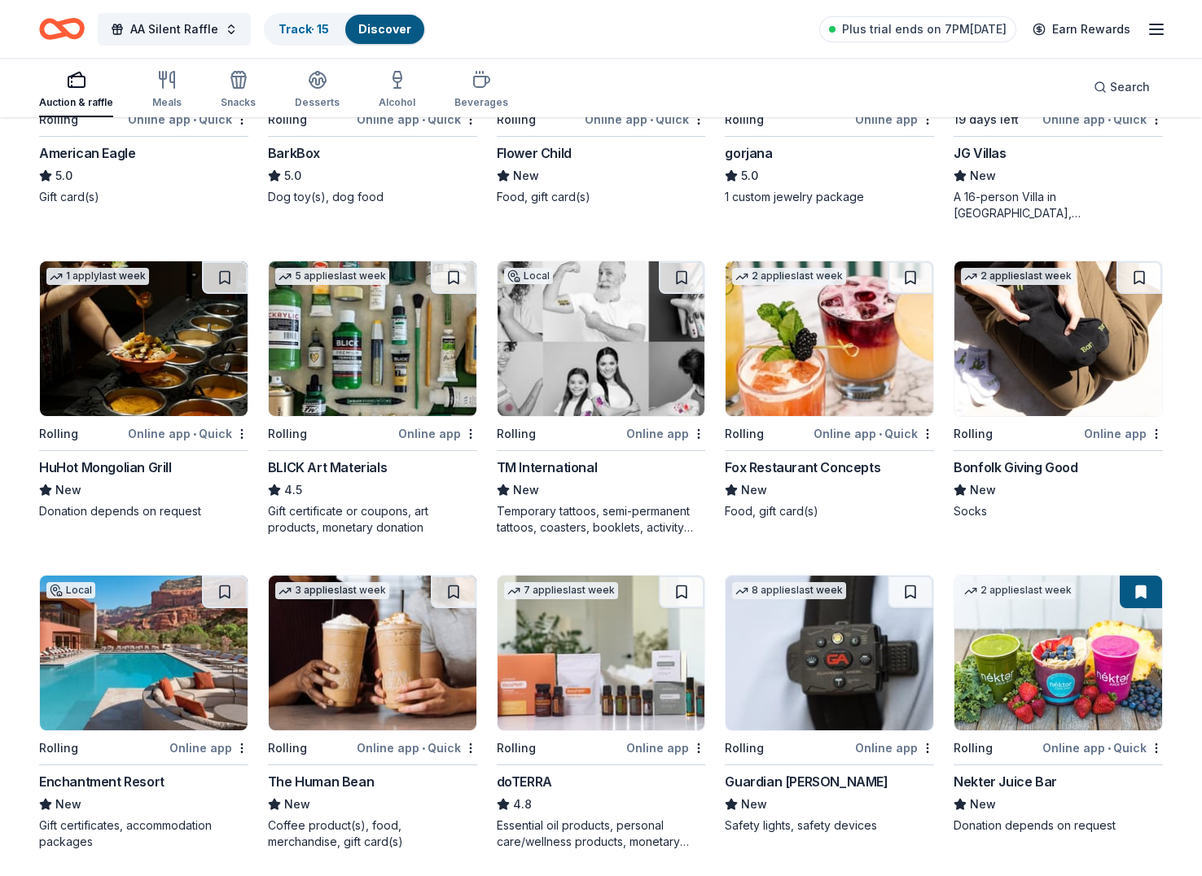
scroll to position [1934, 0]
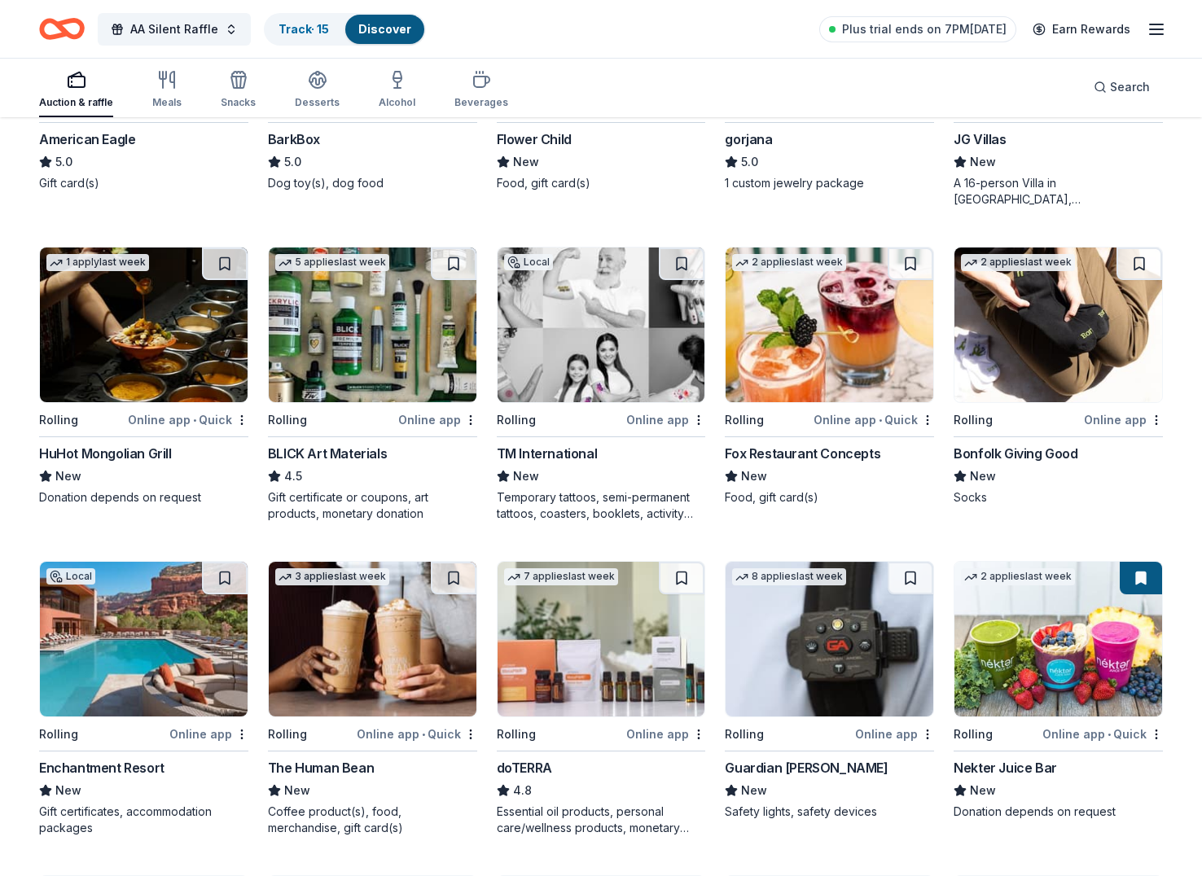
click at [1009, 330] on img at bounding box center [1058, 325] width 208 height 155
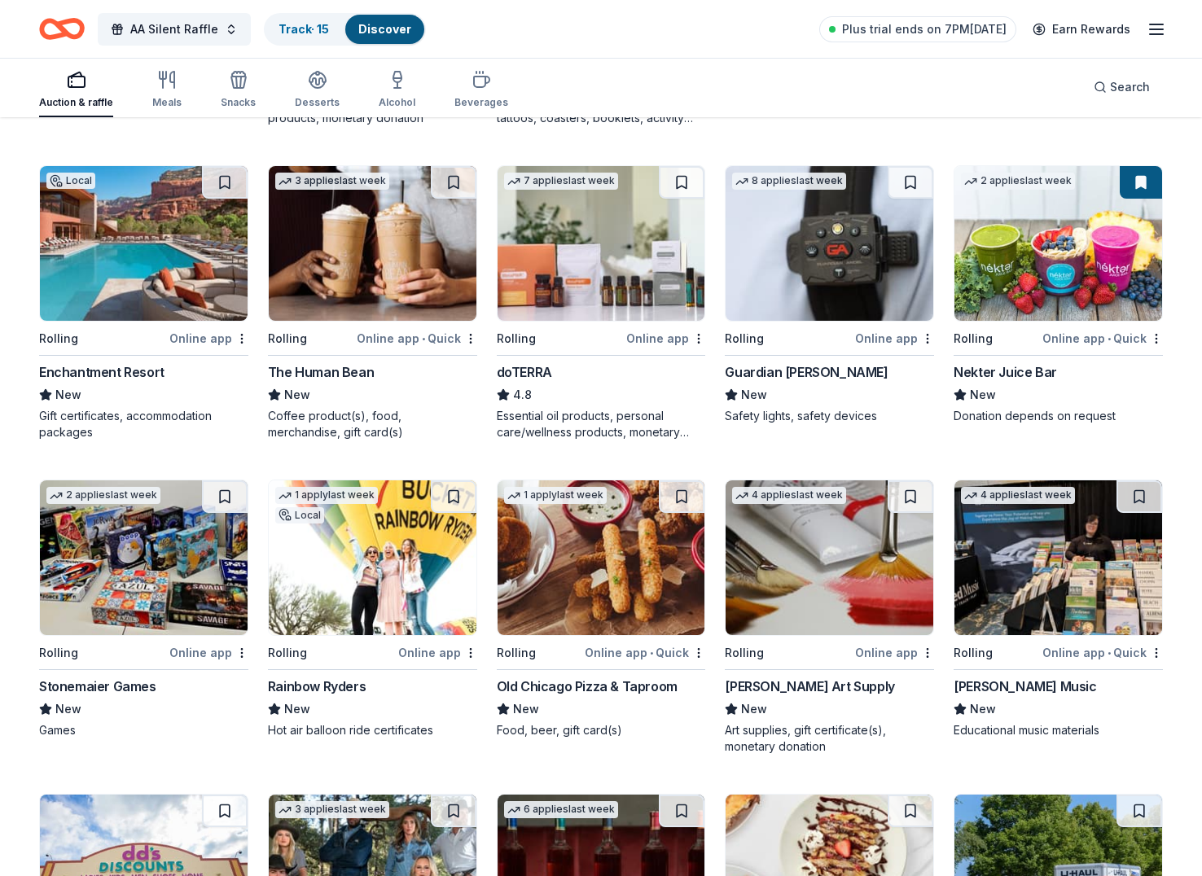
scroll to position [2331, 0]
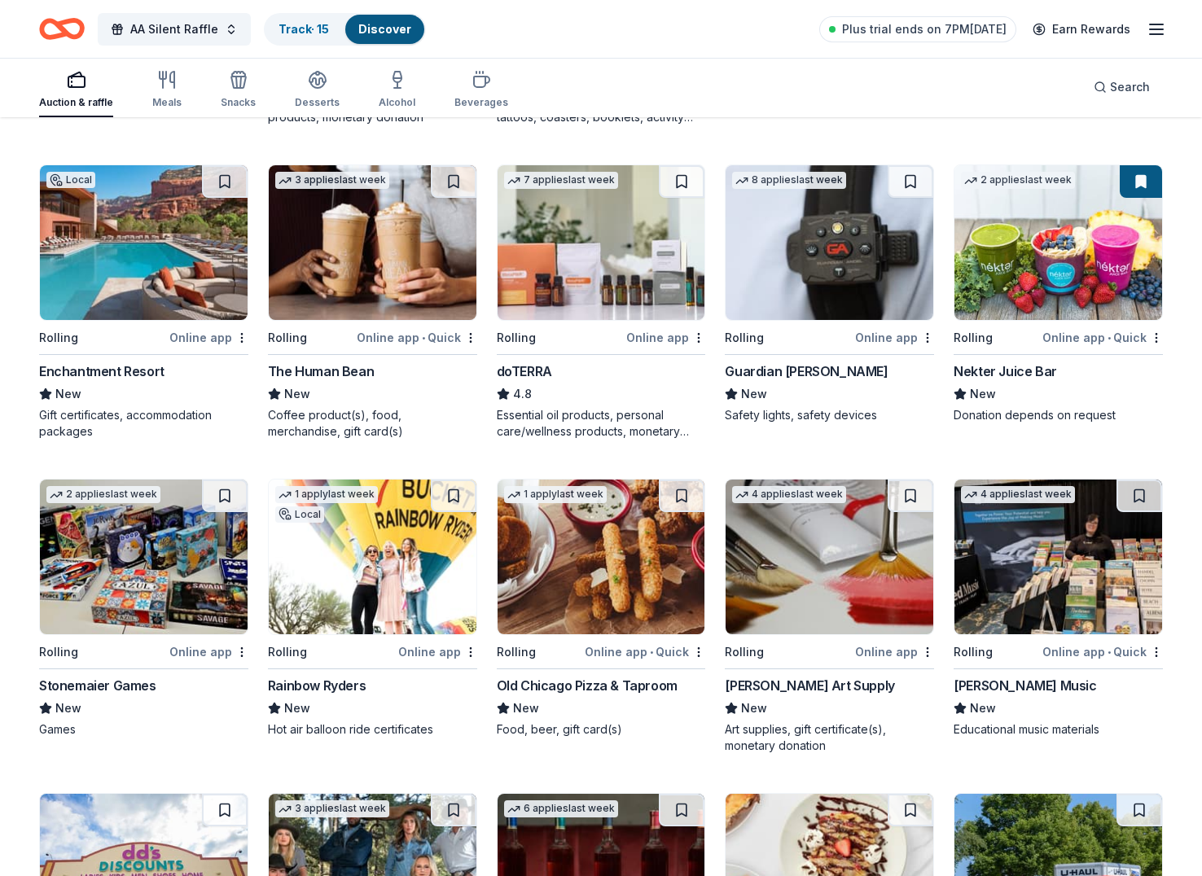
click at [380, 269] on img at bounding box center [373, 242] width 208 height 155
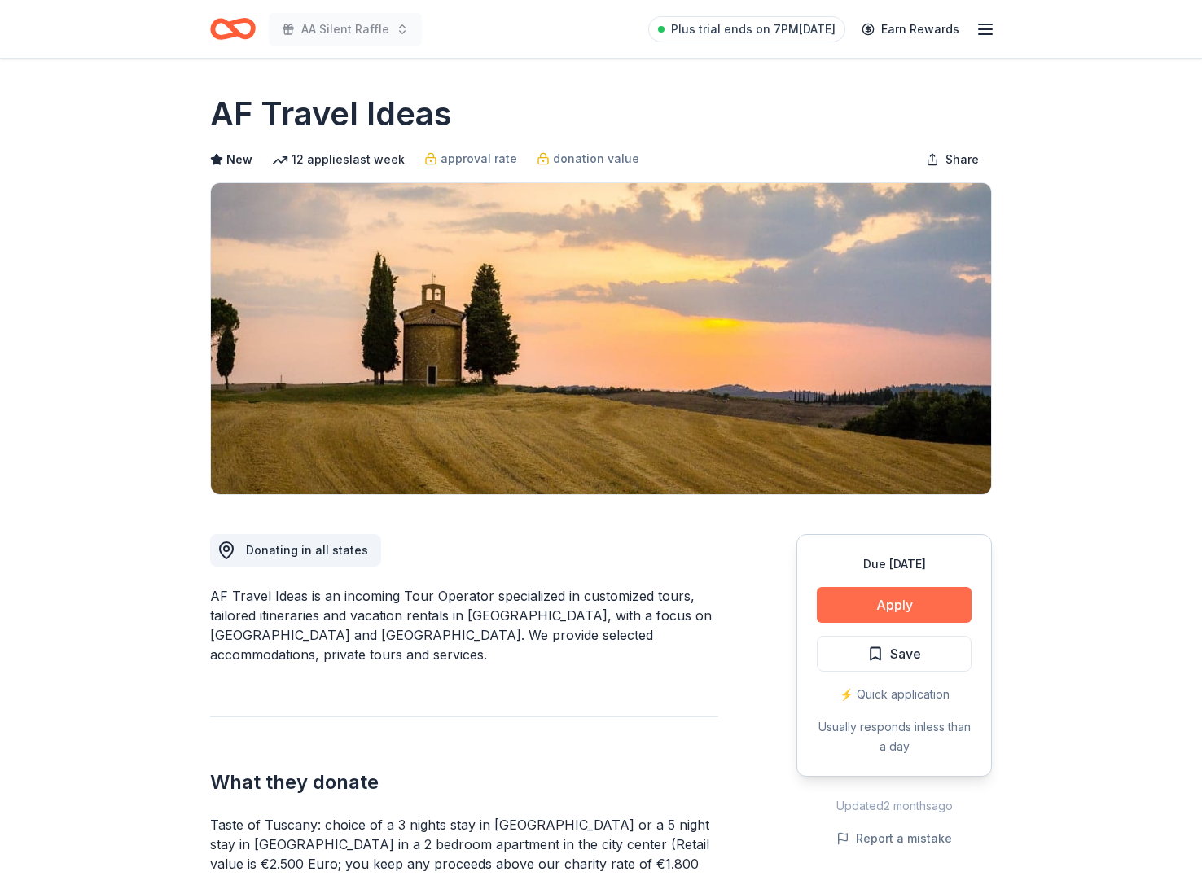
click at [877, 599] on button "Apply" at bounding box center [894, 605] width 155 height 36
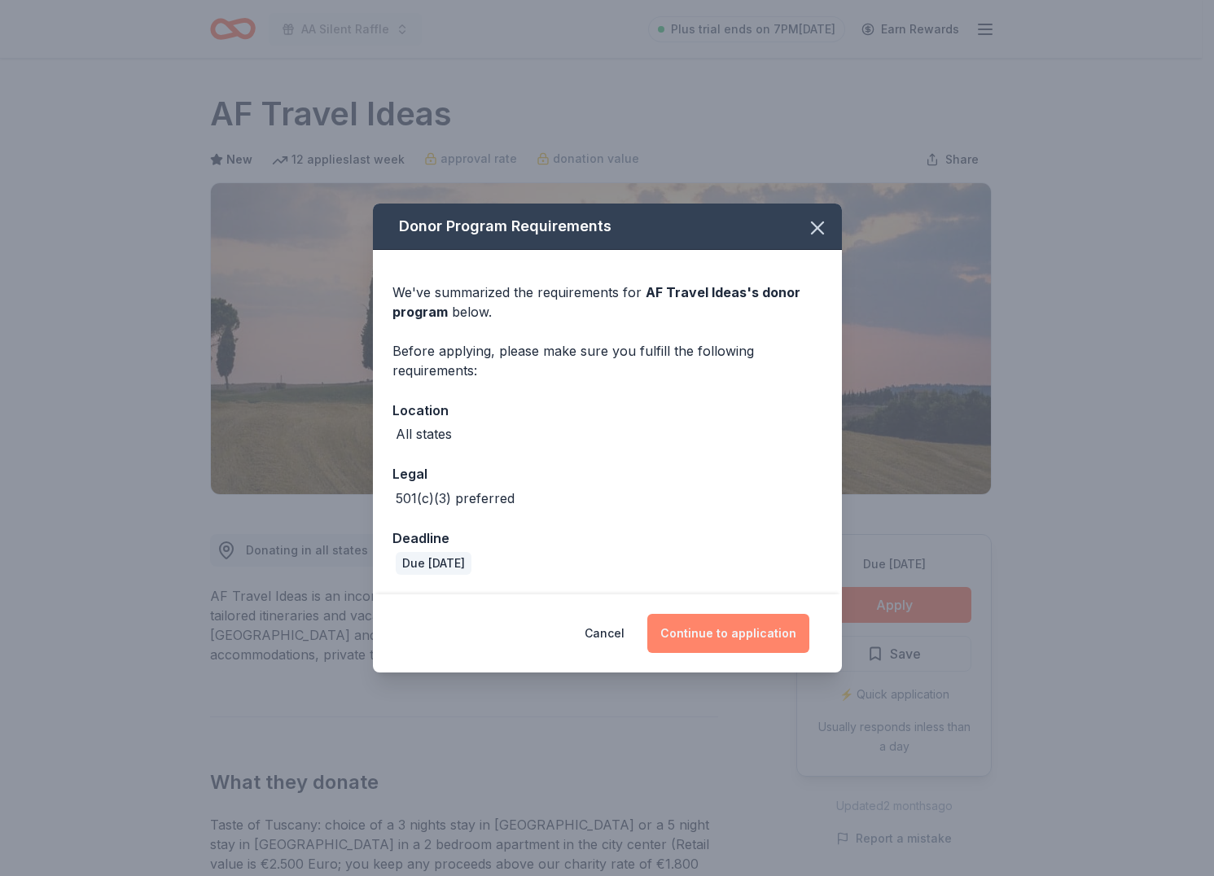
click at [714, 630] on button "Continue to application" at bounding box center [728, 633] width 162 height 39
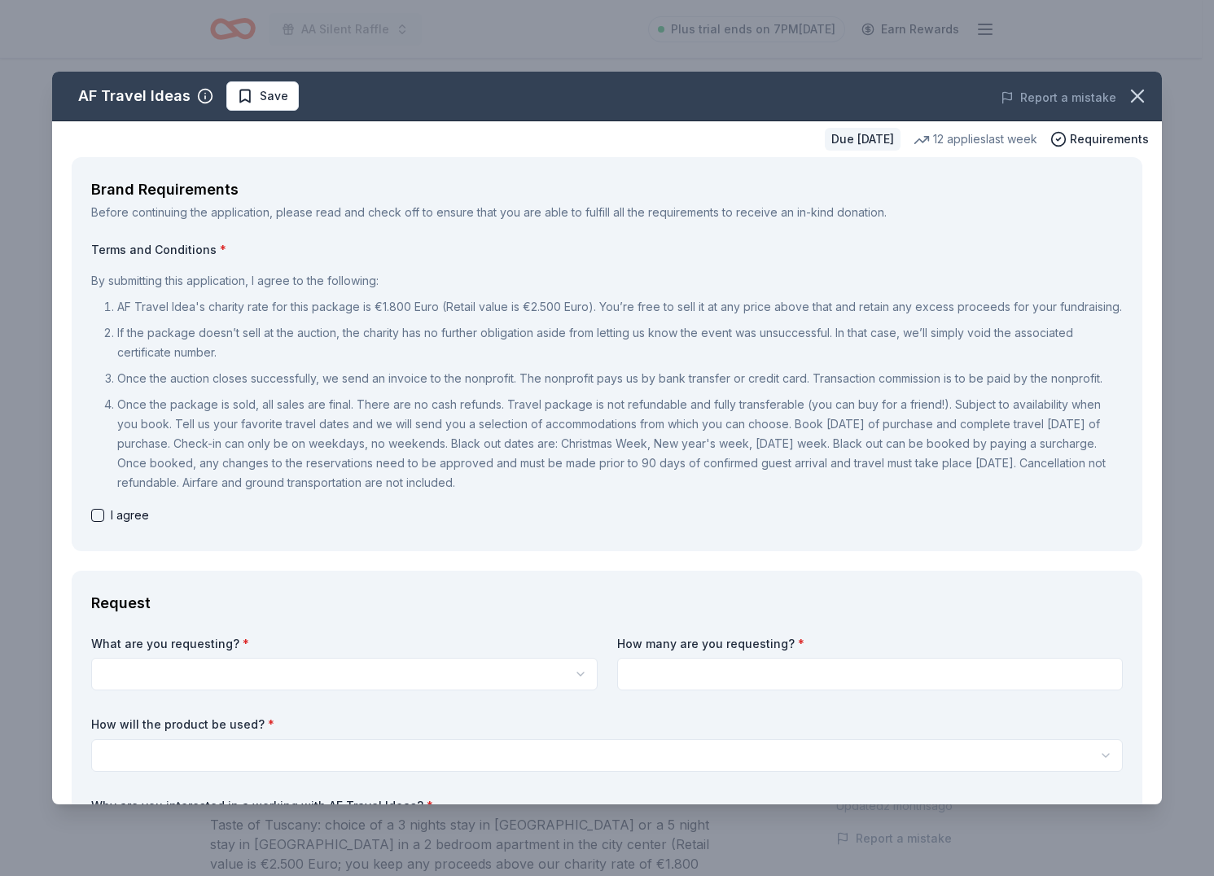
click at [95, 522] on button "button" at bounding box center [97, 515] width 13 height 13
checkbox input "true"
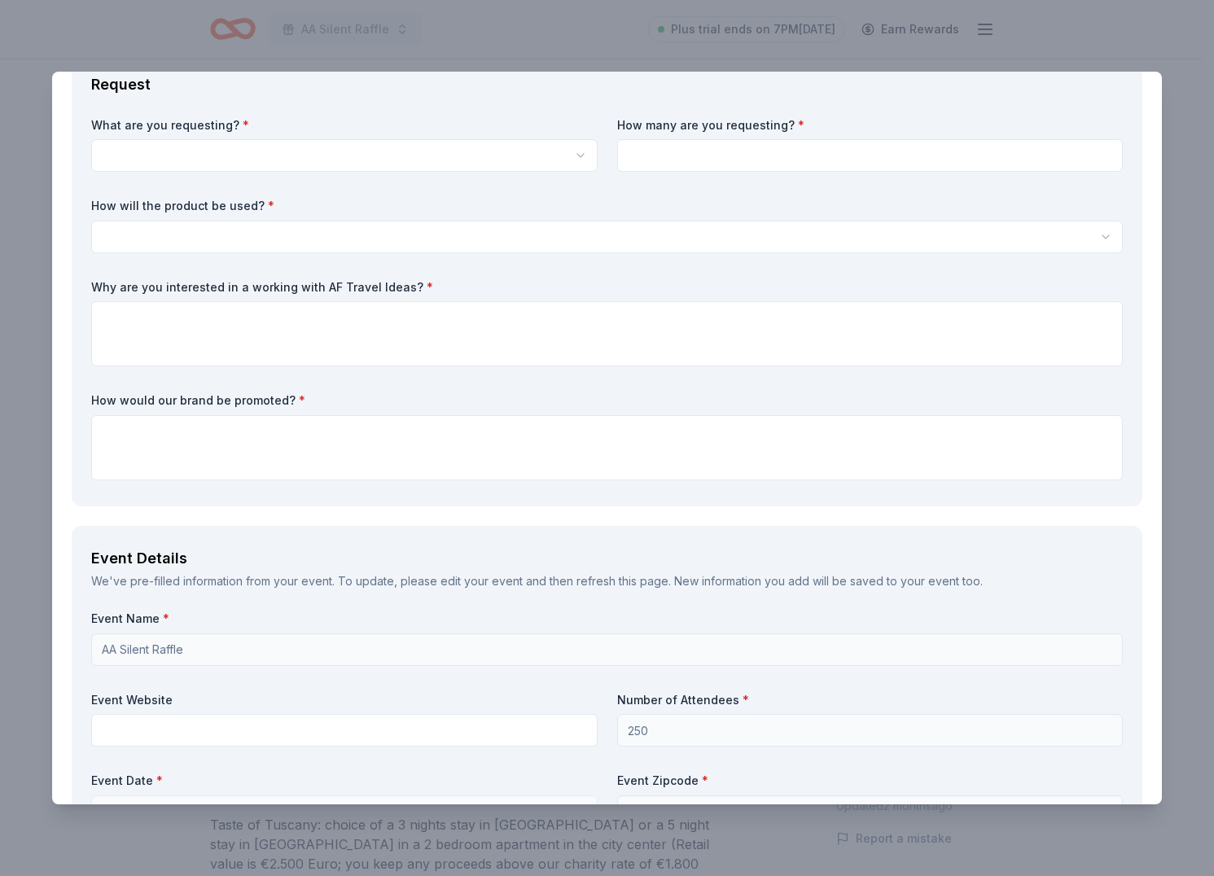
scroll to position [515, 0]
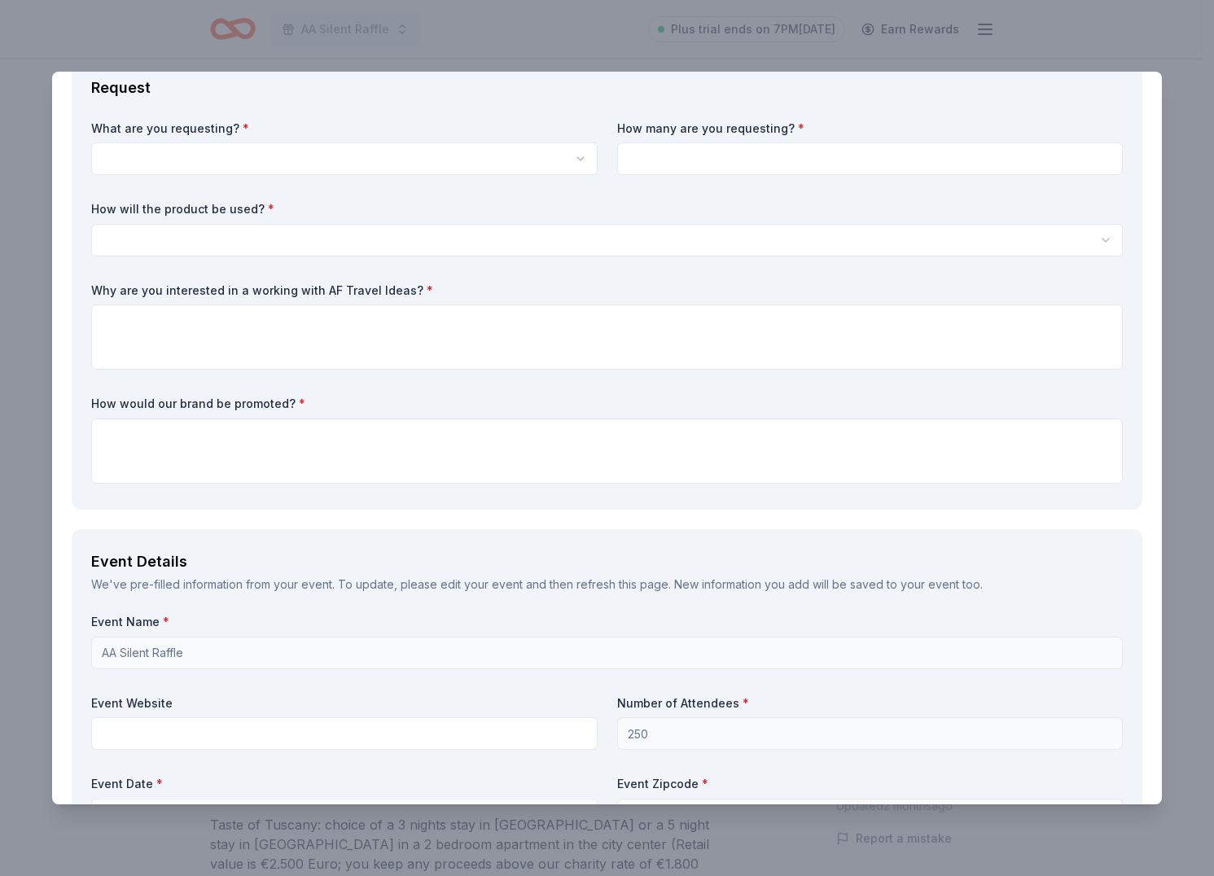
type button "on"
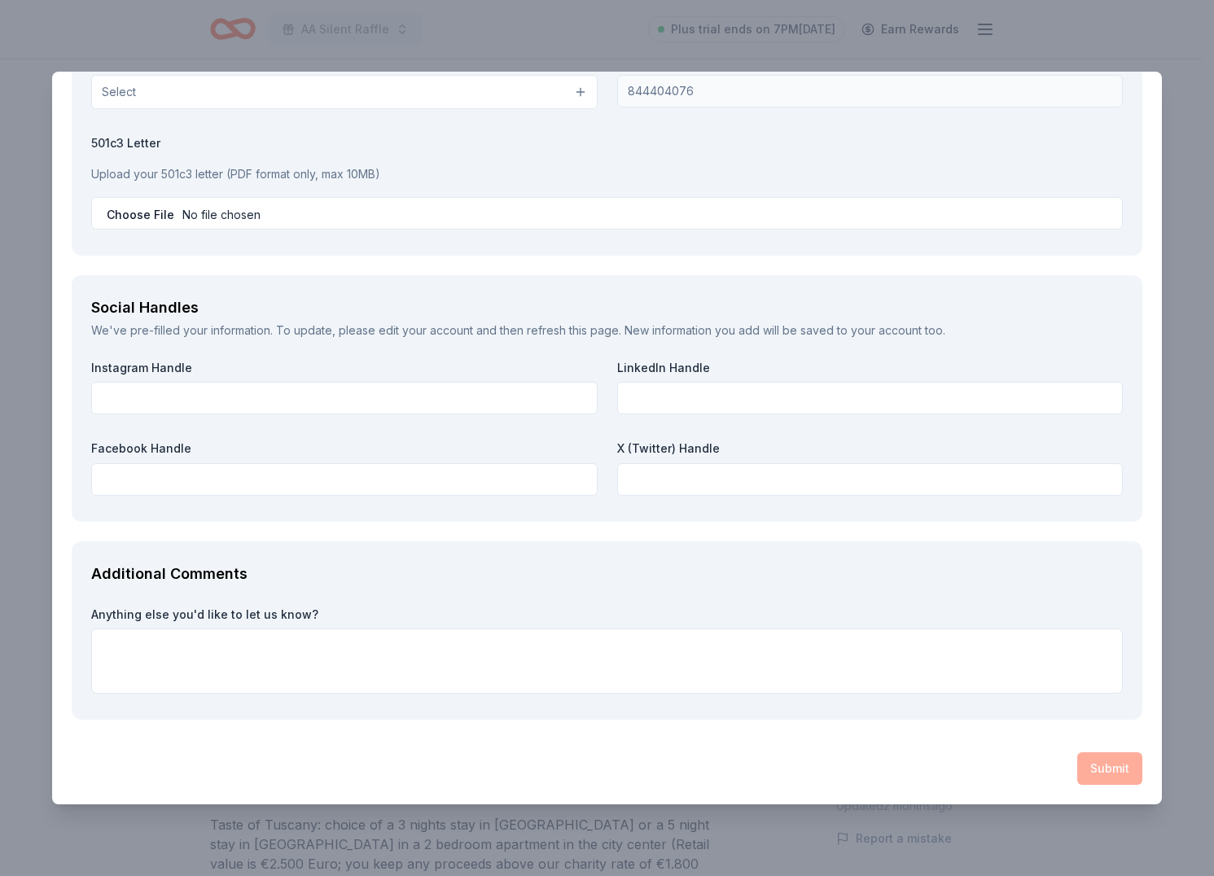
scroll to position [2097, 0]
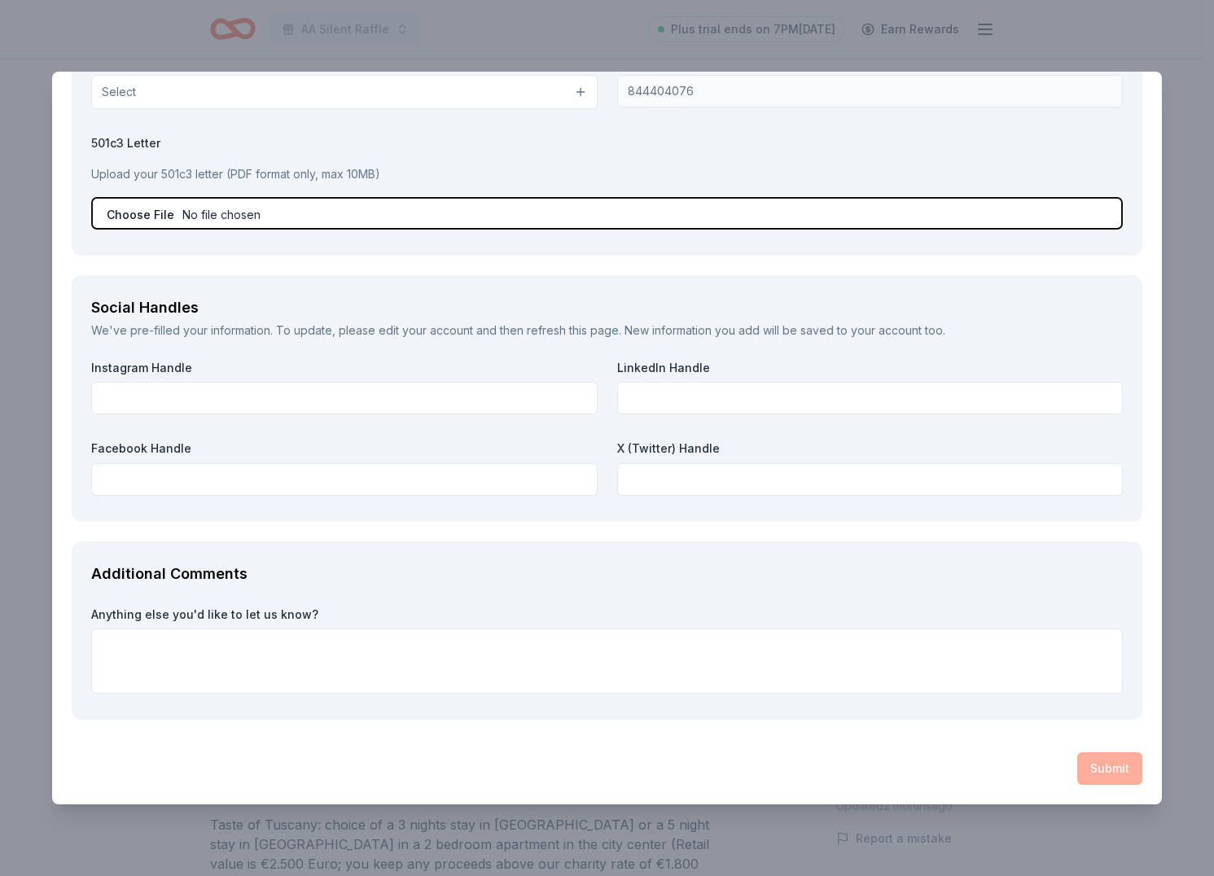
click at [217, 221] on input "file" at bounding box center [607, 213] width 1032 height 33
type input "C:\fakepath\IRS 501c3 Letter 2020.pdf"
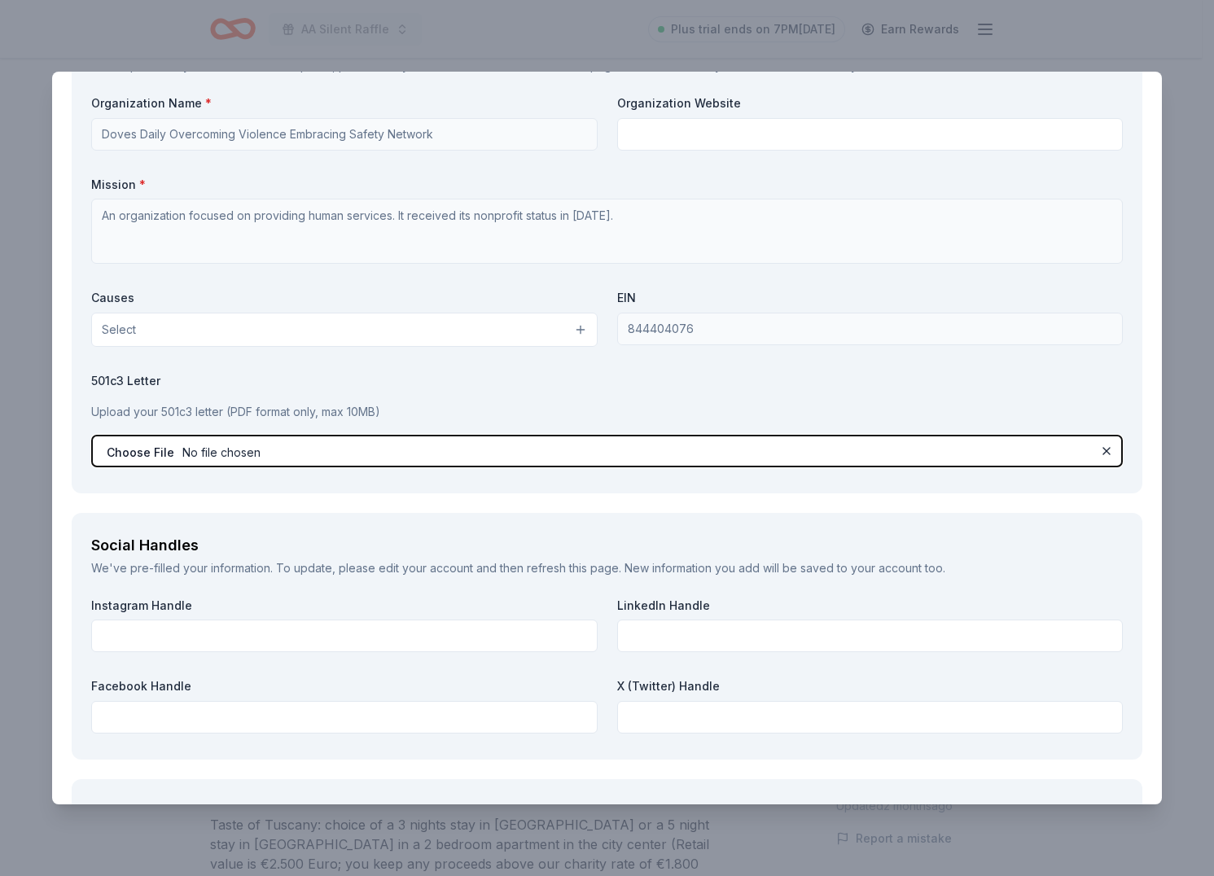
scroll to position [1840, 0]
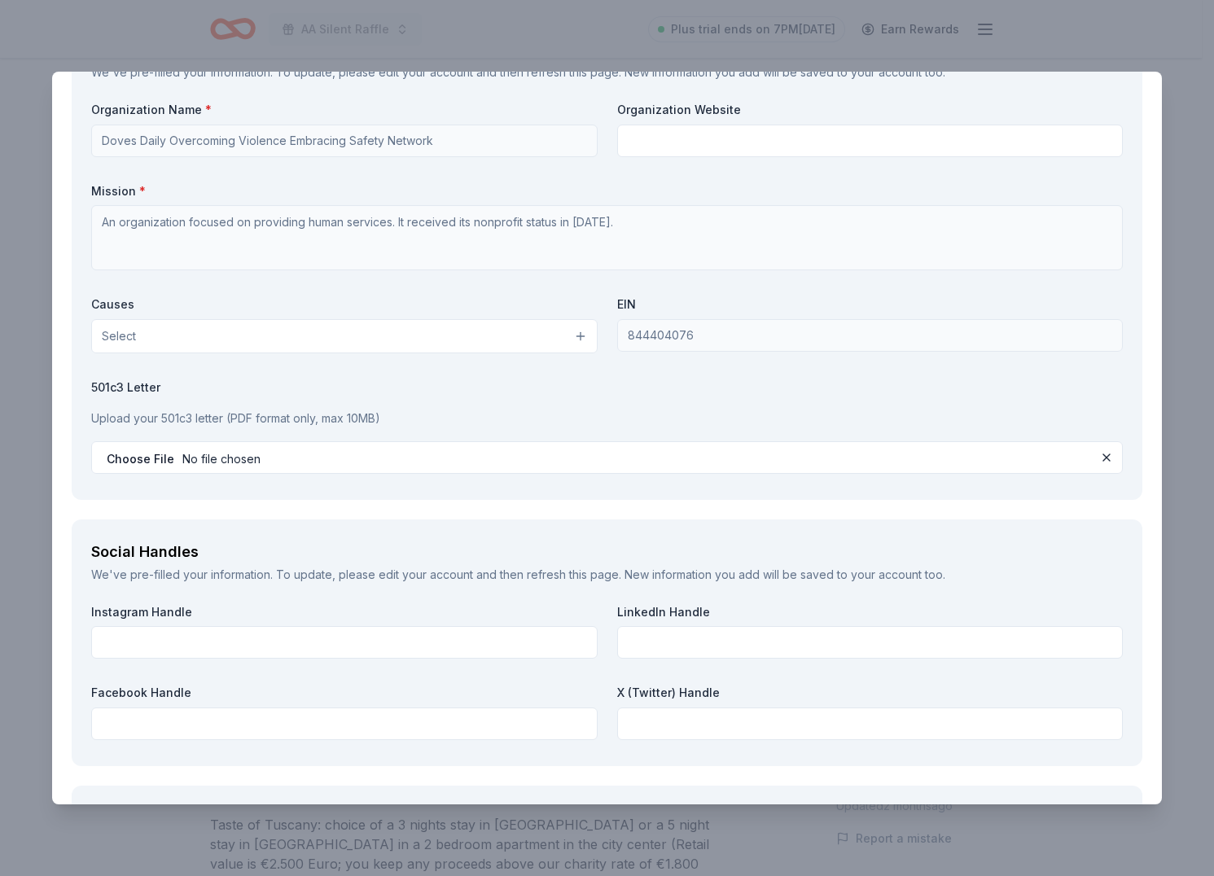
click at [349, 375] on div "Organization Name * Doves Daily Overcoming Violence Embracing Safety Network Or…" at bounding box center [607, 291] width 1032 height 378
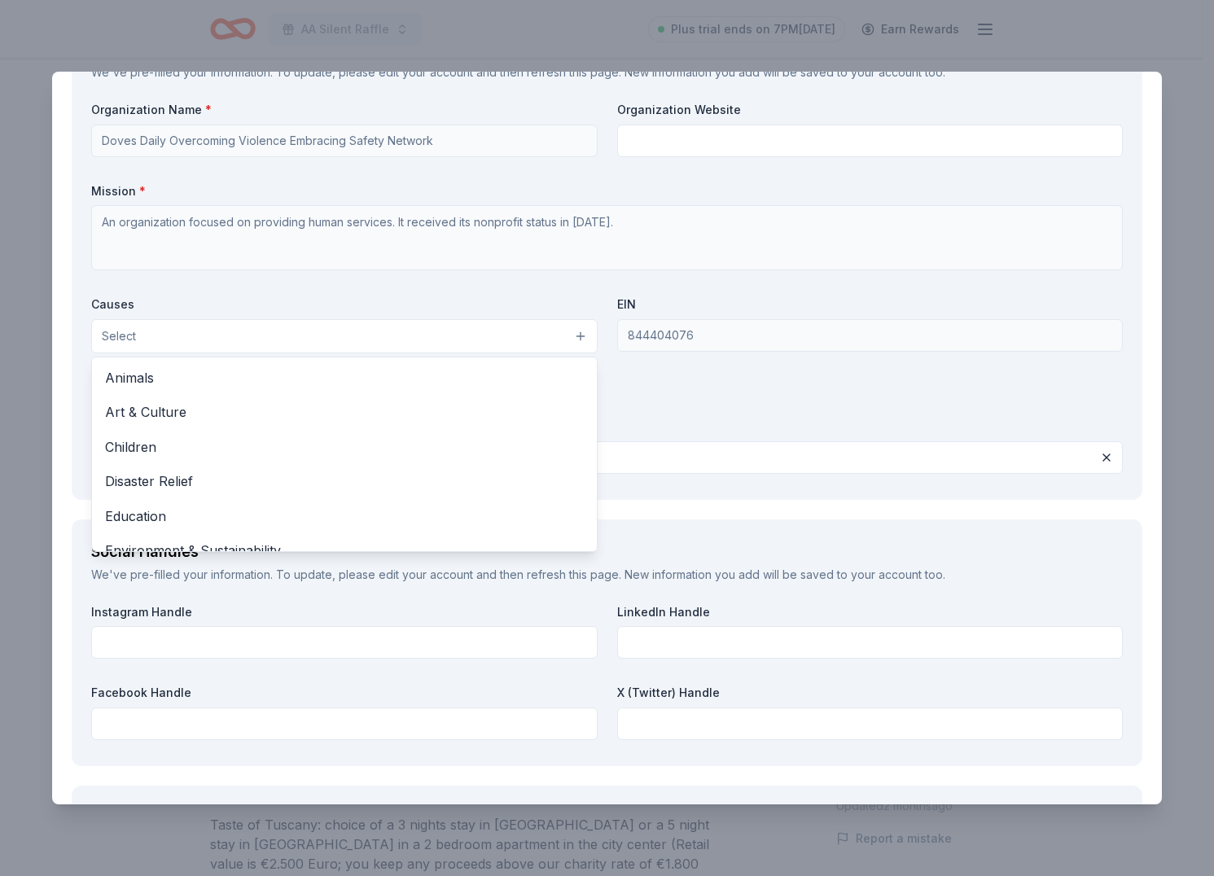
click at [349, 349] on button "Select" at bounding box center [344, 336] width 507 height 34
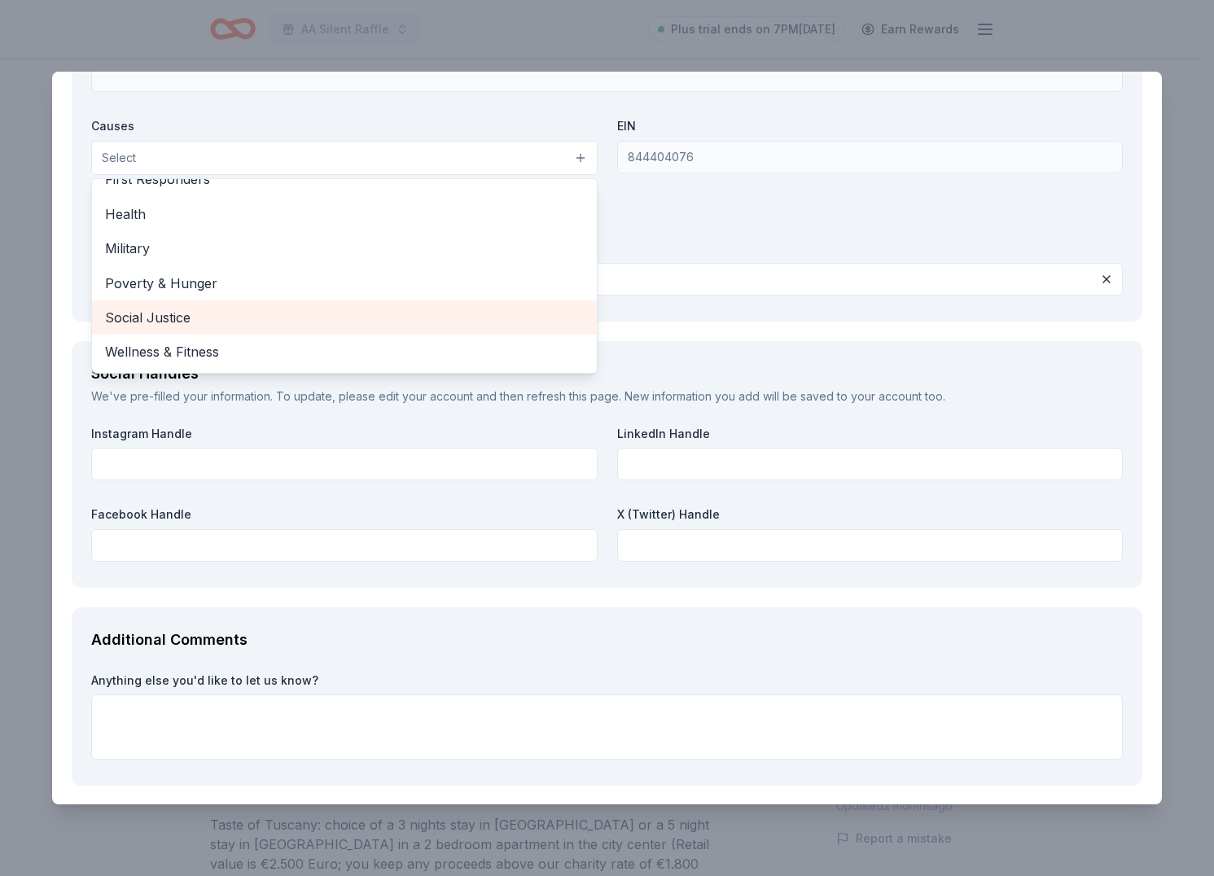
scroll to position [2021, 0]
click at [336, 328] on span "Social Justice" at bounding box center [344, 317] width 479 height 21
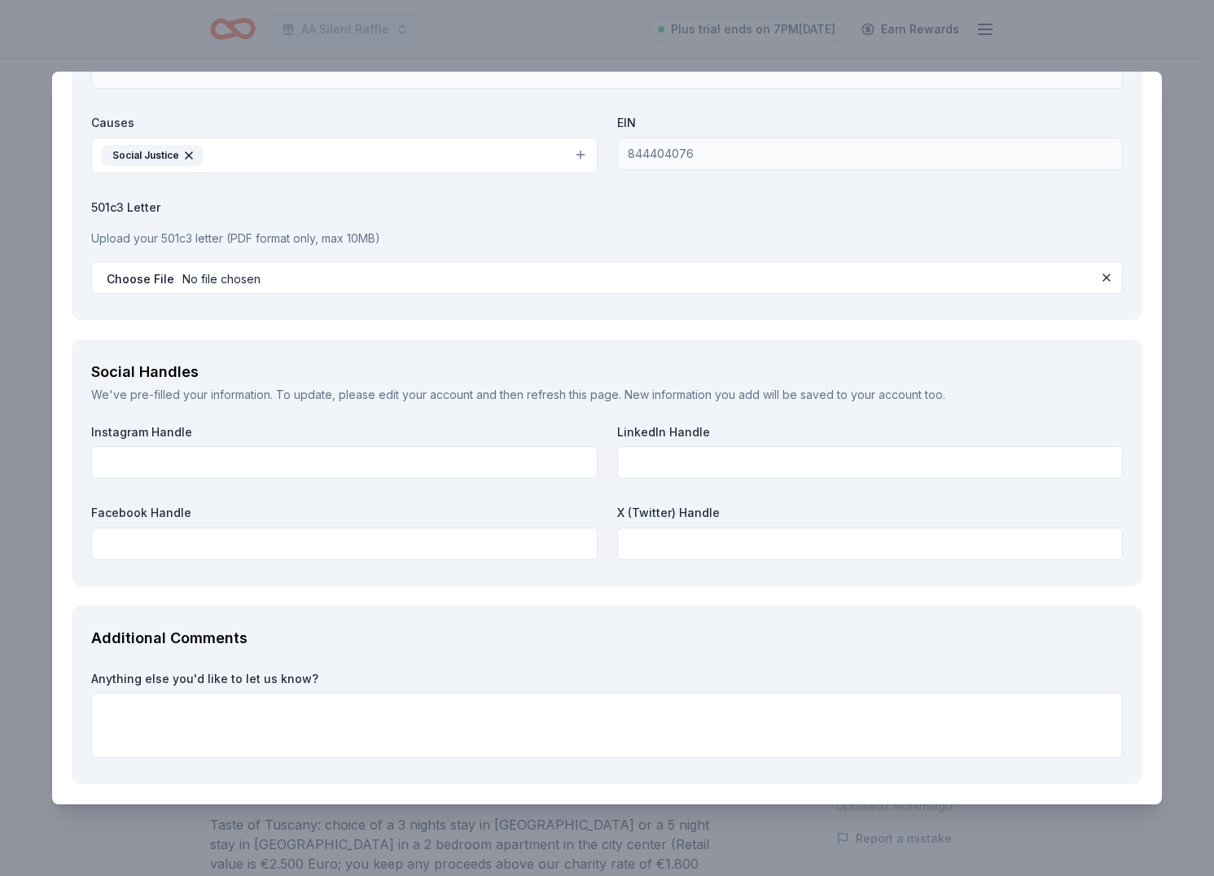
click at [191, 162] on icon "button" at bounding box center [188, 155] width 13 height 13
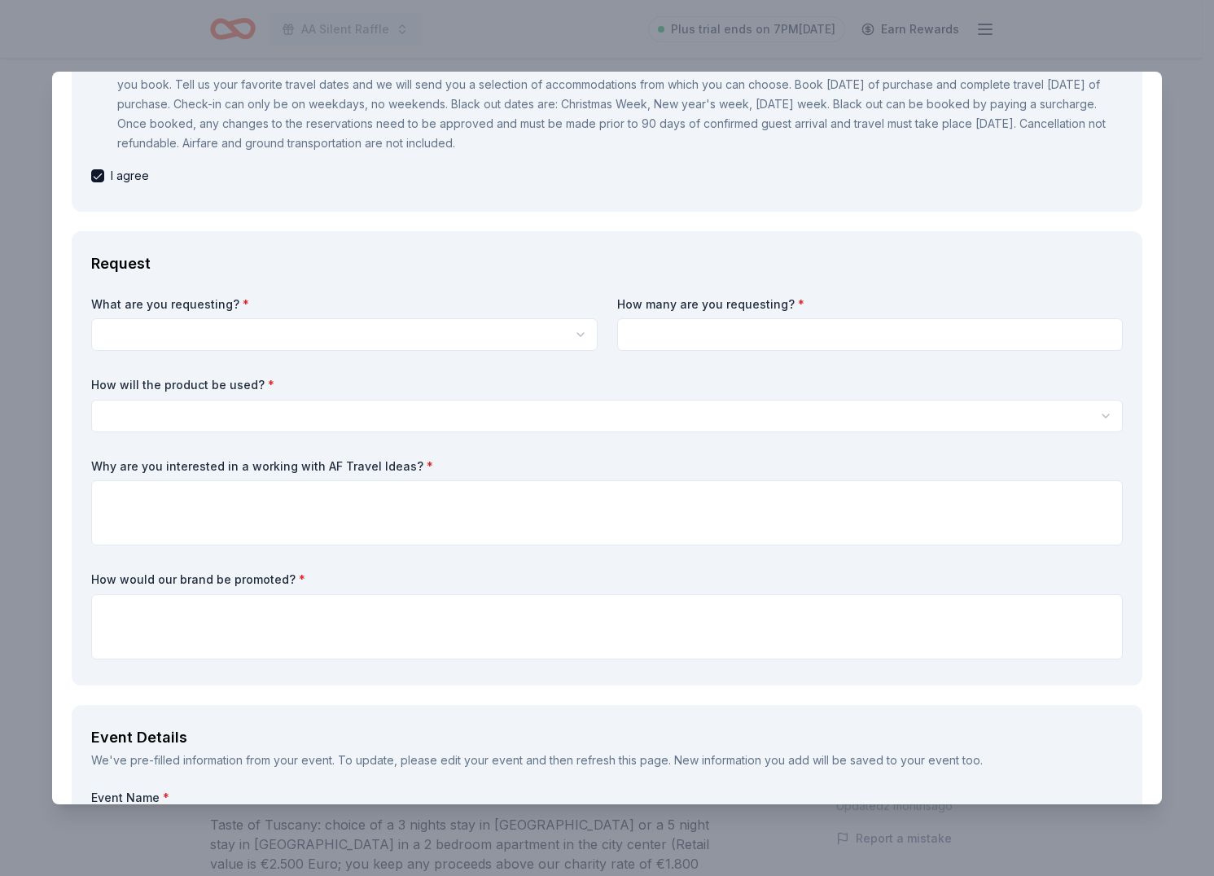
scroll to position [366, 0]
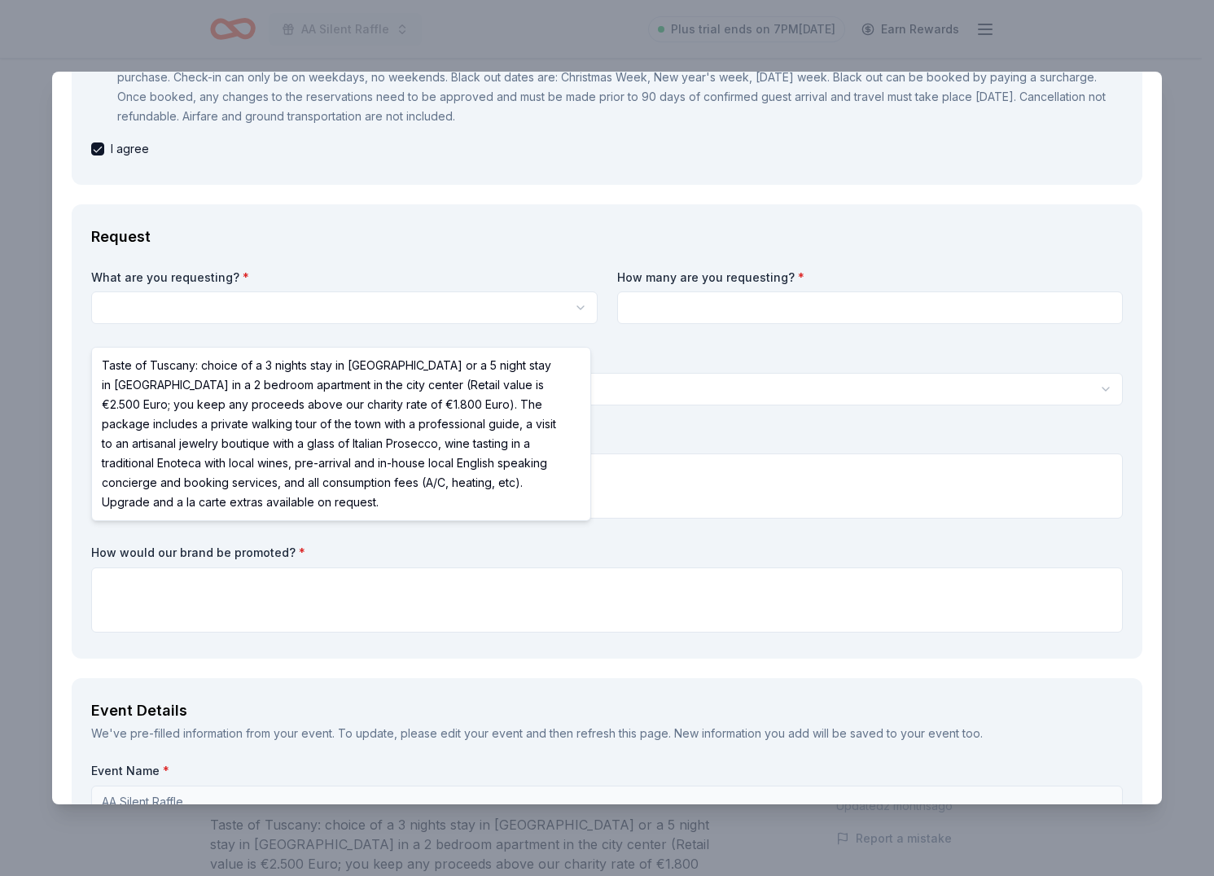
click at [483, 322] on html "AA Silent Raffle Plus trial ends on 7PM, 9/25 Earn Rewards Due in 17 days Share…" at bounding box center [607, 438] width 1214 height 876
select select "Taste of Tuscany: choice of a 3 nights stay in Florence or a 5 night stay in Co…"
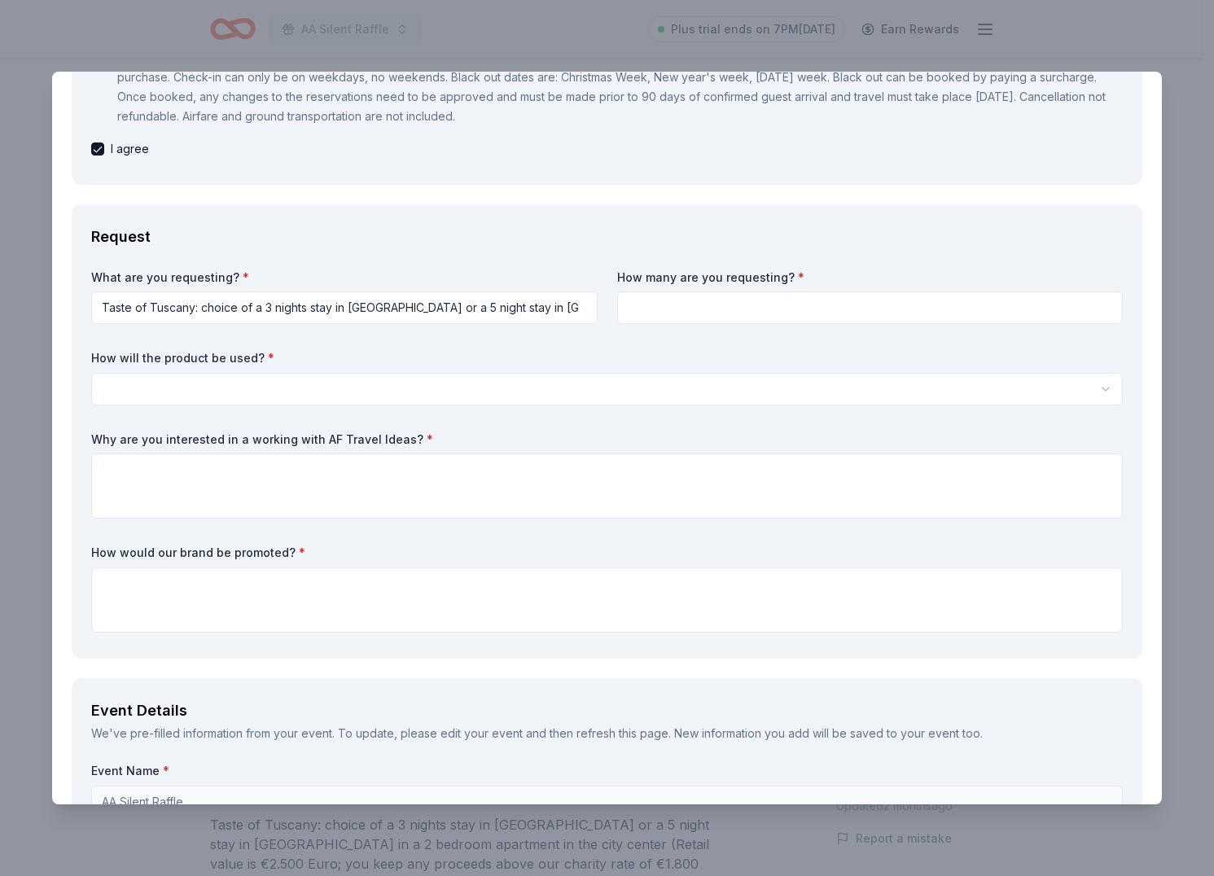
click at [704, 324] on input at bounding box center [870, 308] width 507 height 33
type input "1"
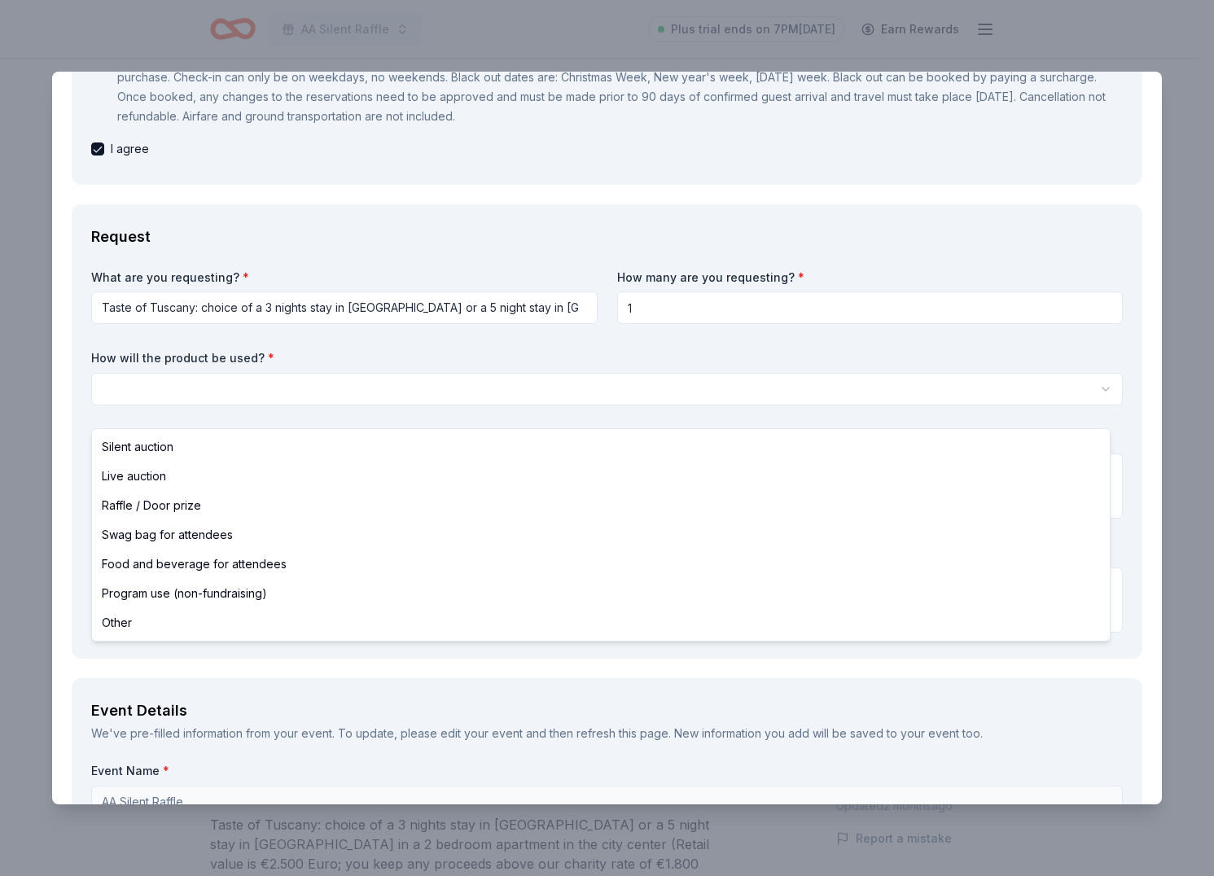
click at [610, 399] on html "AA Silent Raffle Plus trial ends on 7PM, 9/25 Earn Rewards Due in 17 days Share…" at bounding box center [607, 438] width 1214 height 876
select select "silentAuction"
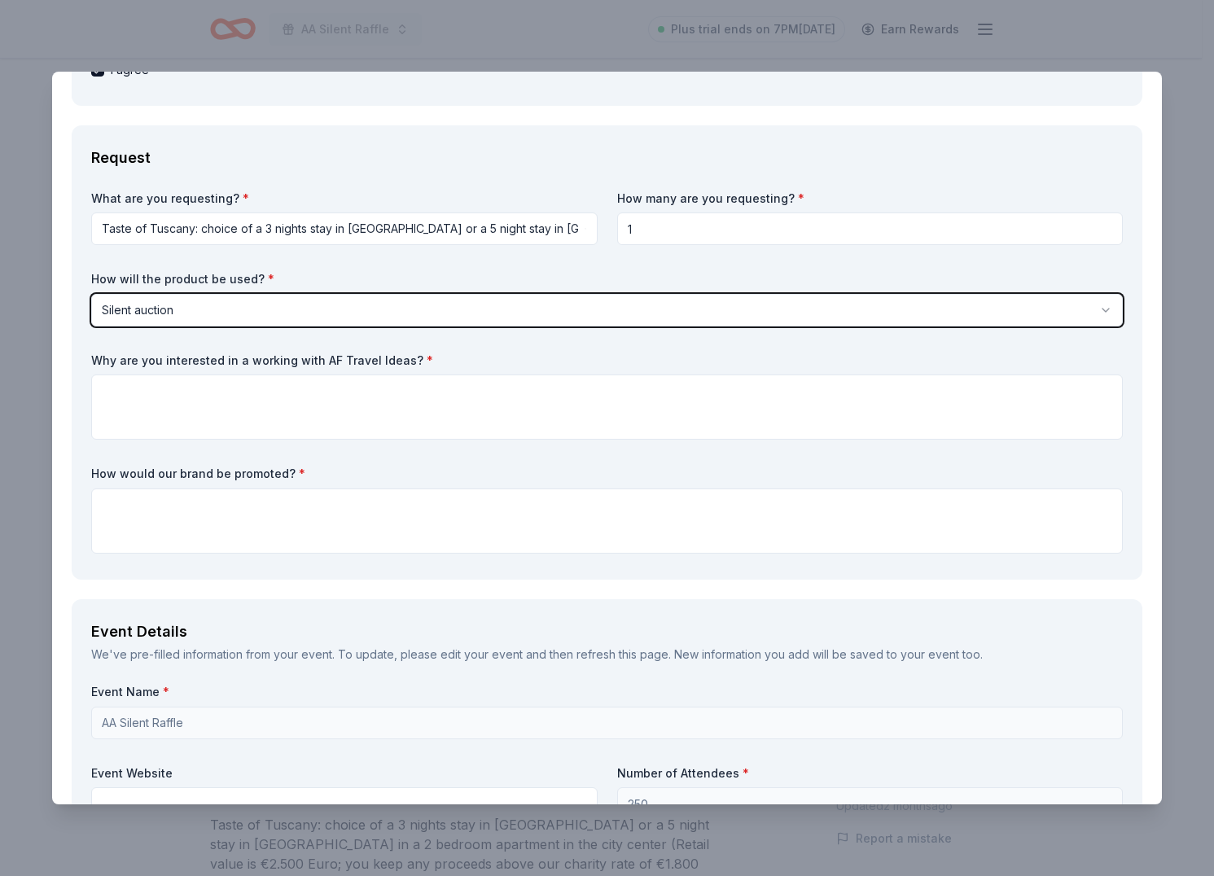
scroll to position [450, 0]
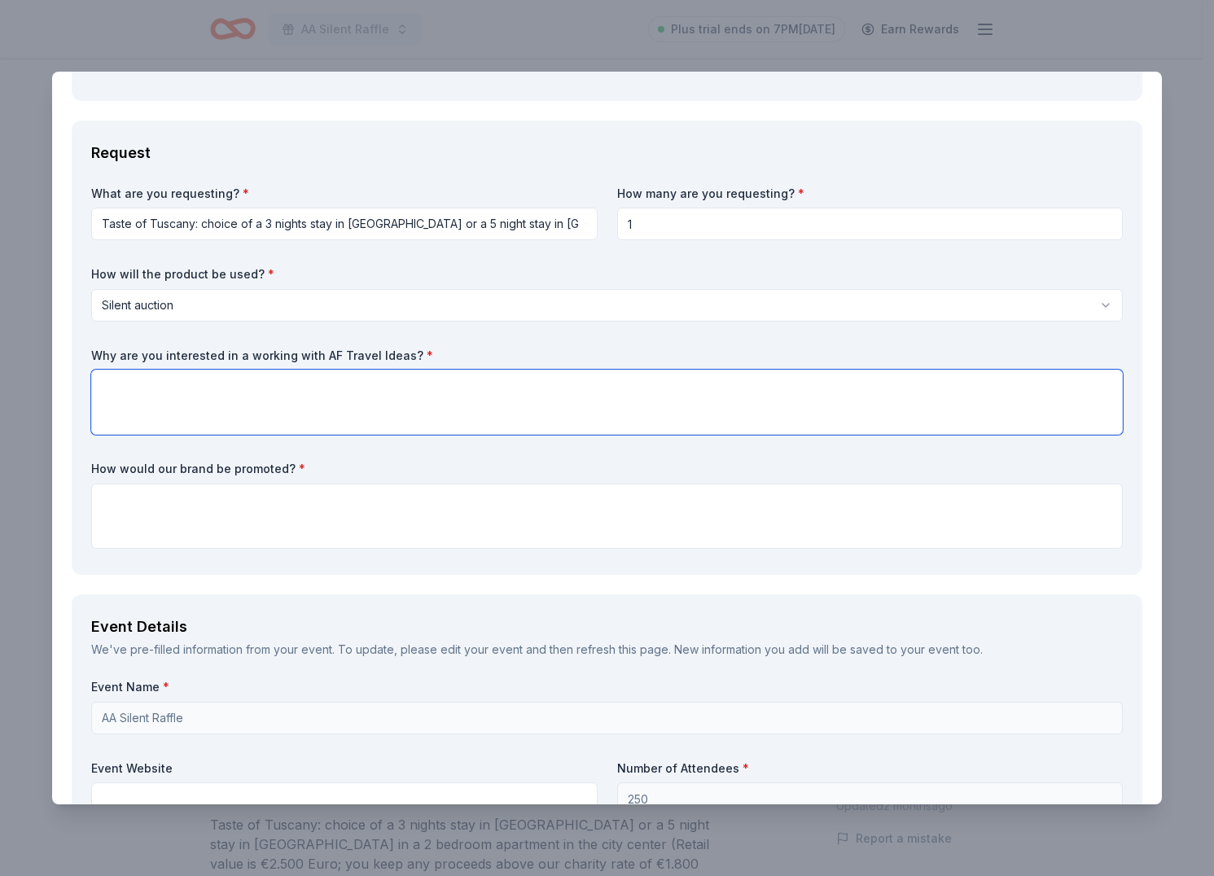
click at [451, 422] on textarea at bounding box center [607, 402] width 1032 height 65
paste textarea "We believe AF Travel Ideas’ unique experiences will be highly appealing to our …"
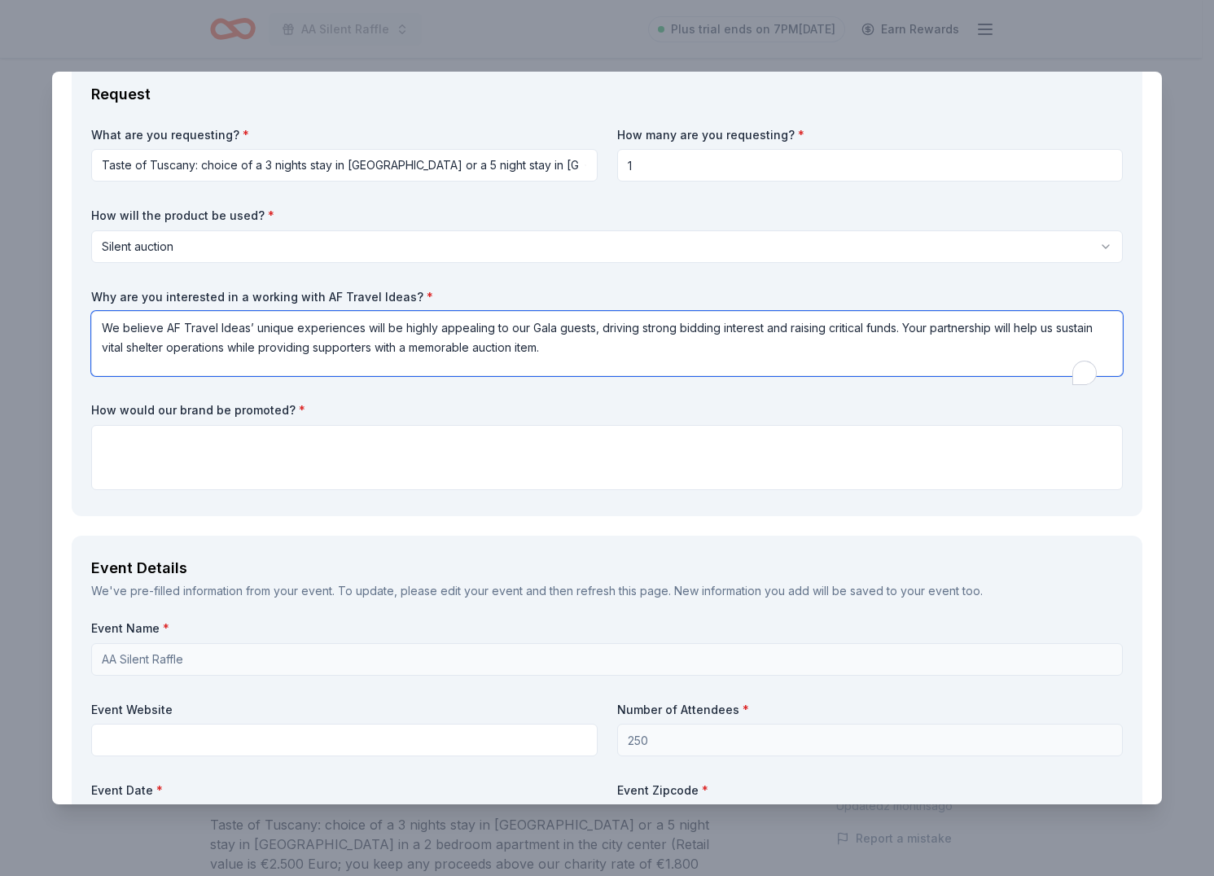
scroll to position [542, 0]
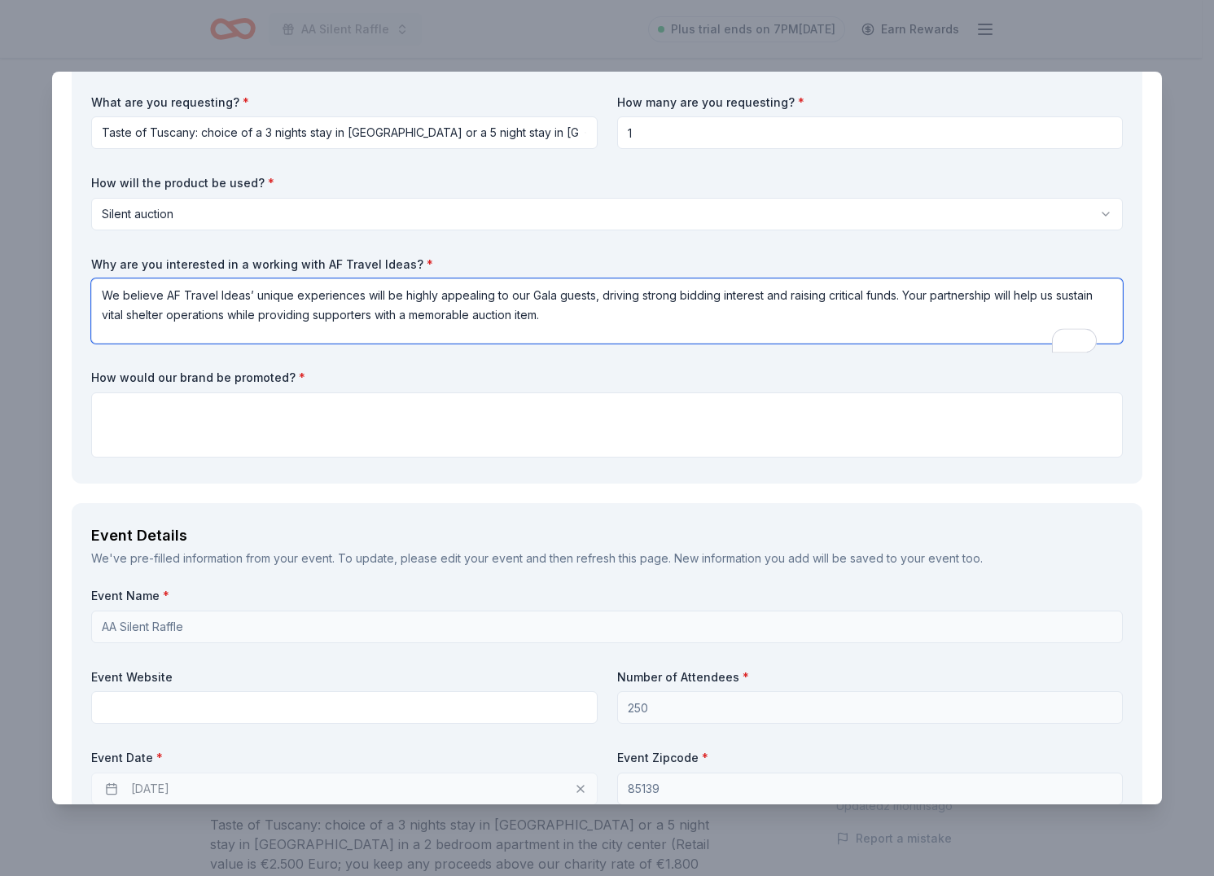
type textarea "We believe AF Travel Ideas’ unique experiences will be highly appealing to our …"
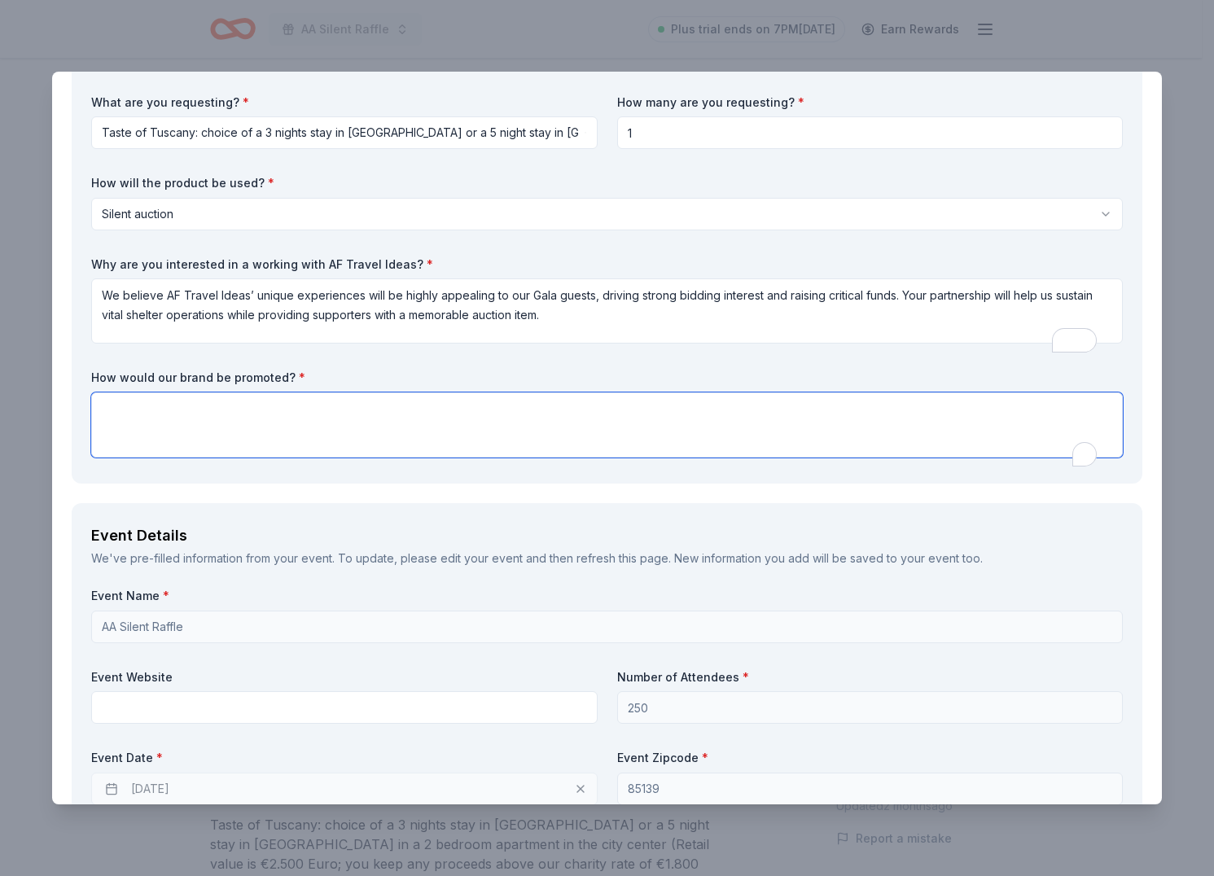
click at [222, 439] on textarea "To enrich screen reader interactions, please activate Accessibility in Grammarl…" at bounding box center [607, 425] width 1032 height 65
paste textarea "Your brand will be recognized in multiple ways: Inclusion in our Gala program a…"
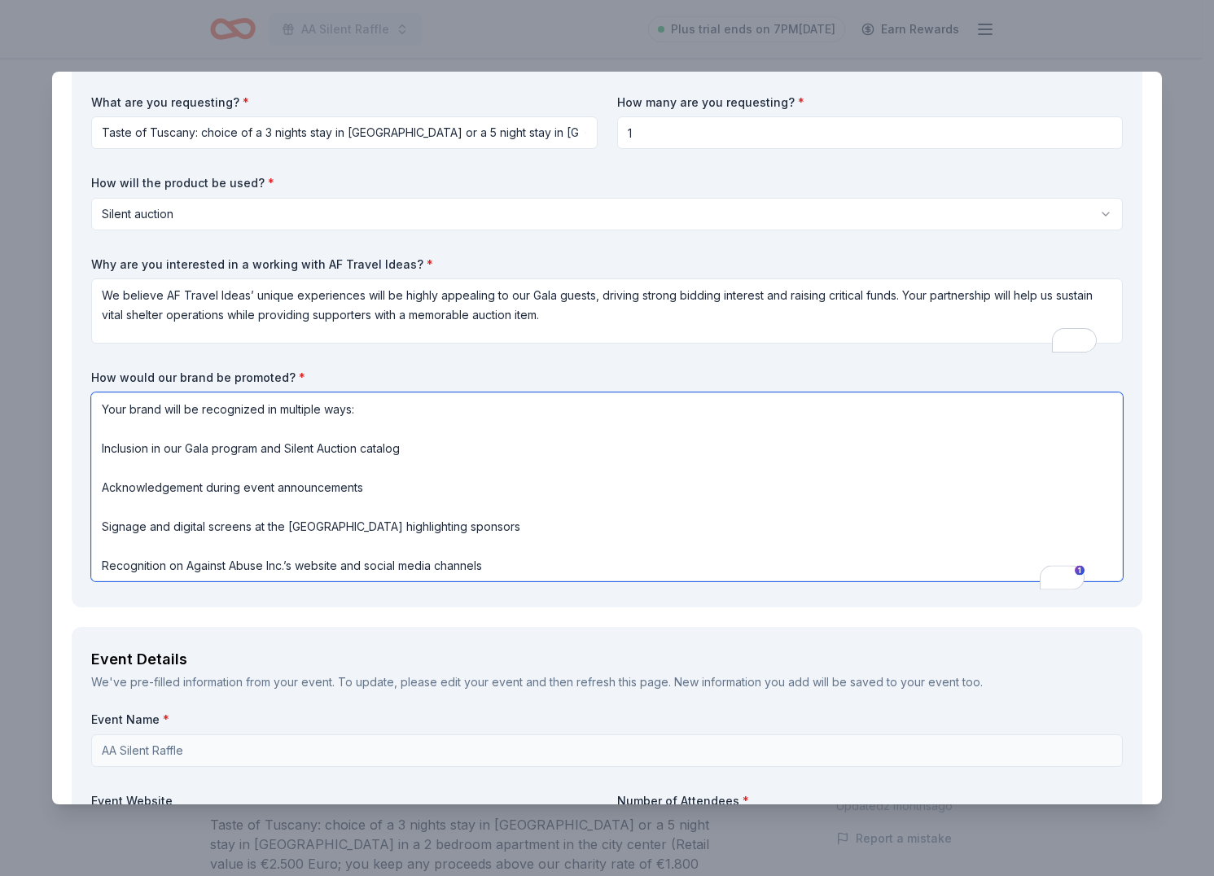
click at [348, 436] on textarea "Your brand will be recognized in multiple ways: Inclusion in our Gala program a…" at bounding box center [607, 487] width 1032 height 189
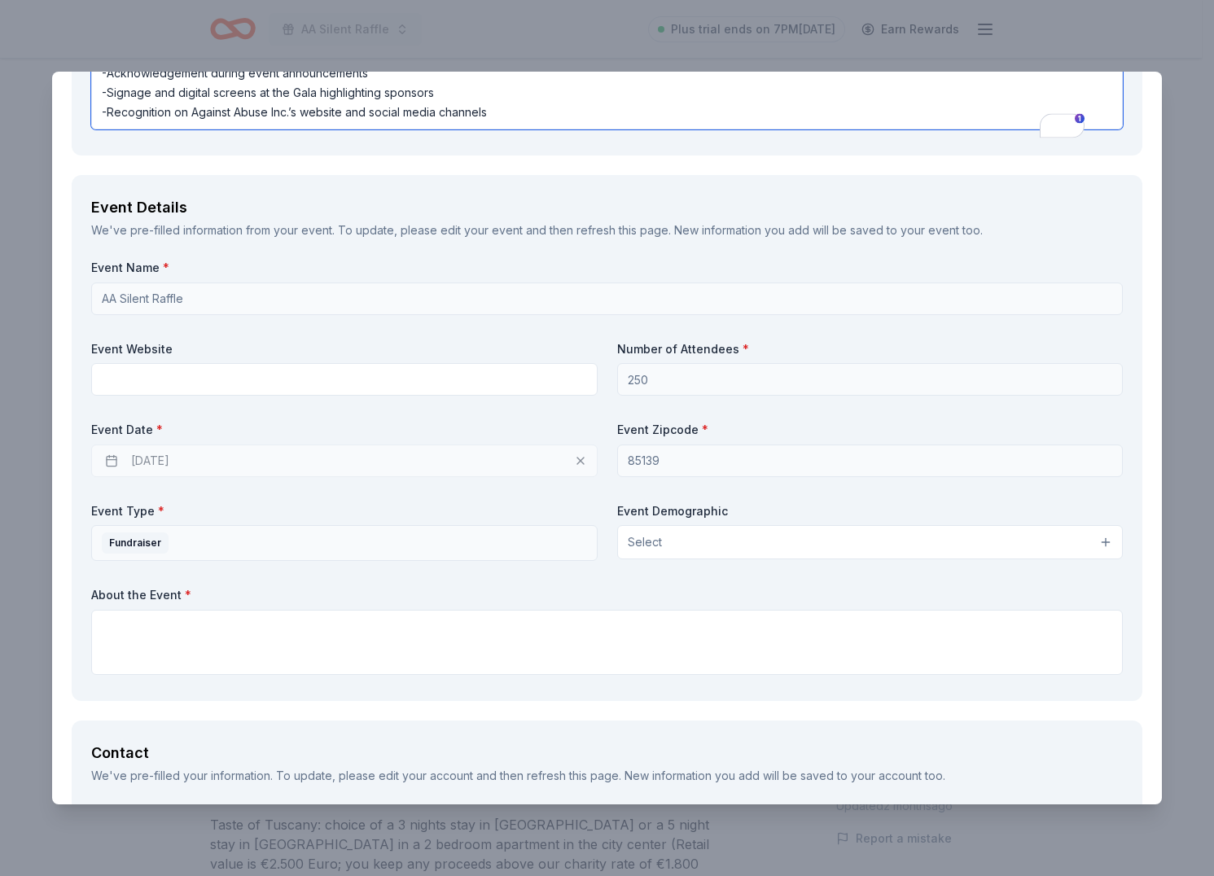
scroll to position [923, 0]
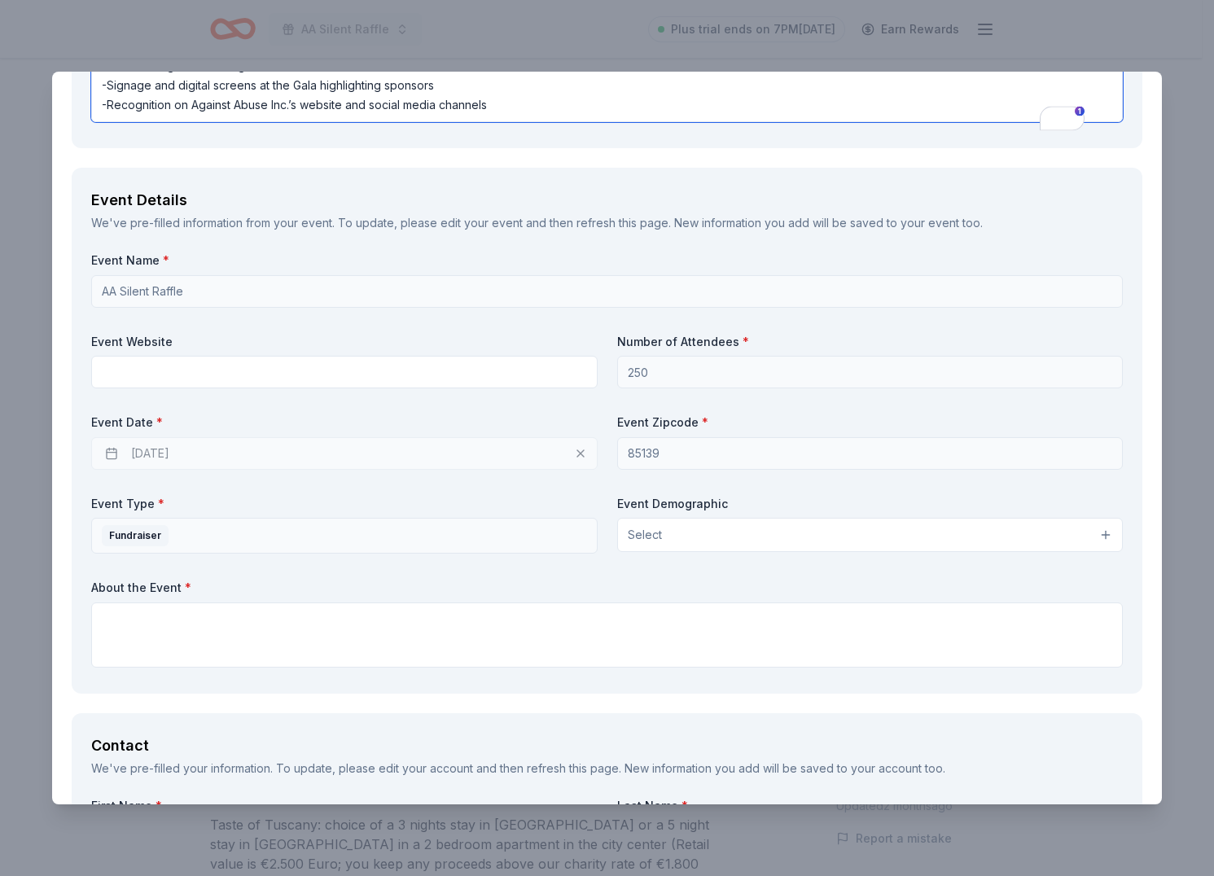
type textarea "Your brand will be recognized in multiple ways: -Inclusion in our Gala program …"
click at [381, 408] on div "Event Name * AA Silent Raffle Event Website Number of Attendees * 250 Event Dat…" at bounding box center [607, 463] width 1032 height 422
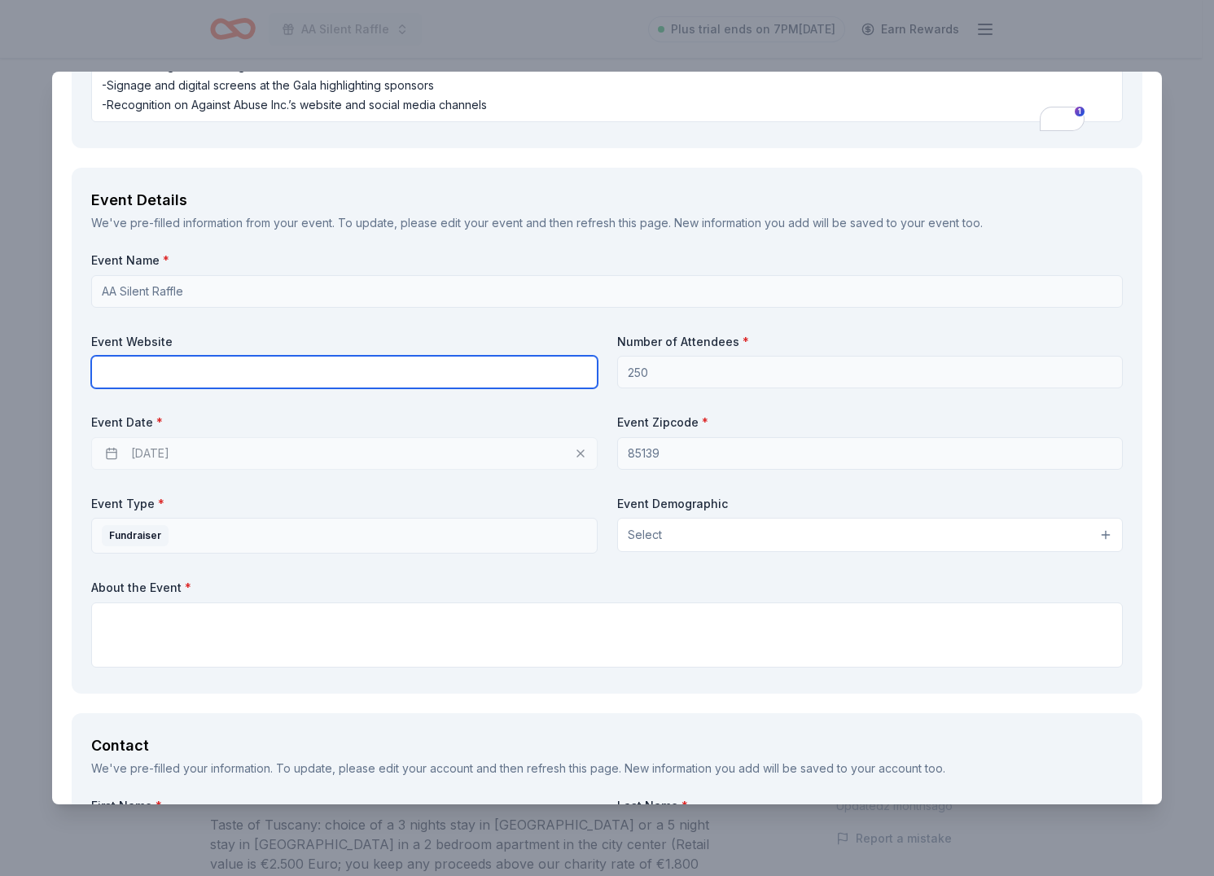
click at [387, 388] on input "text" at bounding box center [344, 372] width 507 height 33
paste input "http://seedsofchangegala.org/"
type input "http://seedsofchangegala.org/"
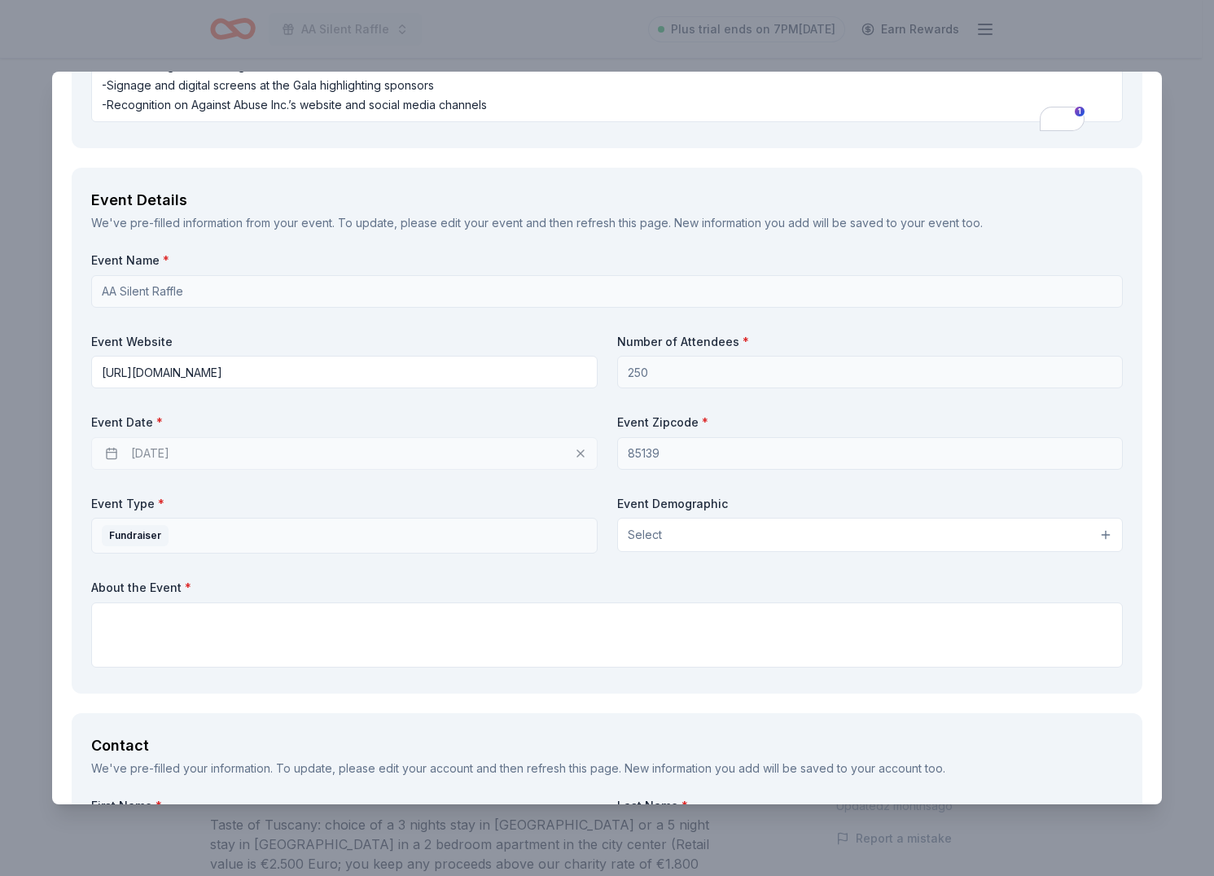
click at [568, 470] on div "10/17/2025" at bounding box center [344, 453] width 507 height 33
click at [578, 470] on div "10/17/2025" at bounding box center [344, 453] width 507 height 33
click at [569, 469] on div "10/17/2025" at bounding box center [344, 453] width 507 height 33
click at [574, 470] on div "10/17/2025" at bounding box center [344, 453] width 507 height 33
click at [575, 470] on div "10/17/2025" at bounding box center [344, 453] width 507 height 33
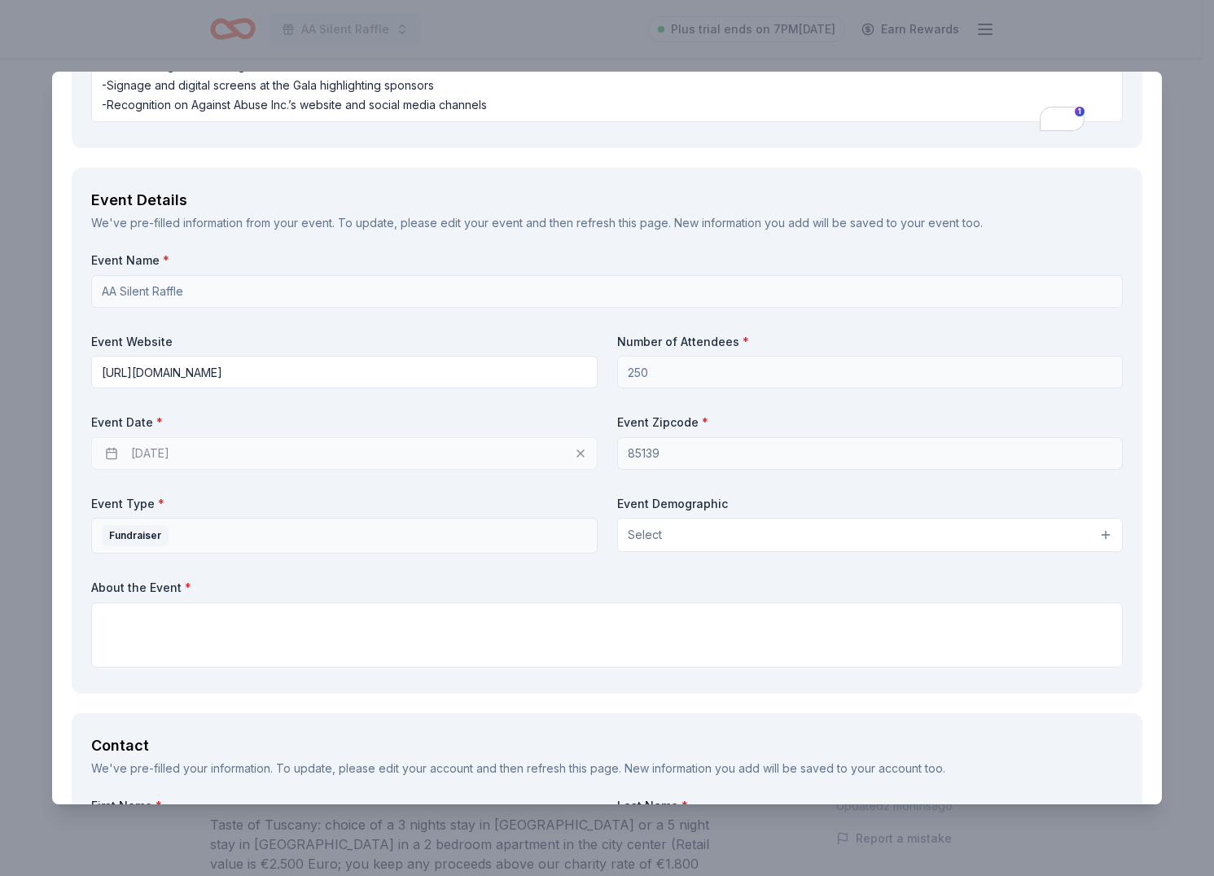
click at [318, 467] on div "10/17/2025" at bounding box center [344, 453] width 507 height 33
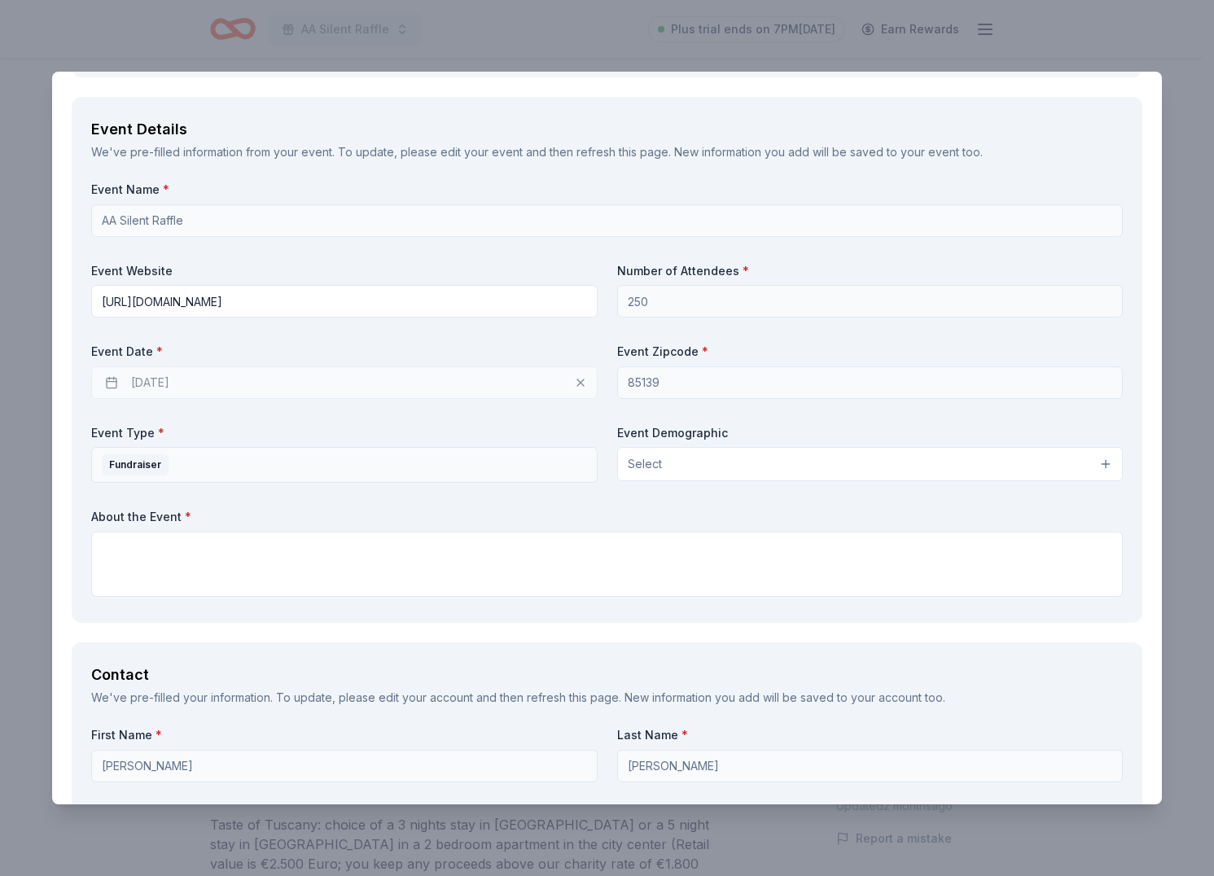
scroll to position [995, 0]
click at [320, 397] on div "10/17/2025" at bounding box center [344, 381] width 507 height 33
click at [324, 397] on div "10/17/2025" at bounding box center [344, 381] width 507 height 33
click at [698, 480] on button "Select" at bounding box center [870, 462] width 507 height 34
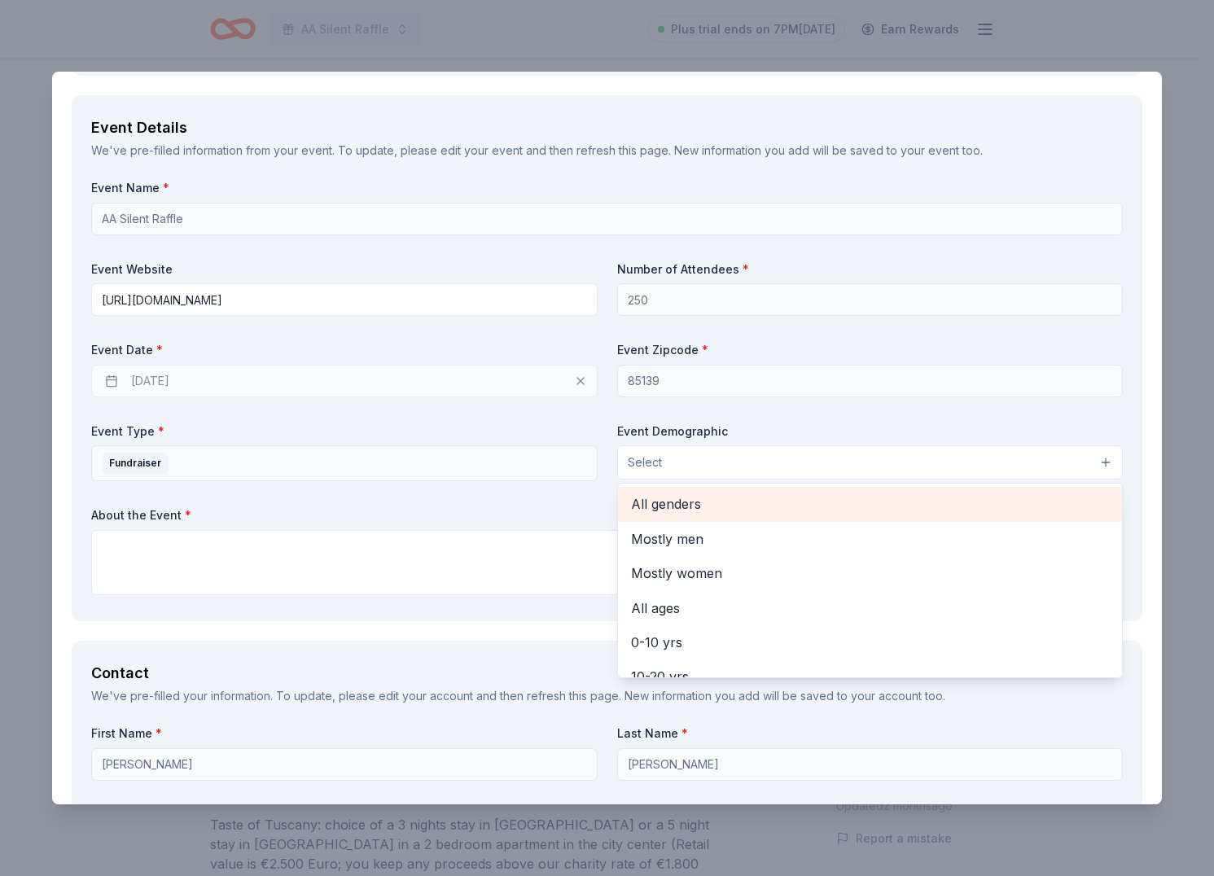
click at [703, 515] on span "All genders" at bounding box center [870, 504] width 479 height 21
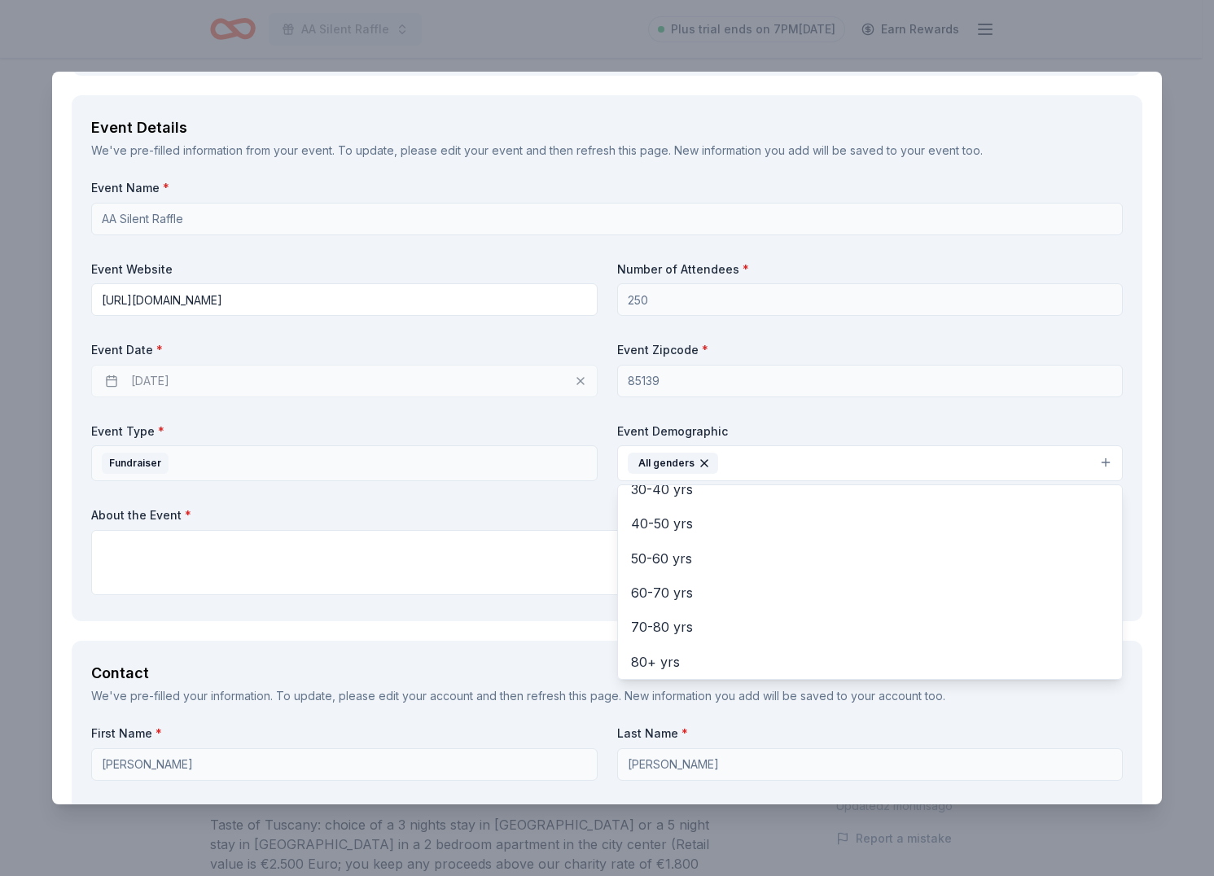
scroll to position [227, 0]
click at [688, 531] on span "40-50 yrs" at bounding box center [870, 520] width 479 height 21
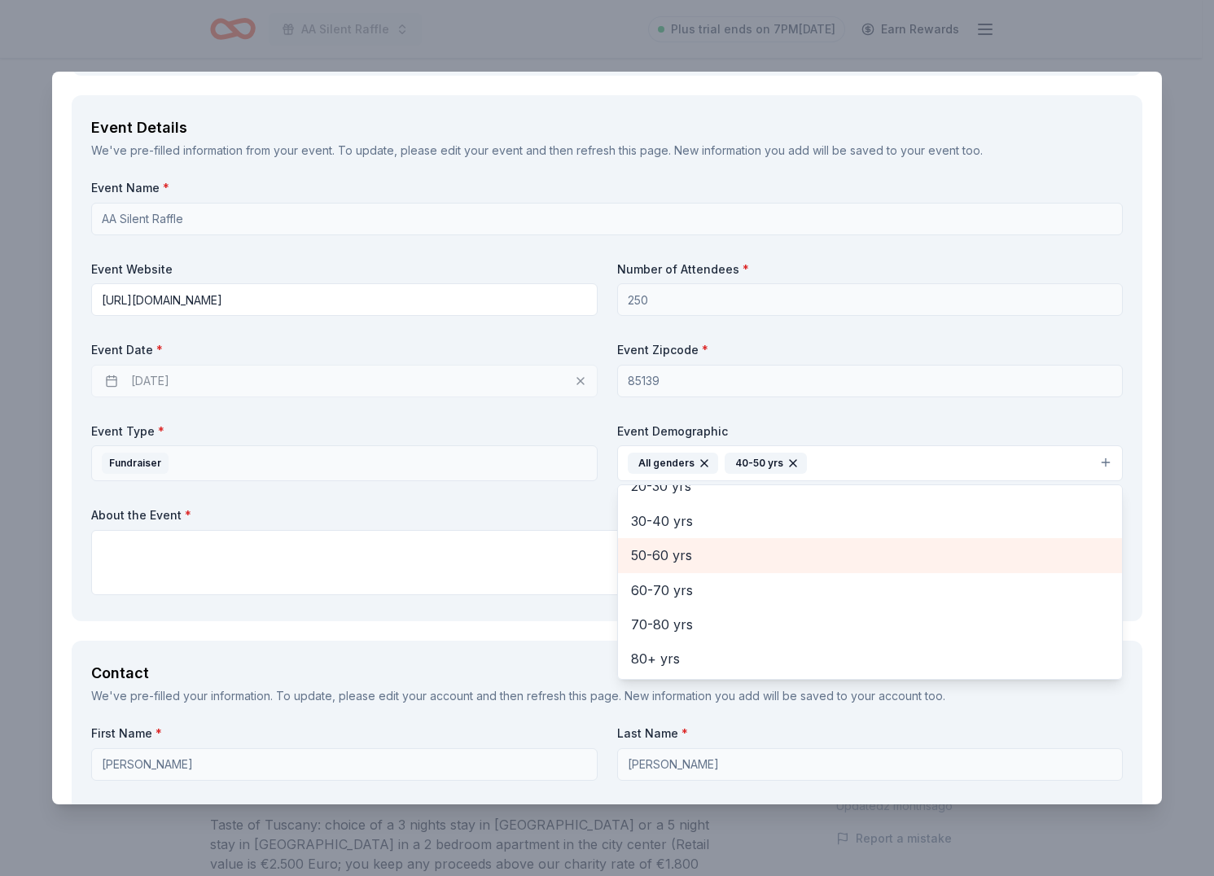
click at [693, 566] on span "50-60 yrs" at bounding box center [870, 555] width 479 height 21
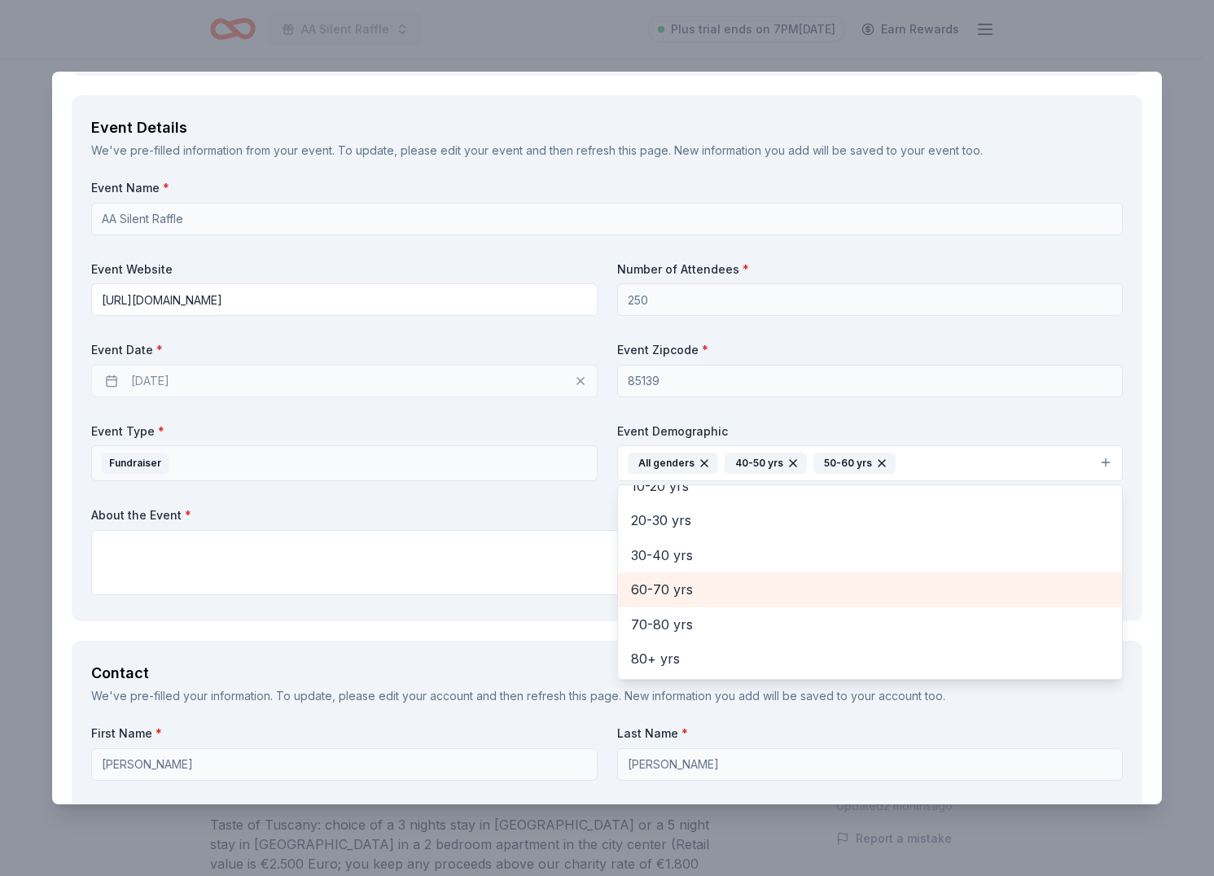
click at [691, 600] on span "60-70 yrs" at bounding box center [870, 589] width 479 height 21
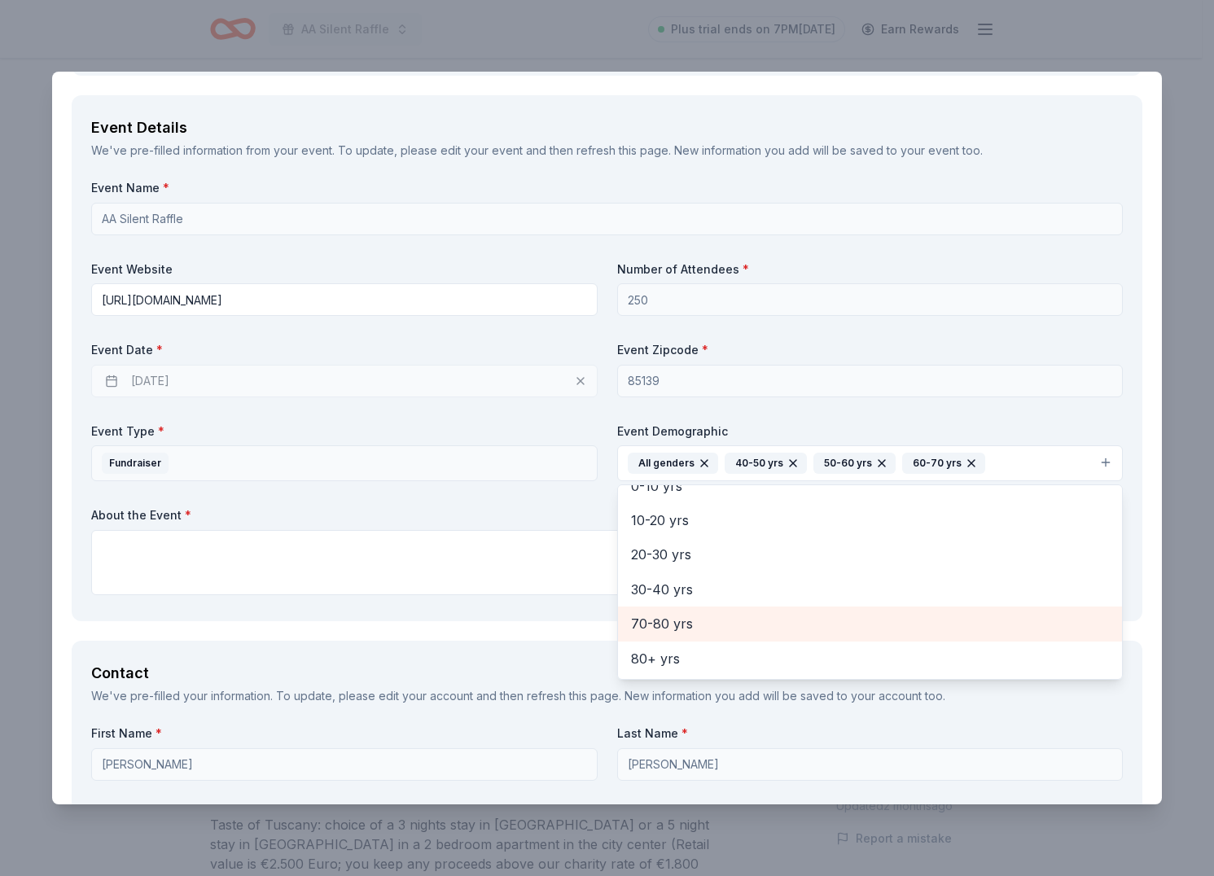
click at [691, 628] on div "70-80 yrs" at bounding box center [870, 624] width 505 height 34
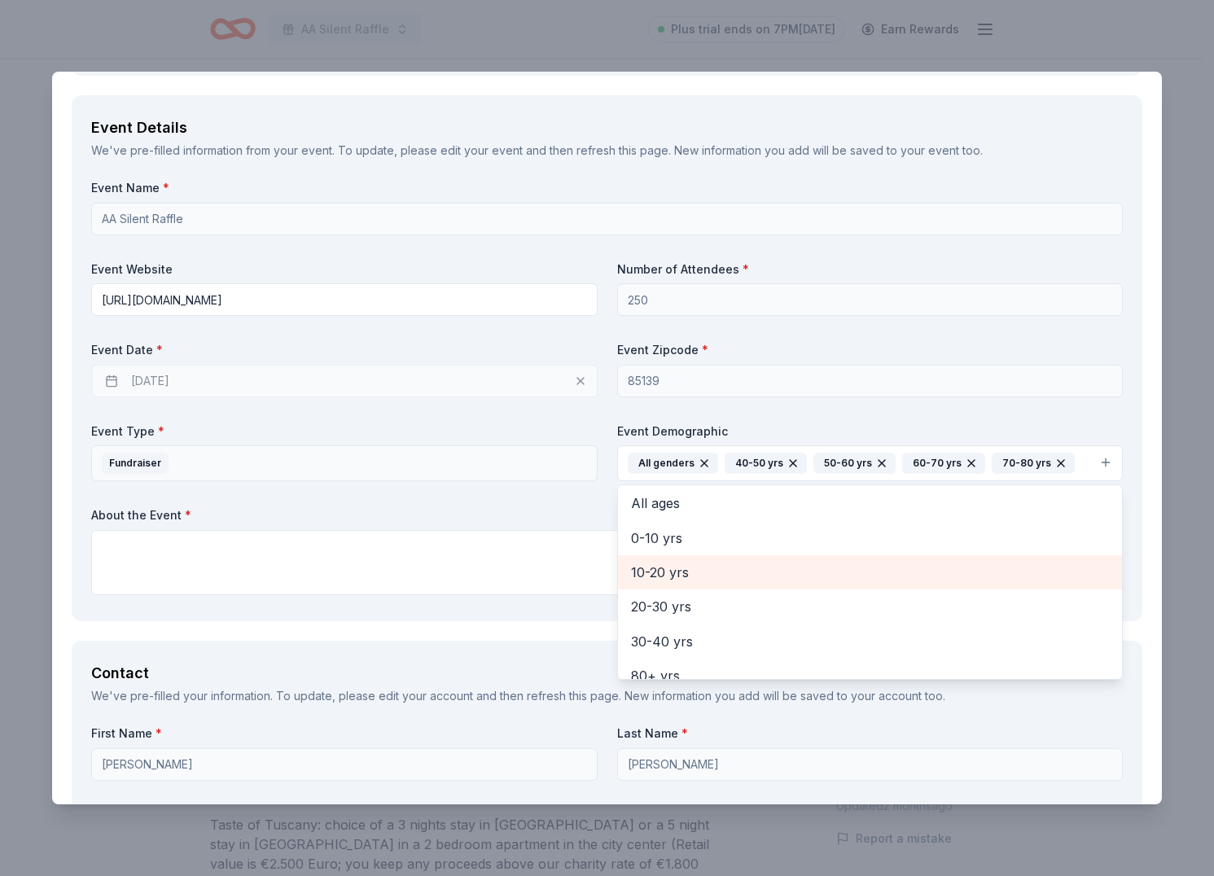
scroll to position [89, 0]
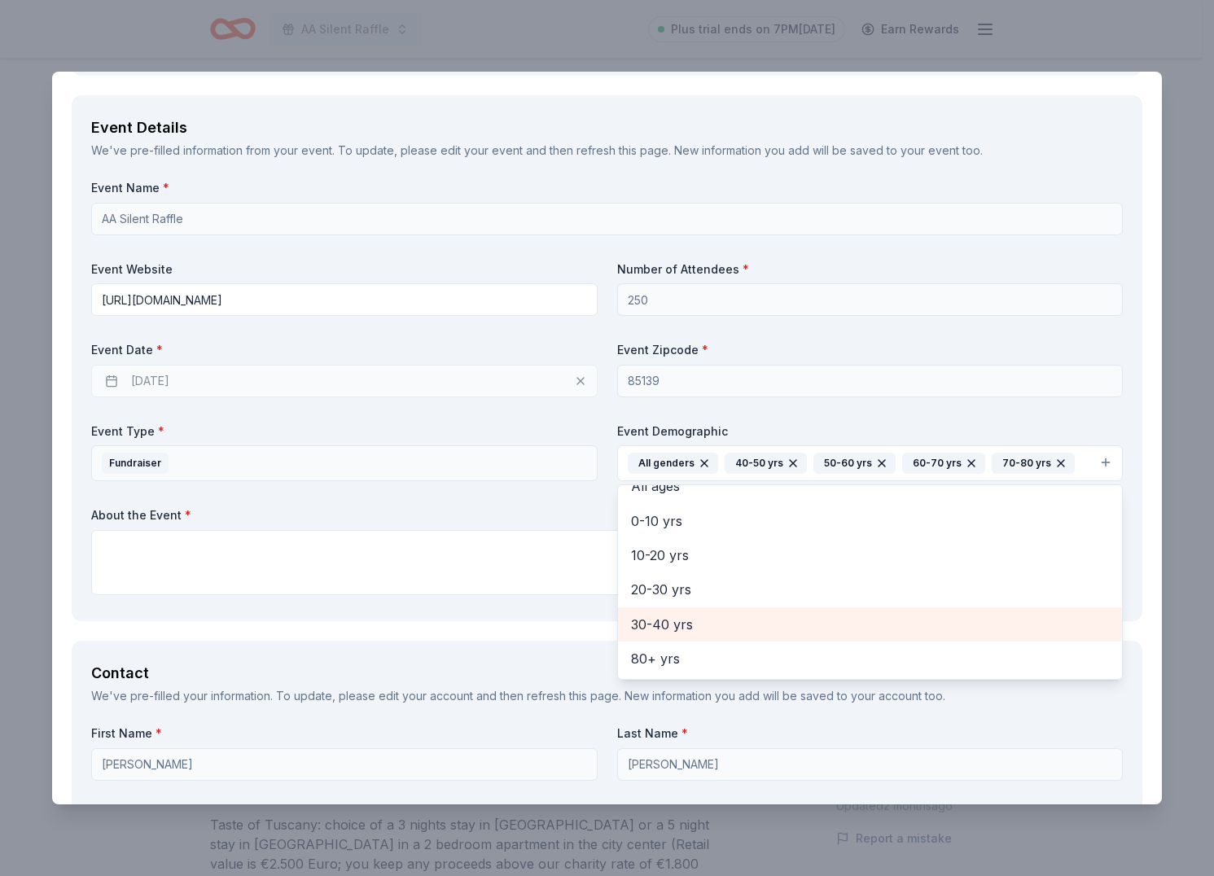
click at [687, 634] on span "30-40 yrs" at bounding box center [870, 624] width 479 height 21
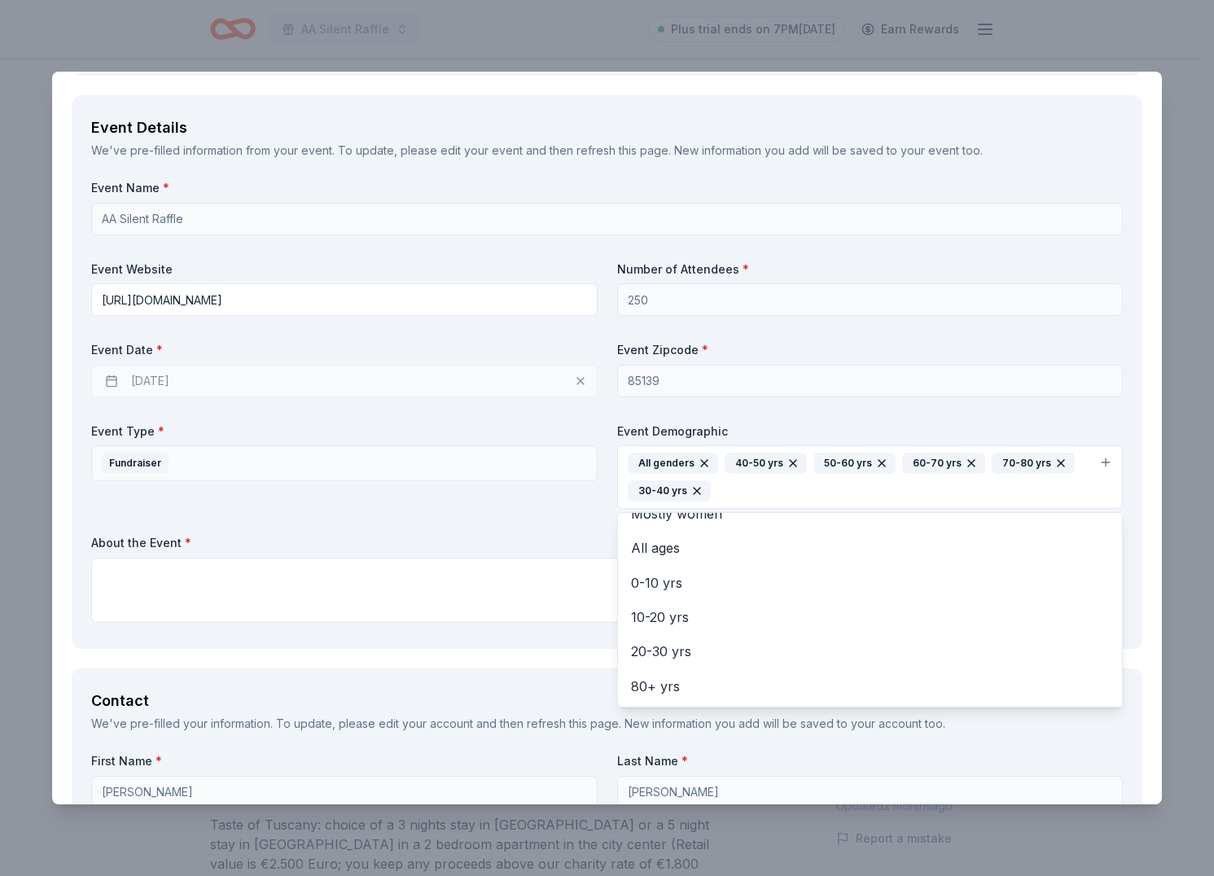
click at [362, 524] on div "Event Name * AA Silent Raffle Event Website http://seedsofchangegala.org/ Numbe…" at bounding box center [607, 405] width 1032 height 450
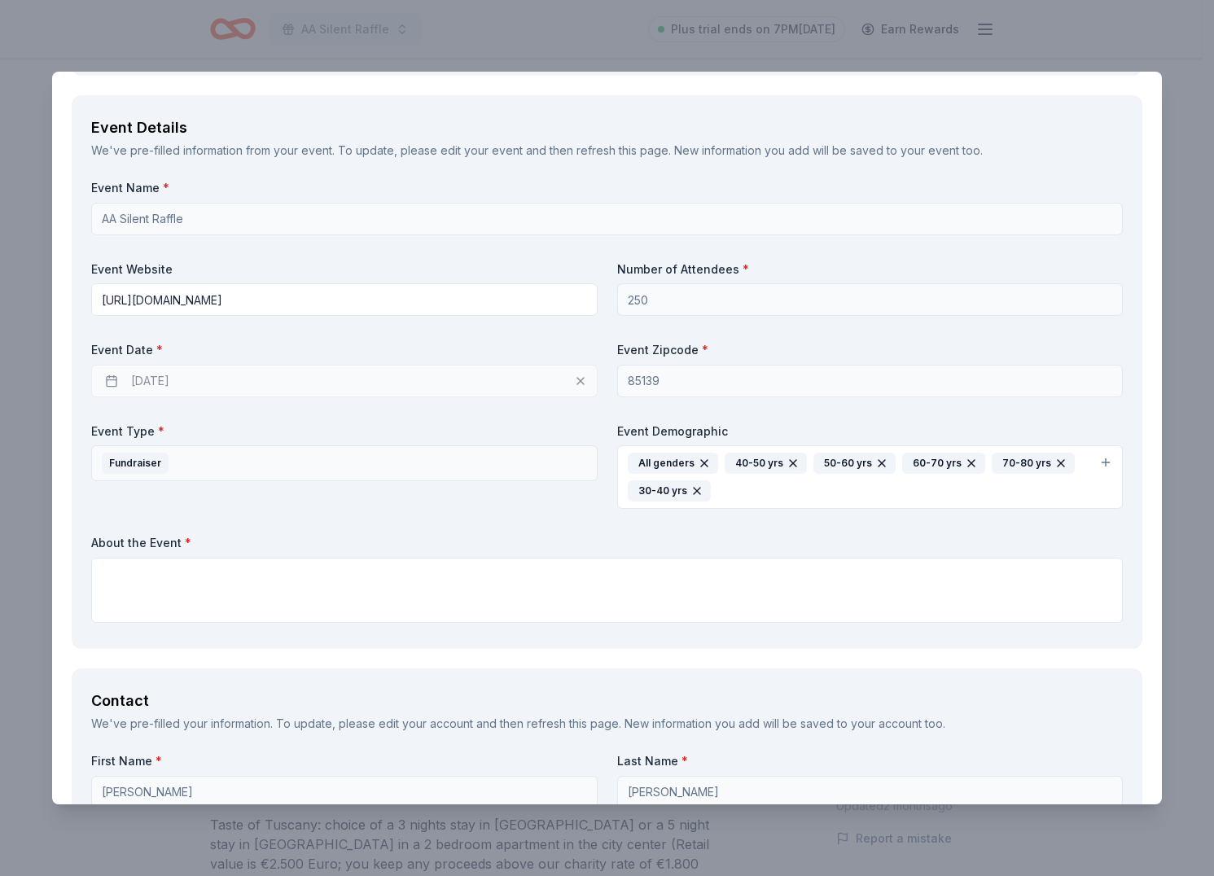
click at [568, 397] on div "10/17/2025" at bounding box center [344, 381] width 507 height 33
click at [572, 397] on div "10/17/2025" at bounding box center [344, 381] width 507 height 33
click at [332, 586] on textarea at bounding box center [607, 590] width 1032 height 65
paste textarea "The Seeds of Change Gala is Against Abuse Inc.’s signature annual fundraiser. N…"
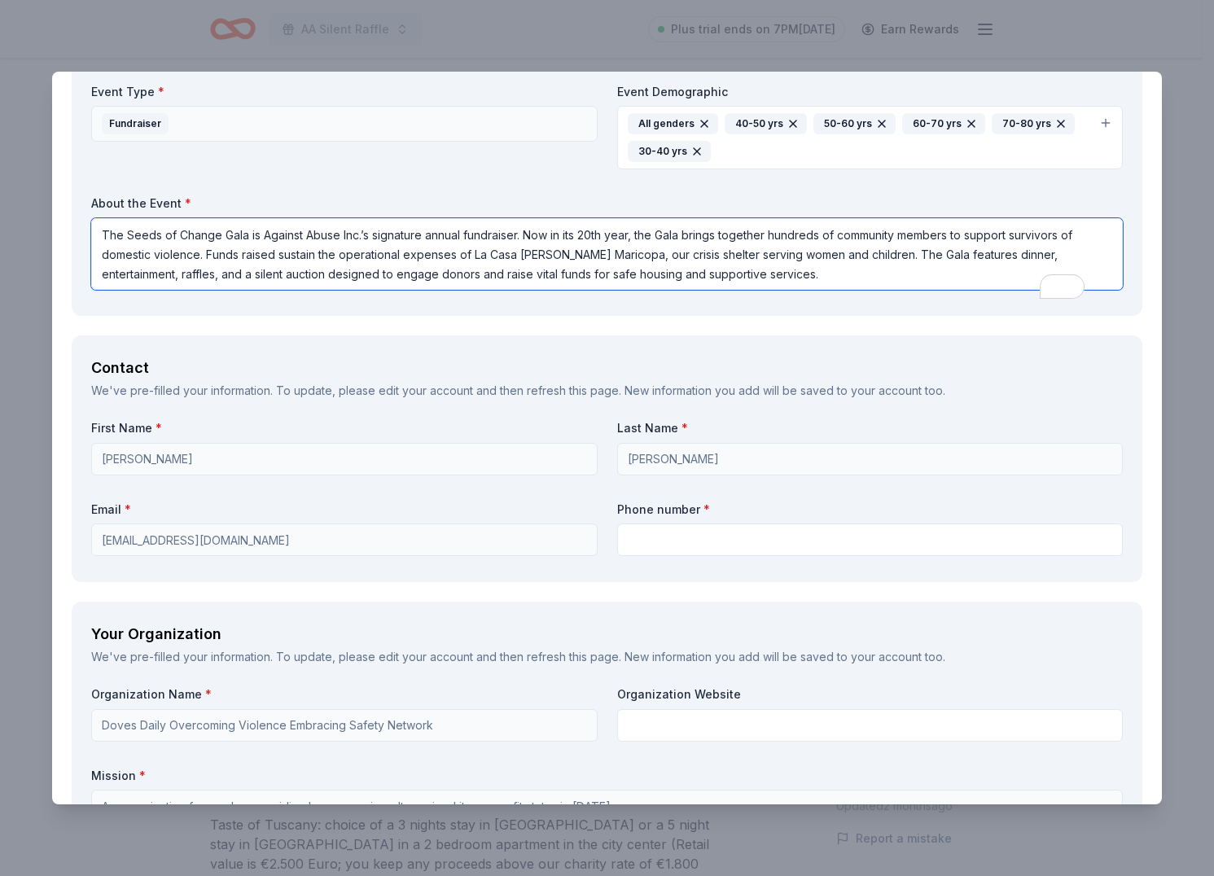
scroll to position [1367, 0]
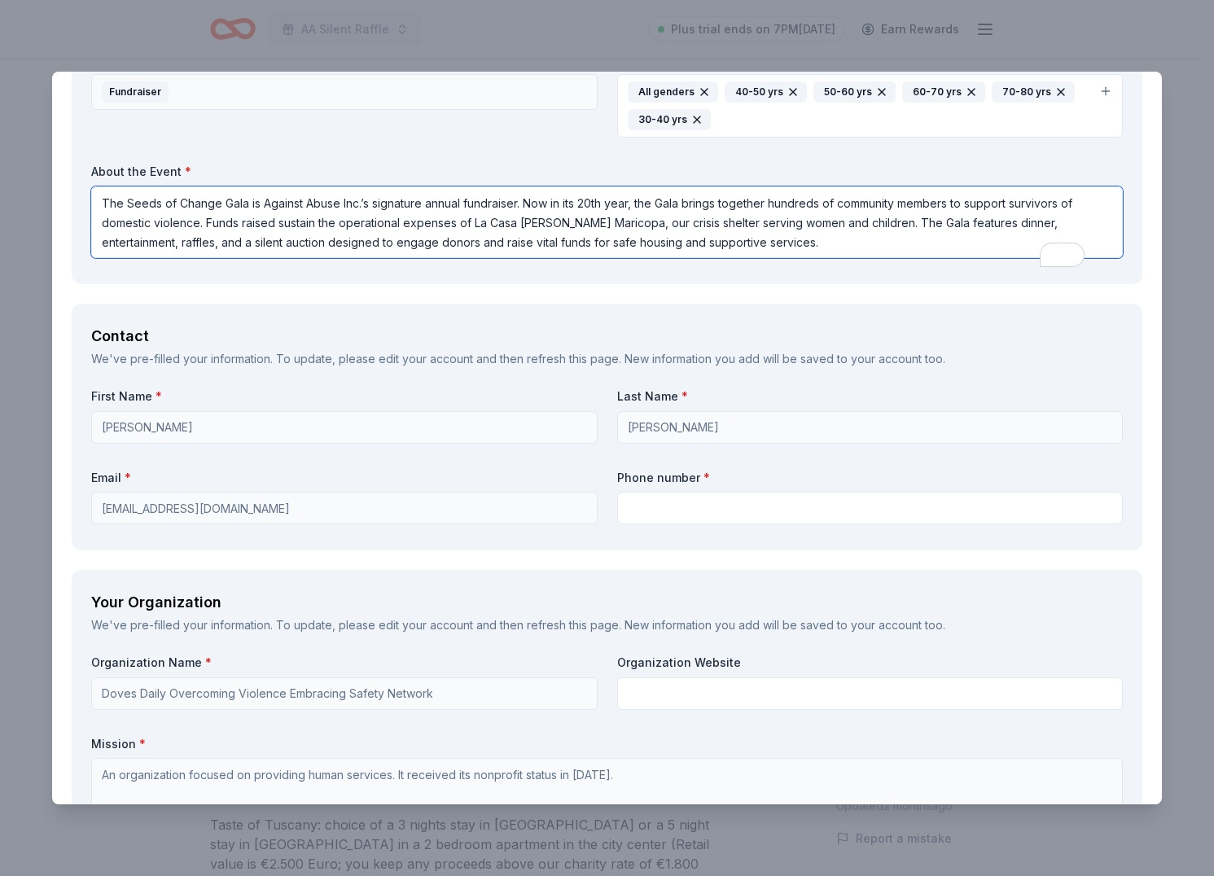
type textarea "The Seeds of Change Gala is Against Abuse Inc.’s signature annual fundraiser. N…"
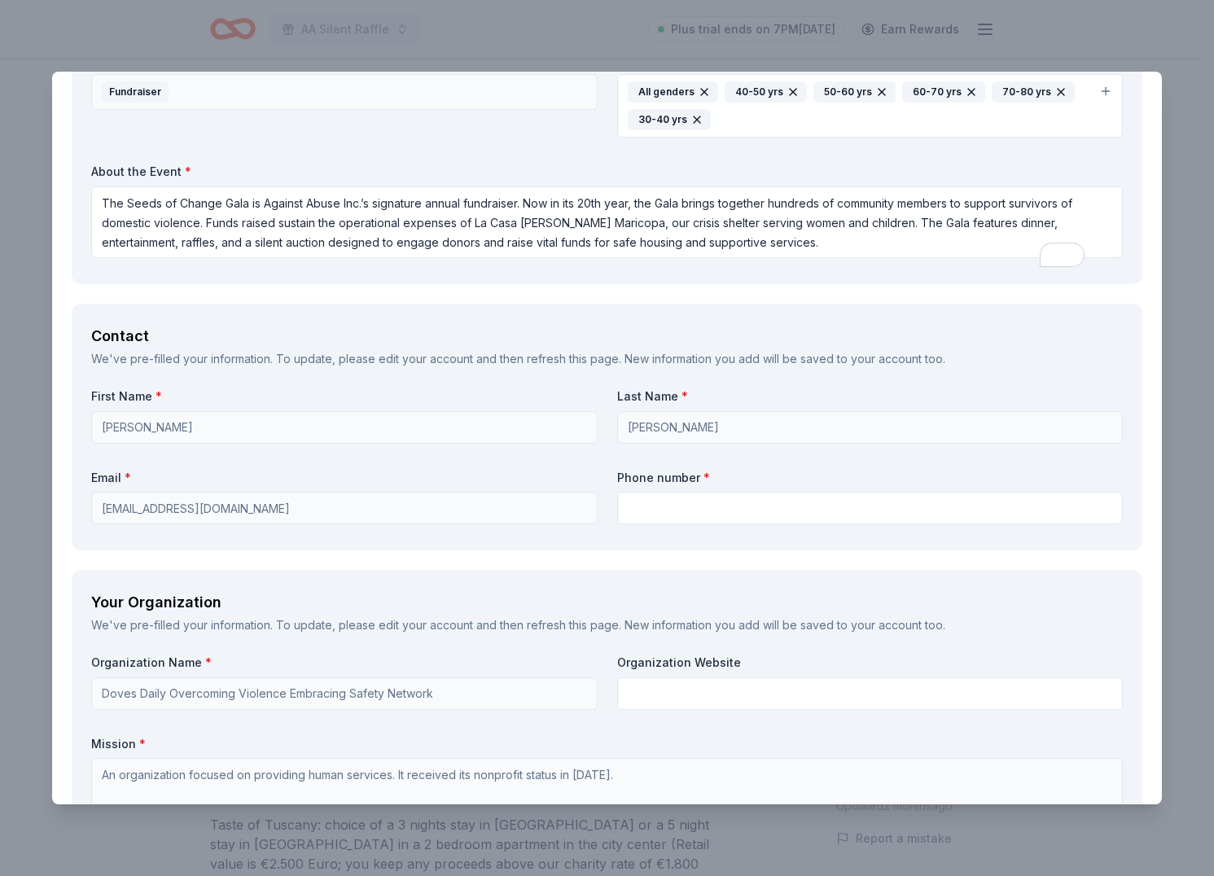
click at [492, 405] on label "First Name *" at bounding box center [344, 396] width 507 height 16
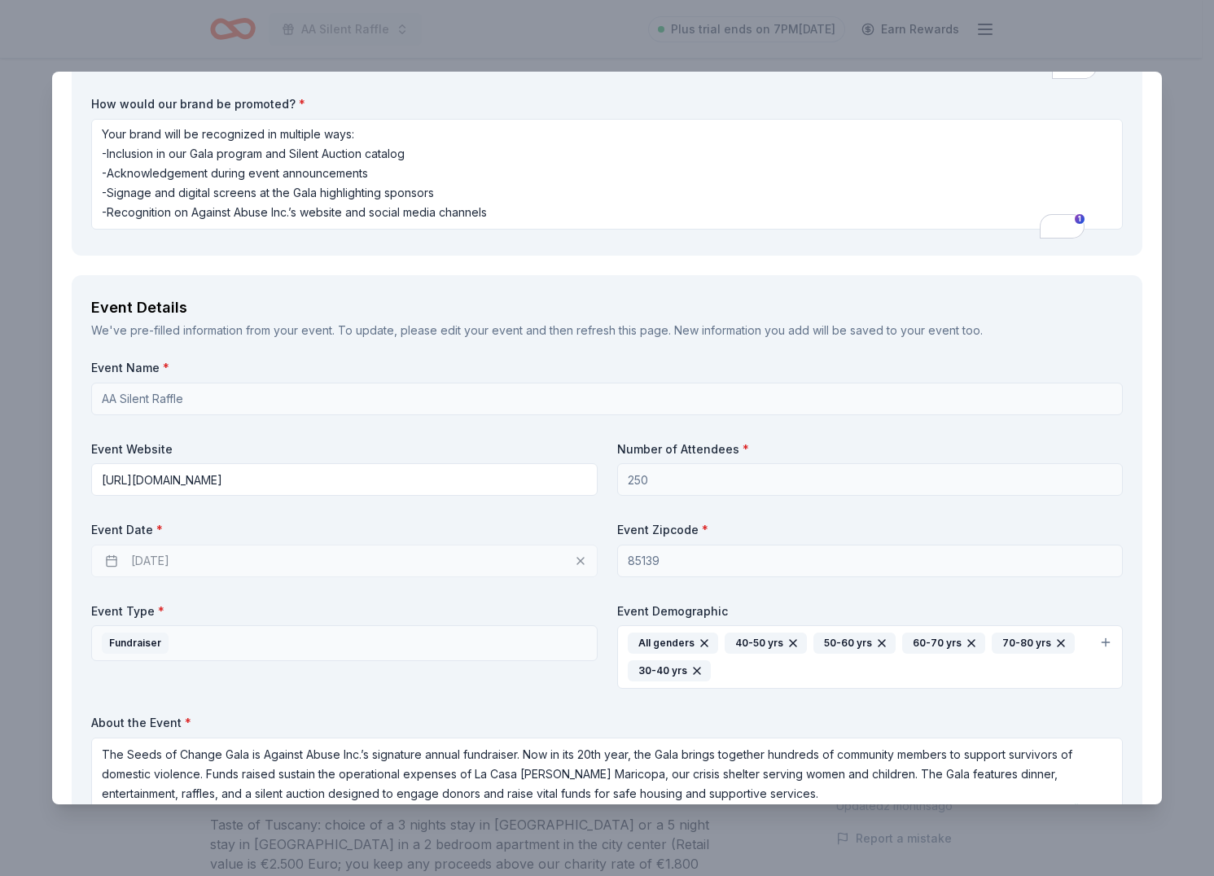
scroll to position [0, 0]
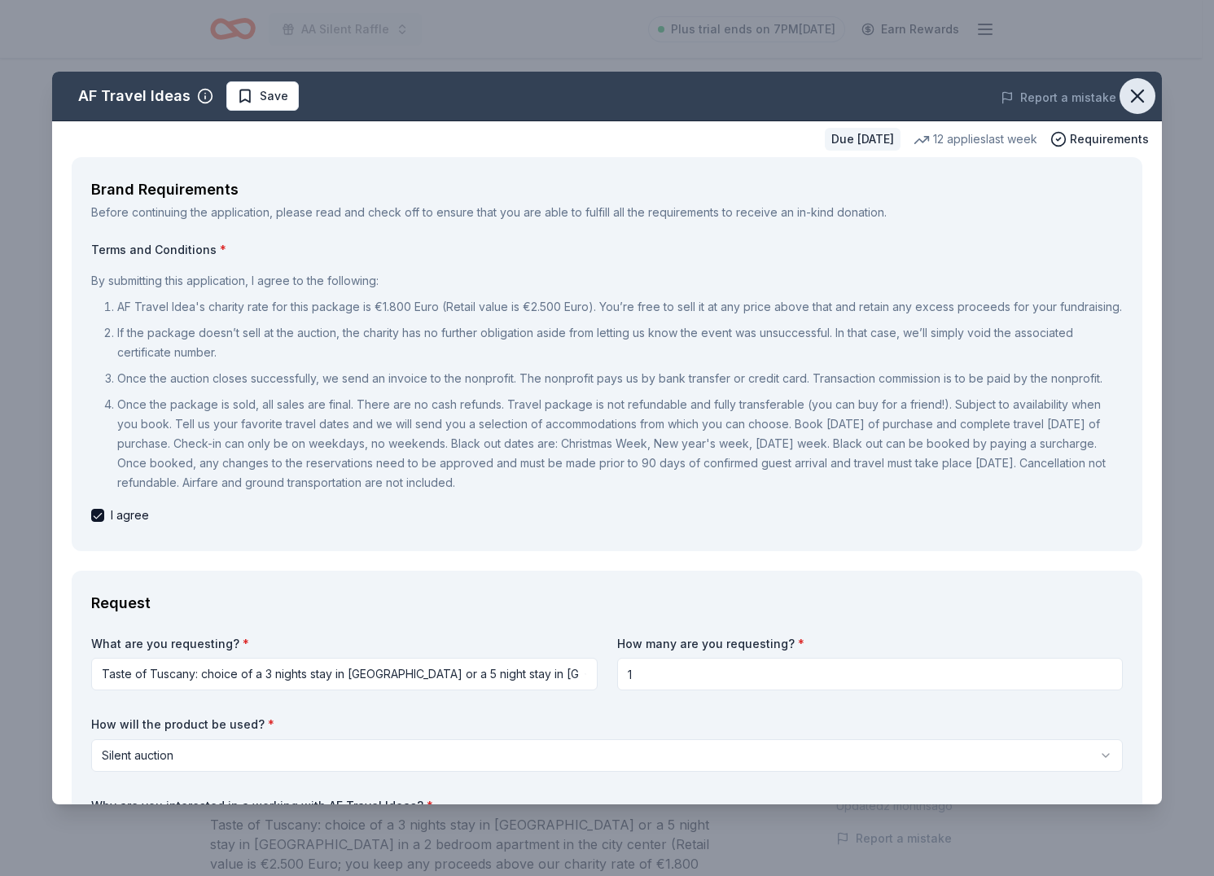
click at [1126, 97] on icon "button" at bounding box center [1137, 96] width 23 height 23
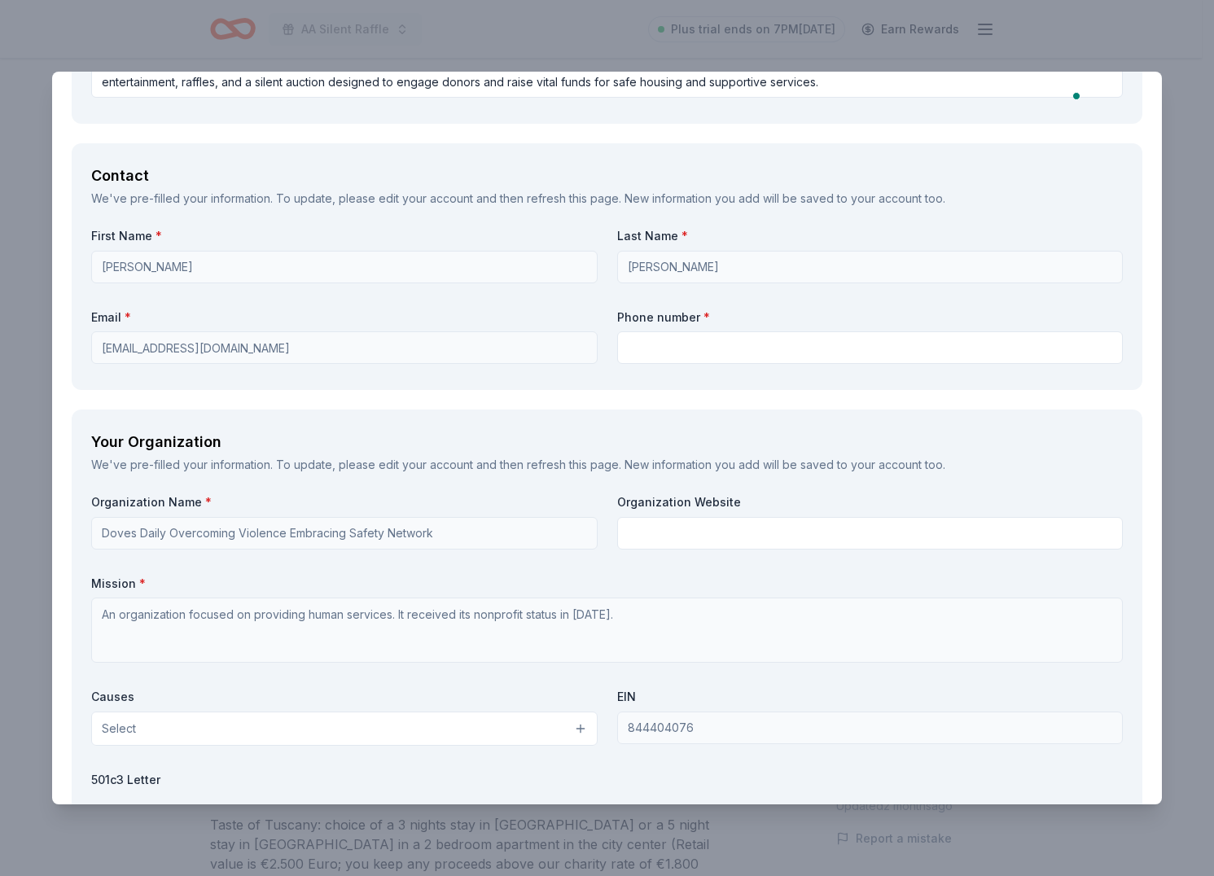
scroll to position [2183, 0]
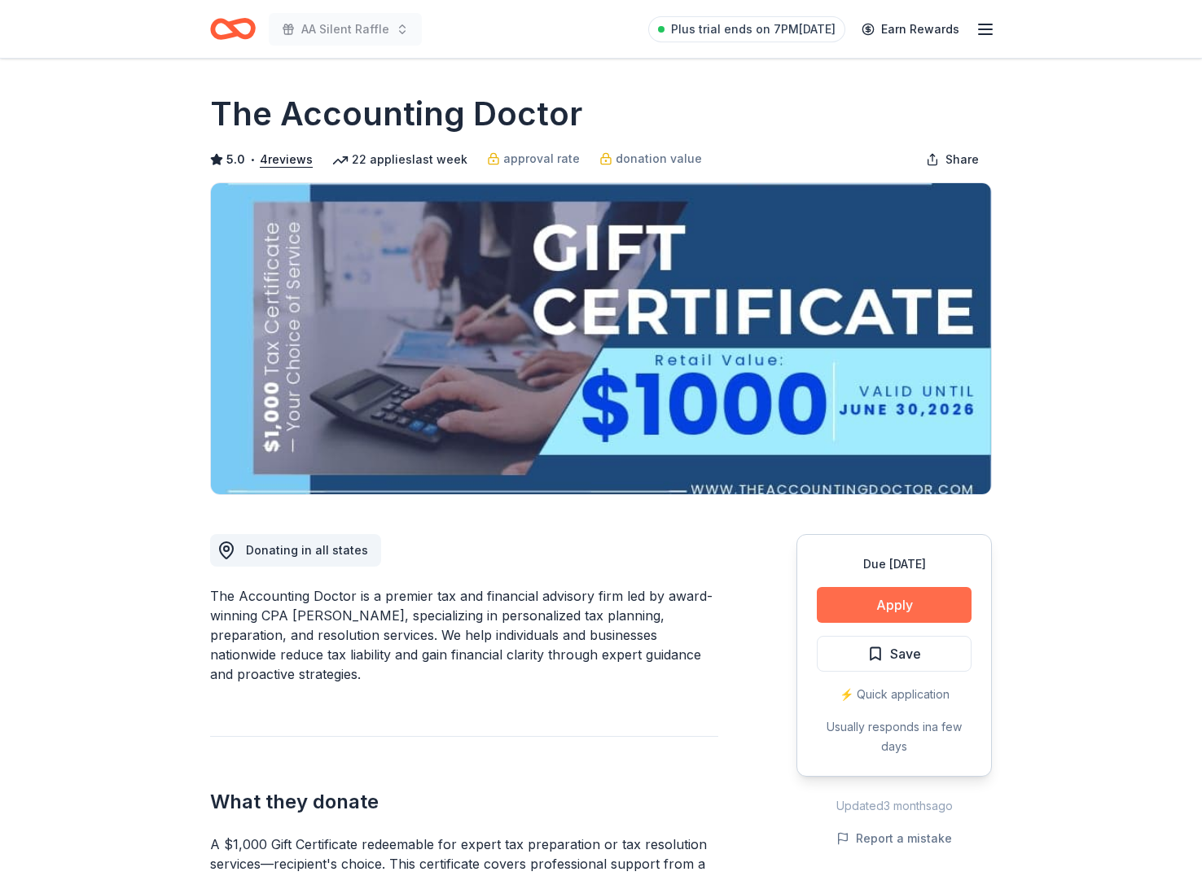
click at [925, 599] on button "Apply" at bounding box center [894, 605] width 155 height 36
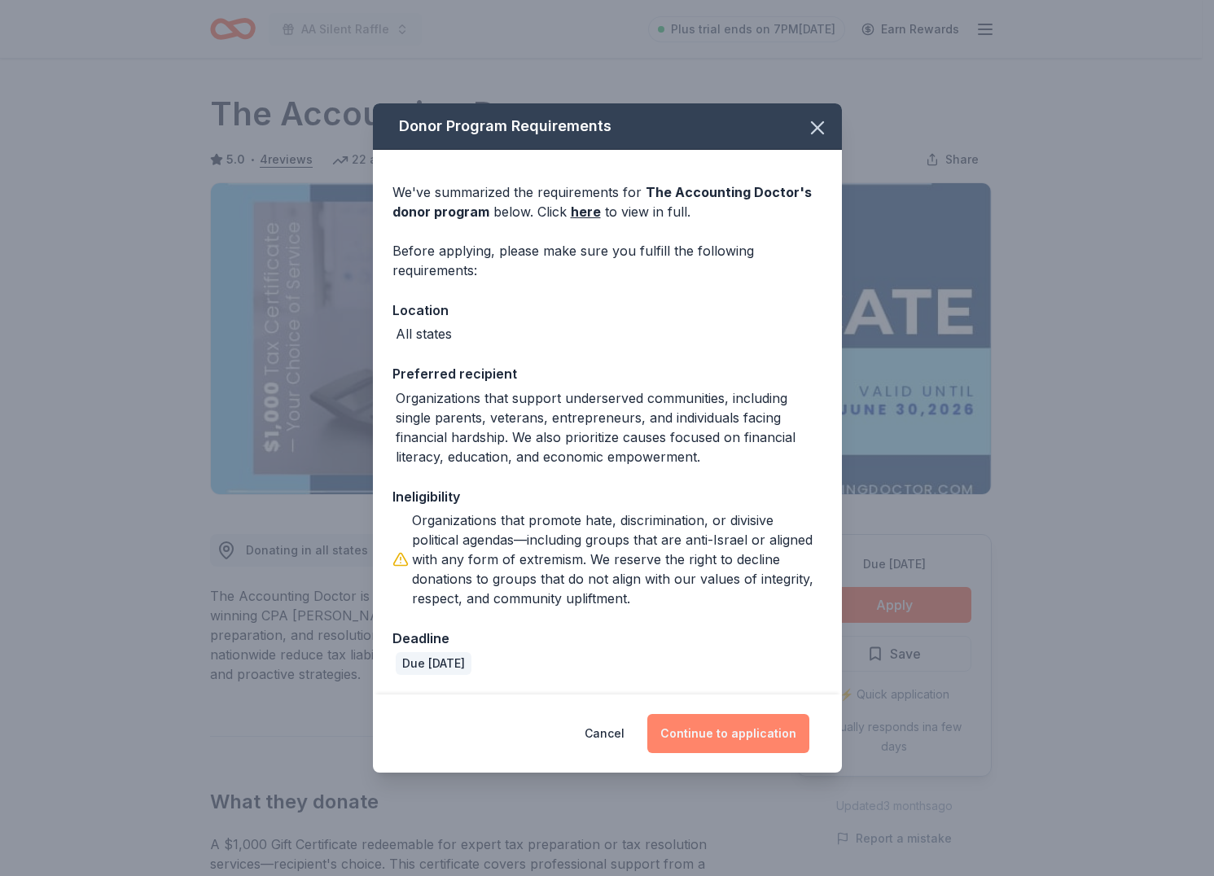
click at [714, 738] on button "Continue to application" at bounding box center [728, 733] width 162 height 39
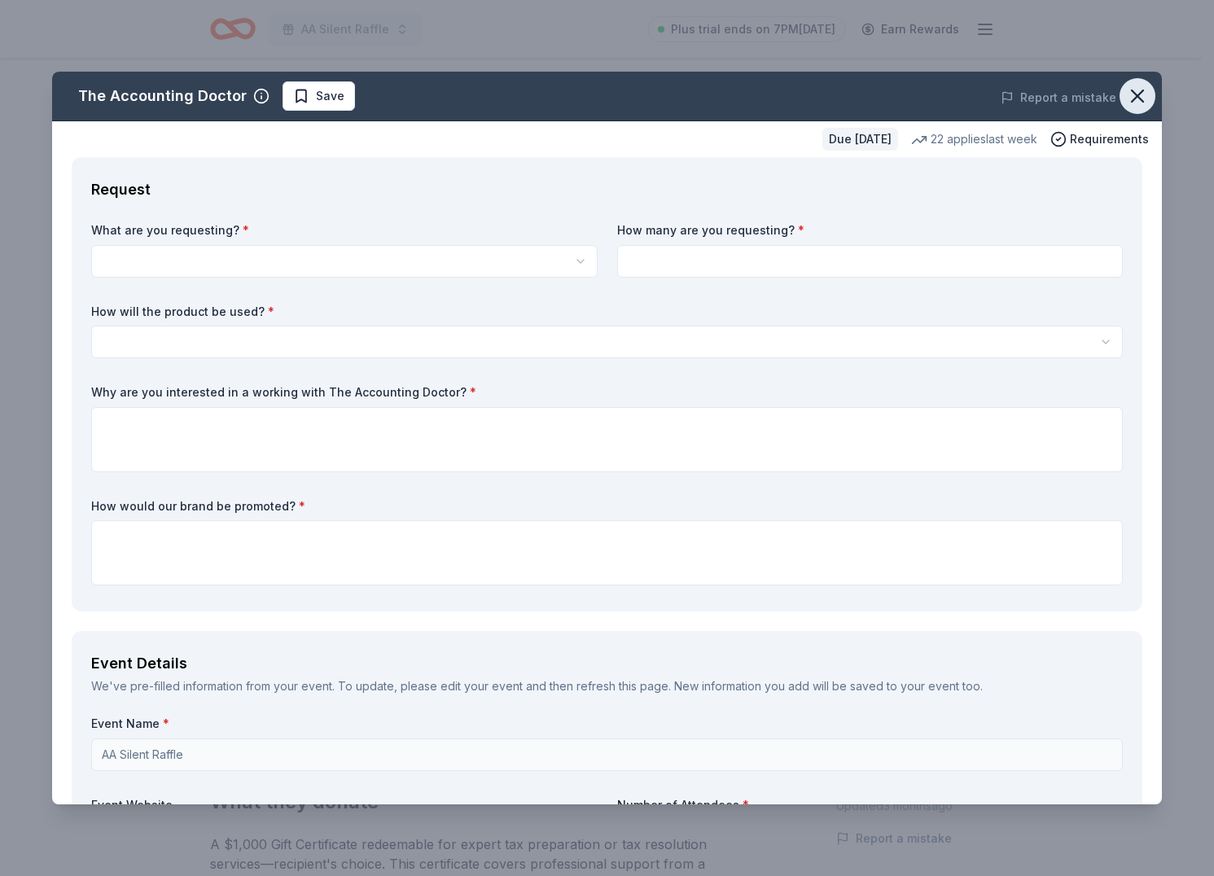
click at [1128, 92] on icon "button" at bounding box center [1137, 96] width 23 height 23
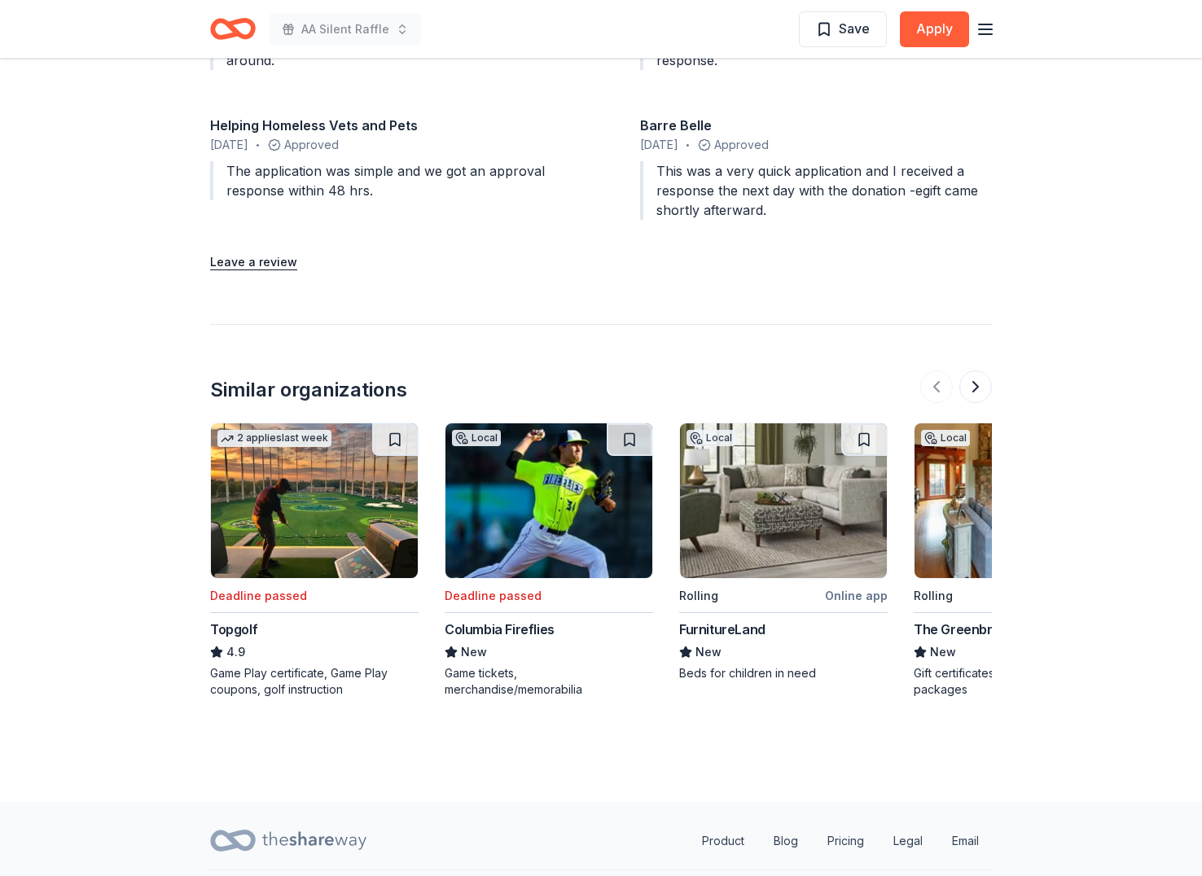
scroll to position [1951, 0]
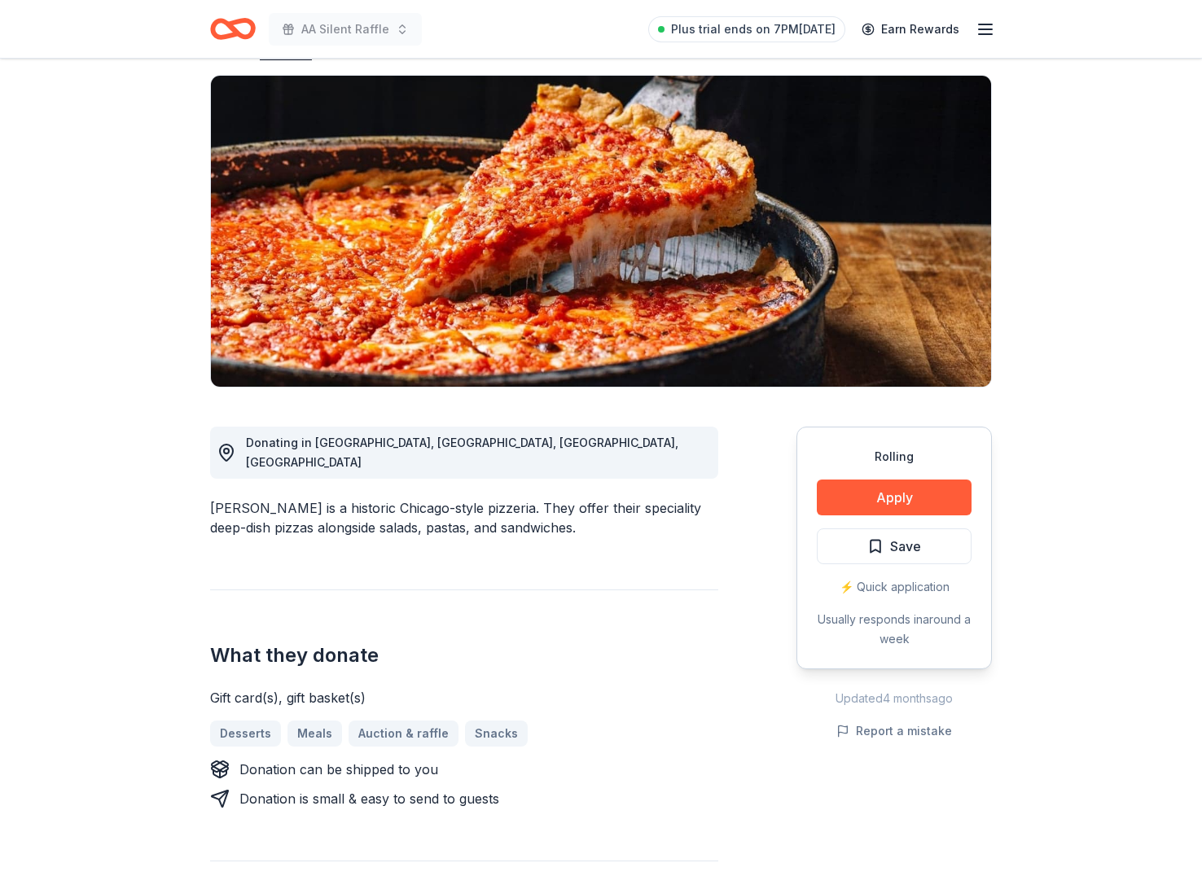
scroll to position [129, 0]
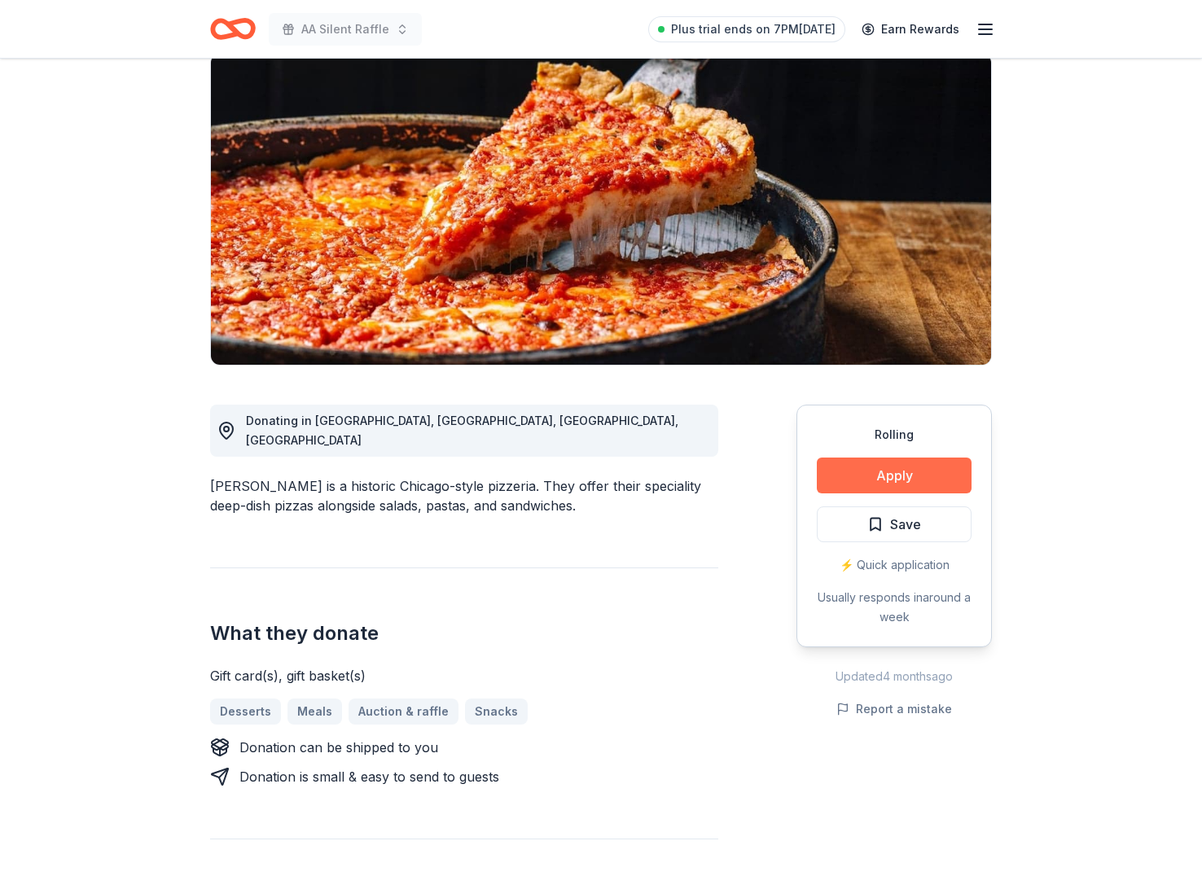
click at [923, 470] on button "Apply" at bounding box center [894, 476] width 155 height 36
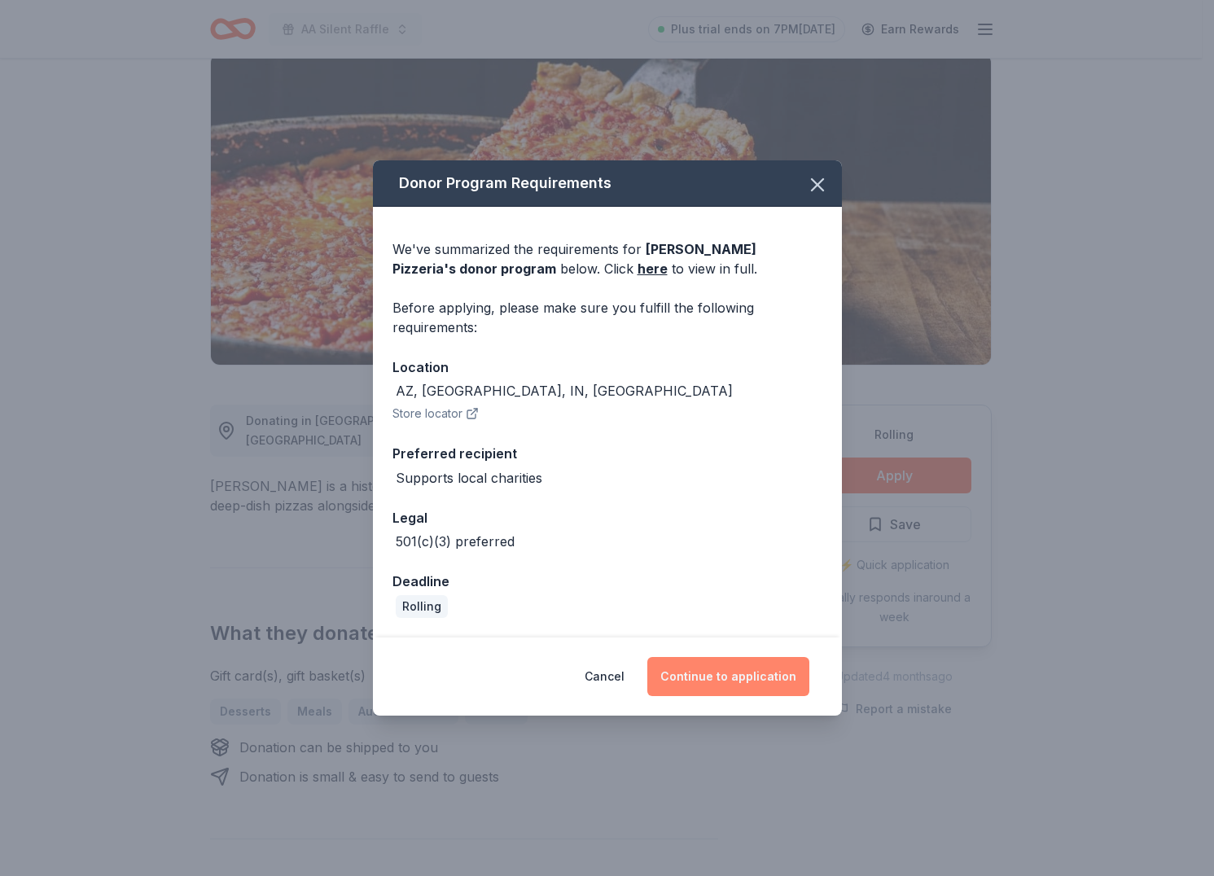
click at [726, 663] on button "Continue to application" at bounding box center [728, 676] width 162 height 39
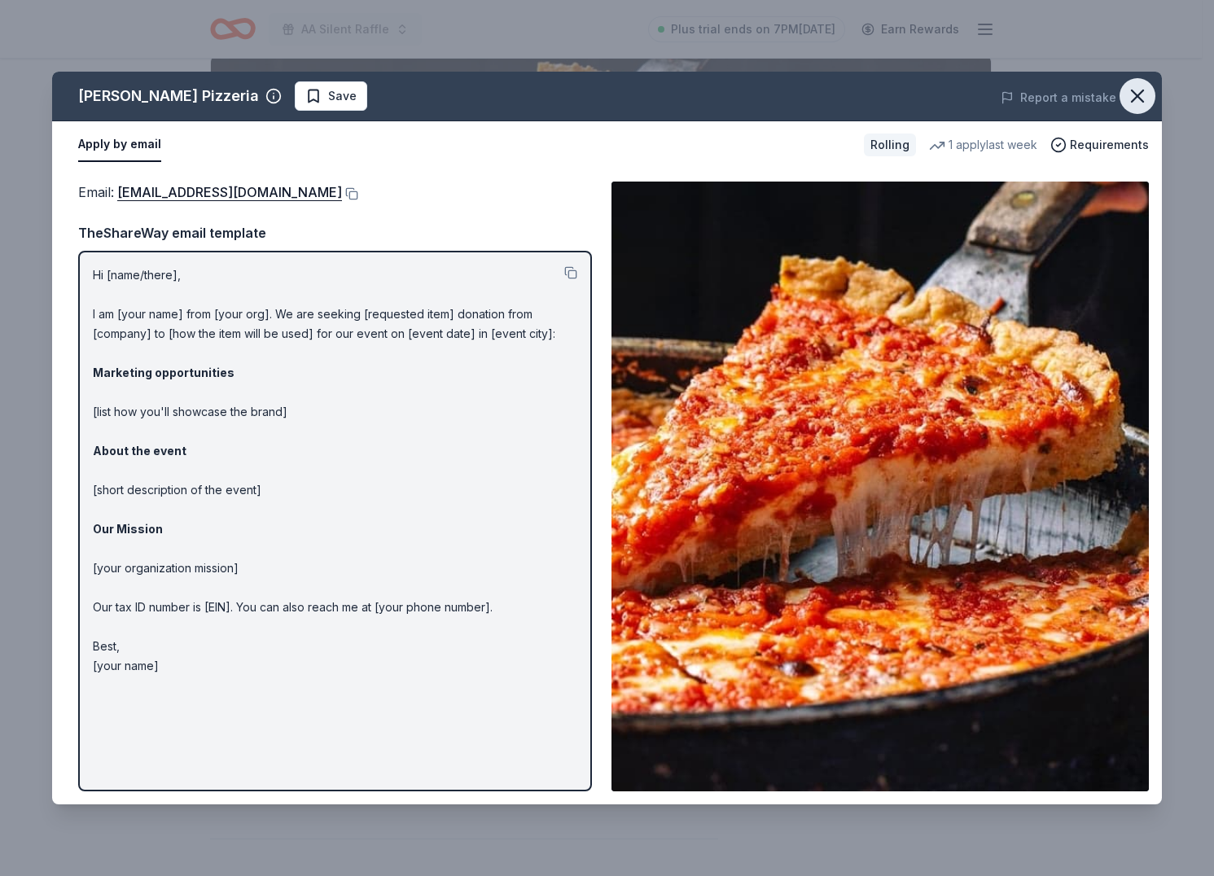
click at [1128, 90] on icon "button" at bounding box center [1137, 96] width 23 height 23
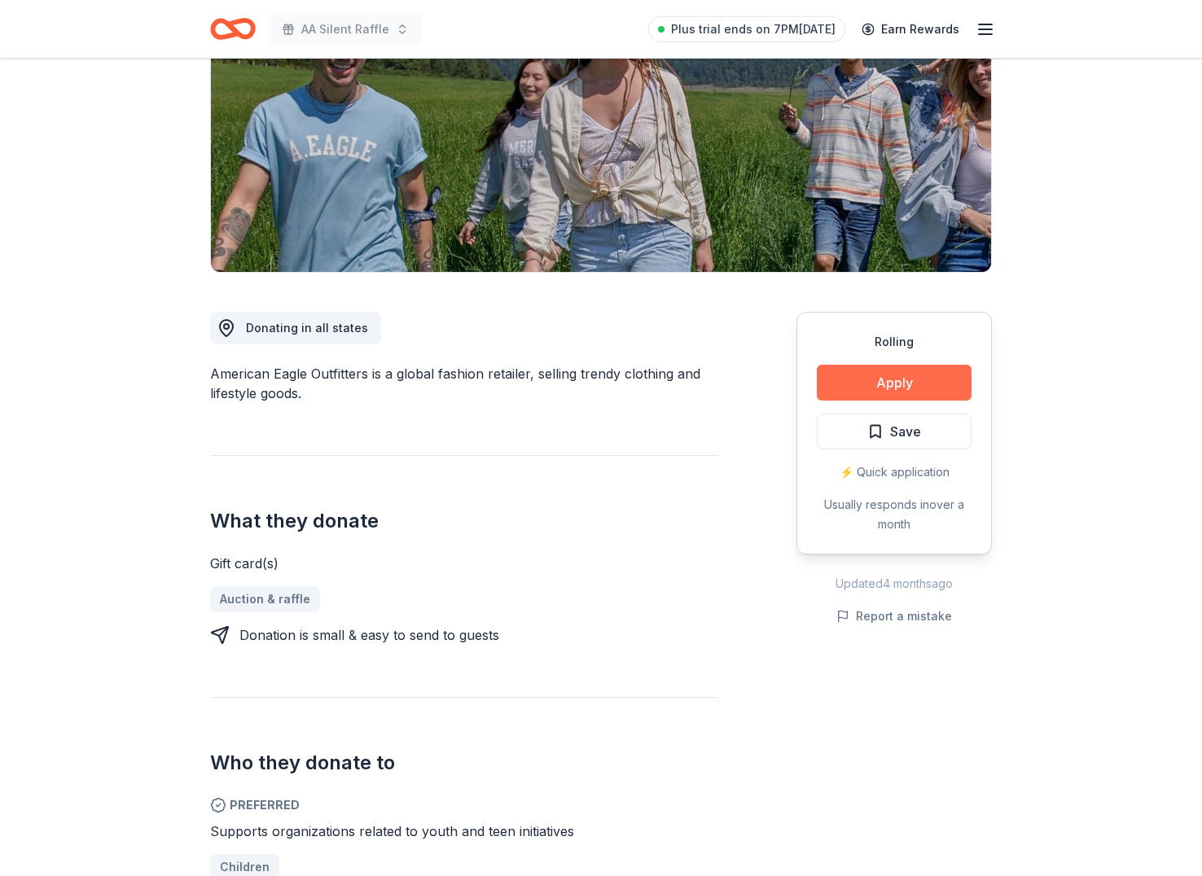
scroll to position [226, 0]
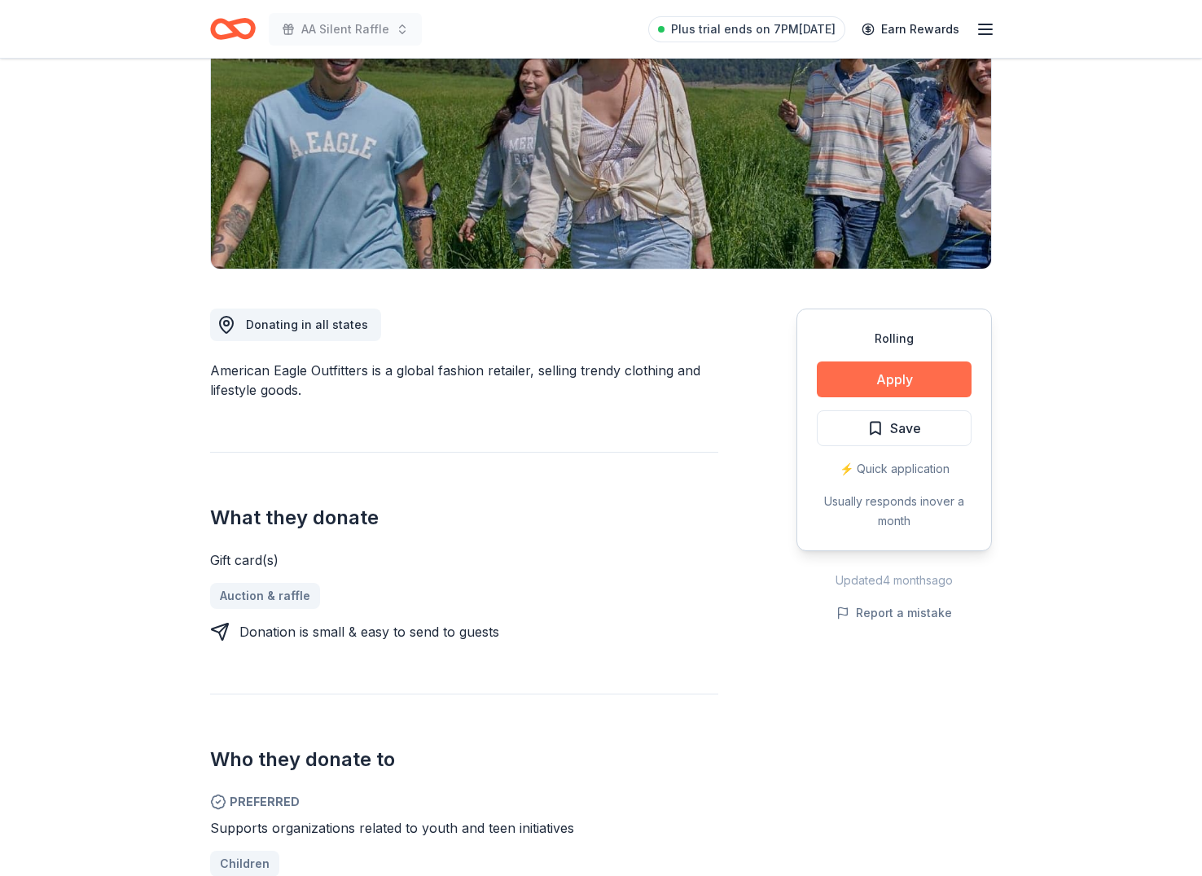
click at [853, 379] on button "Apply" at bounding box center [894, 380] width 155 height 36
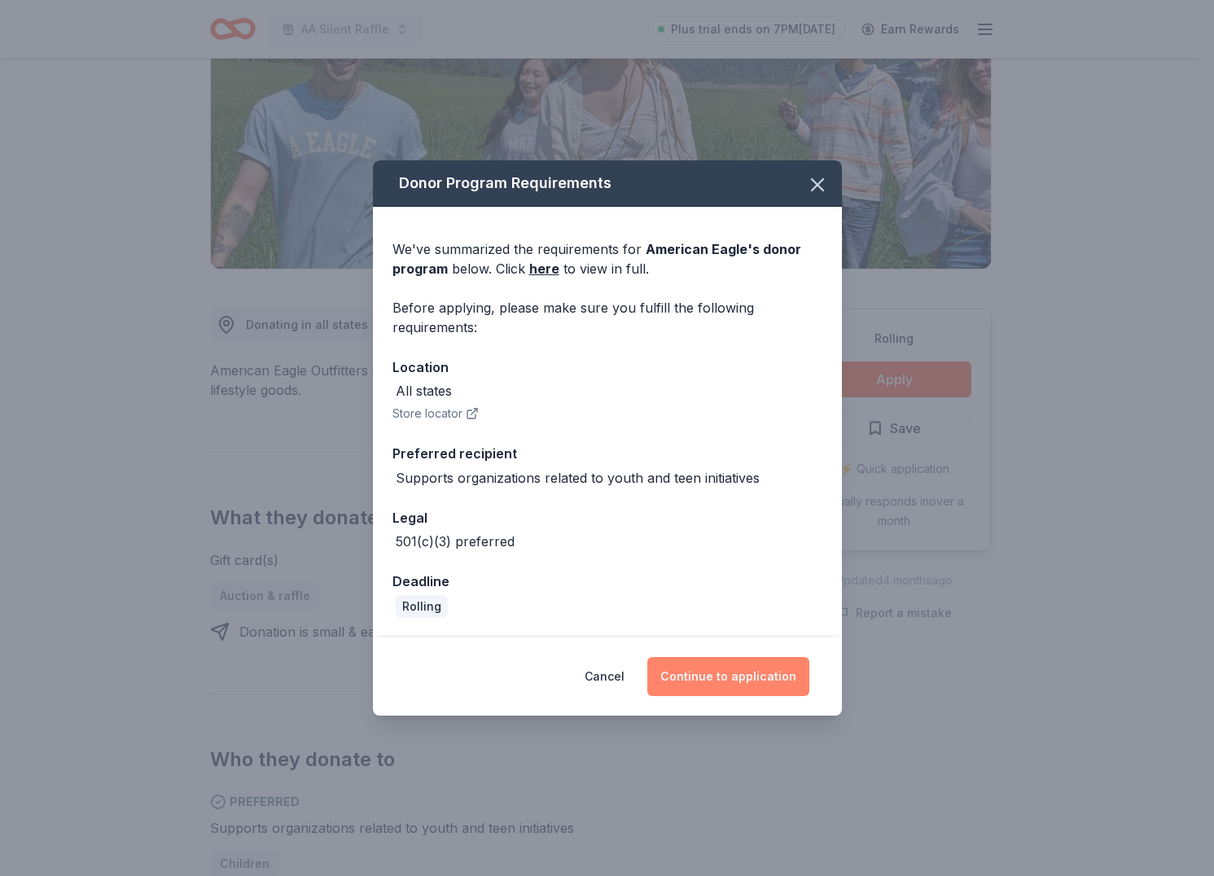
click at [720, 687] on button "Continue to application" at bounding box center [728, 676] width 162 height 39
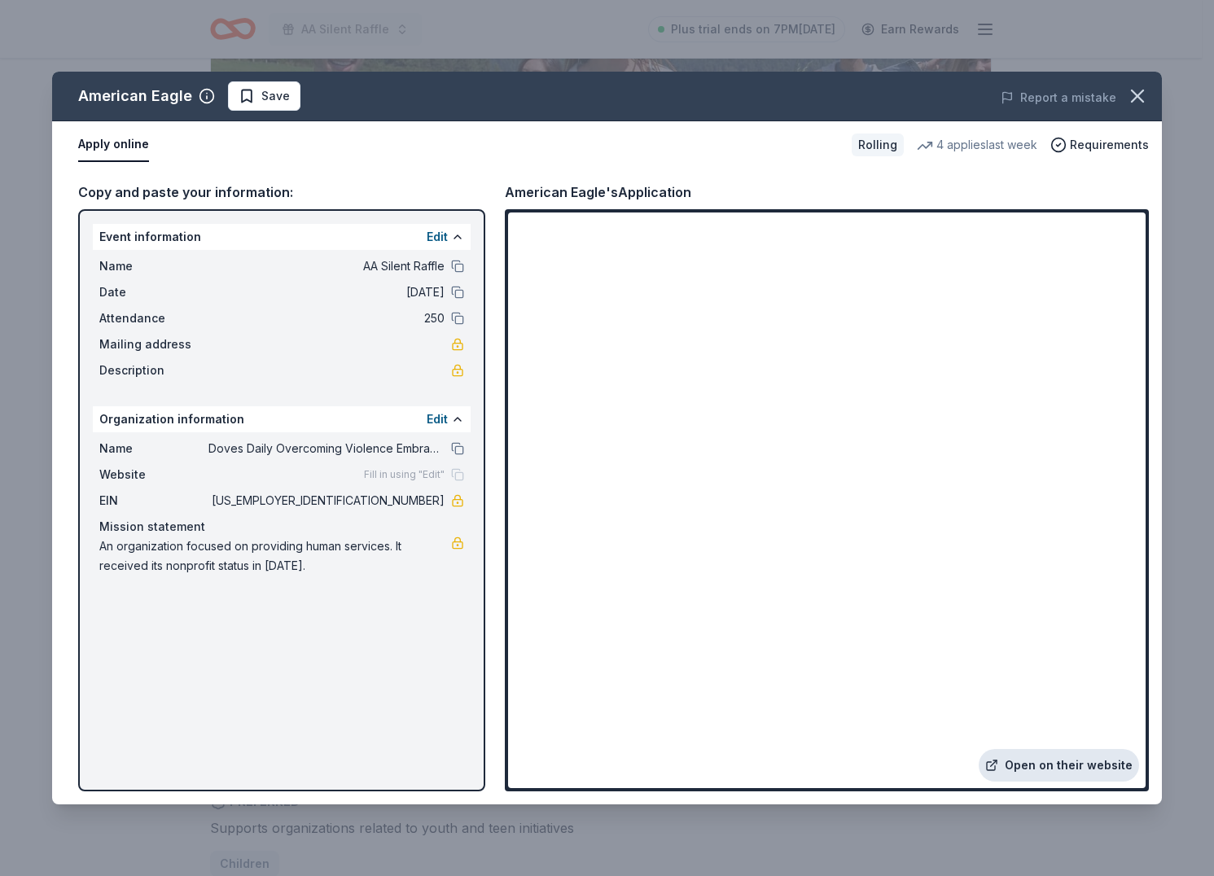
click at [1049, 772] on link "Open on their website" at bounding box center [1059, 765] width 160 height 33
click at [1156, 105] on div "Report a mistake" at bounding box center [946, 98] width 431 height 46
click at [1147, 102] on icon "button" at bounding box center [1137, 96] width 23 height 23
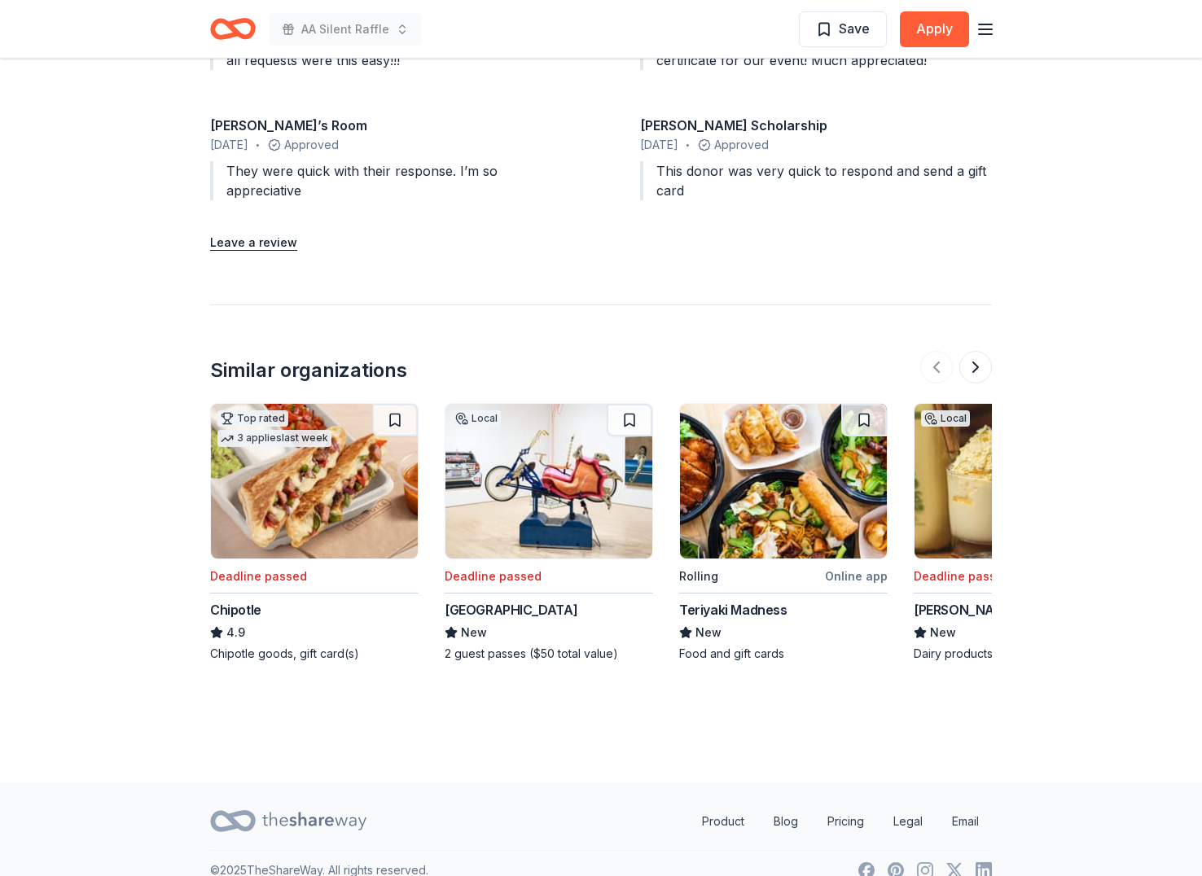
scroll to position [1848, 0]
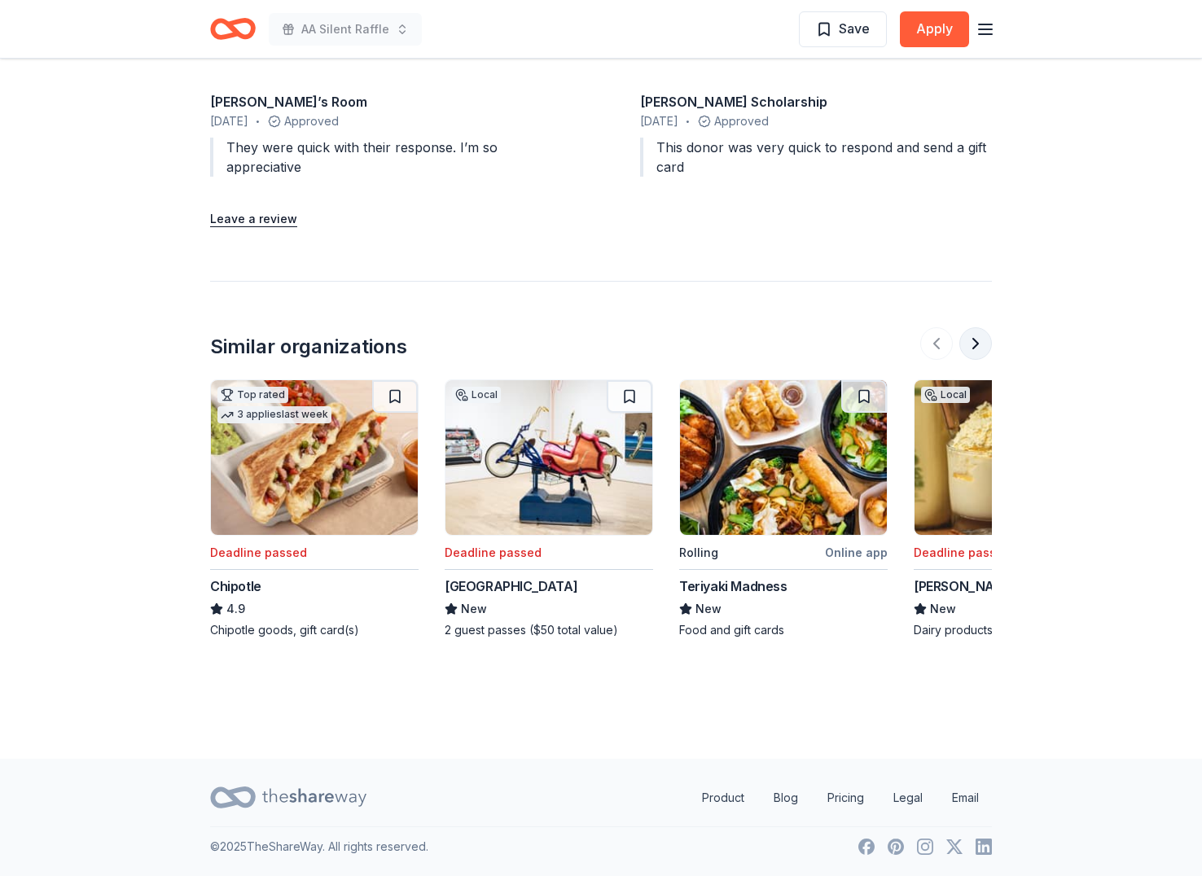
click at [982, 349] on button at bounding box center [975, 343] width 33 height 33
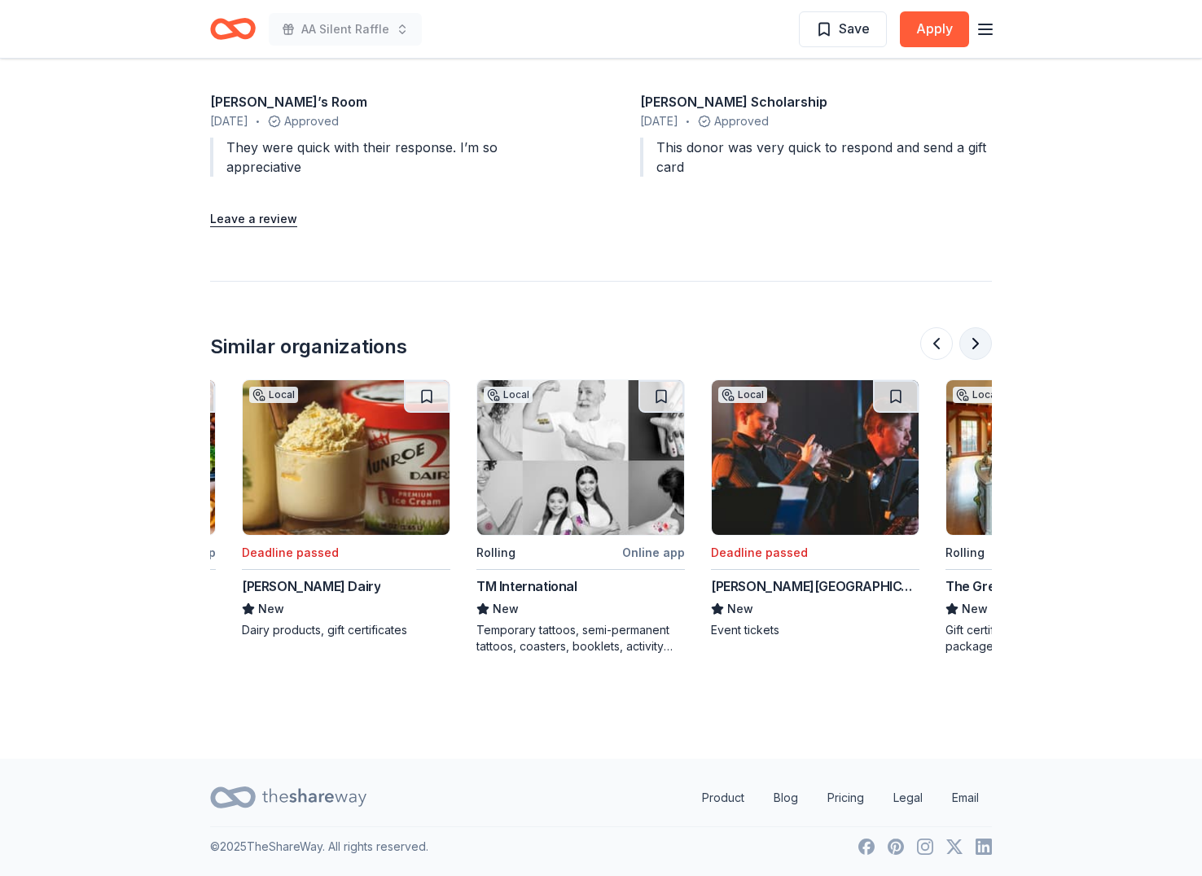
scroll to position [0, 704]
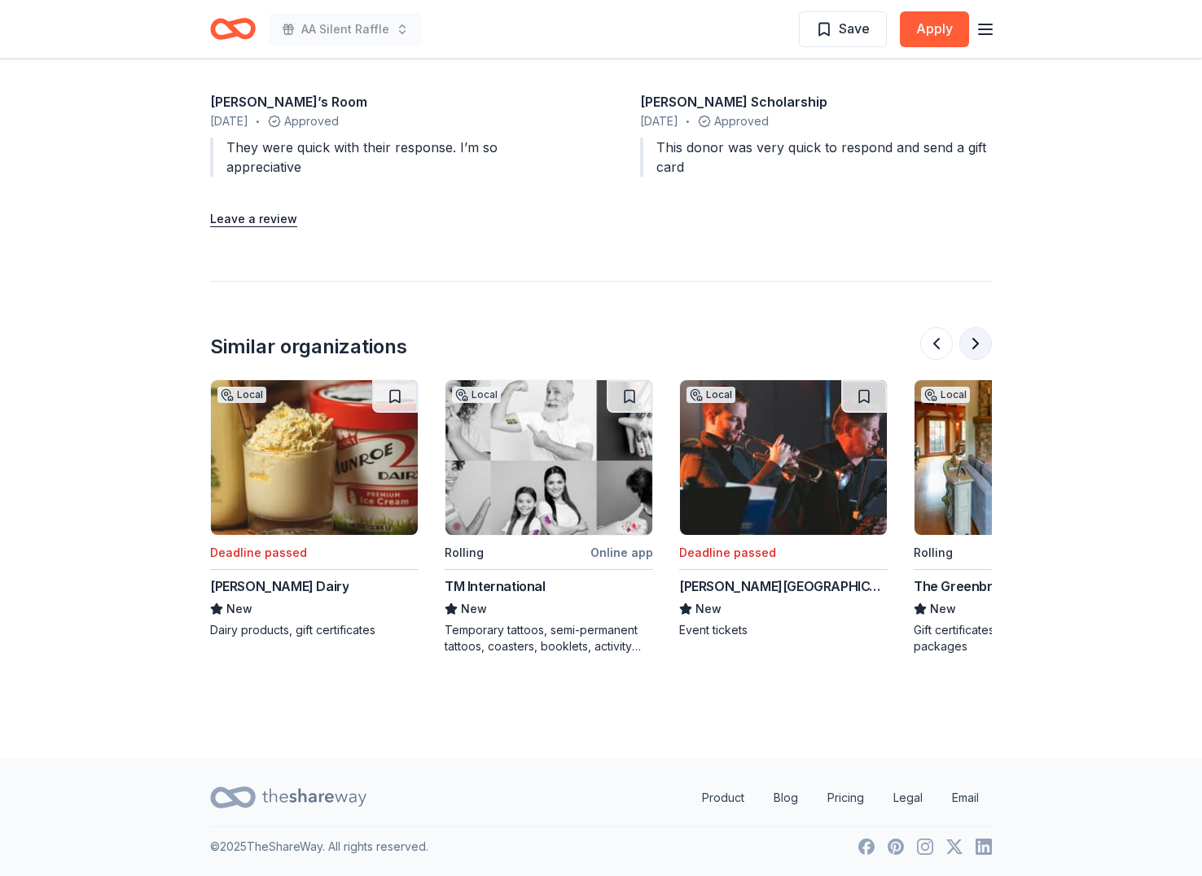
click at [982, 349] on button at bounding box center [975, 343] width 33 height 33
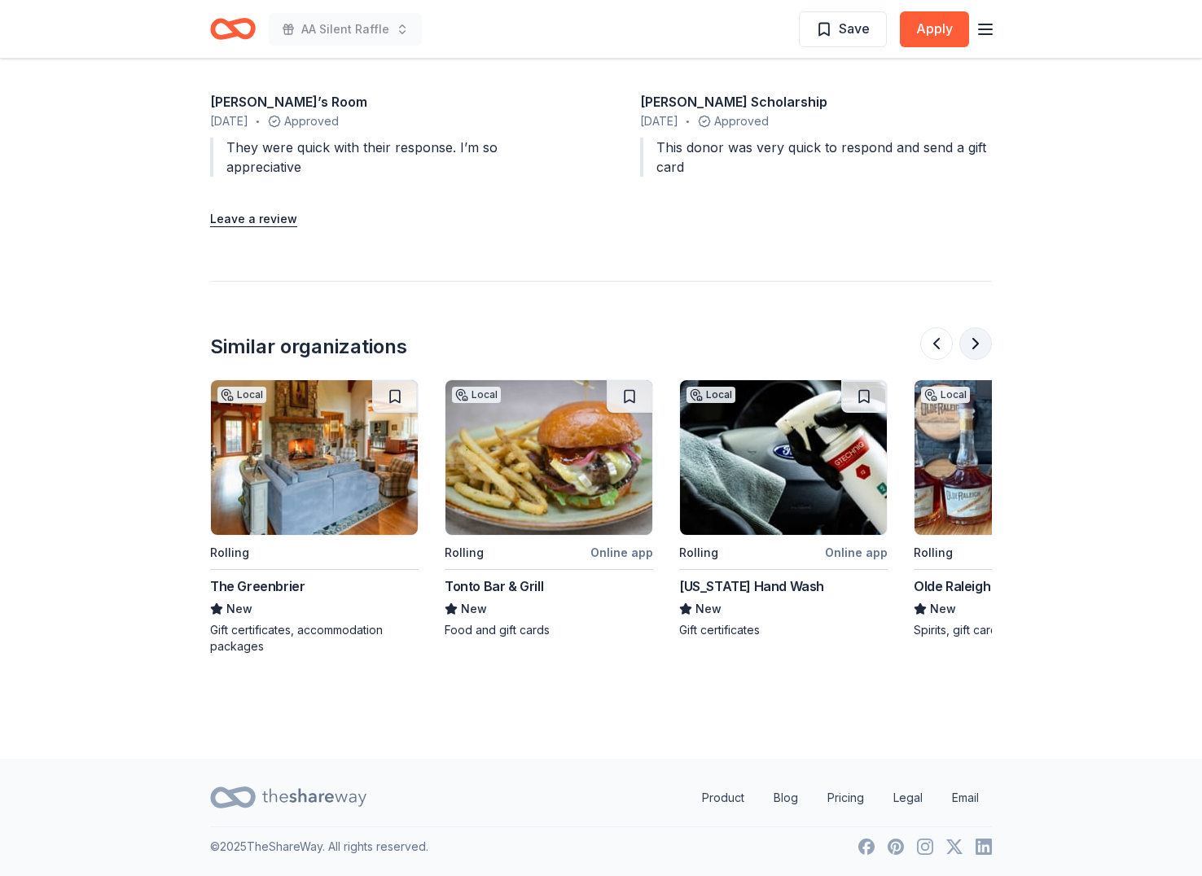
click at [982, 349] on button at bounding box center [975, 343] width 33 height 33
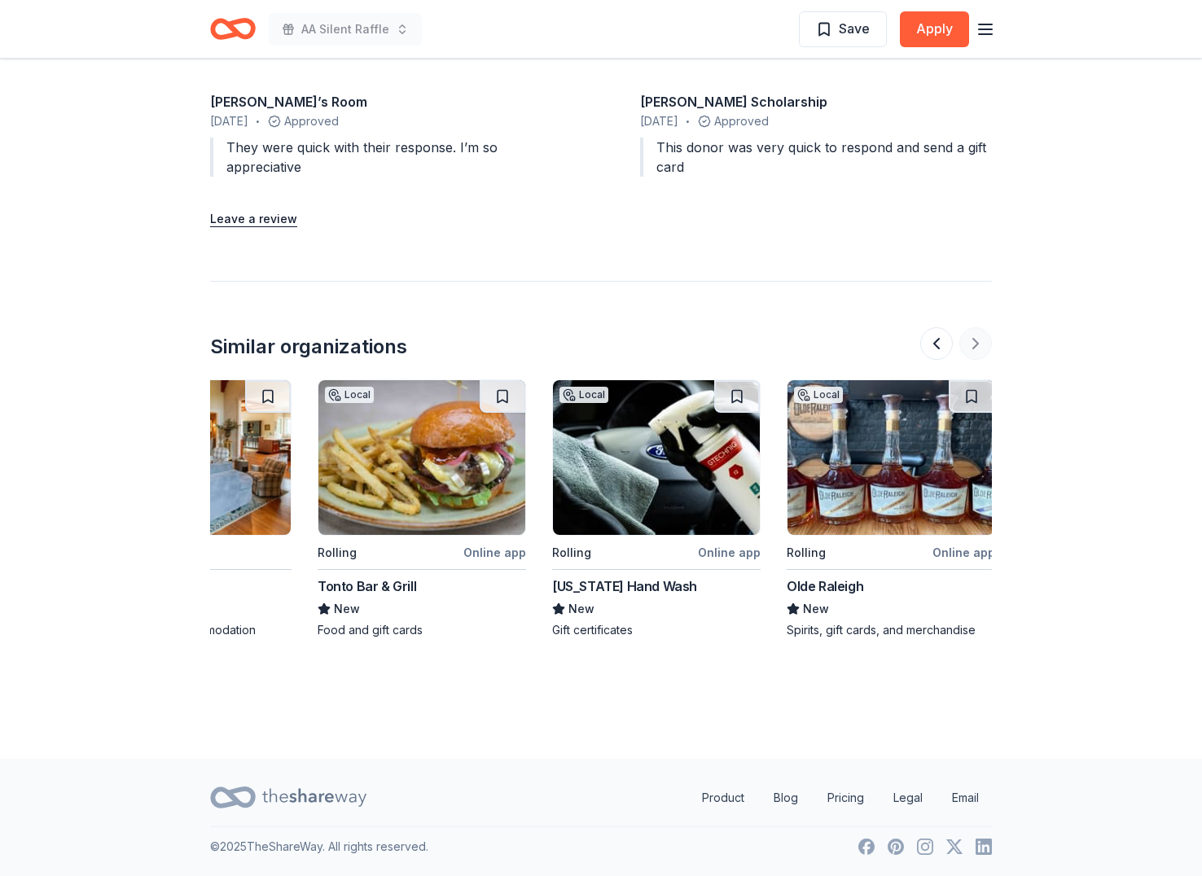
scroll to position [0, 1538]
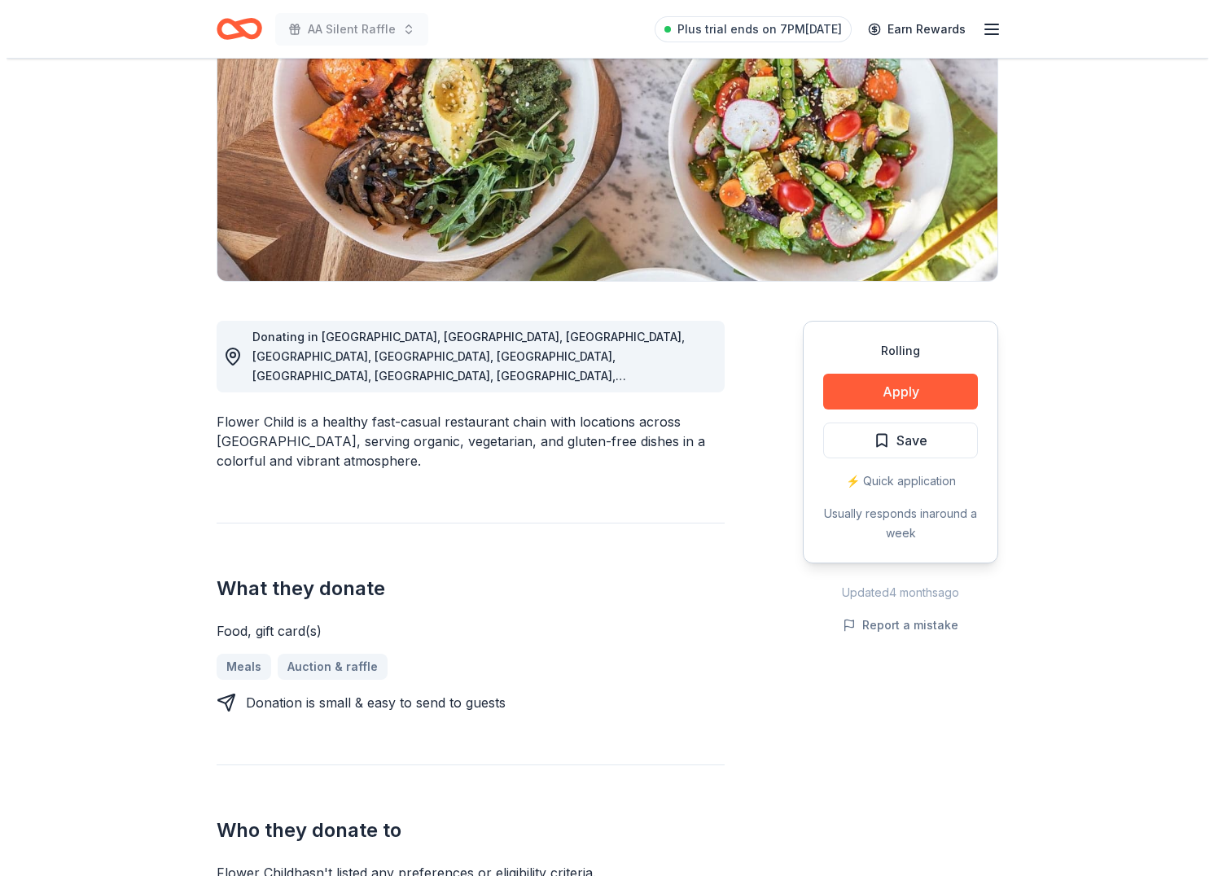
scroll to position [214, 0]
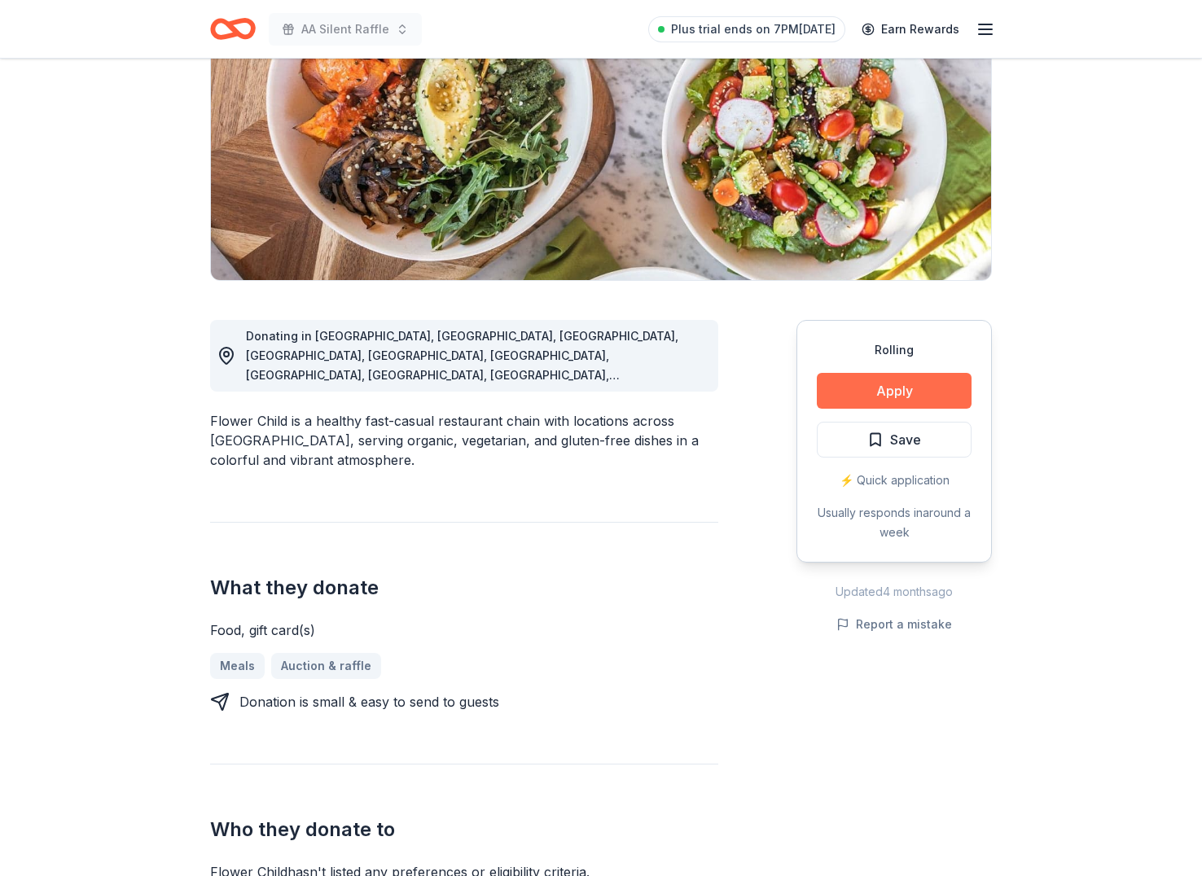
click at [893, 384] on button "Apply" at bounding box center [894, 391] width 155 height 36
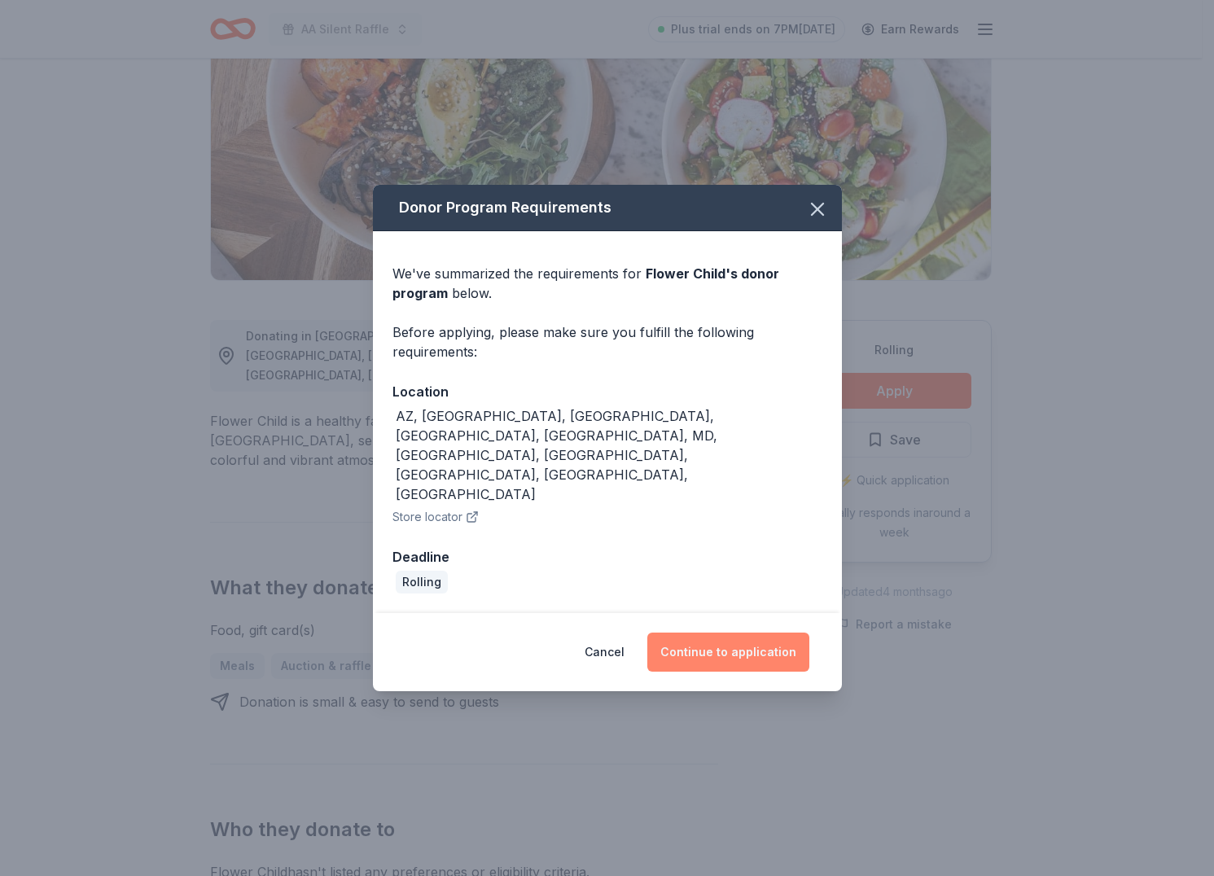
click at [708, 633] on button "Continue to application" at bounding box center [728, 652] width 162 height 39
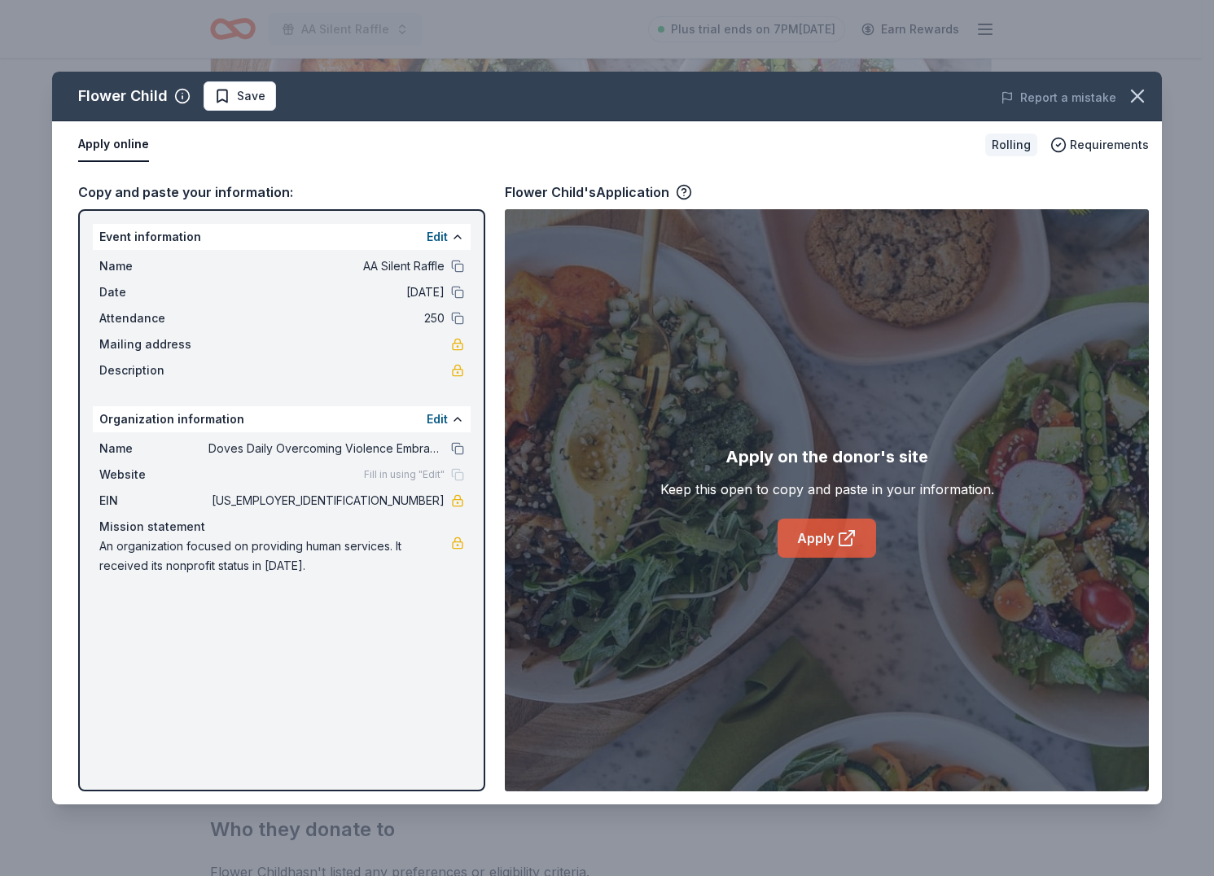
click at [823, 541] on link "Apply" at bounding box center [827, 538] width 99 height 39
click at [234, 86] on span "Save" at bounding box center [239, 96] width 51 height 20
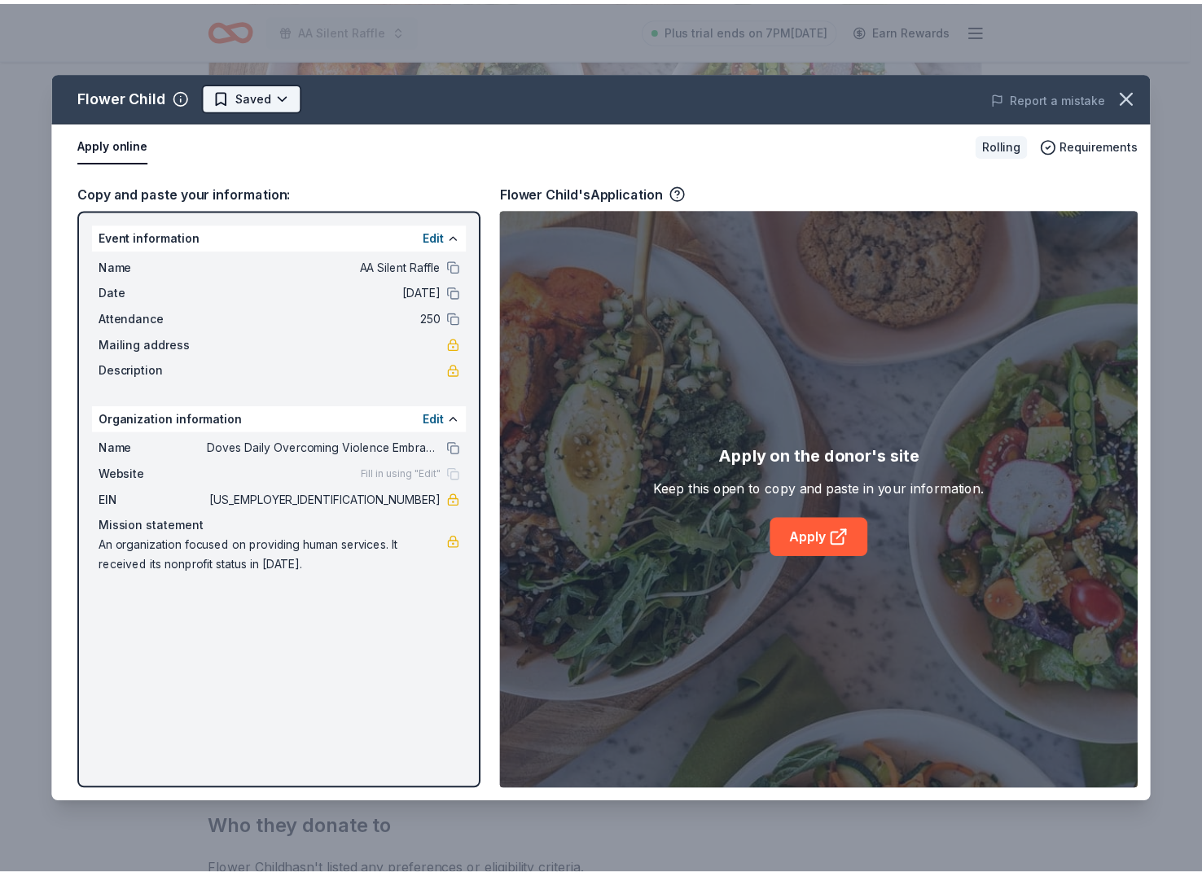
scroll to position [0, 0]
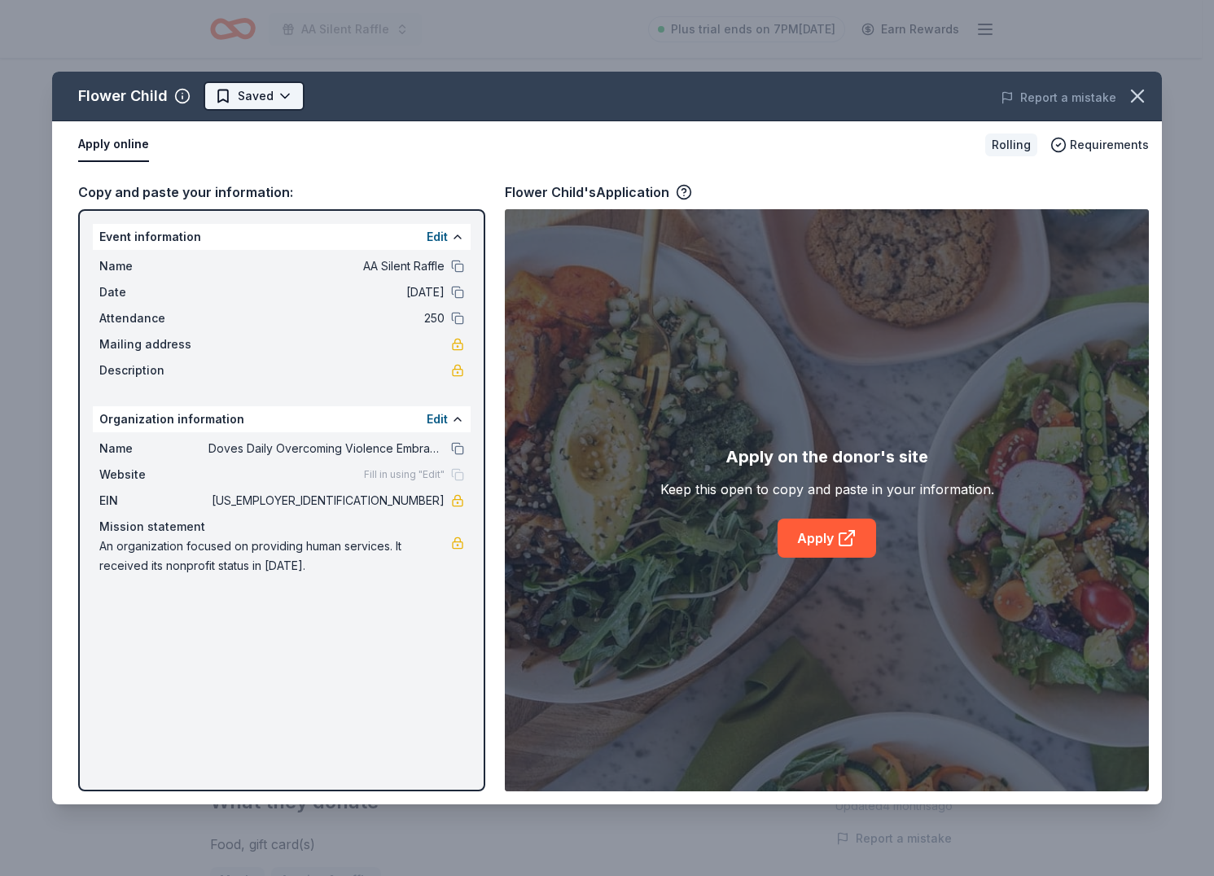
click at [235, 99] on html "AA Silent Raffle Plus trial ends on 7PM[DATE] Earn Rewards Rolling Share Flower…" at bounding box center [607, 438] width 1214 height 876
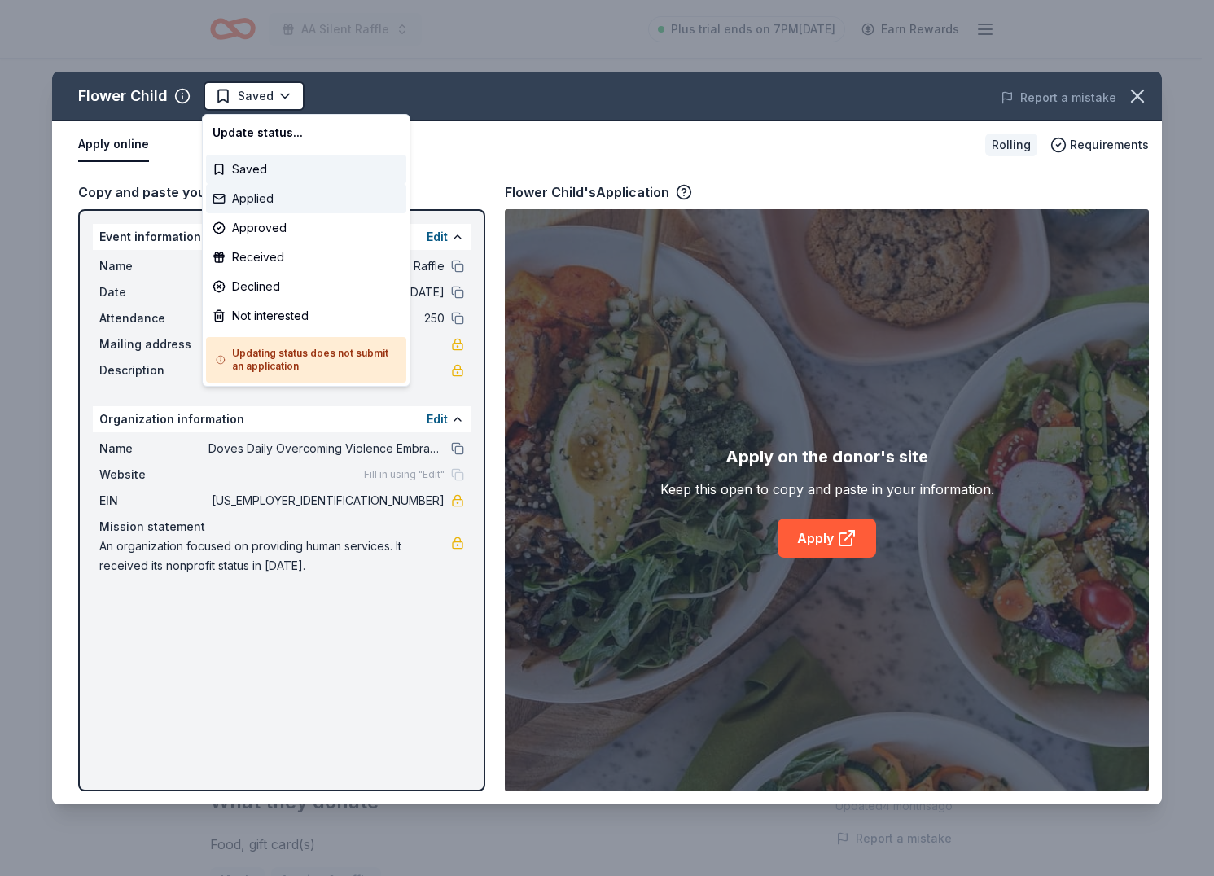
click at [253, 194] on div "Applied" at bounding box center [306, 198] width 200 height 29
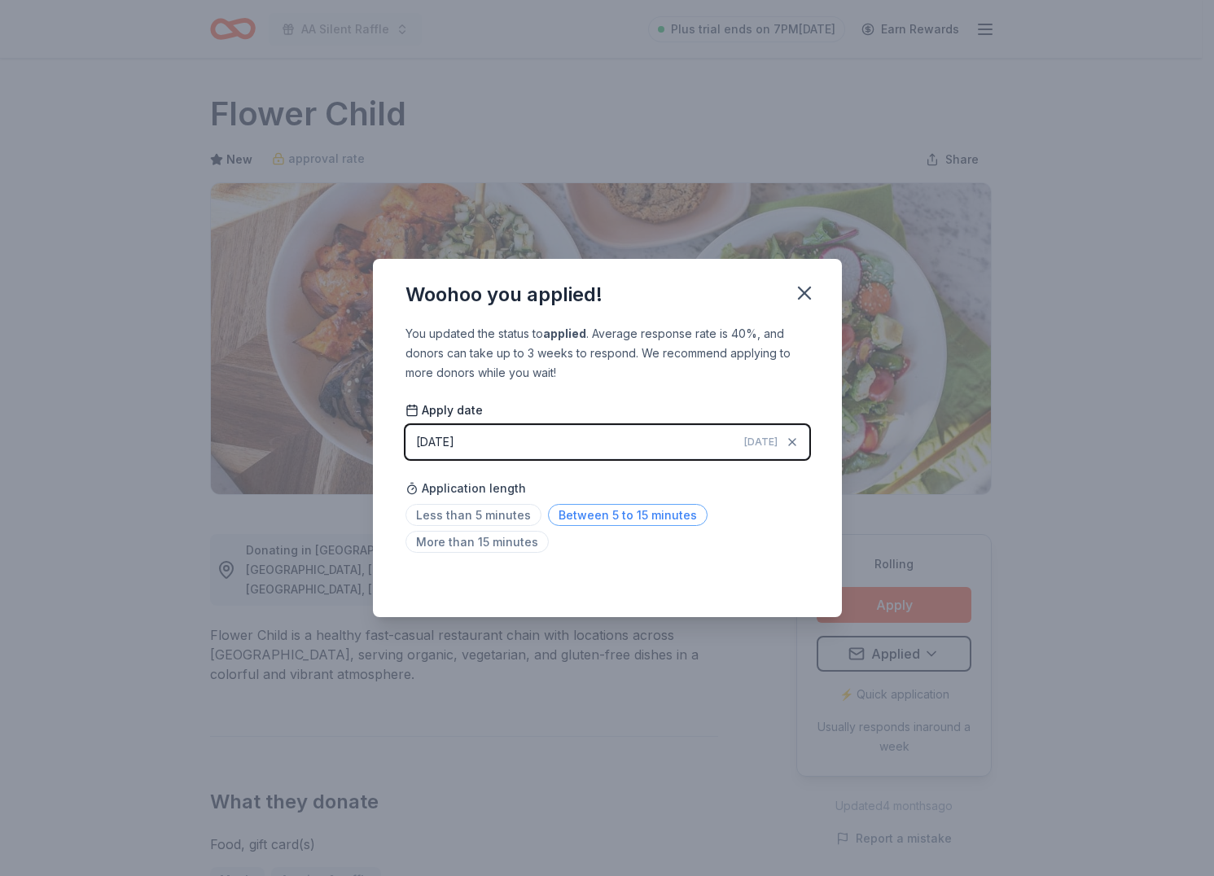
click at [587, 515] on span "Between 5 to 15 minutes" at bounding box center [628, 515] width 160 height 22
click at [467, 514] on span "Less than 5 minutes" at bounding box center [474, 515] width 136 height 22
click at [810, 289] on icon "button" at bounding box center [804, 293] width 23 height 23
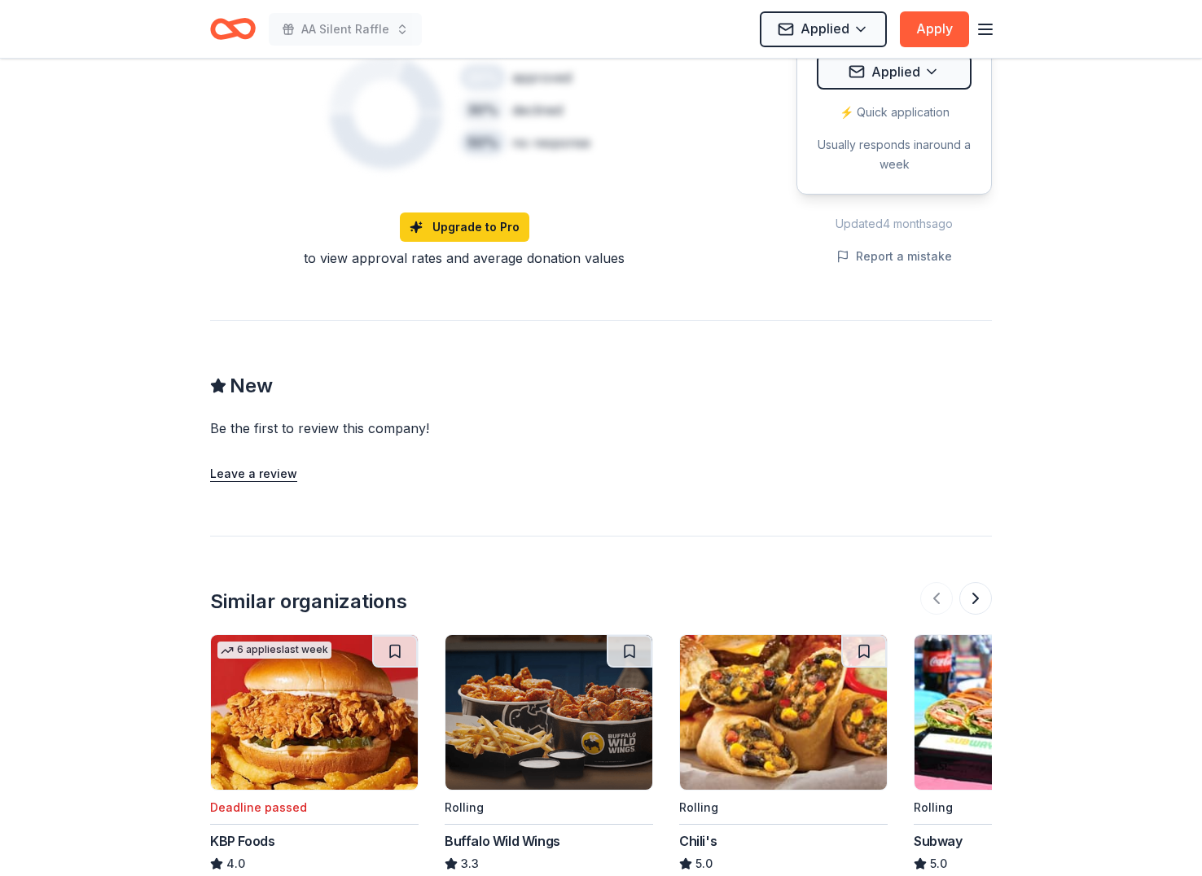
scroll to position [1411, 0]
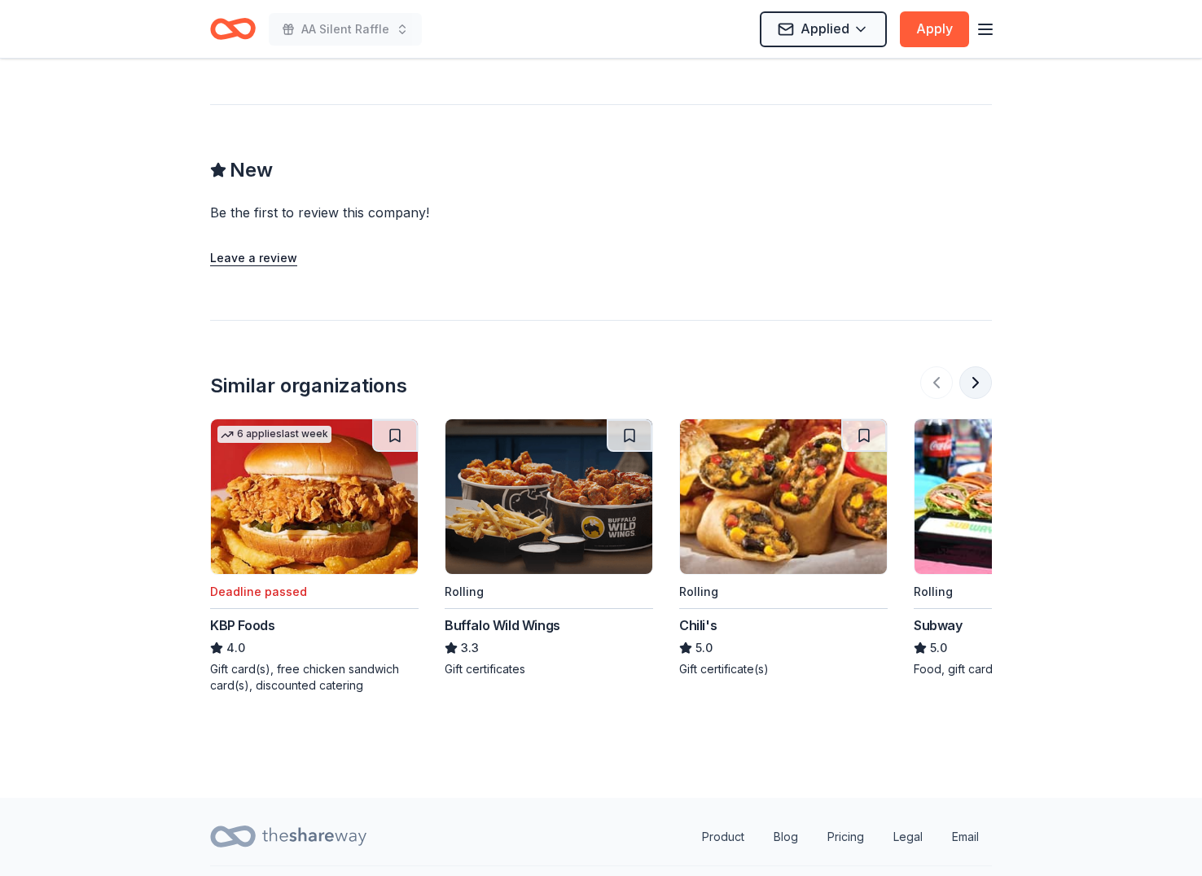
click at [978, 366] on button at bounding box center [975, 382] width 33 height 33
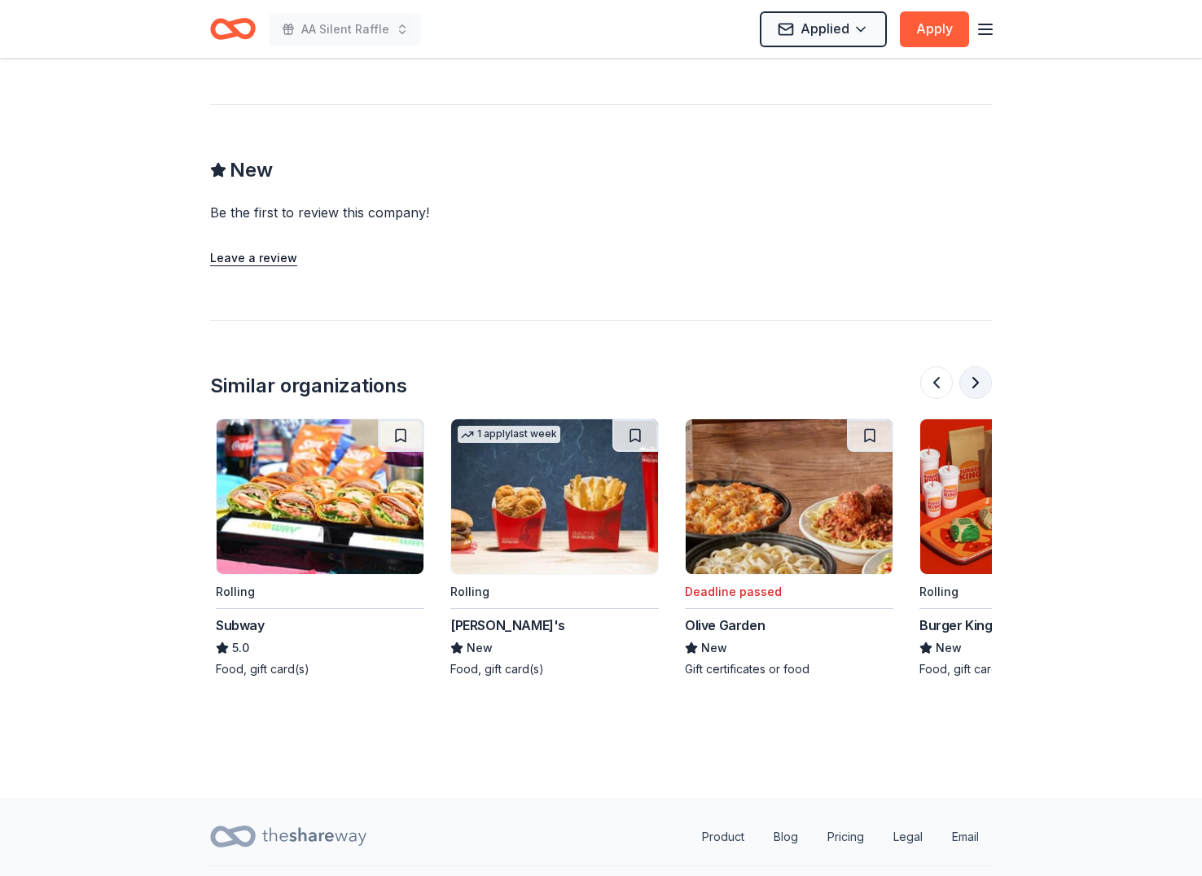
scroll to position [0, 704]
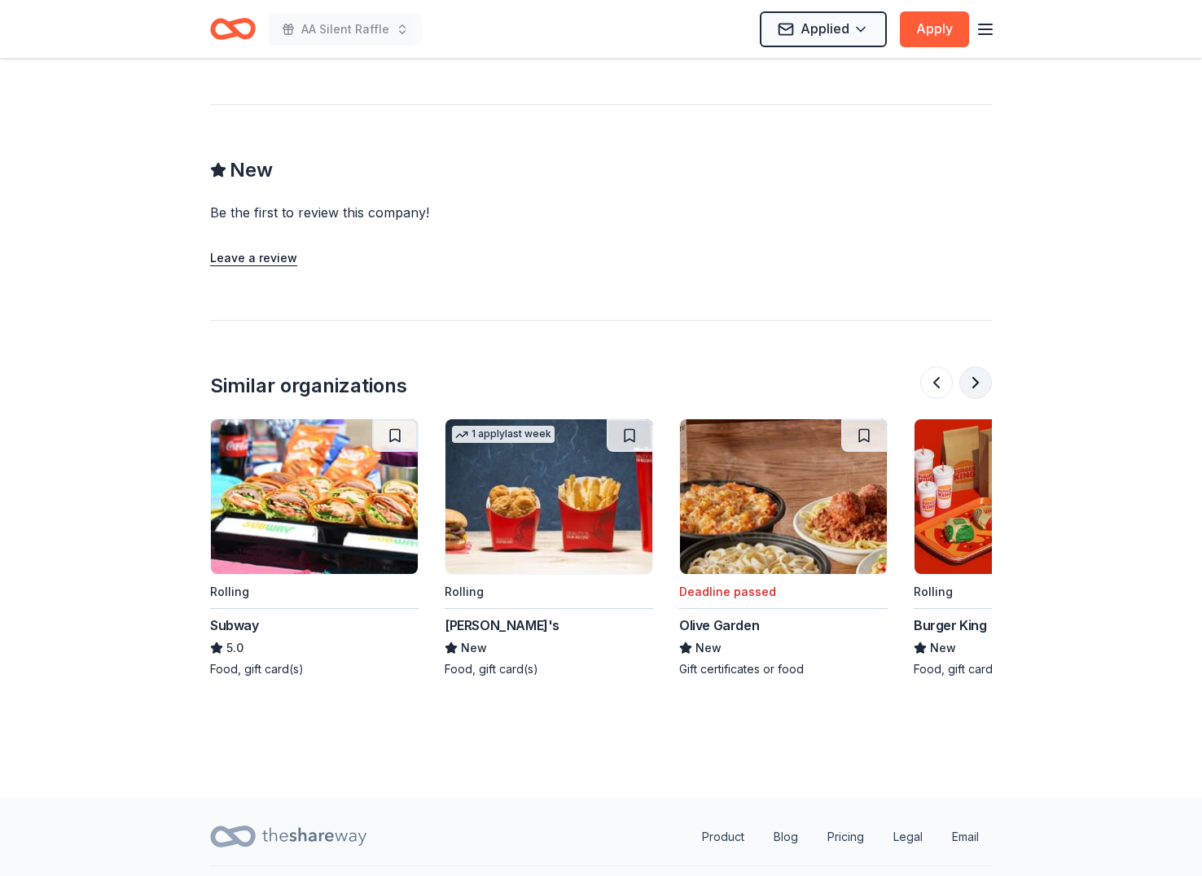
click at [984, 366] on button at bounding box center [975, 382] width 33 height 33
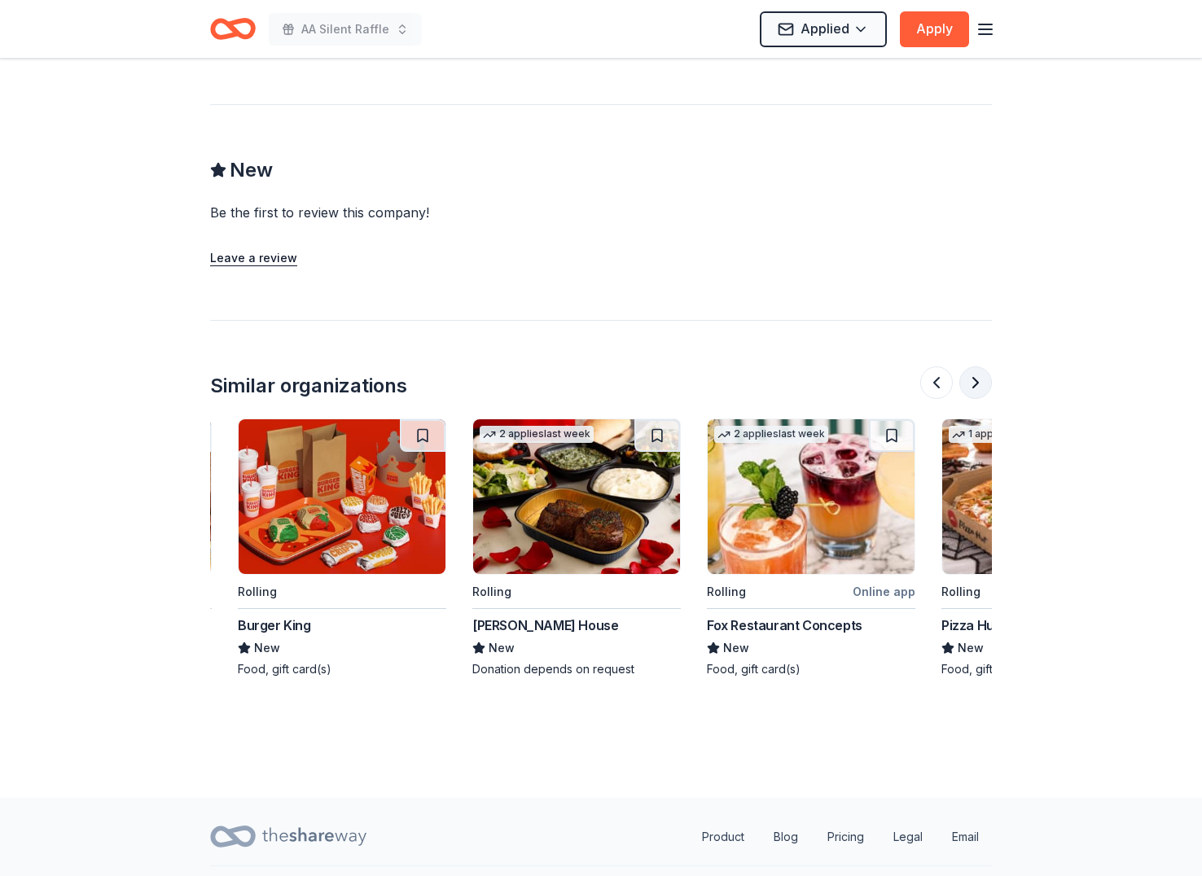
scroll to position [0, 1407]
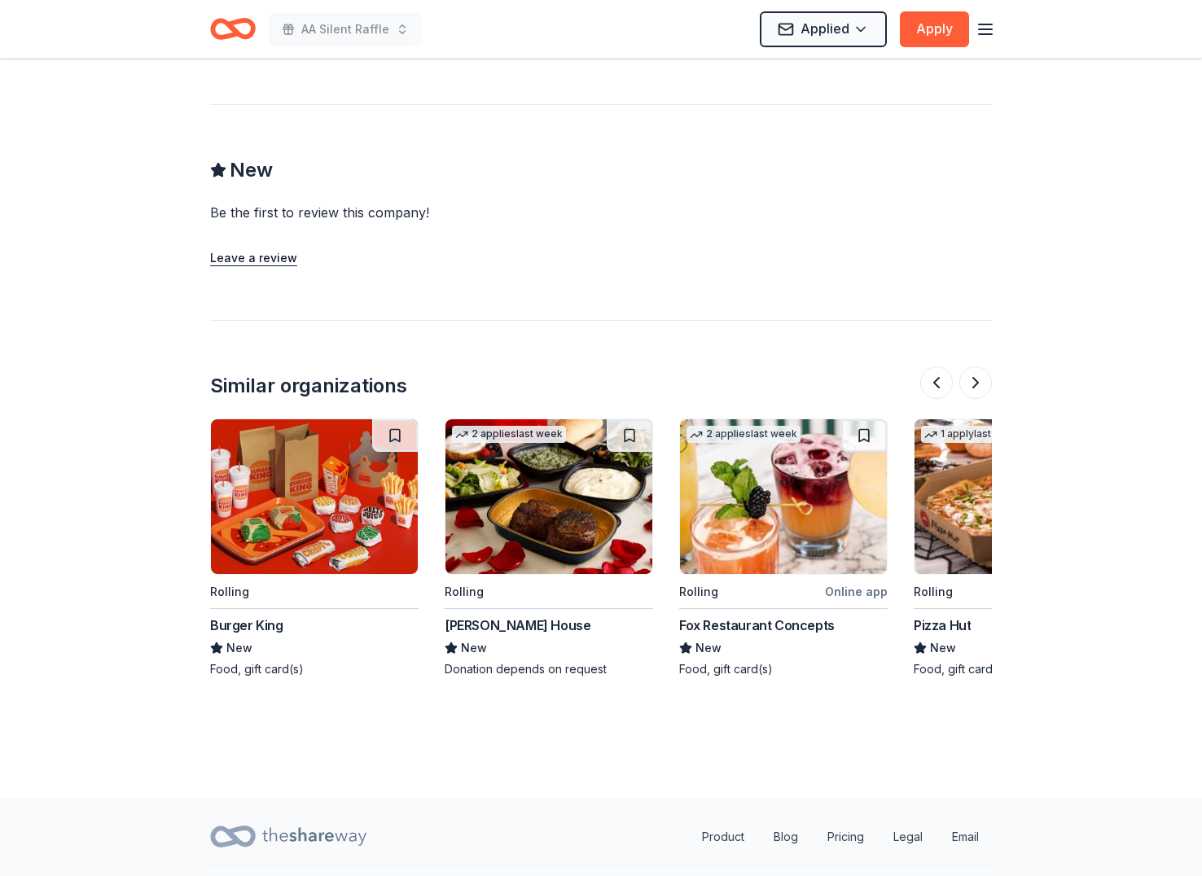
click at [566, 476] on img at bounding box center [548, 496] width 207 height 155
click at [975, 366] on button at bounding box center [975, 382] width 33 height 33
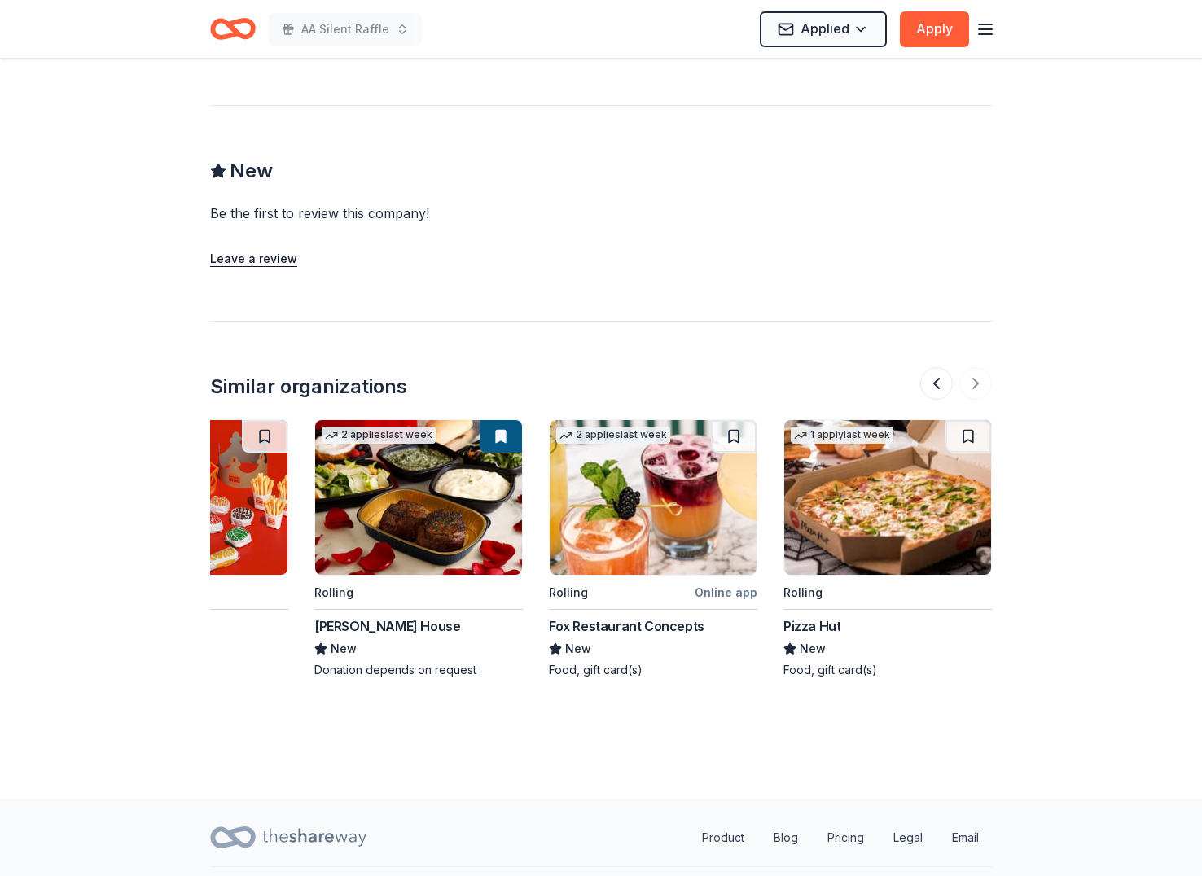
scroll to position [1411, 0]
click at [930, 366] on button at bounding box center [936, 382] width 33 height 33
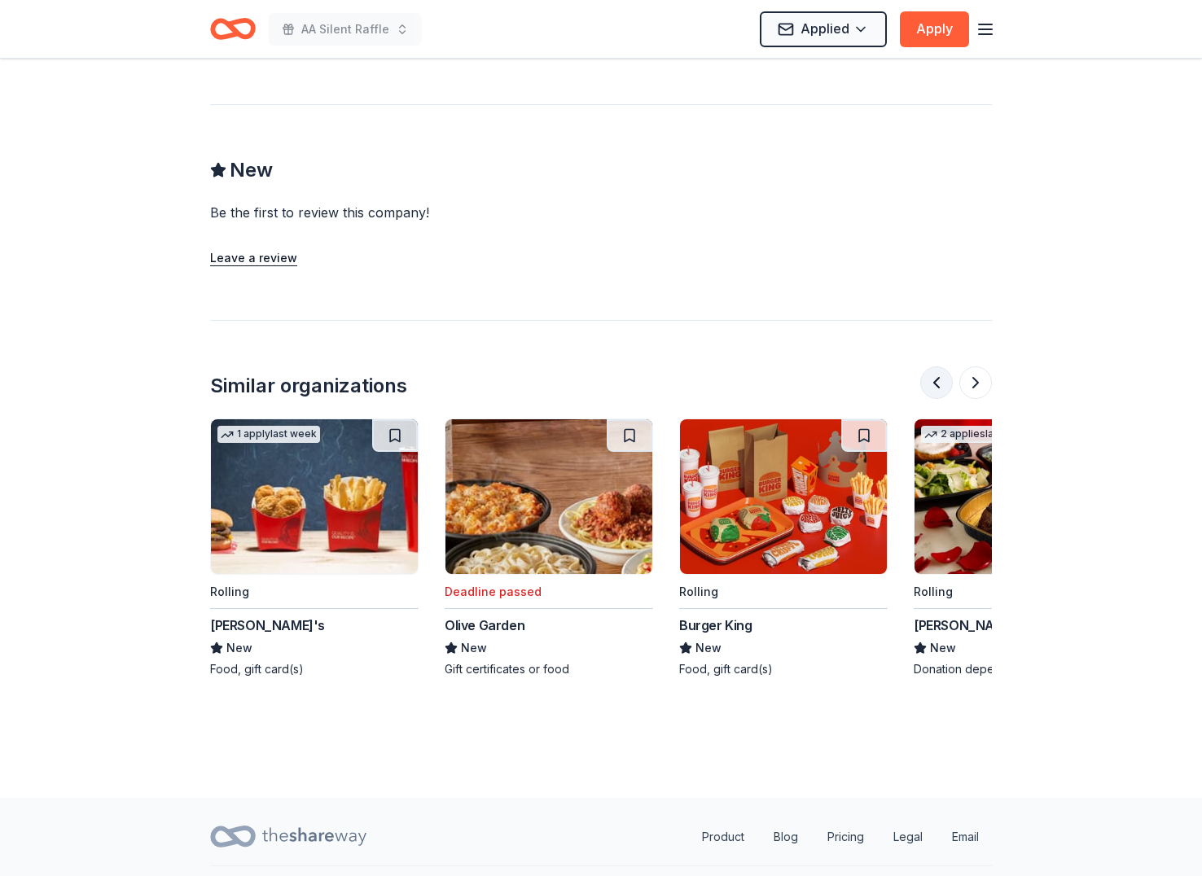
click at [930, 366] on button at bounding box center [936, 382] width 33 height 33
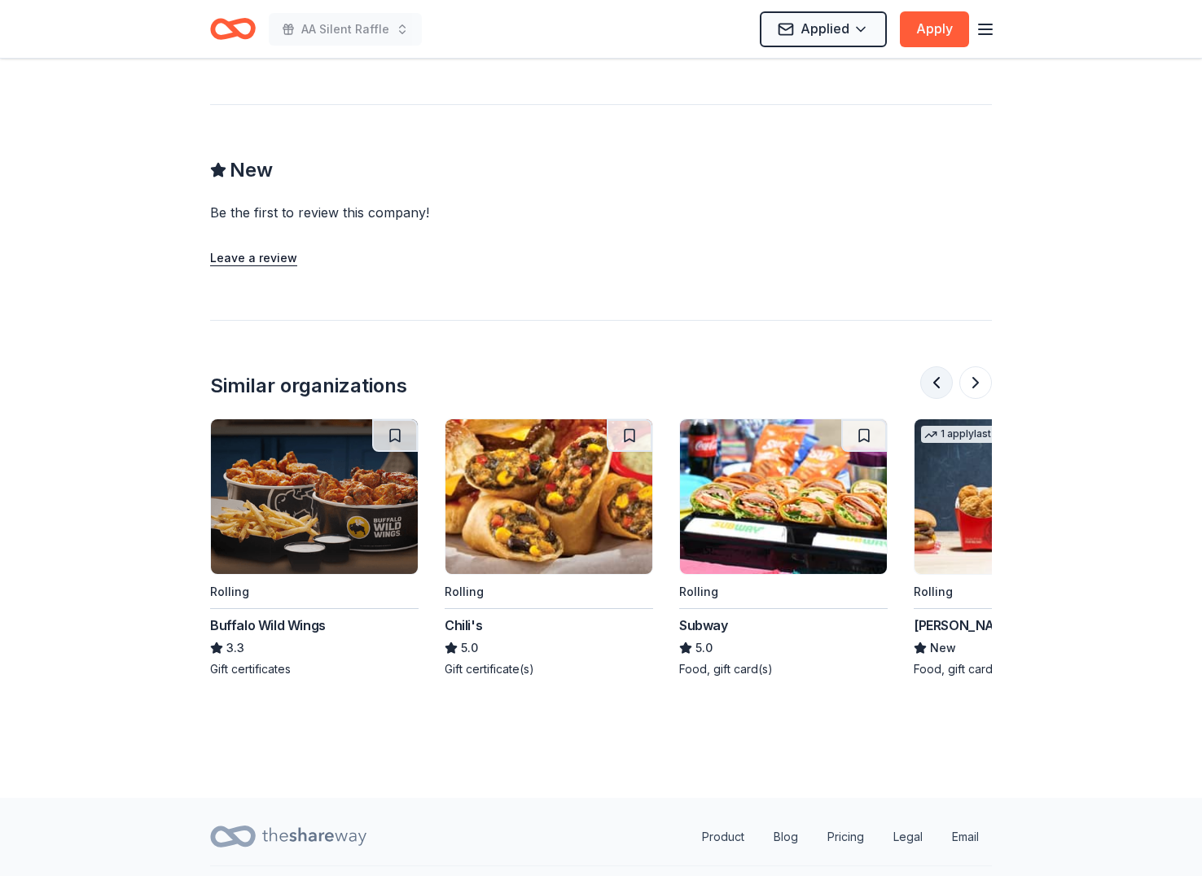
click at [944, 366] on button at bounding box center [936, 382] width 33 height 33
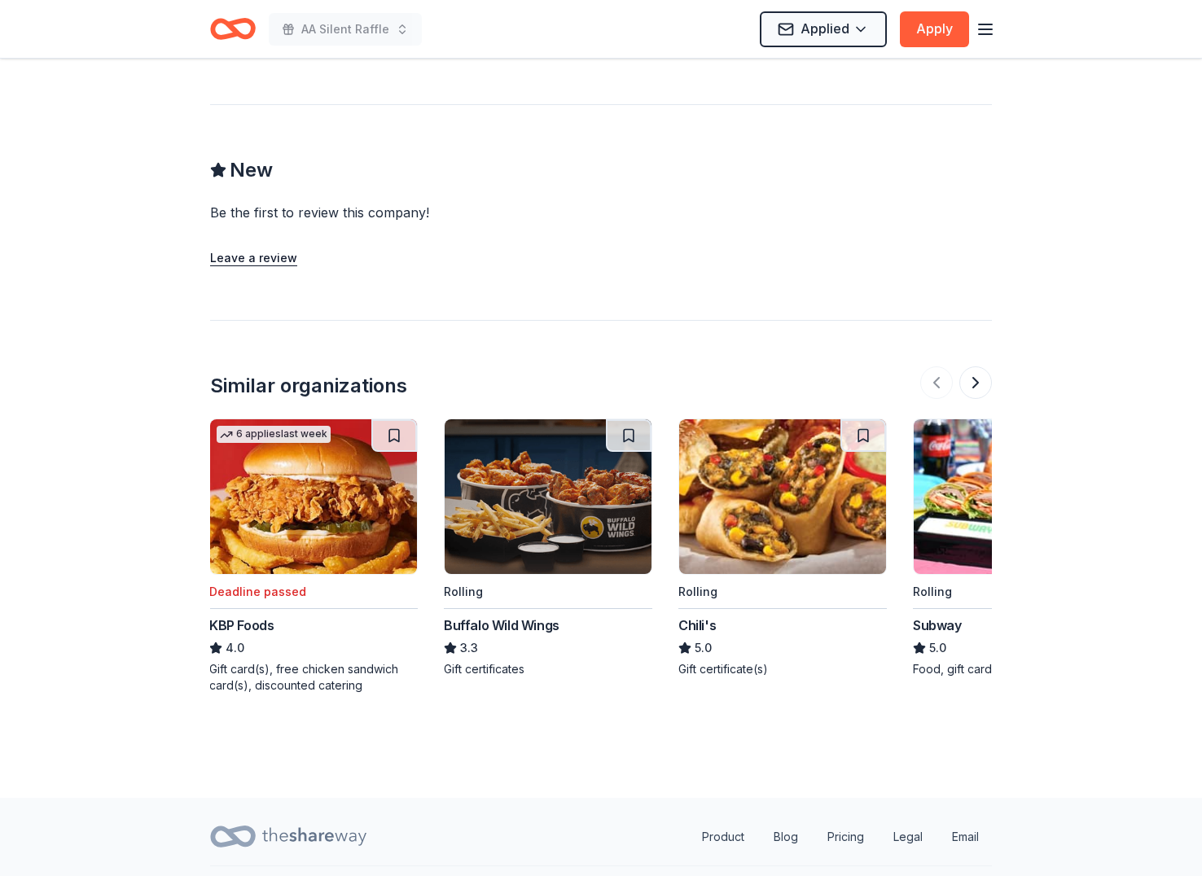
scroll to position [0, 0]
click at [947, 366] on div at bounding box center [956, 382] width 72 height 33
click at [982, 366] on button at bounding box center [975, 382] width 33 height 33
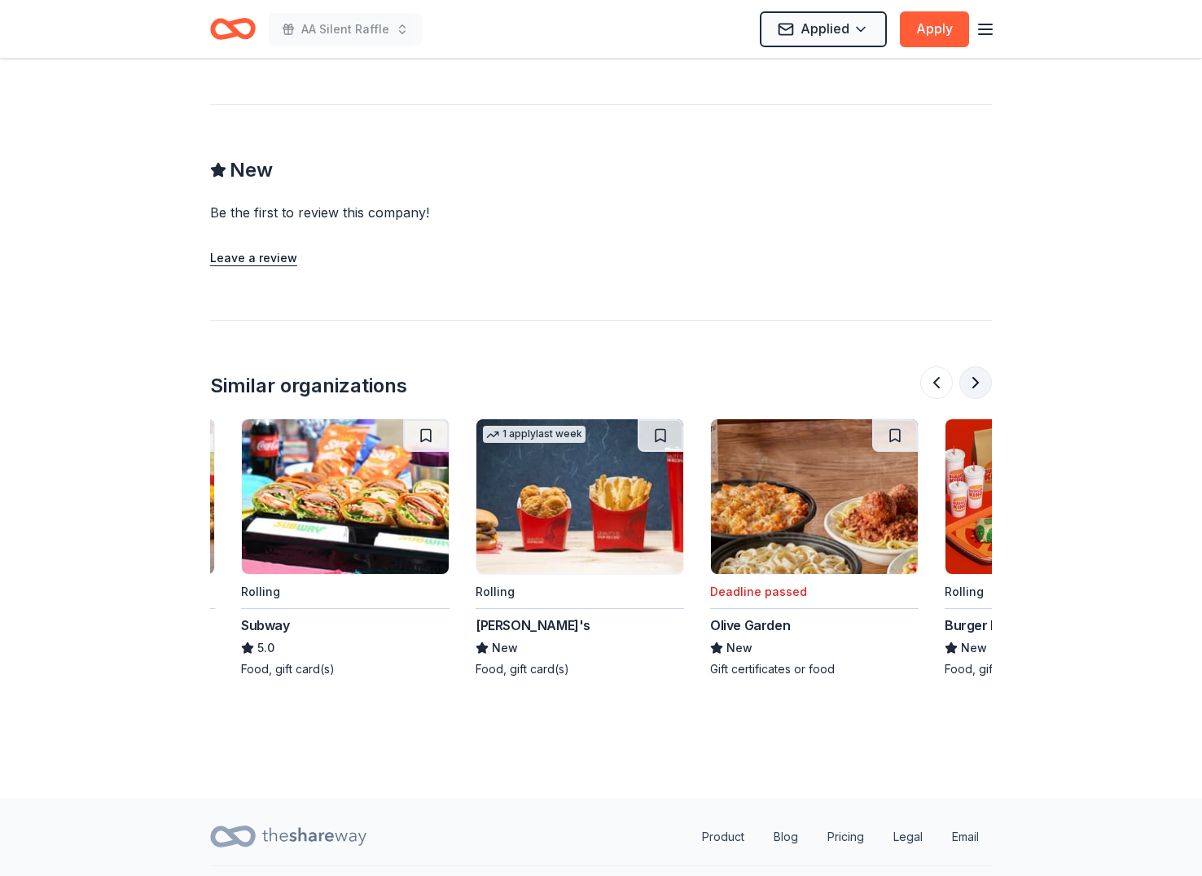
scroll to position [0, 704]
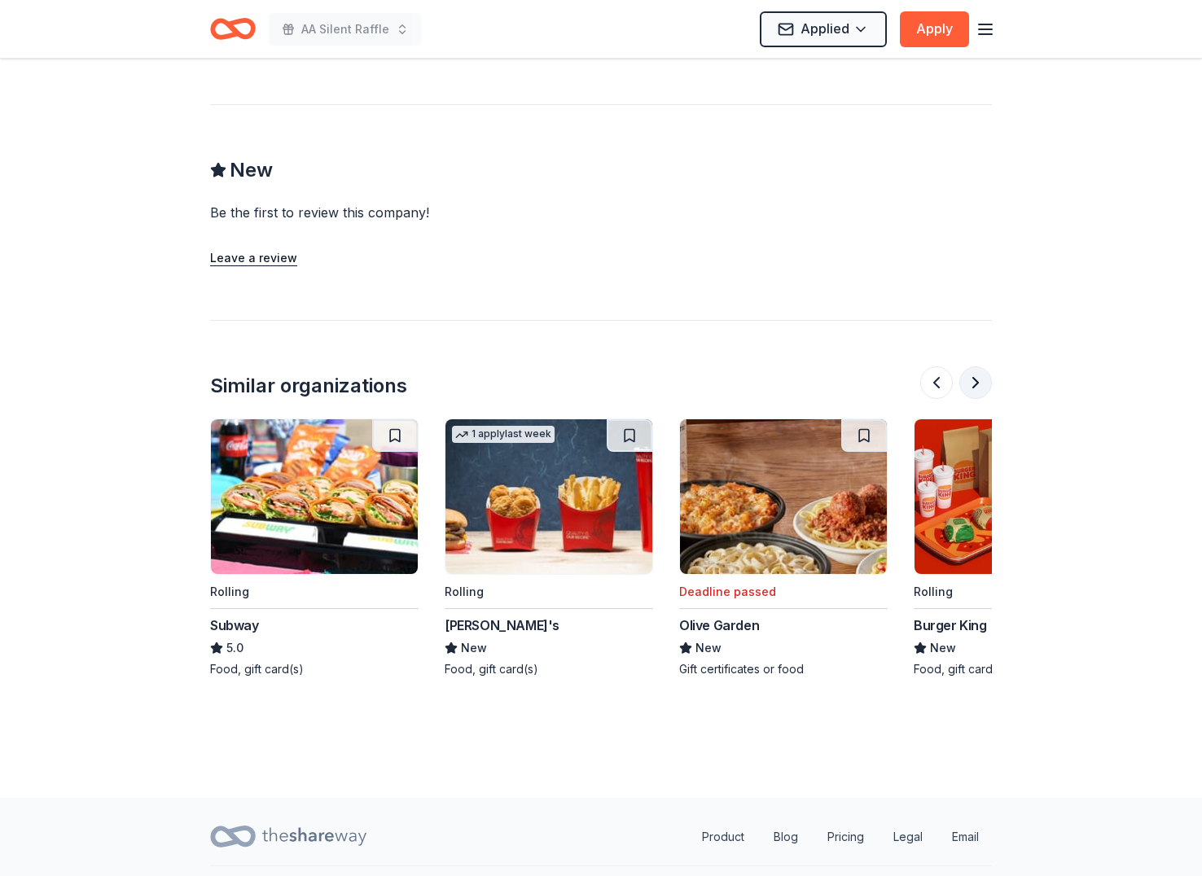
click at [989, 366] on button at bounding box center [975, 382] width 33 height 33
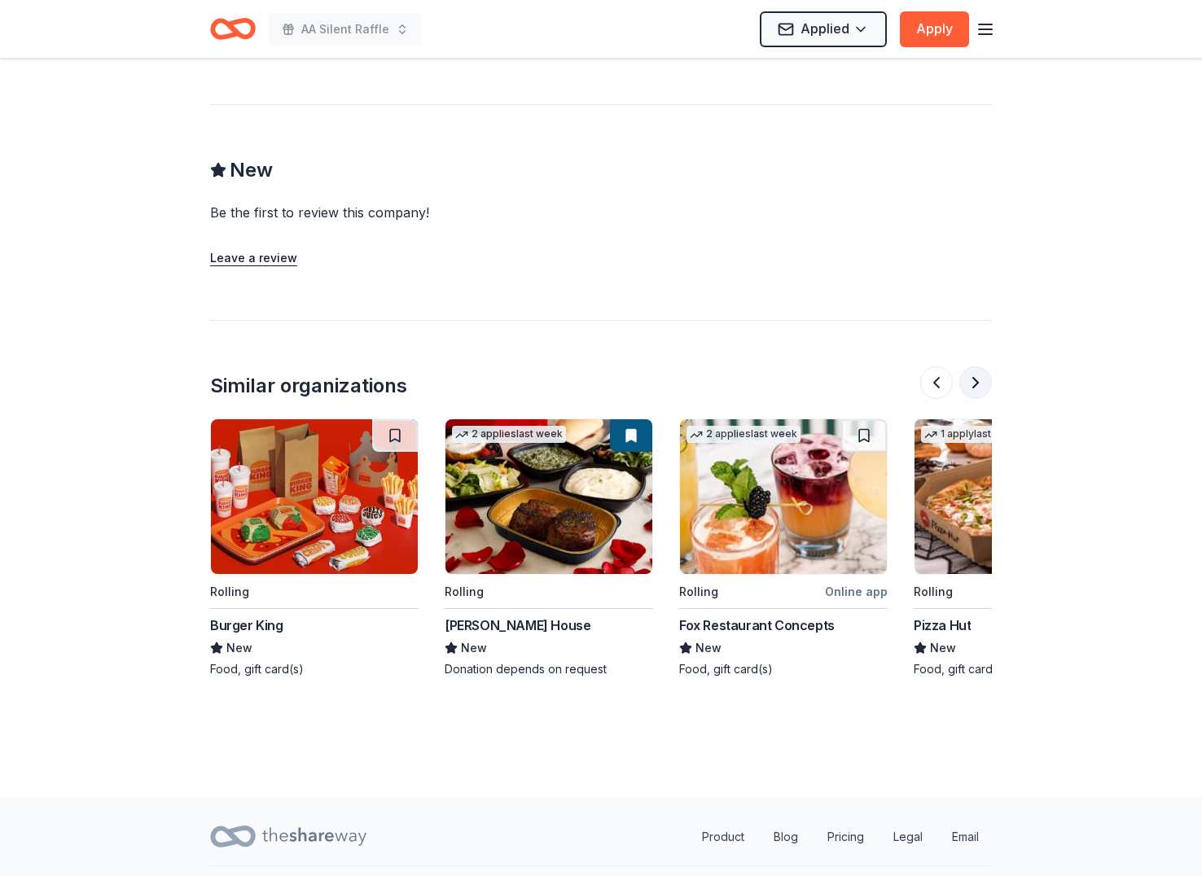
click at [986, 366] on button at bounding box center [975, 382] width 33 height 33
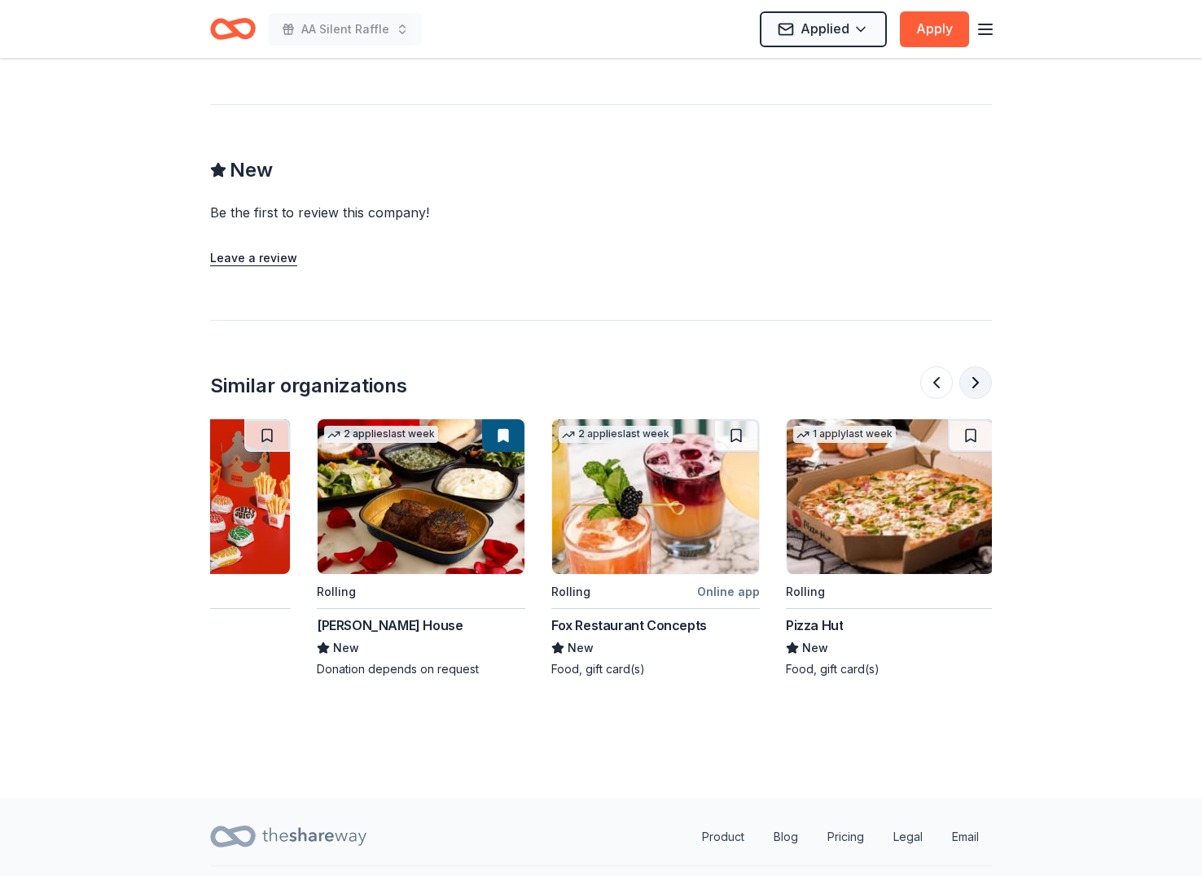
scroll to position [0, 1538]
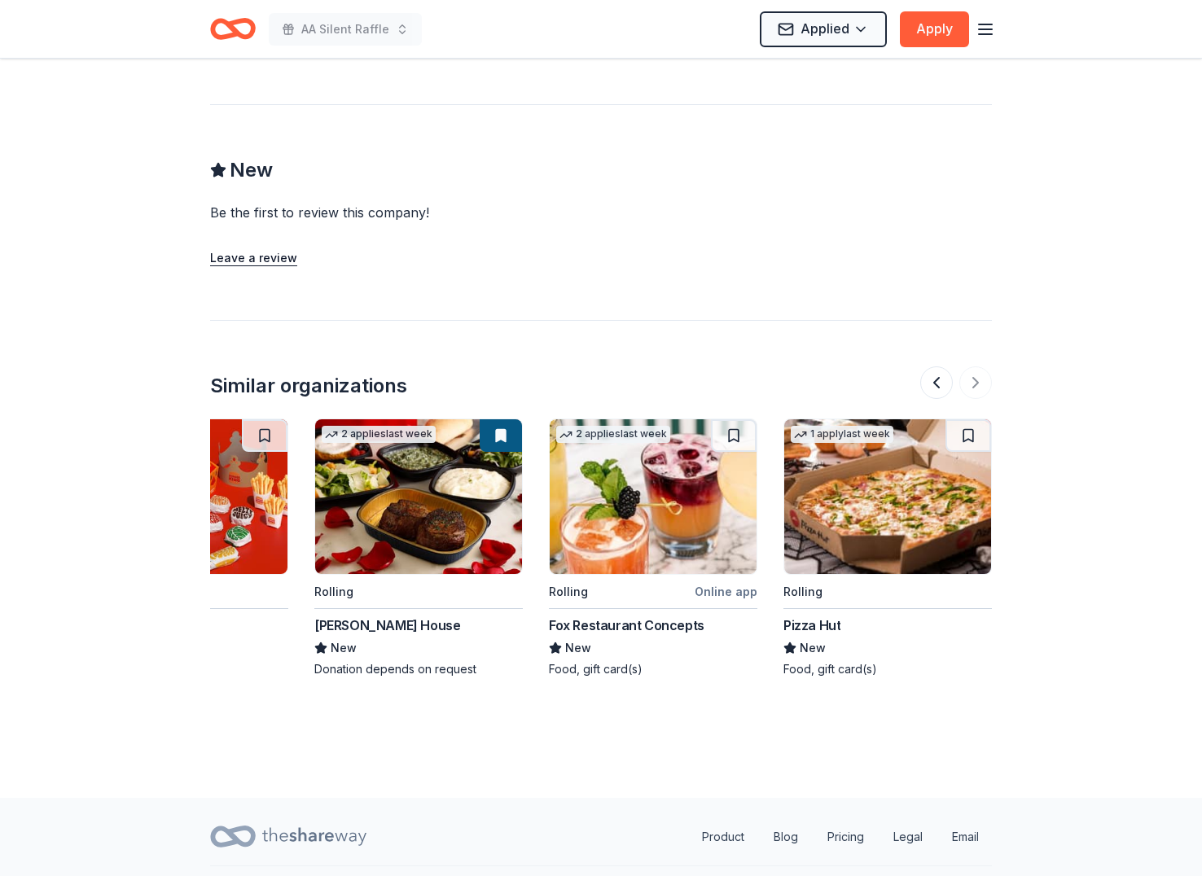
click at [245, 638] on div "Rolling Burger King New Food, gift card(s)" at bounding box center [184, 556] width 208 height 275
click at [908, 373] on div "Similar organizations" at bounding box center [601, 386] width 782 height 26
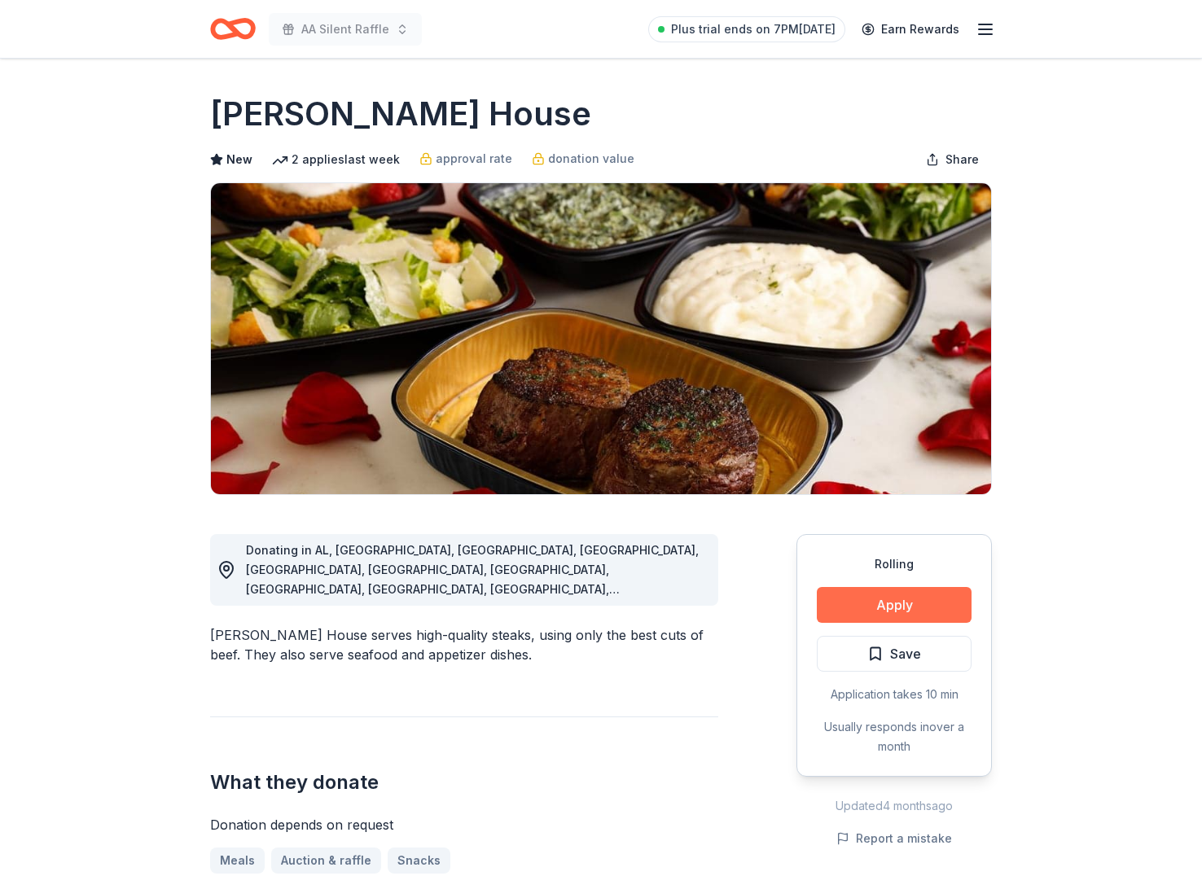
click at [860, 608] on button "Apply" at bounding box center [894, 605] width 155 height 36
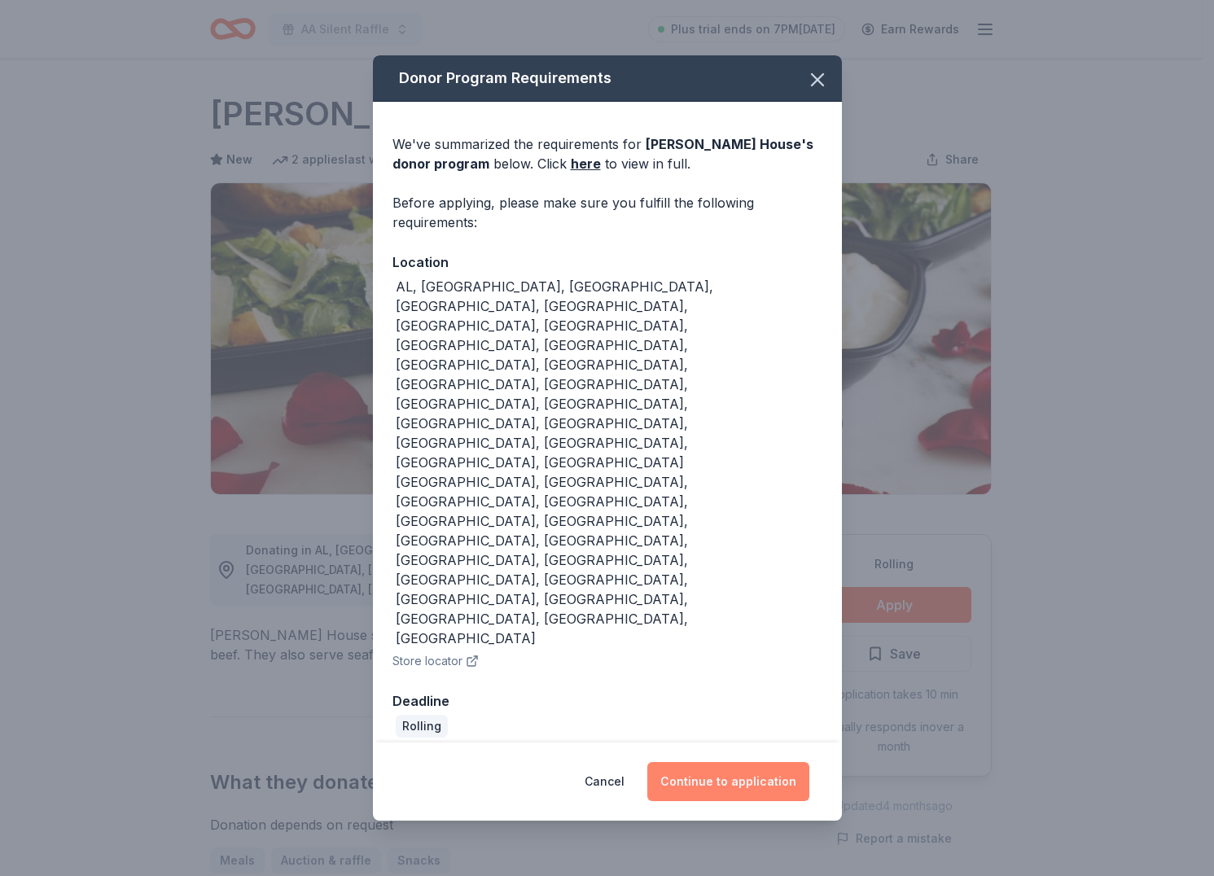
click at [725, 762] on button "Continue to application" at bounding box center [728, 781] width 162 height 39
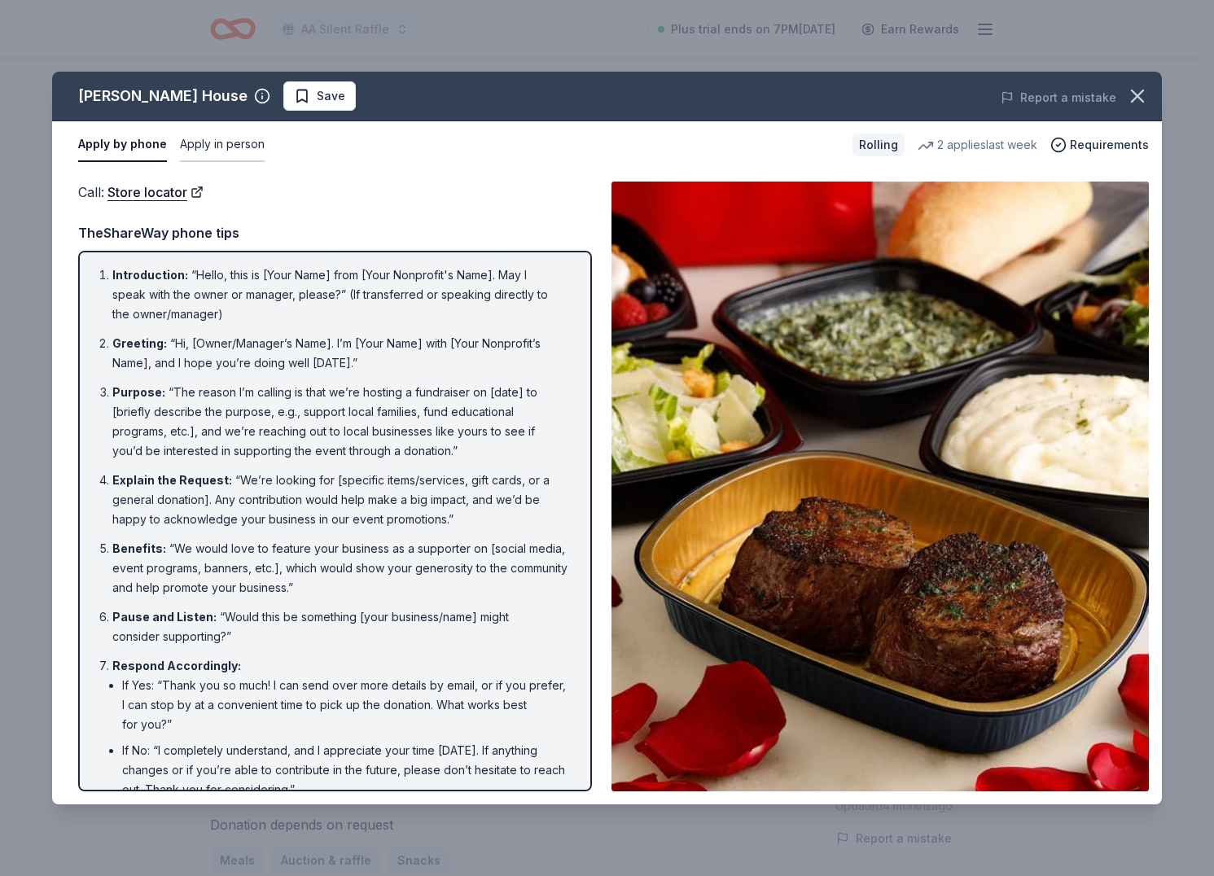
click at [209, 142] on button "Apply in person" at bounding box center [222, 145] width 85 height 34
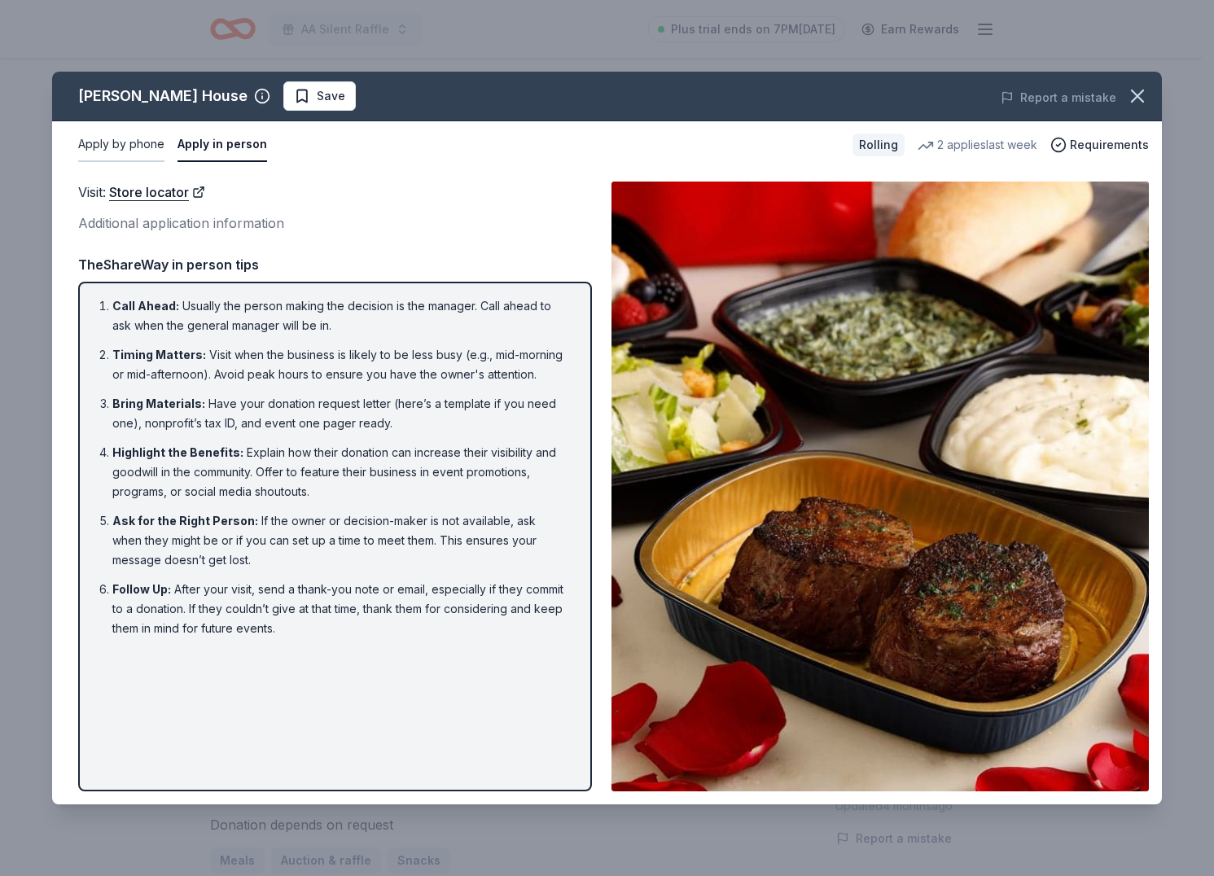
click at [107, 141] on button "Apply by phone" at bounding box center [121, 145] width 86 height 34
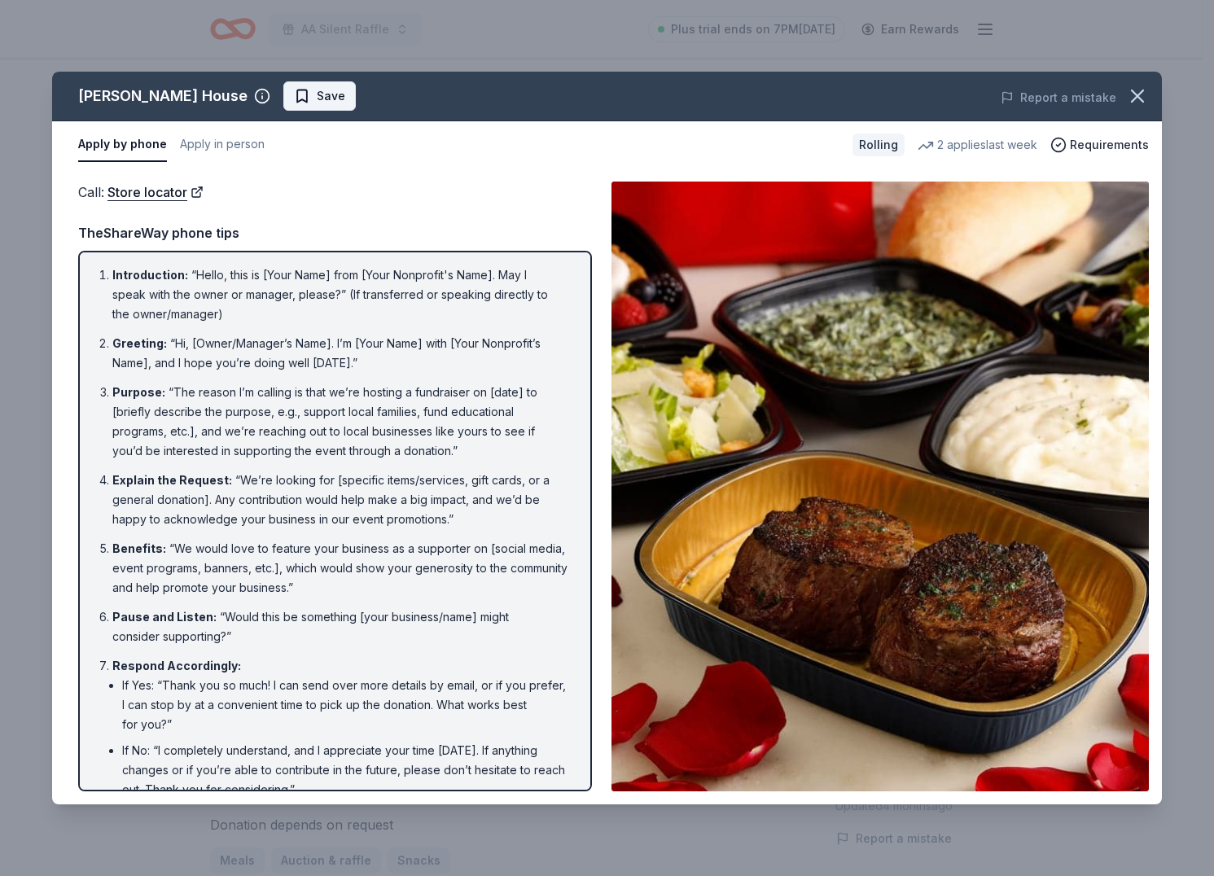
click at [343, 96] on span "Save" at bounding box center [331, 96] width 29 height 20
click at [380, 25] on div "[PERSON_NAME] House Saved Report a mistake Apply by phone Apply in person Rolli…" at bounding box center [607, 438] width 1214 height 876
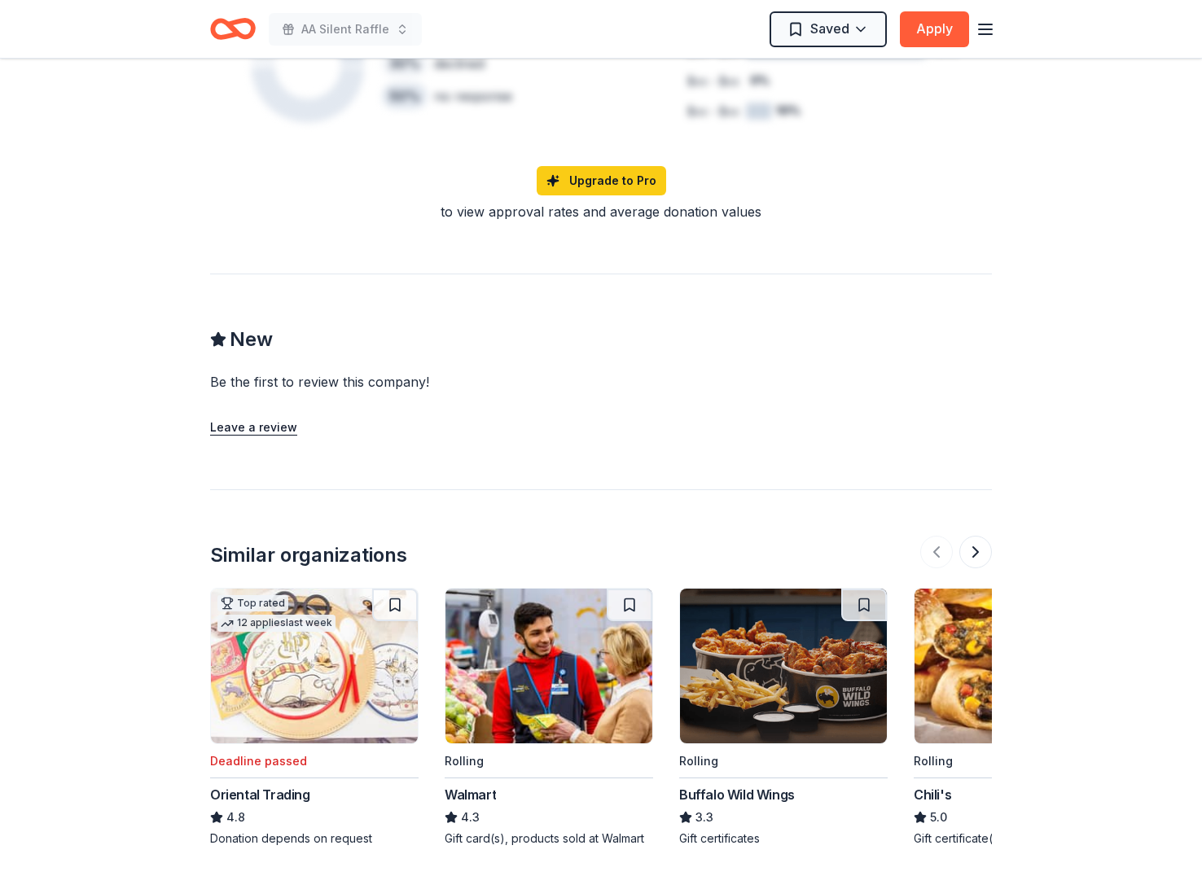
scroll to position [1411, 0]
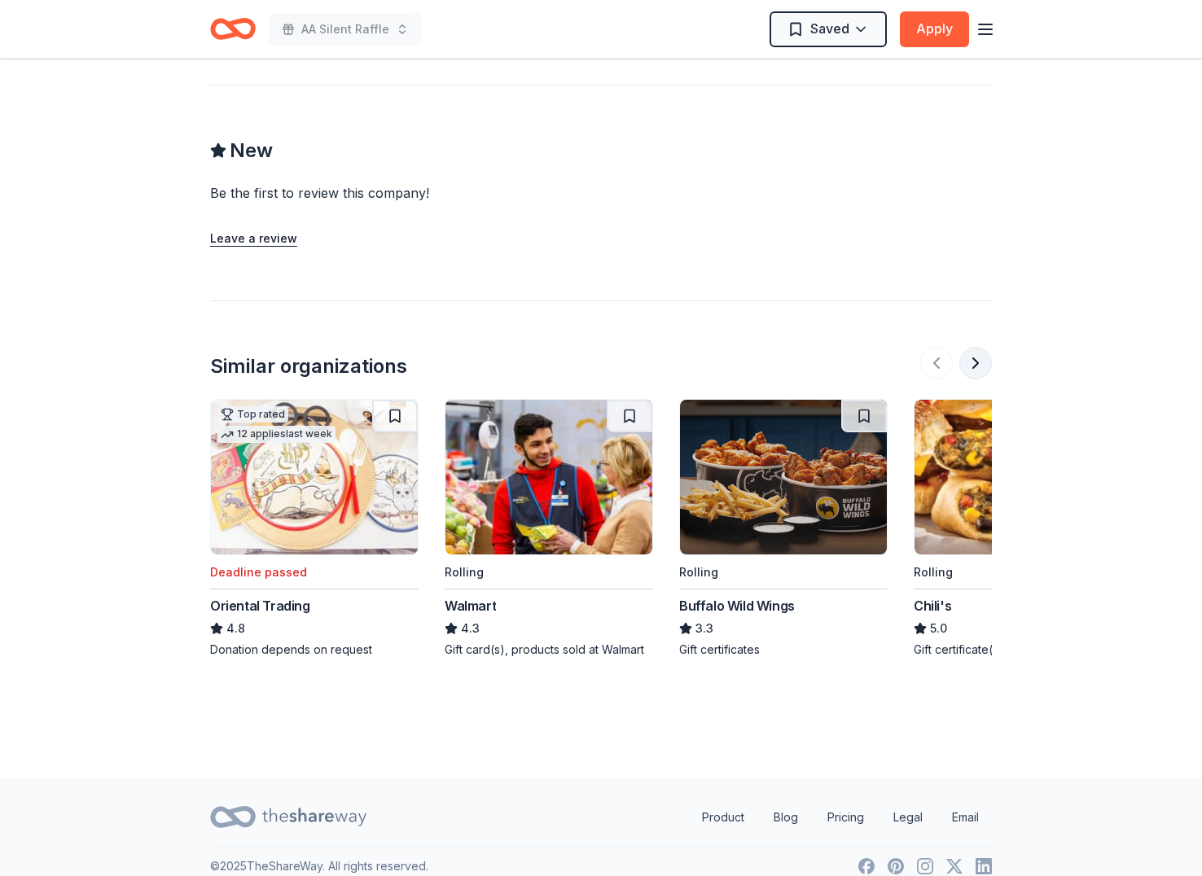
click at [976, 347] on button at bounding box center [975, 363] width 33 height 33
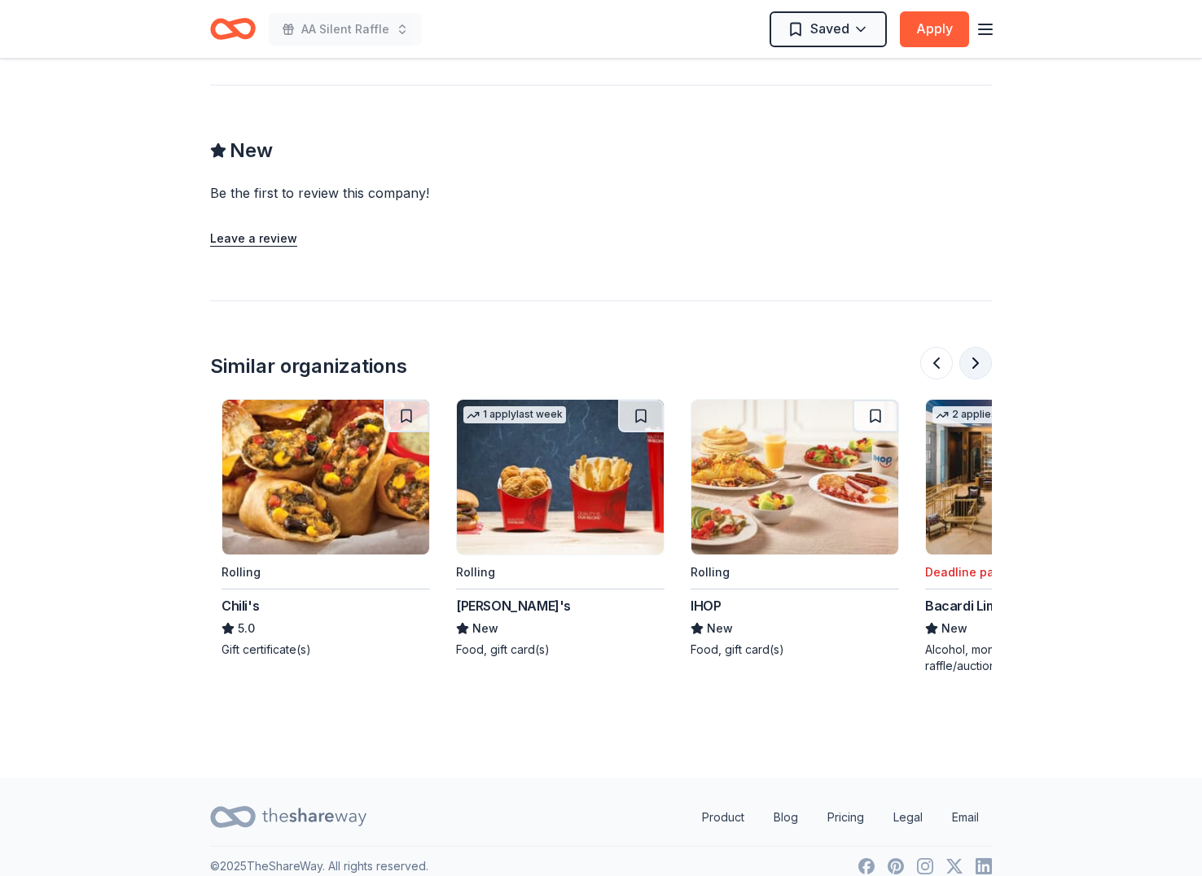
scroll to position [0, 704]
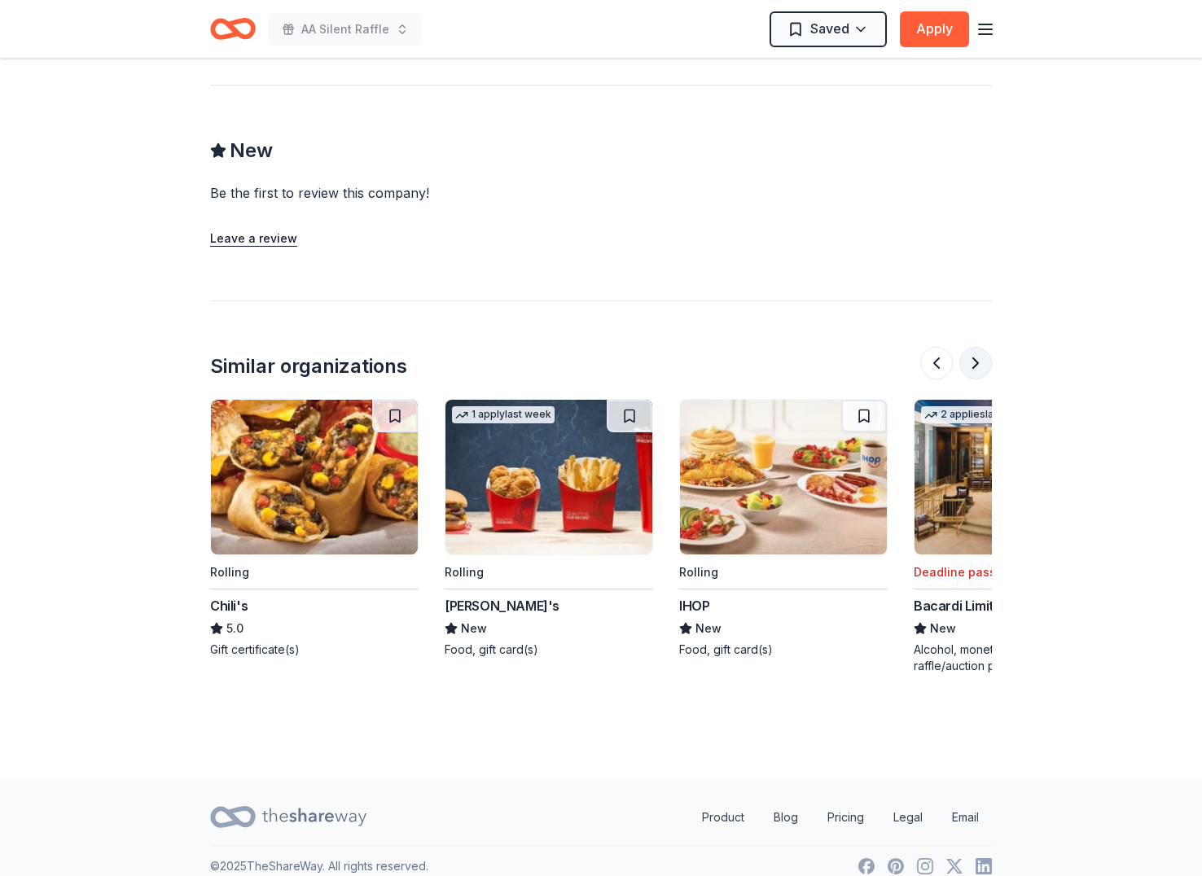
click at [976, 347] on button at bounding box center [975, 363] width 33 height 33
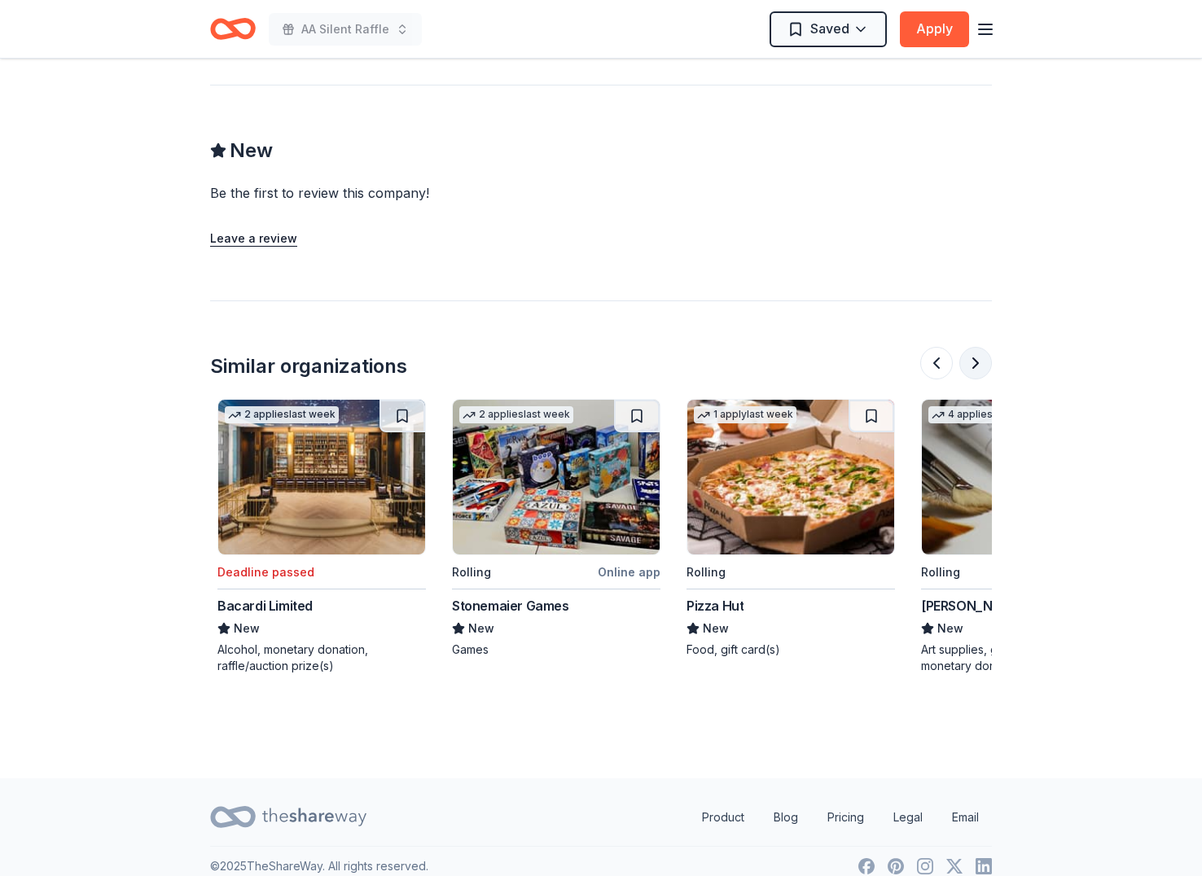
scroll to position [0, 1407]
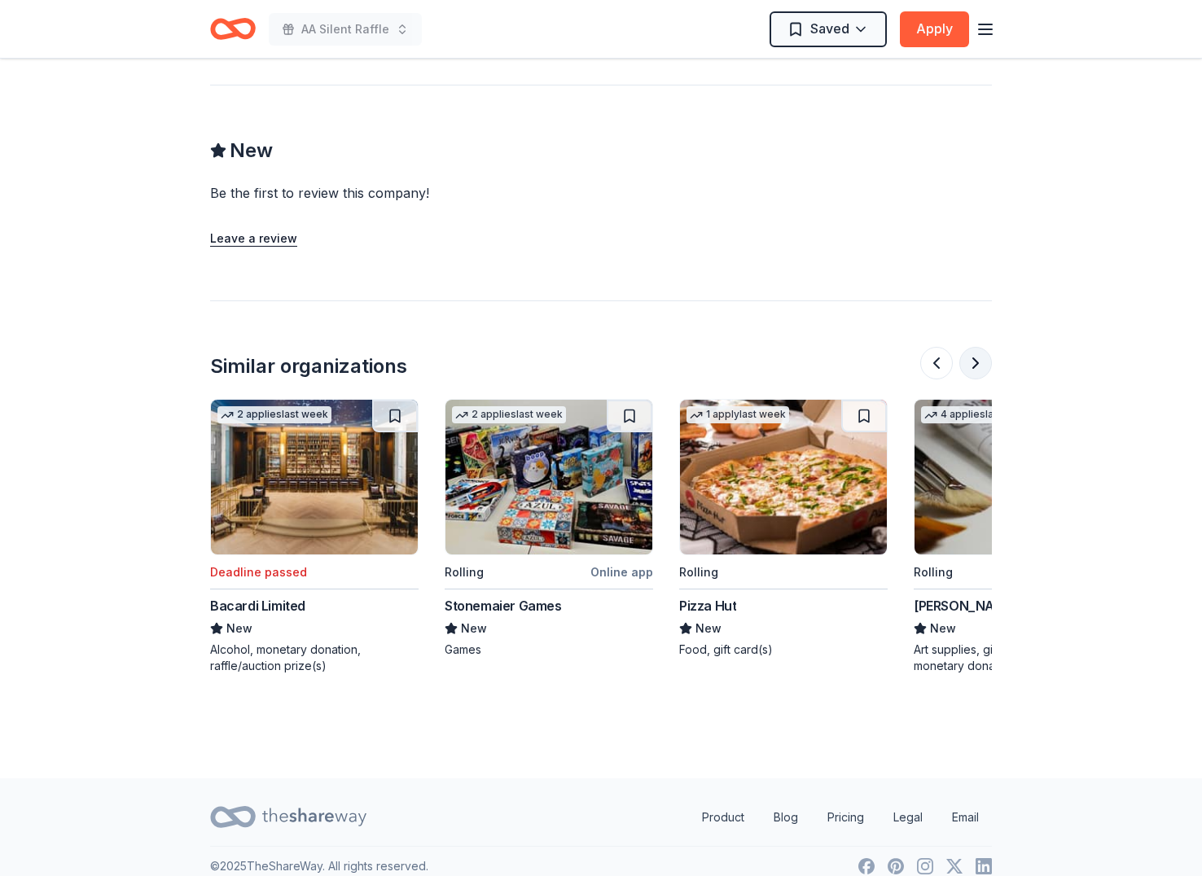
click at [976, 347] on button at bounding box center [975, 363] width 33 height 33
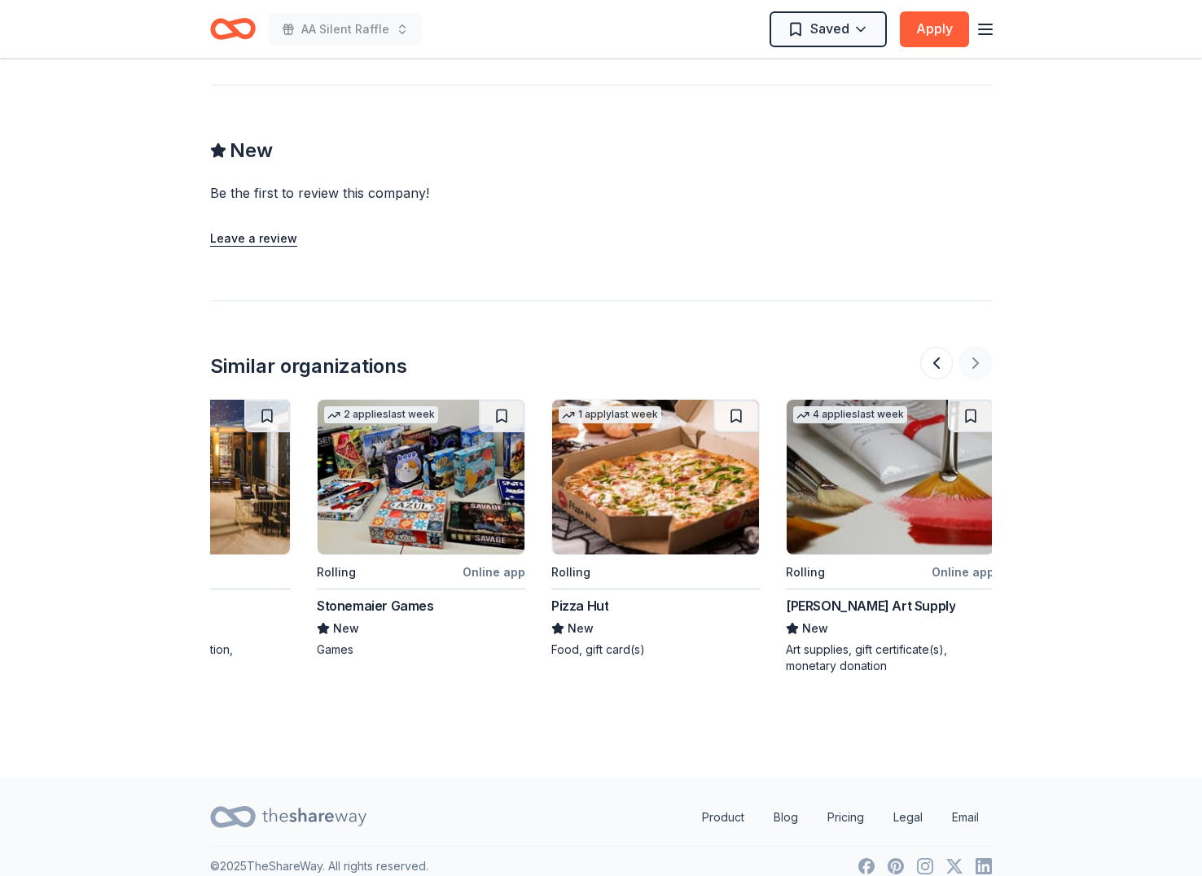
scroll to position [0, 1538]
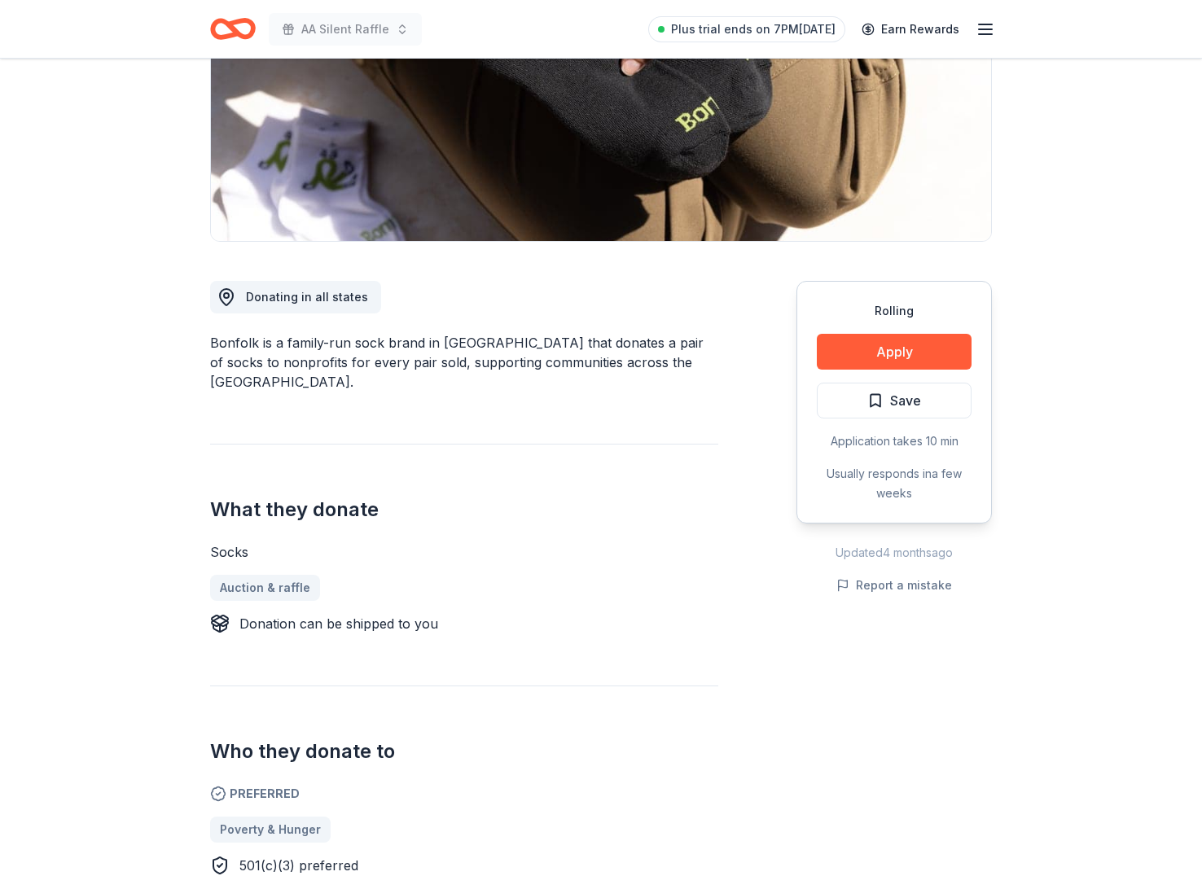
scroll to position [283, 0]
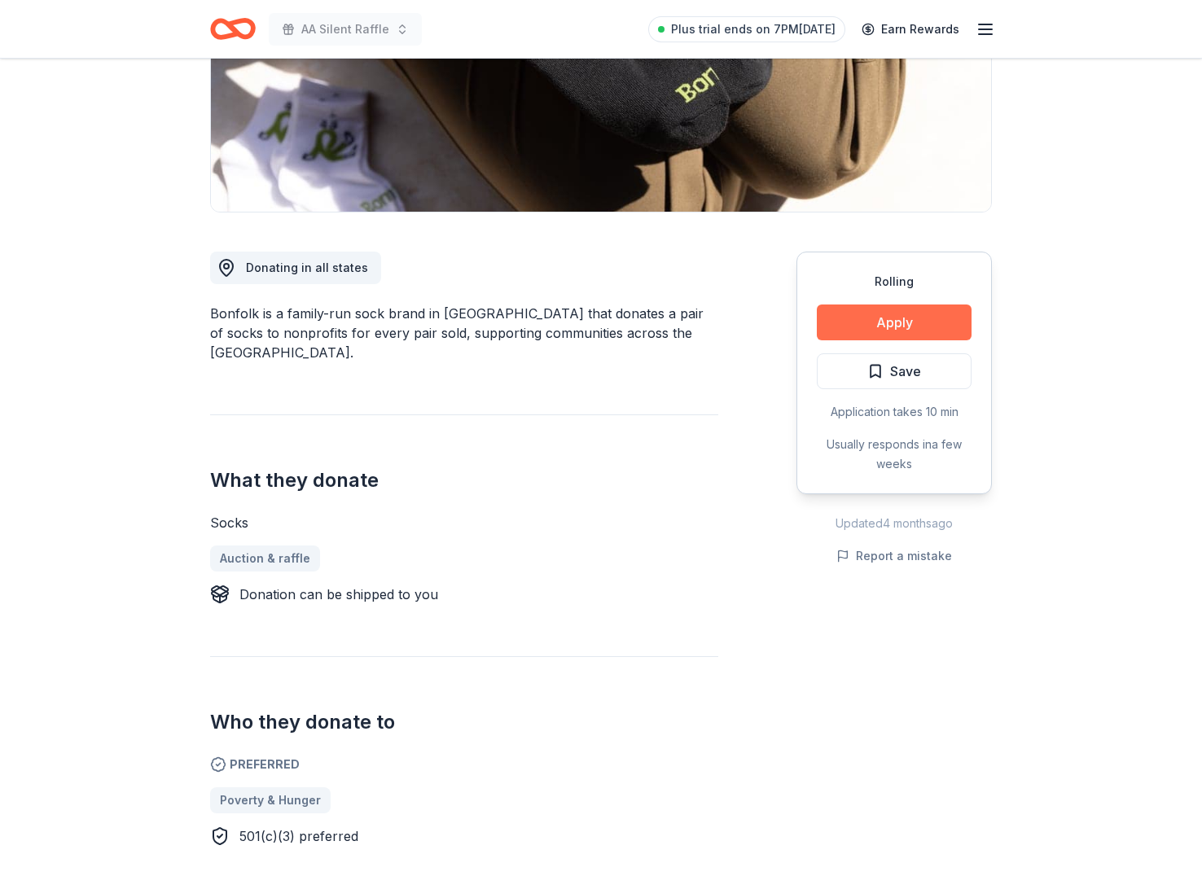
click at [887, 323] on button "Apply" at bounding box center [894, 323] width 155 height 36
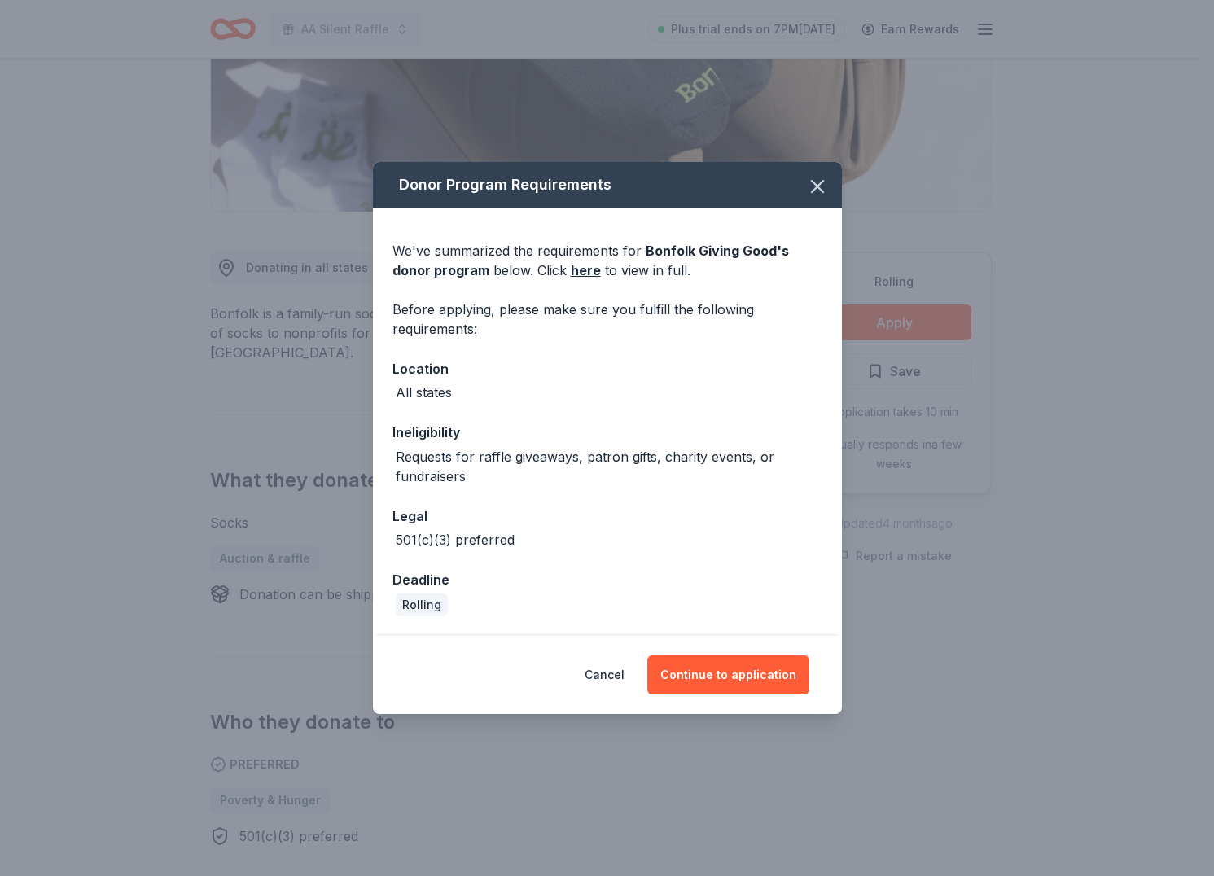
click at [787, 187] on div "Donor Program Requirements" at bounding box center [607, 185] width 469 height 46
click at [713, 673] on button "Continue to application" at bounding box center [728, 675] width 162 height 39
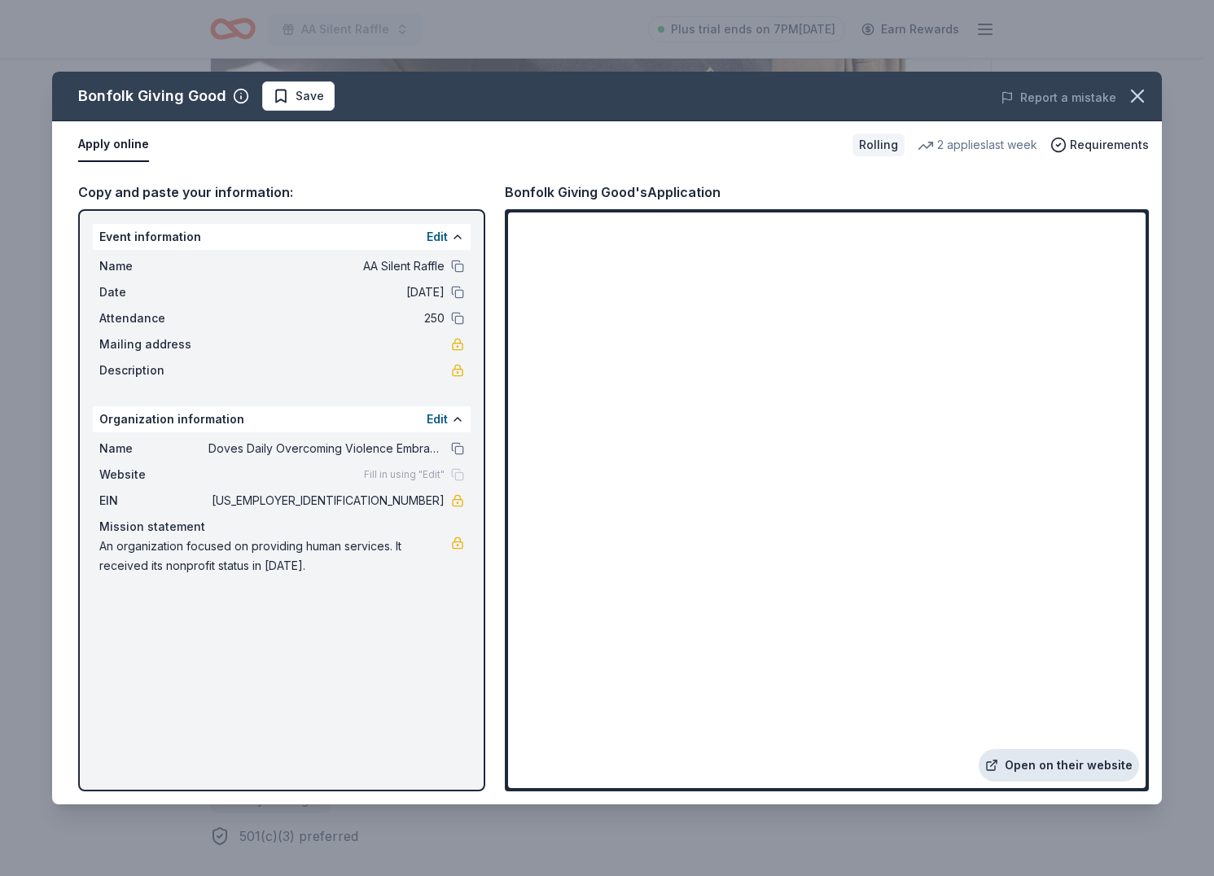
click at [1041, 760] on link "Open on their website" at bounding box center [1059, 765] width 160 height 33
click at [1134, 92] on icon "button" at bounding box center [1137, 95] width 11 height 11
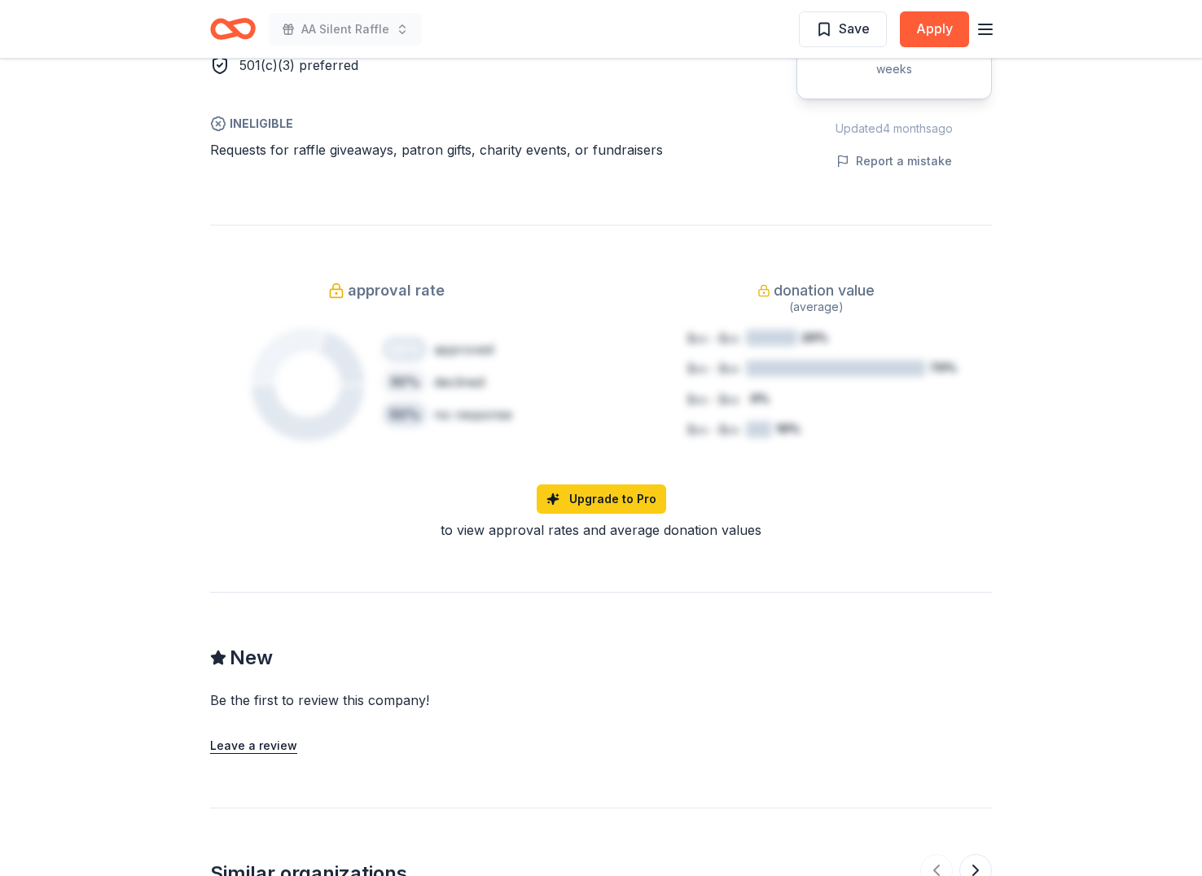
scroll to position [1561, 0]
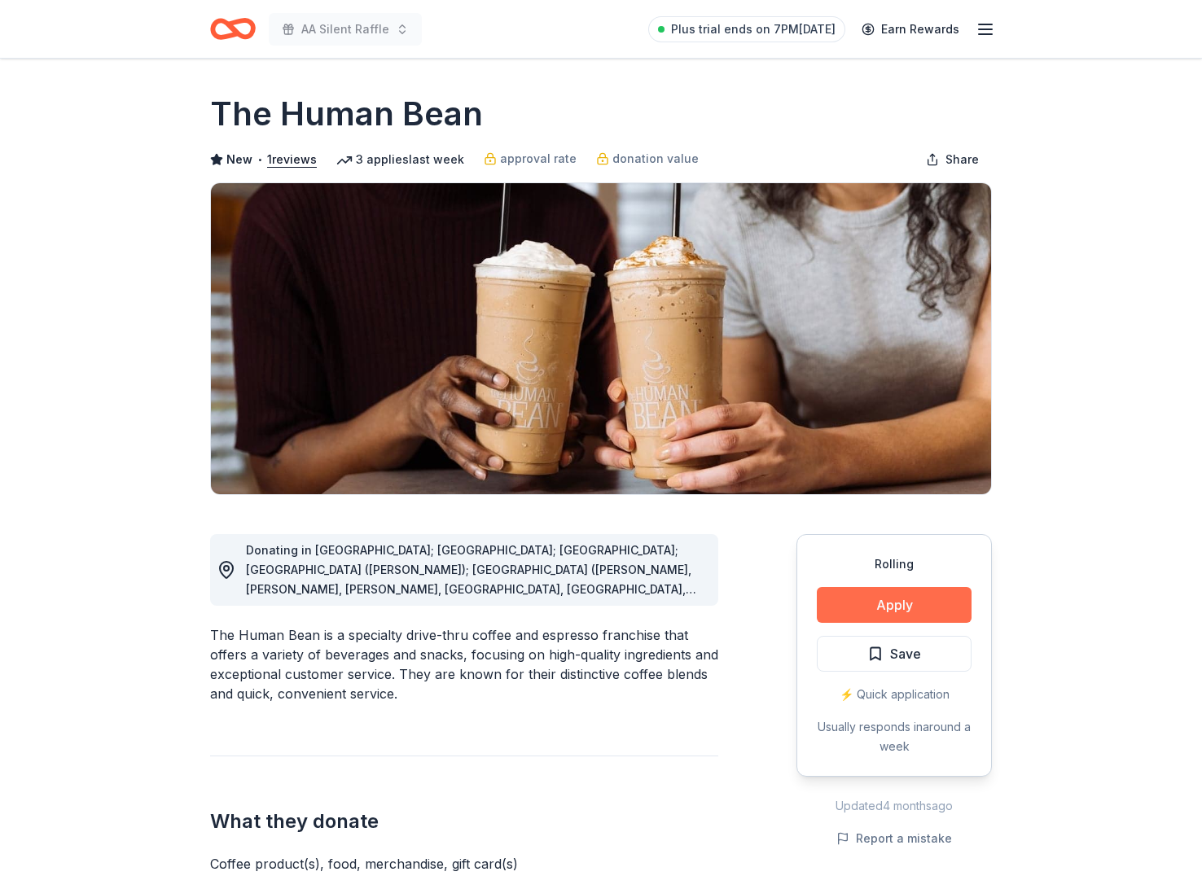
click at [897, 598] on button "Apply" at bounding box center [894, 605] width 155 height 36
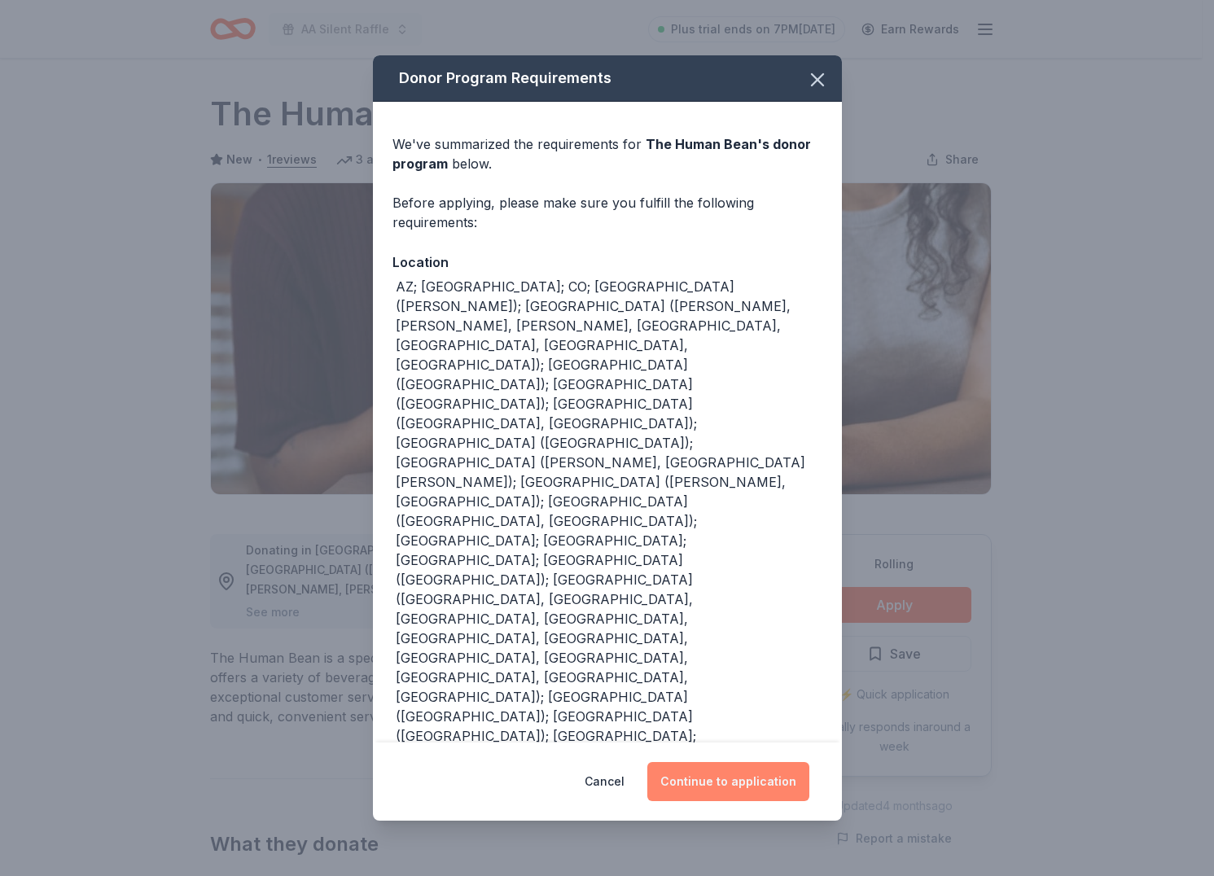
click at [783, 762] on button "Continue to application" at bounding box center [728, 781] width 162 height 39
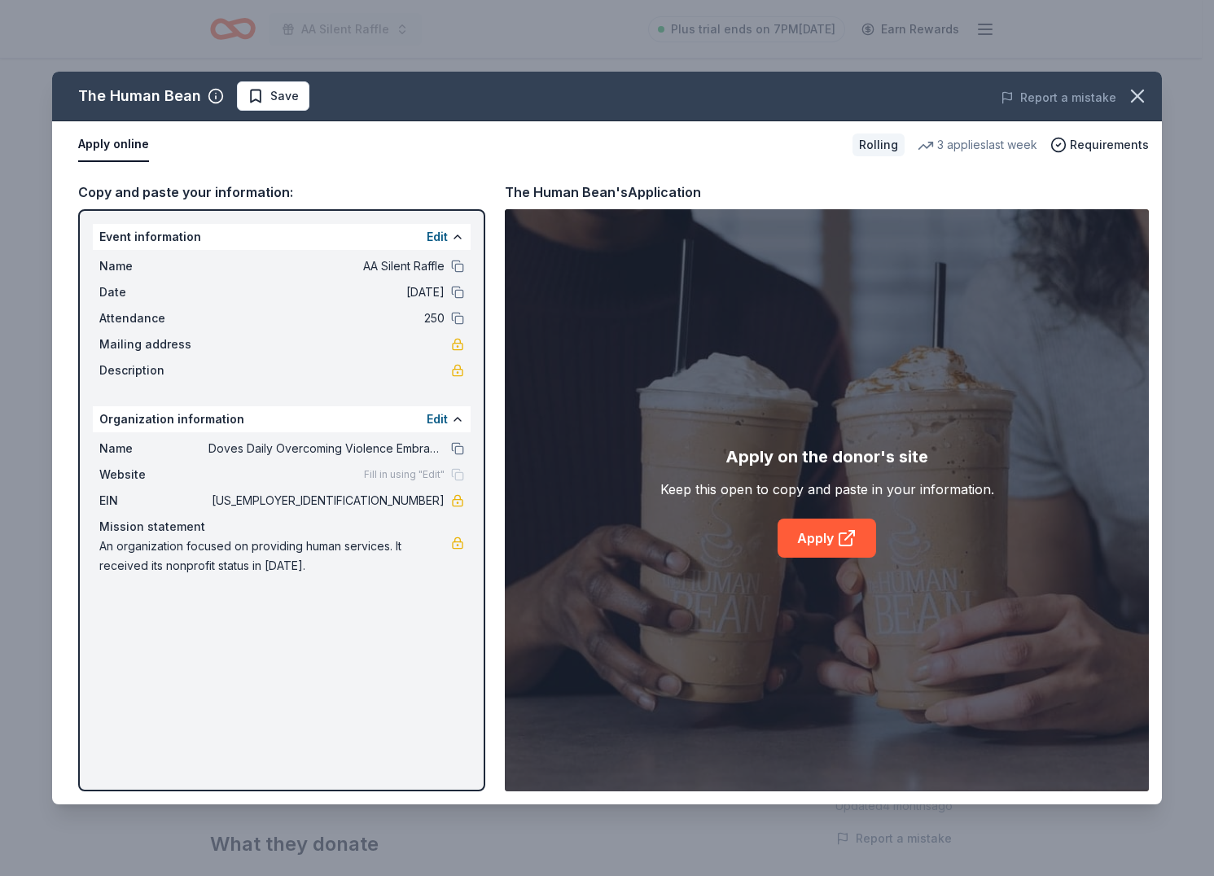
click at [831, 516] on div "Apply on the donor's site Keep this open to copy and paste in your information.…" at bounding box center [827, 501] width 334 height 114
click at [830, 541] on link "Apply" at bounding box center [827, 538] width 99 height 39
